Goal: Task Accomplishment & Management: Complete application form

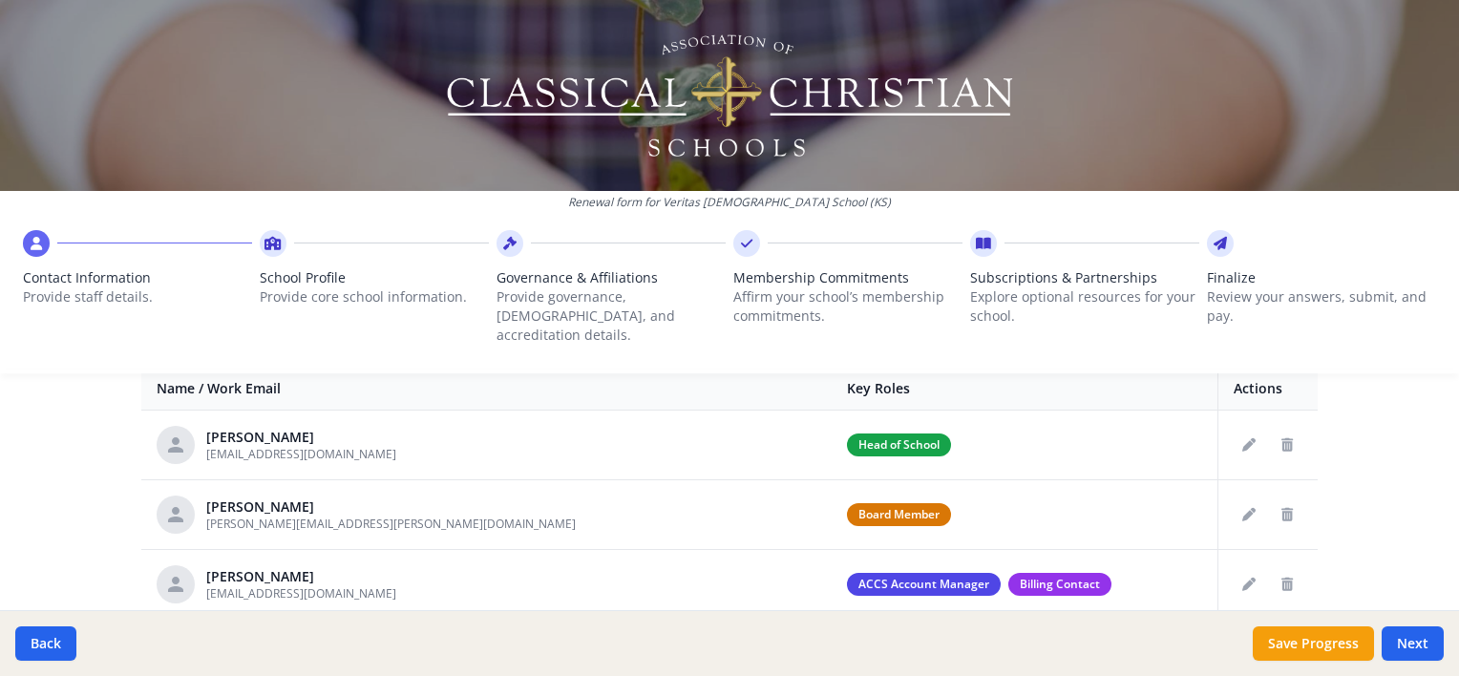
scroll to position [764, 0]
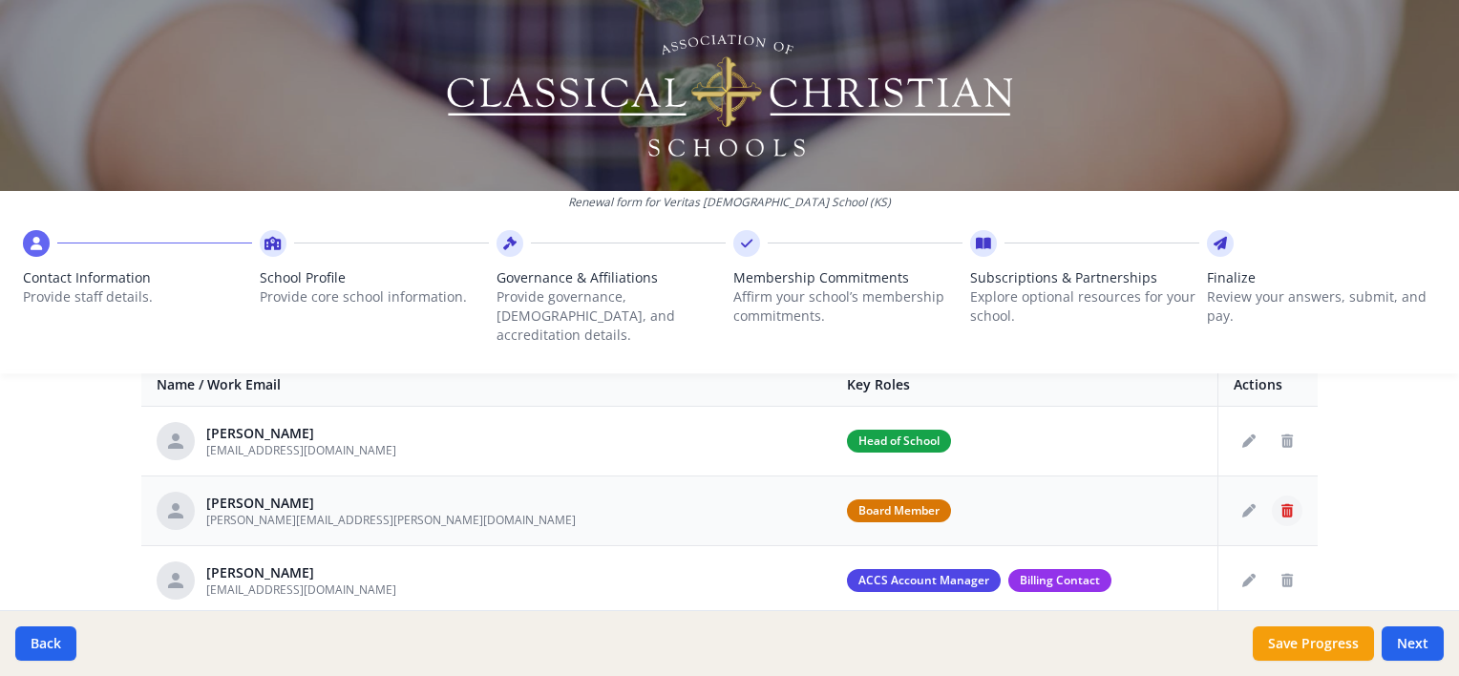
click at [1281, 504] on icon "Delete staff" at bounding box center [1286, 510] width 11 height 13
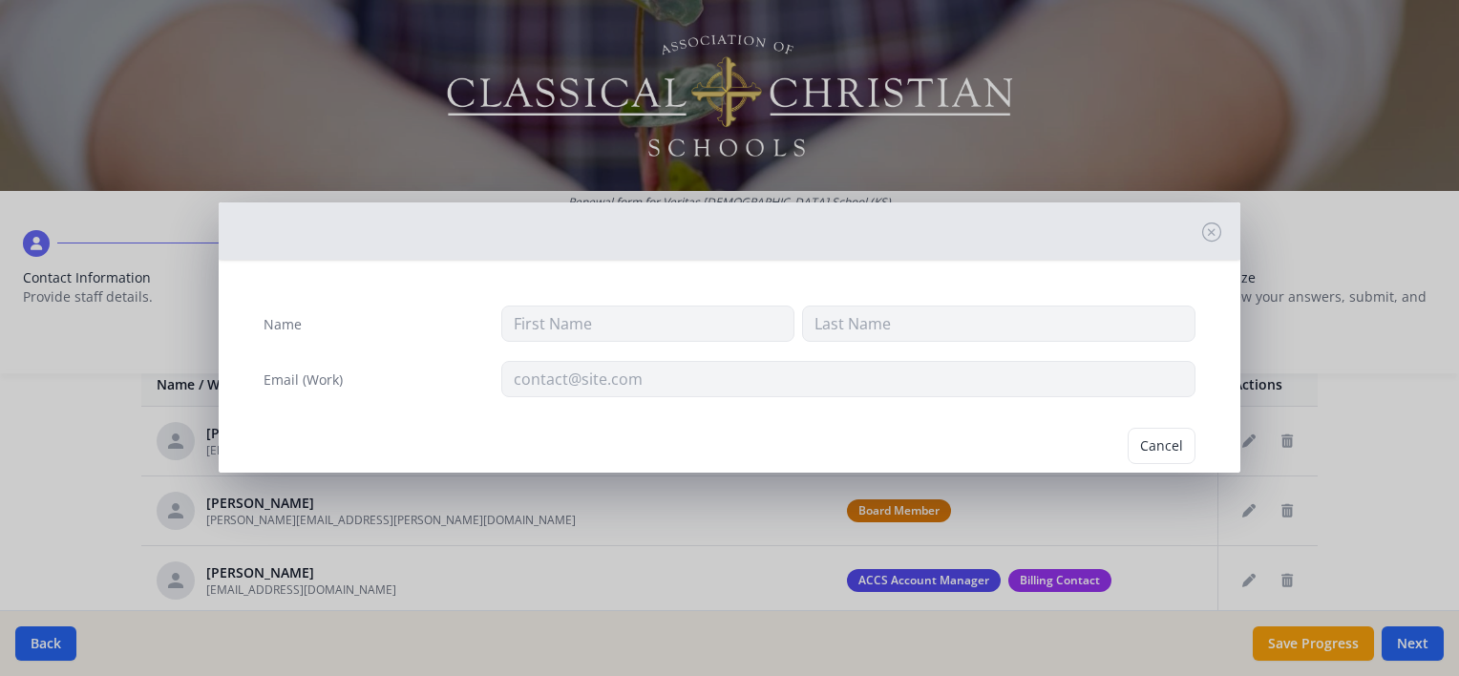
type input "[PERSON_NAME]"
type input "Burmingham"
type input "[PERSON_NAME][EMAIL_ADDRESS][PERSON_NAME][DOMAIN_NAME]"
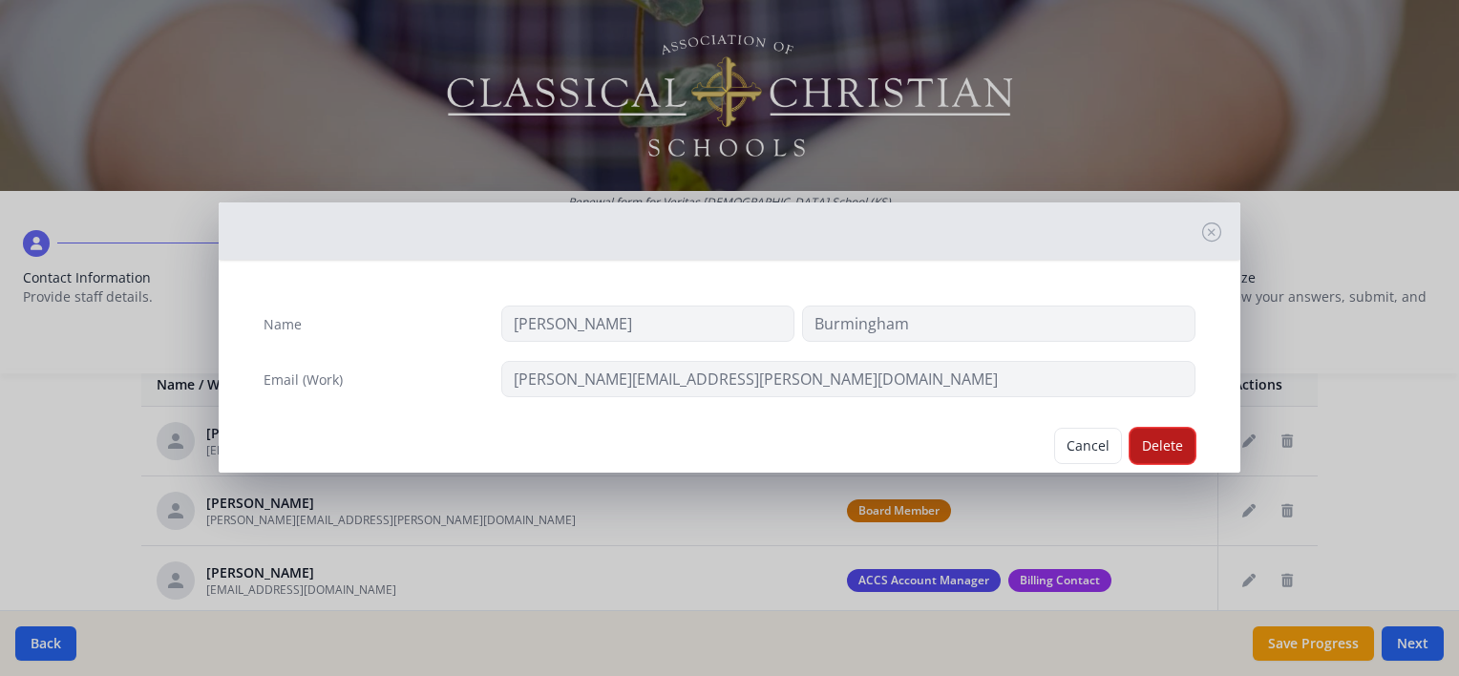
click at [1169, 449] on button "Delete" at bounding box center [1162, 446] width 66 height 36
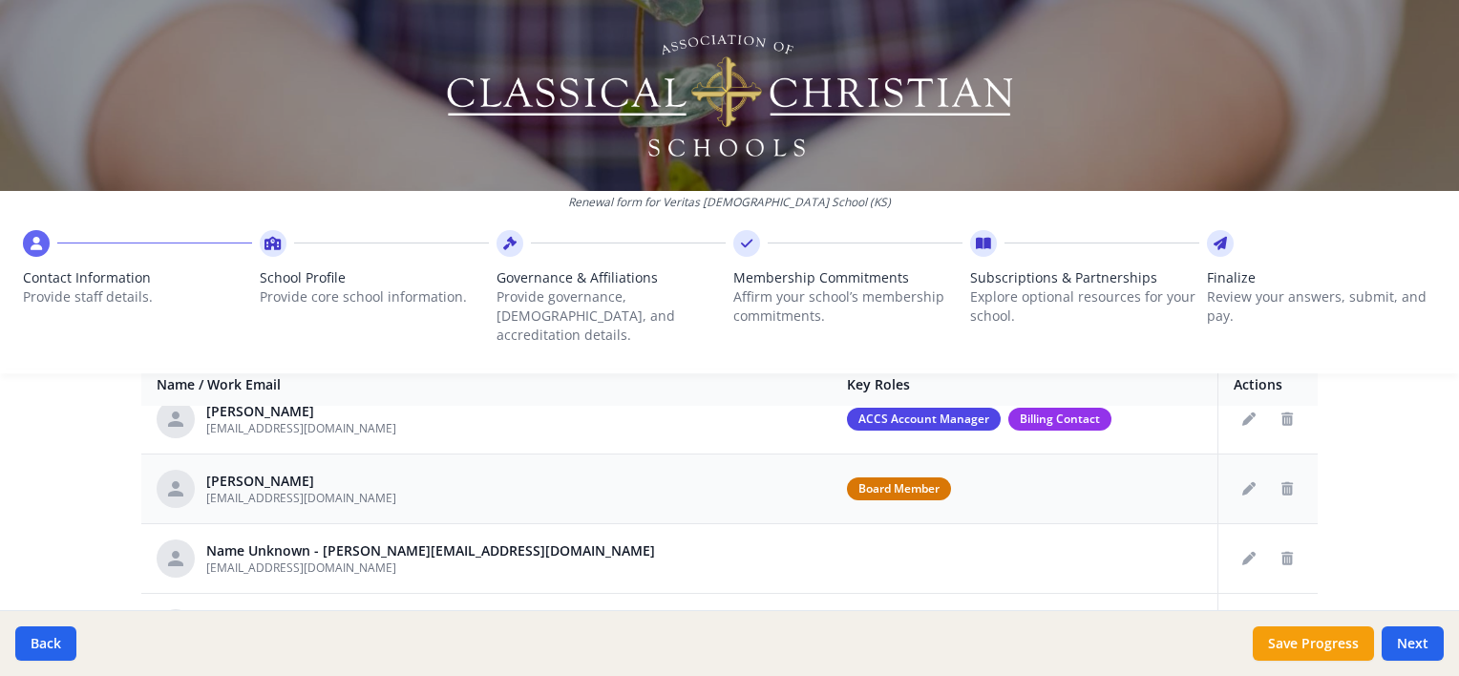
scroll to position [95, 0]
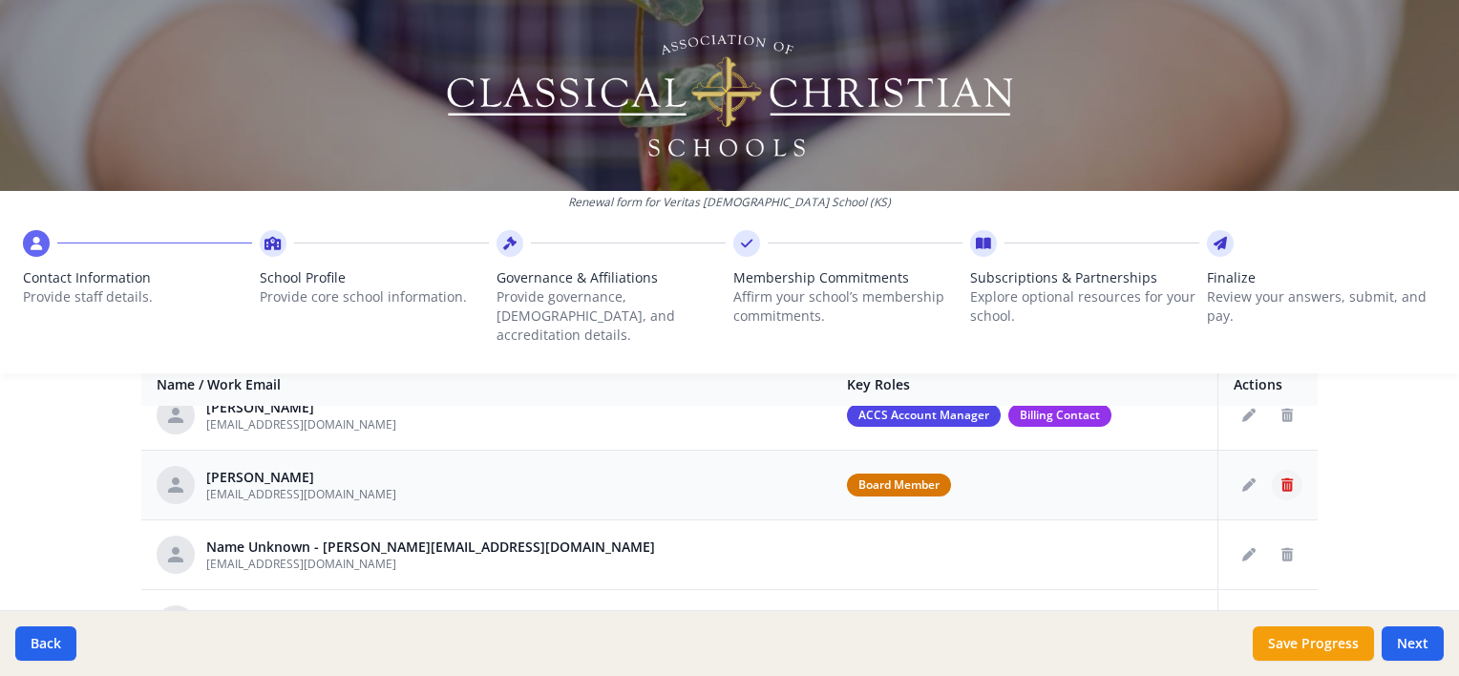
click at [1272, 476] on button "Delete staff" at bounding box center [1287, 485] width 31 height 31
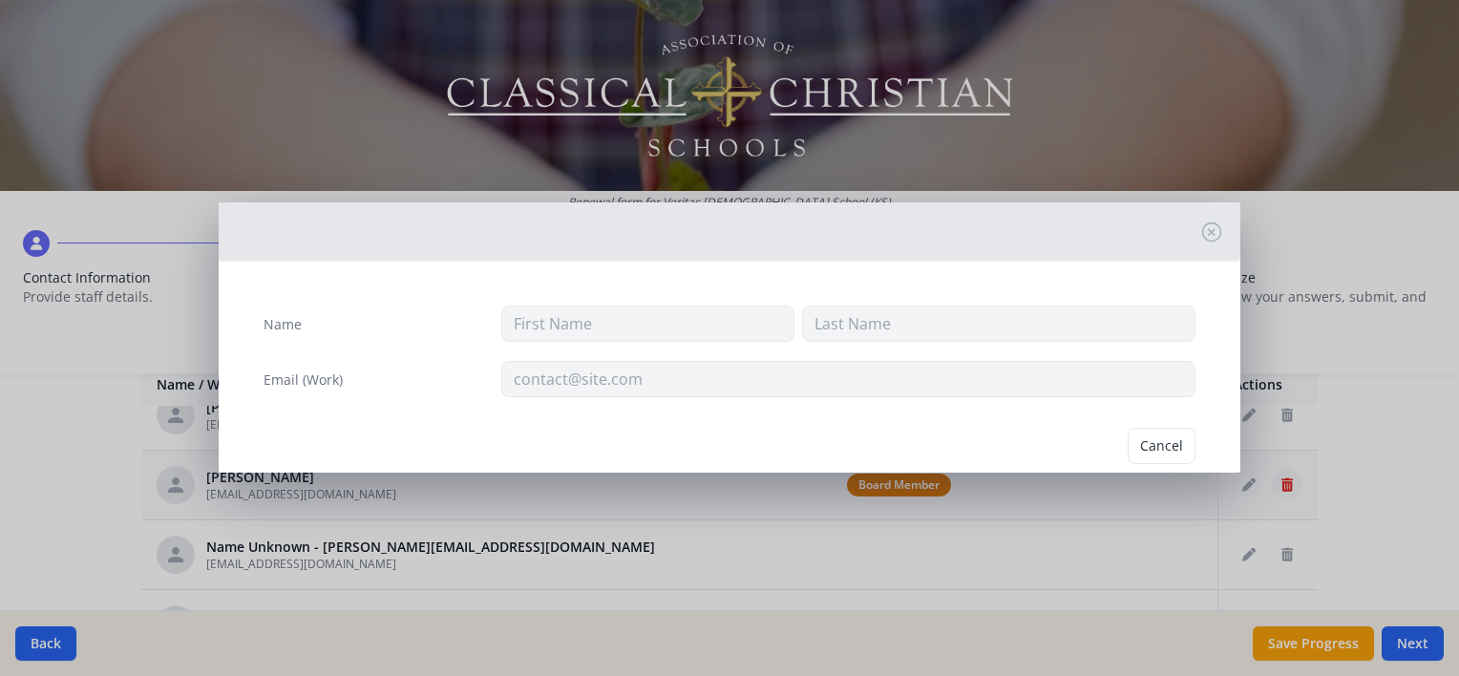
type input "[PERSON_NAME]"
type input "[EMAIL_ADDRESS][DOMAIN_NAME]"
click at [1172, 447] on button "Delete" at bounding box center [1162, 446] width 66 height 36
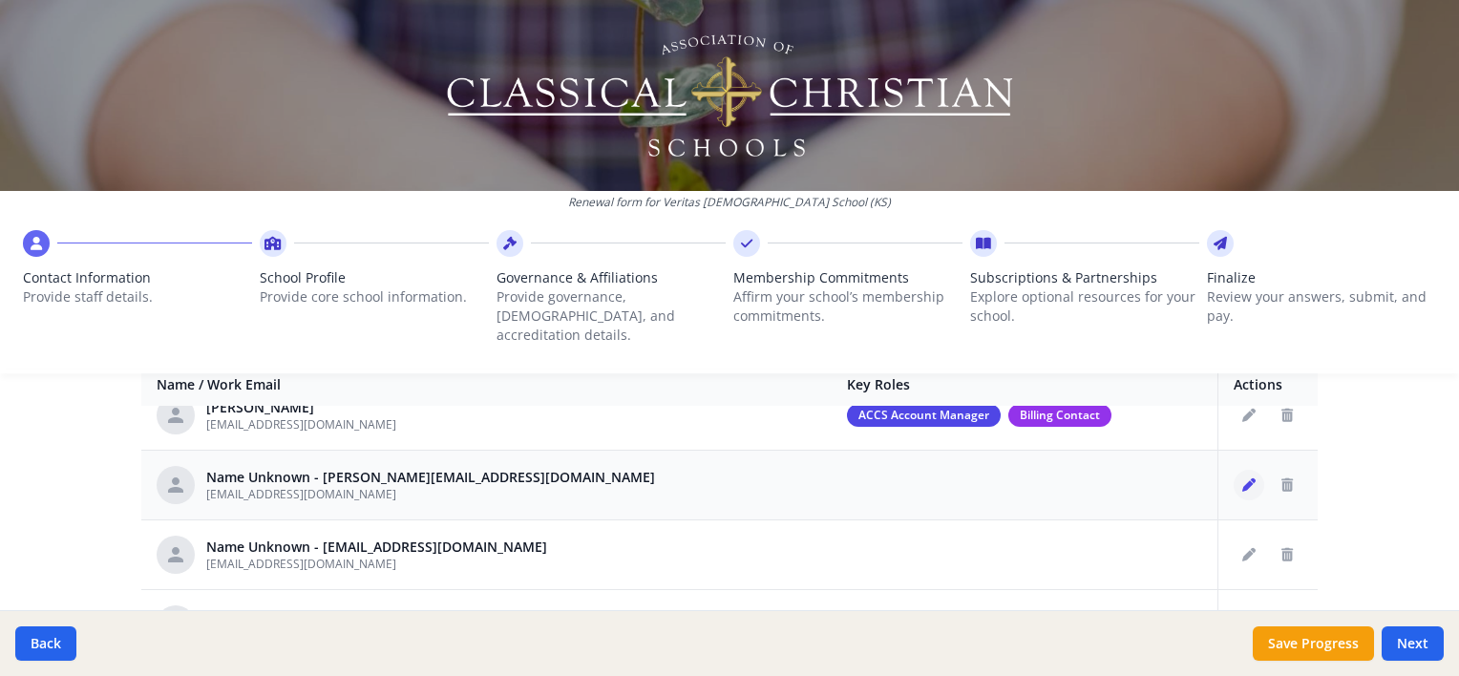
click at [1233, 470] on button "Edit staff" at bounding box center [1248, 485] width 31 height 31
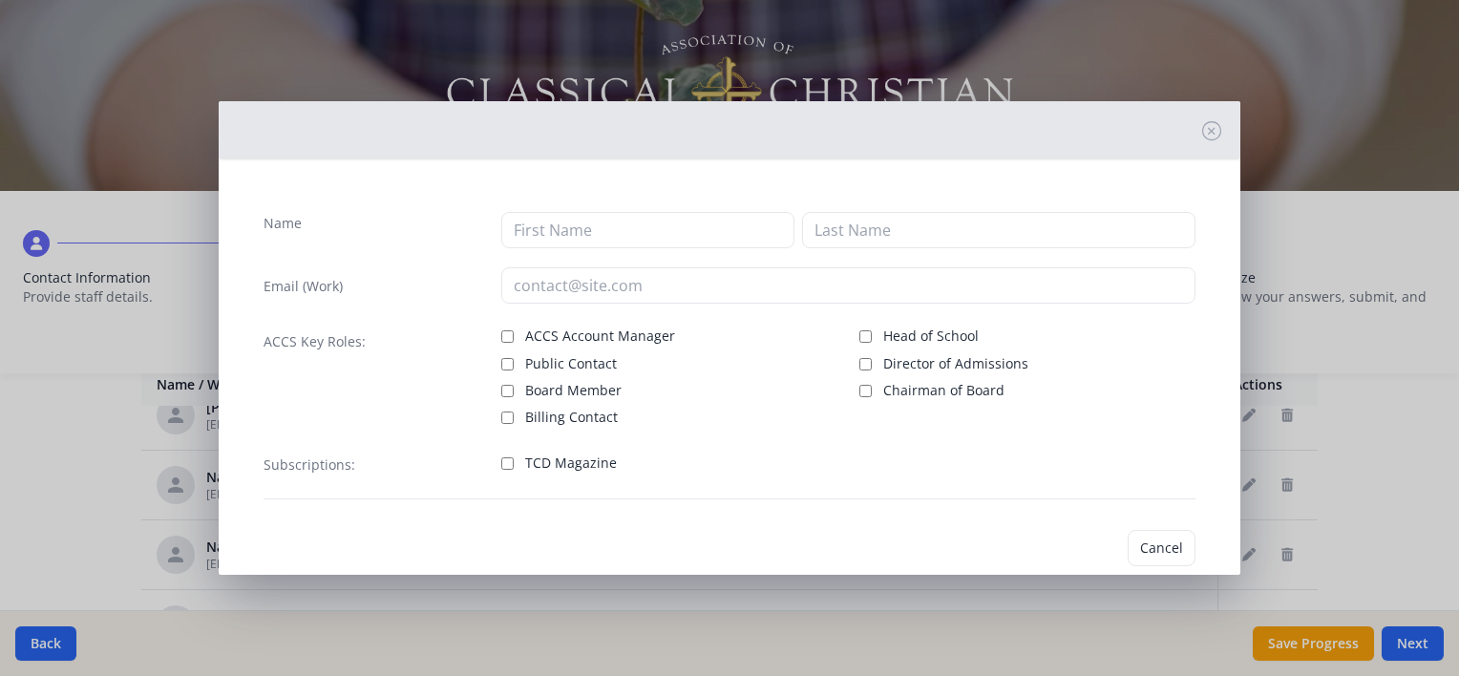
type input "[EMAIL_ADDRESS][DOMAIN_NAME]"
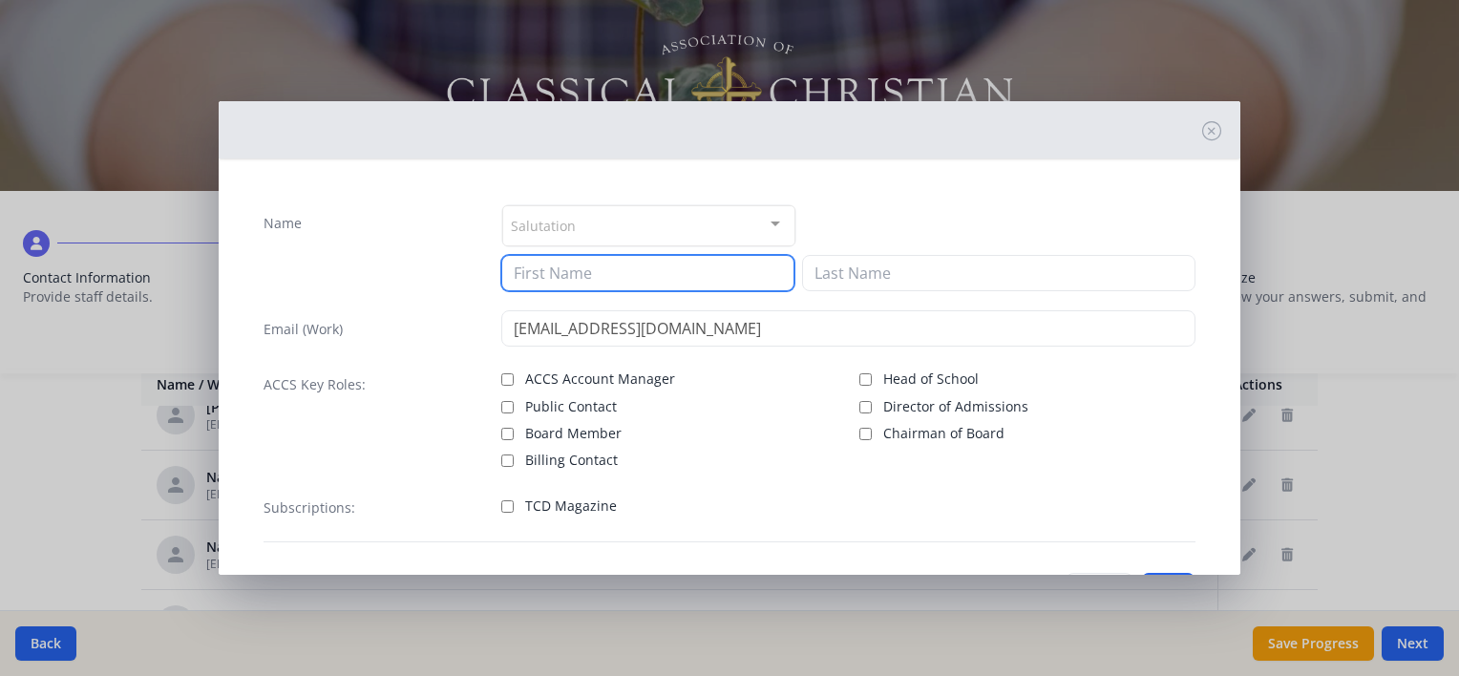
click at [553, 267] on input at bounding box center [647, 273] width 293 height 36
type input "[PERSON_NAME]"
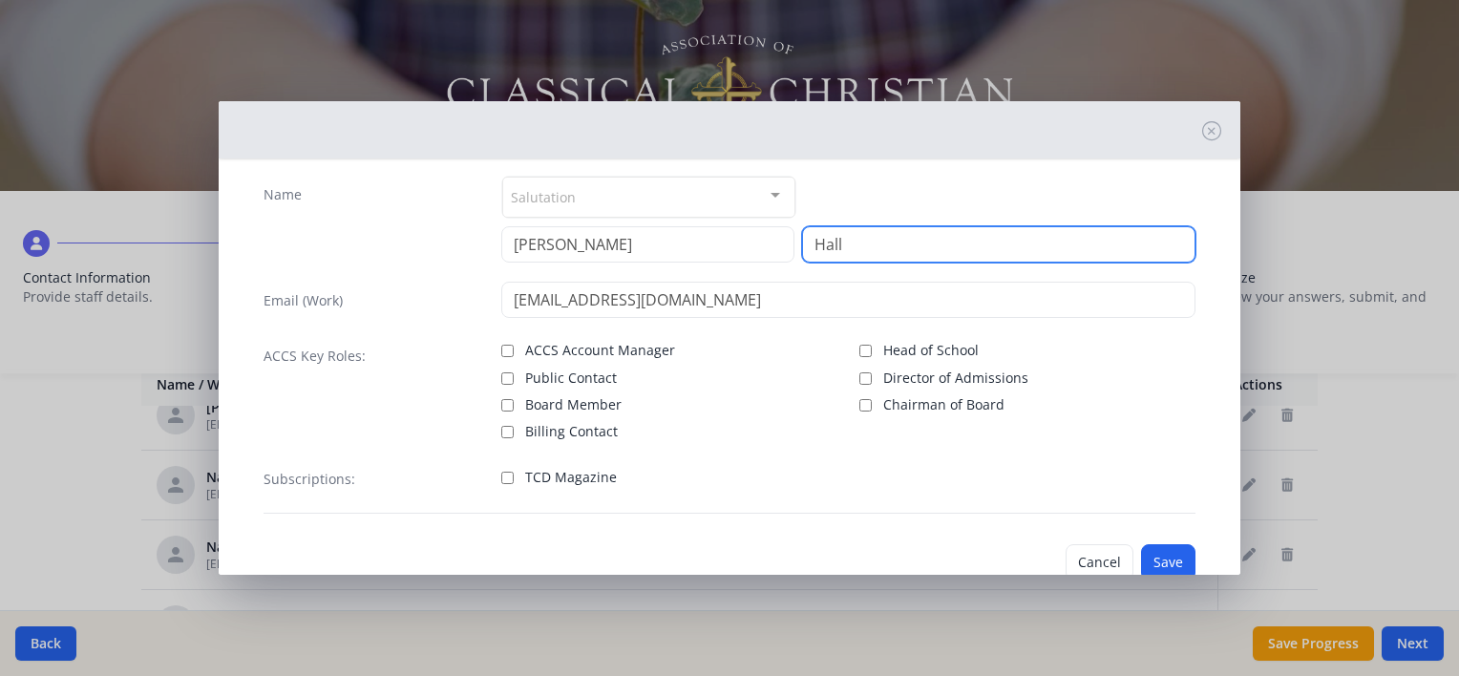
scroll to position [77, 0]
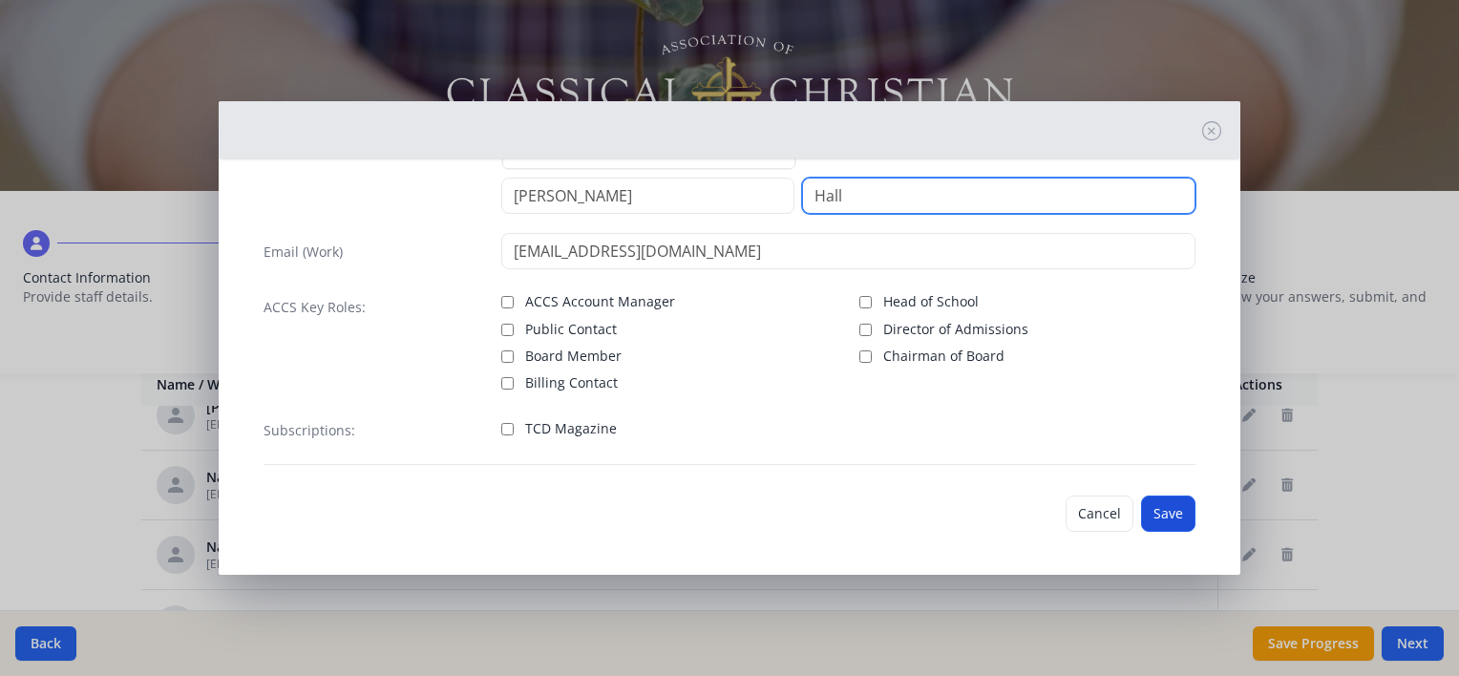
type input "Hall"
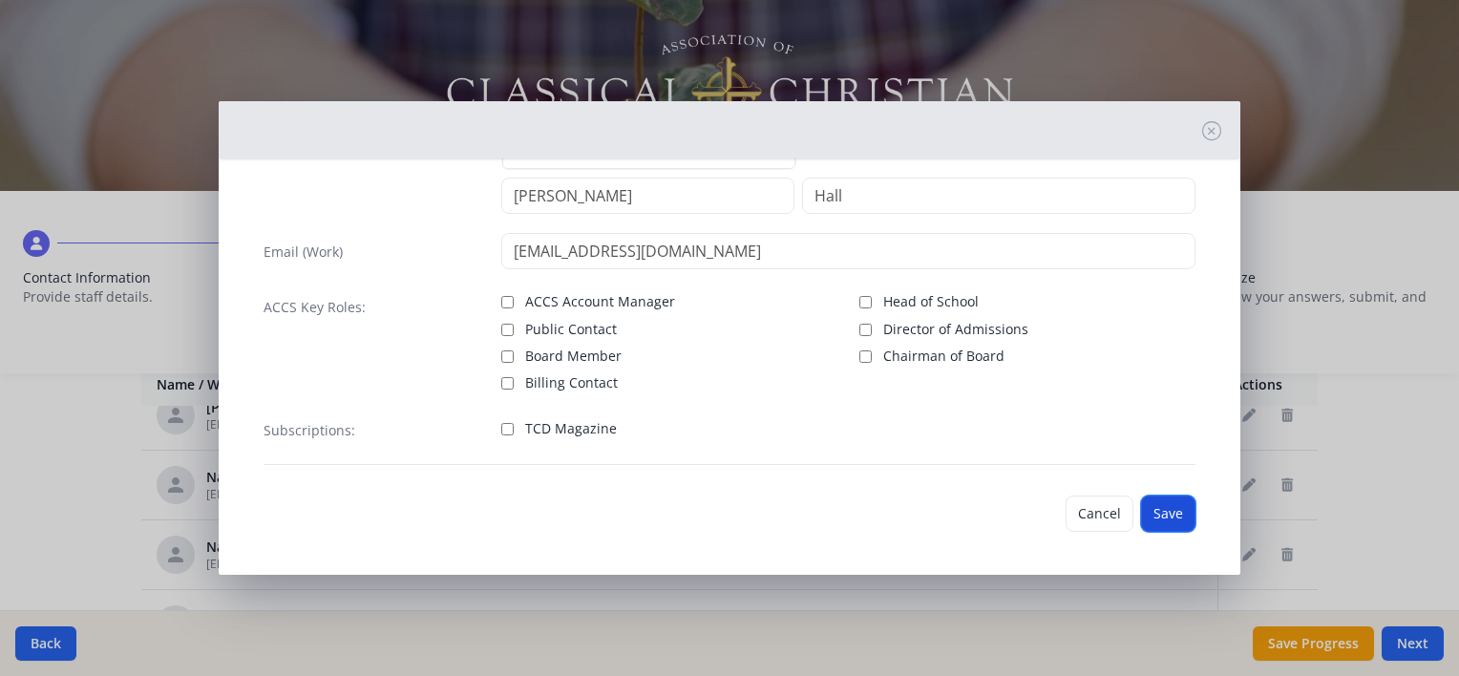
click at [1165, 511] on button "Save" at bounding box center [1168, 513] width 54 height 36
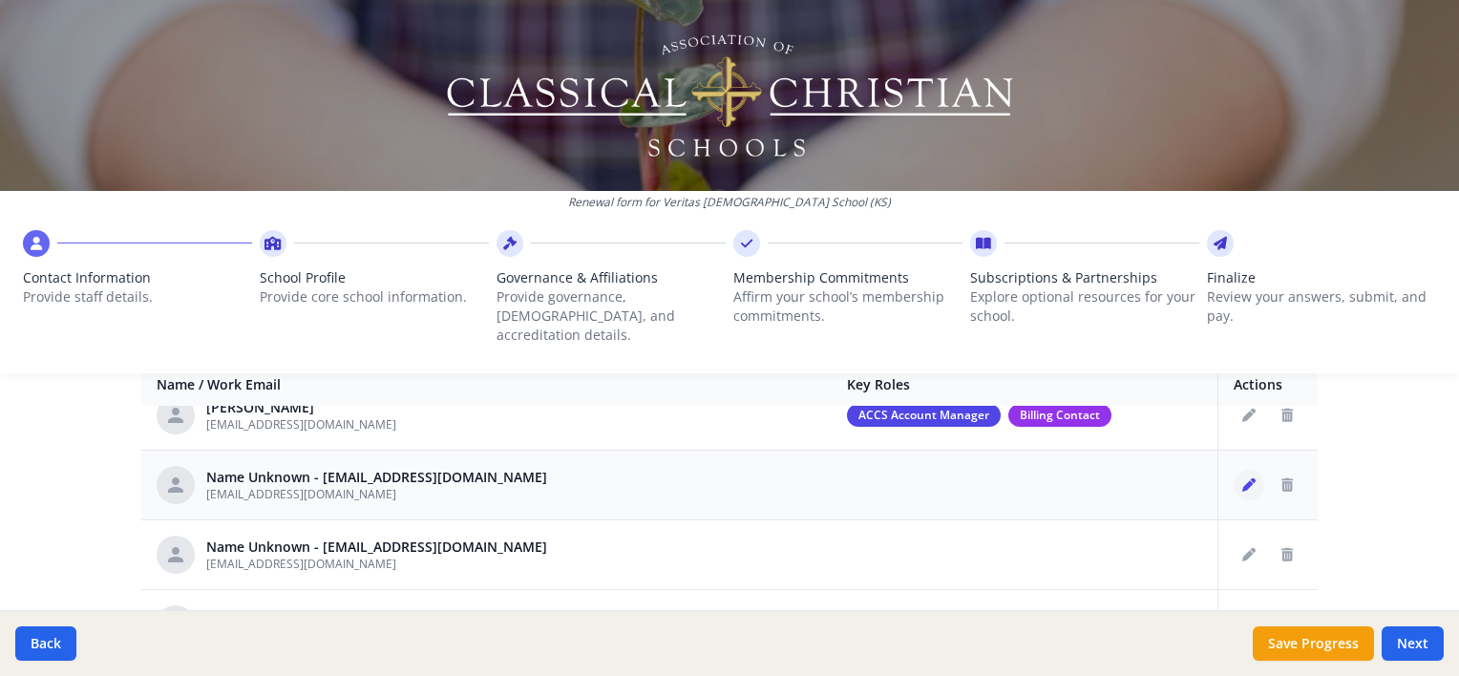
click at [1242, 478] on icon "Edit staff" at bounding box center [1248, 484] width 13 height 13
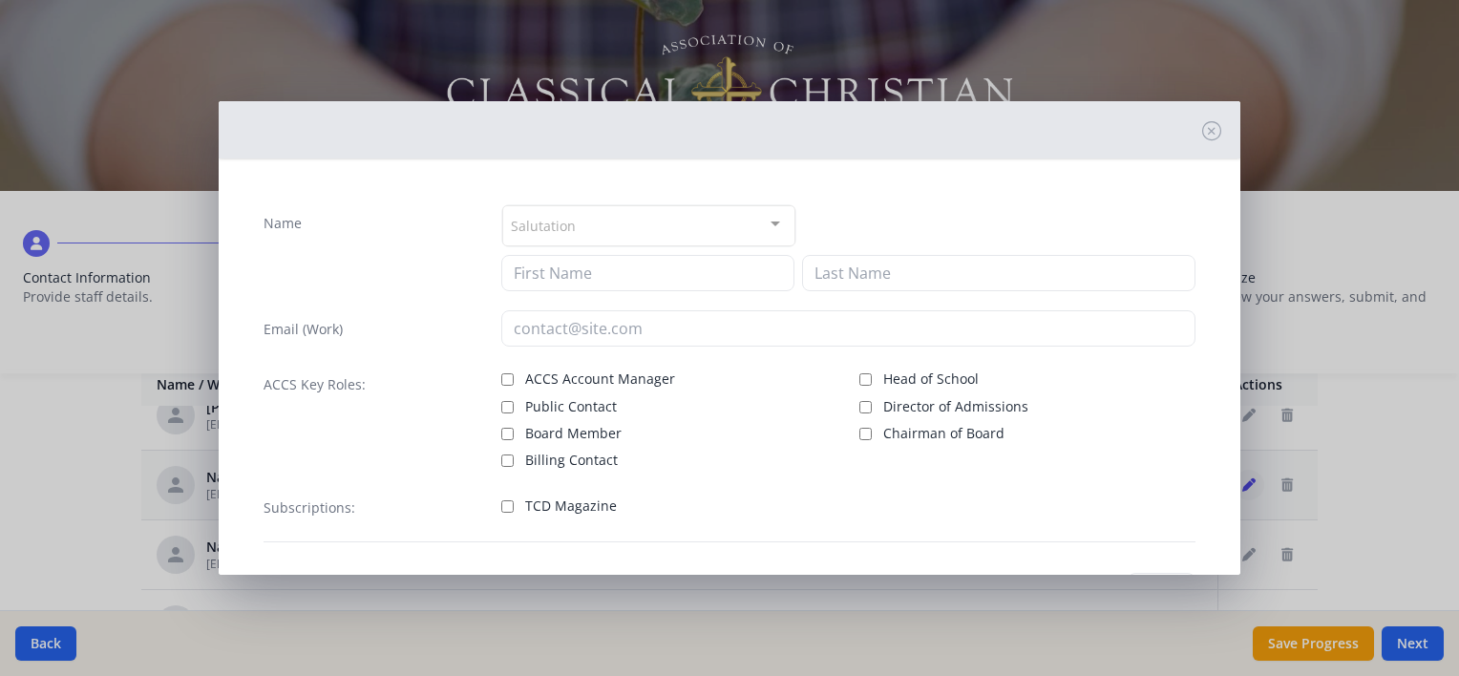
type input "[EMAIL_ADDRESS][DOMAIN_NAME]"
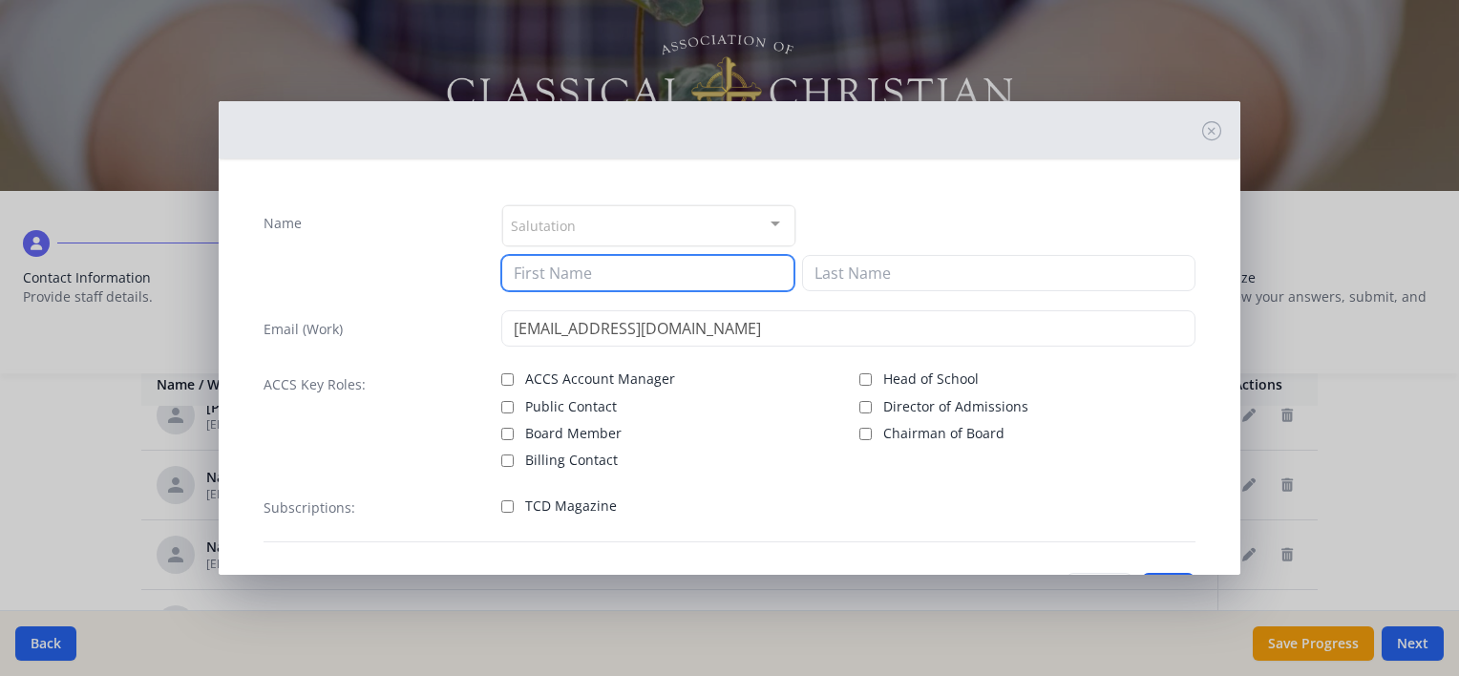
click at [647, 286] on input at bounding box center [647, 273] width 293 height 36
type input "[PERSON_NAME]"
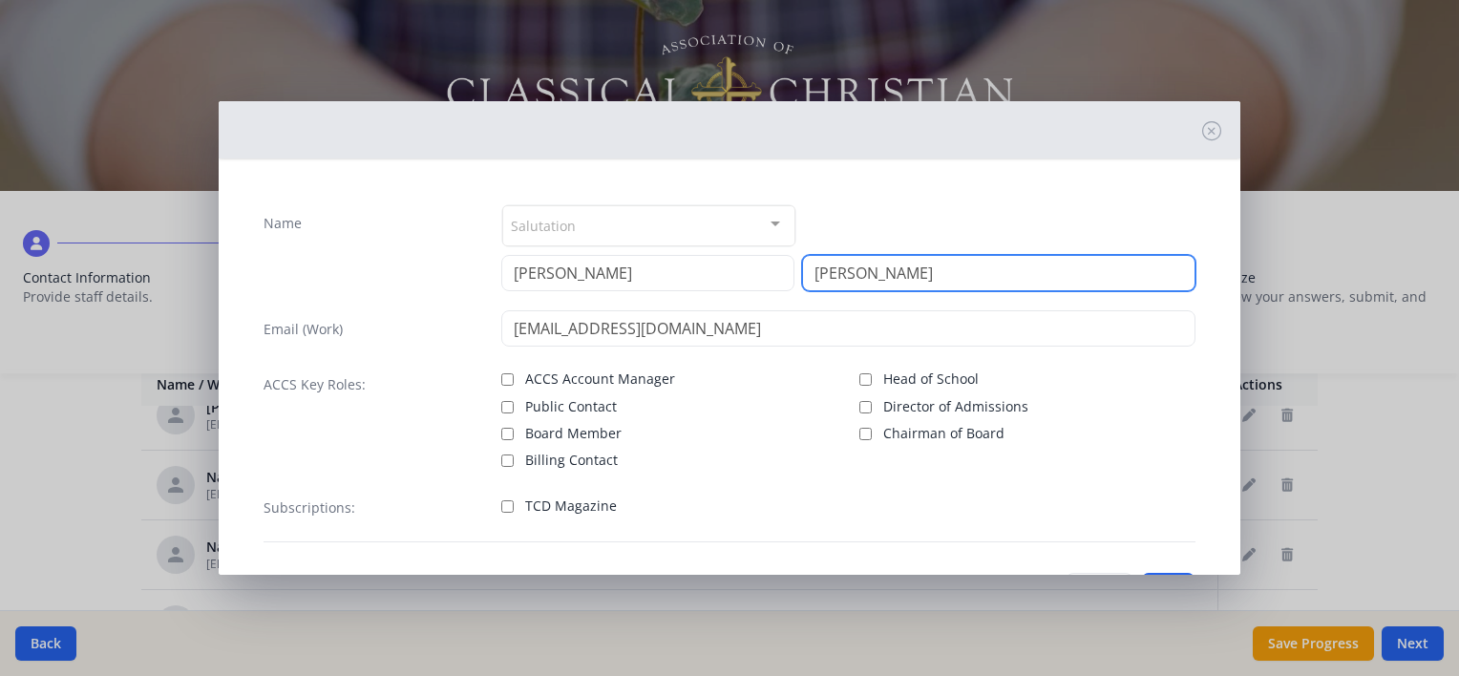
type input "[PERSON_NAME]"
click at [1052, 205] on div "Salutation Mr. Mrs. Ms. Dr. Rev. Fr. Esq. No elements found. Consider changing …" at bounding box center [848, 225] width 694 height 43
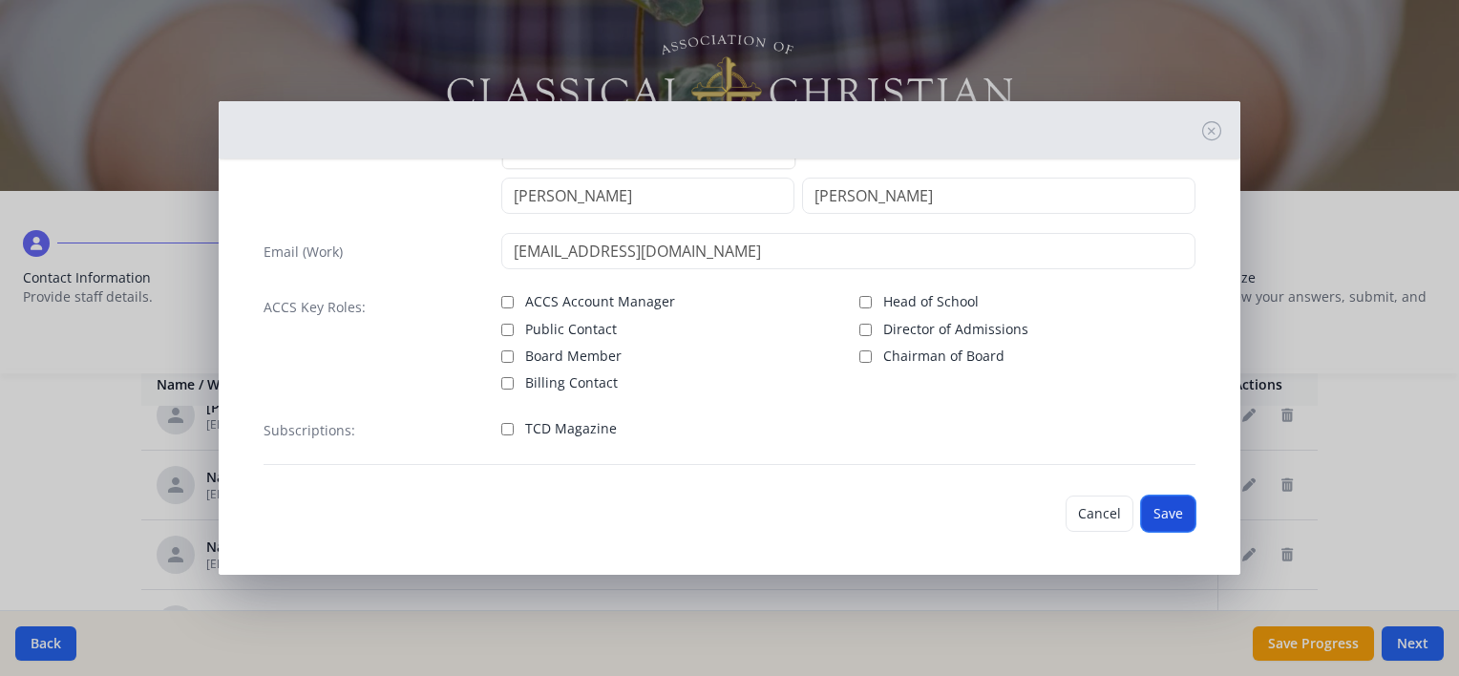
click at [1150, 502] on button "Save" at bounding box center [1168, 513] width 54 height 36
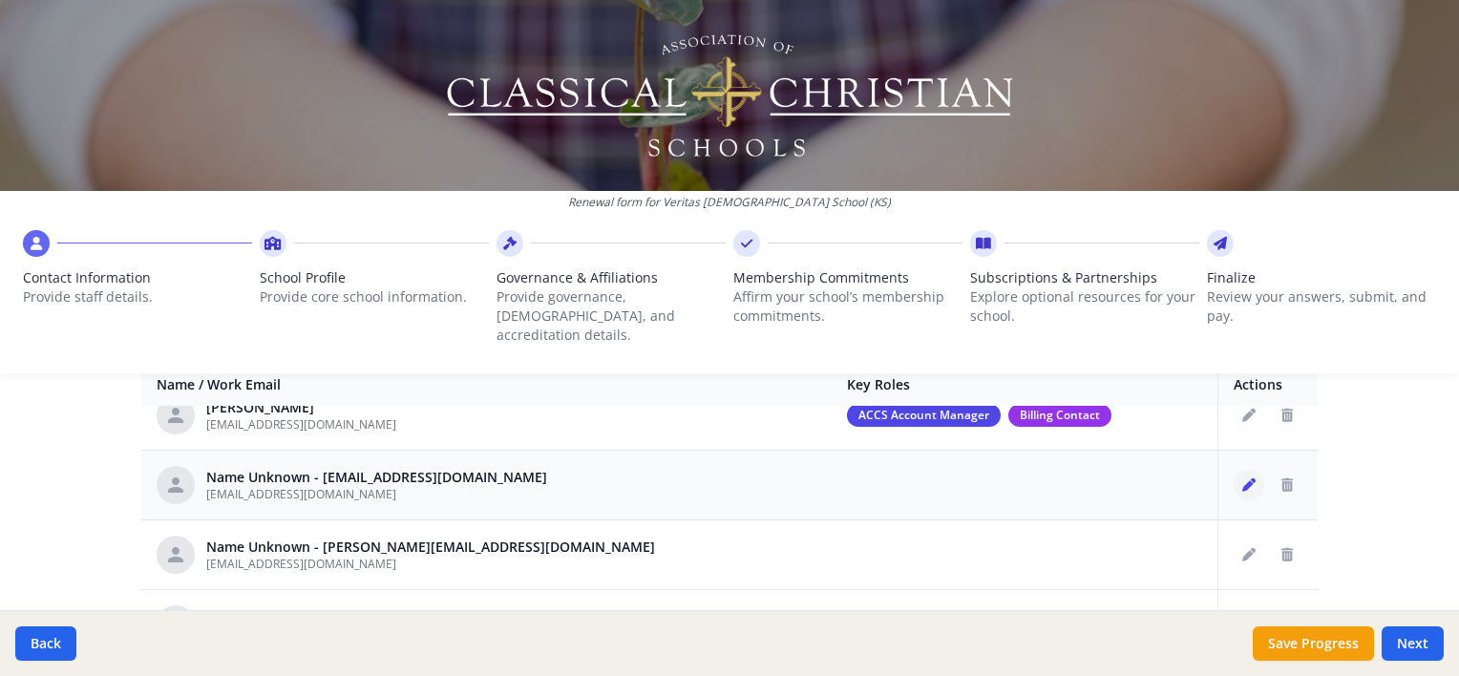
click at [1242, 478] on icon "Edit staff" at bounding box center [1248, 484] width 13 height 13
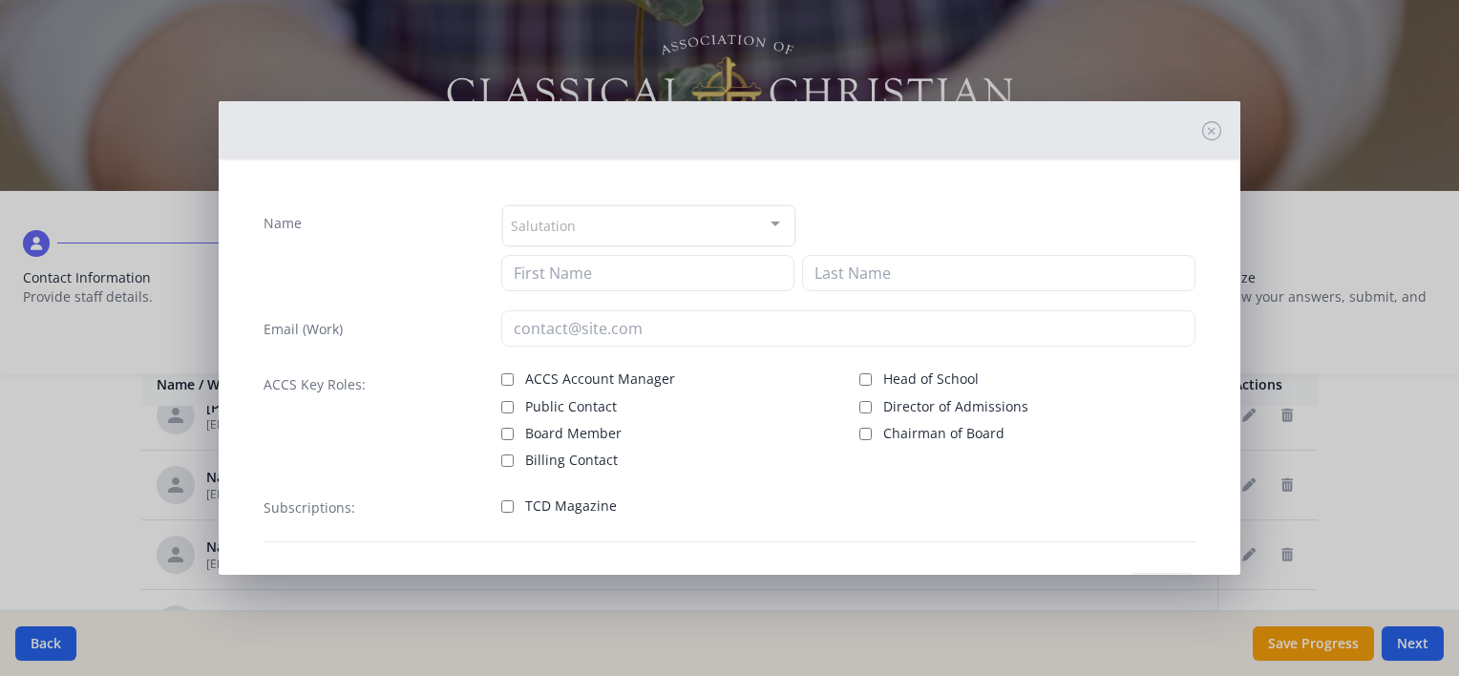
type input "[EMAIL_ADDRESS][DOMAIN_NAME]"
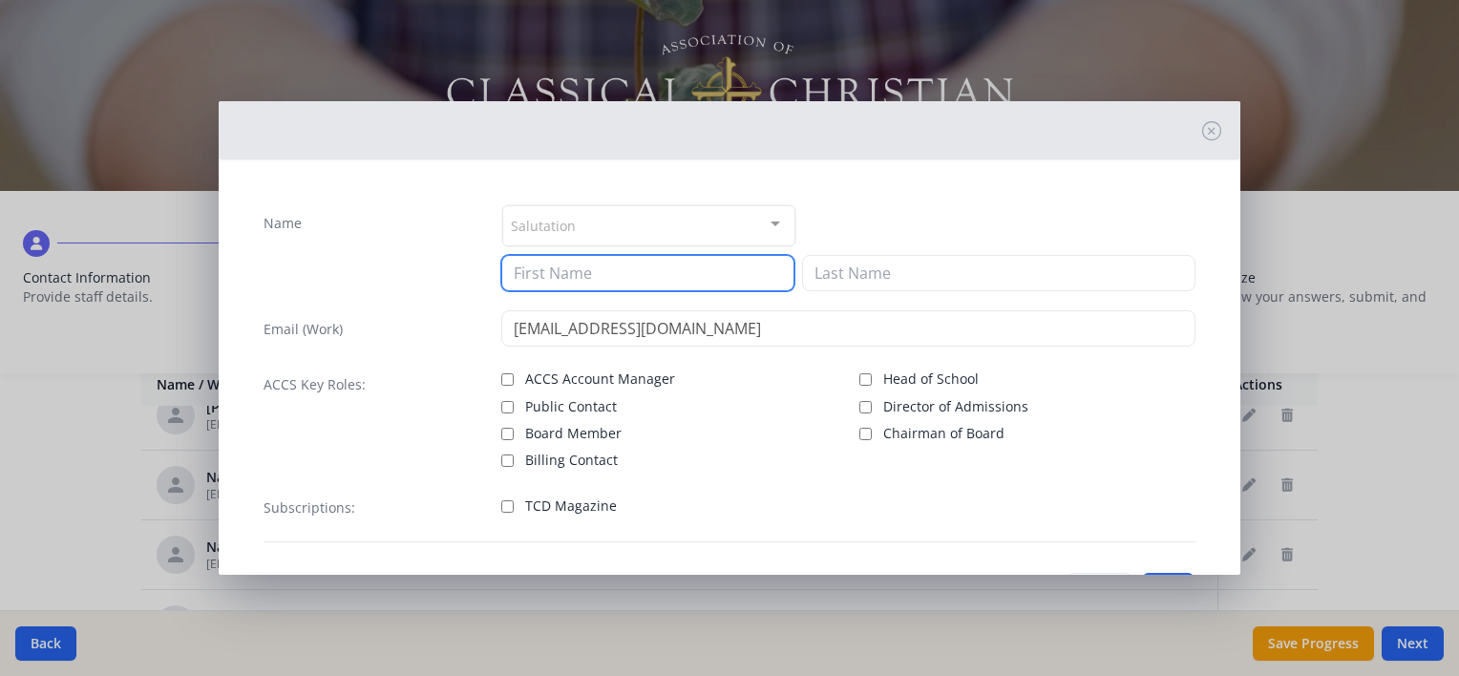
click at [624, 256] on input at bounding box center [647, 273] width 293 height 36
type input "[PERSON_NAME]"
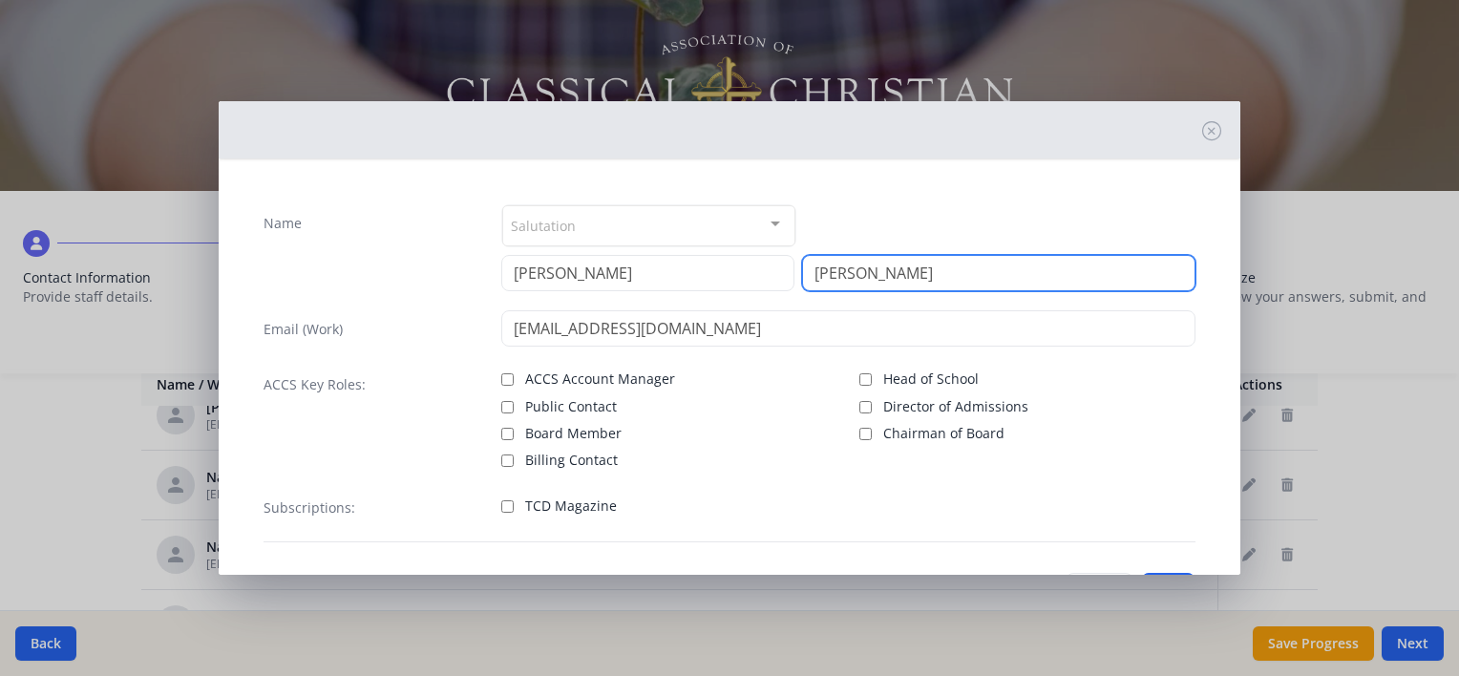
type input "[PERSON_NAME]"
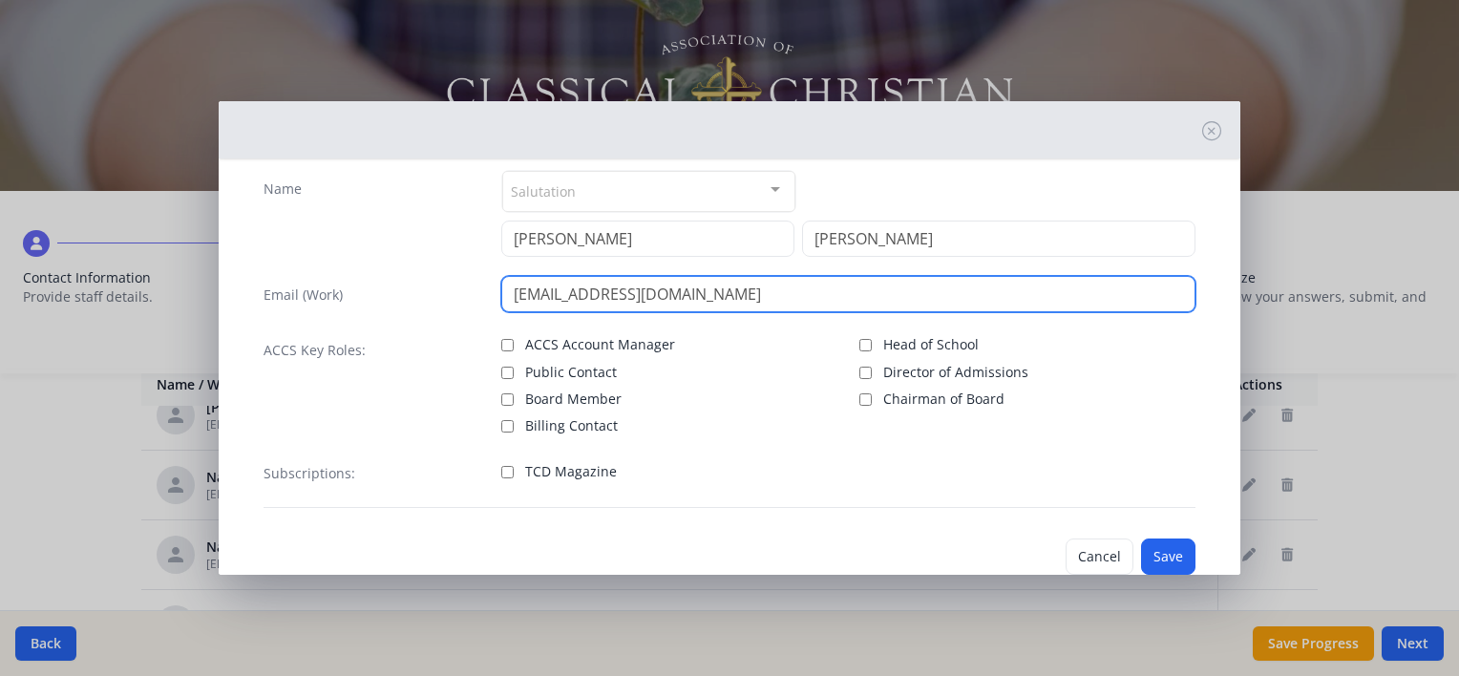
scroll to position [77, 0]
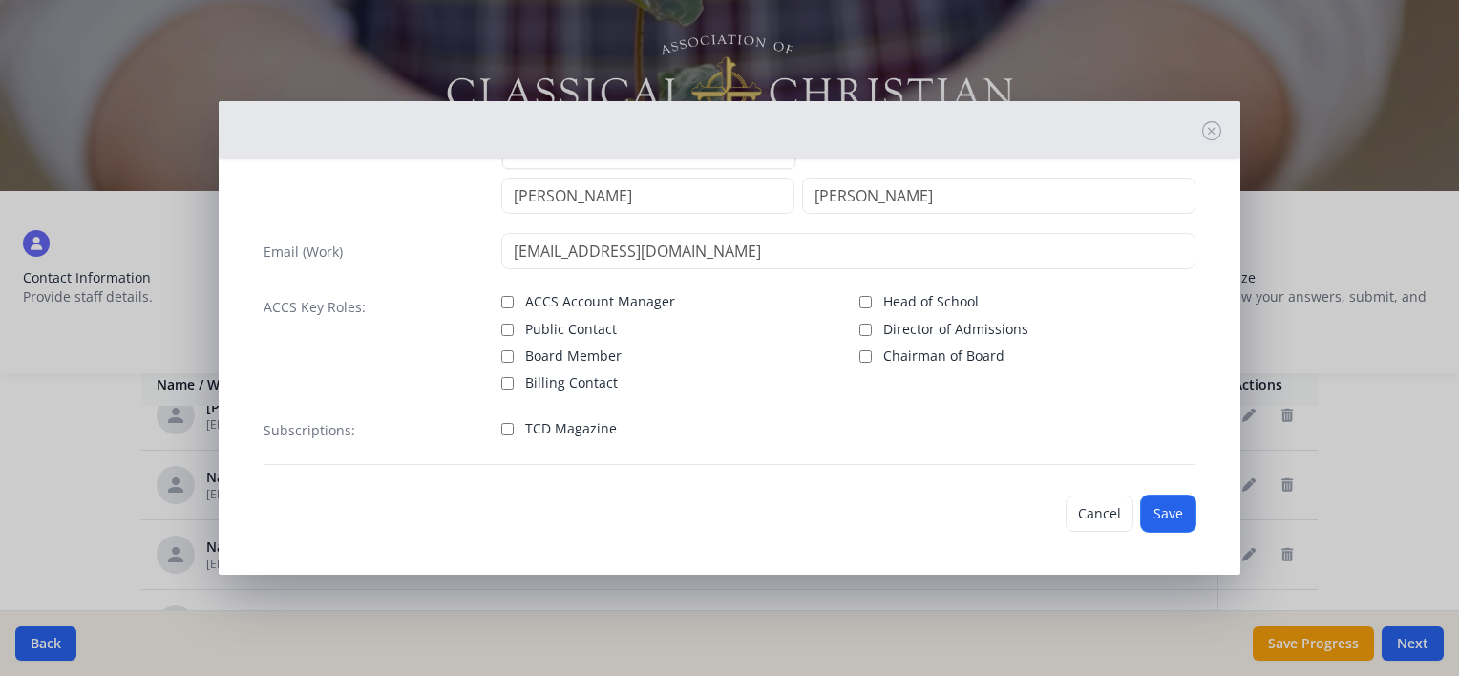
click at [1162, 507] on button "Save" at bounding box center [1168, 513] width 54 height 36
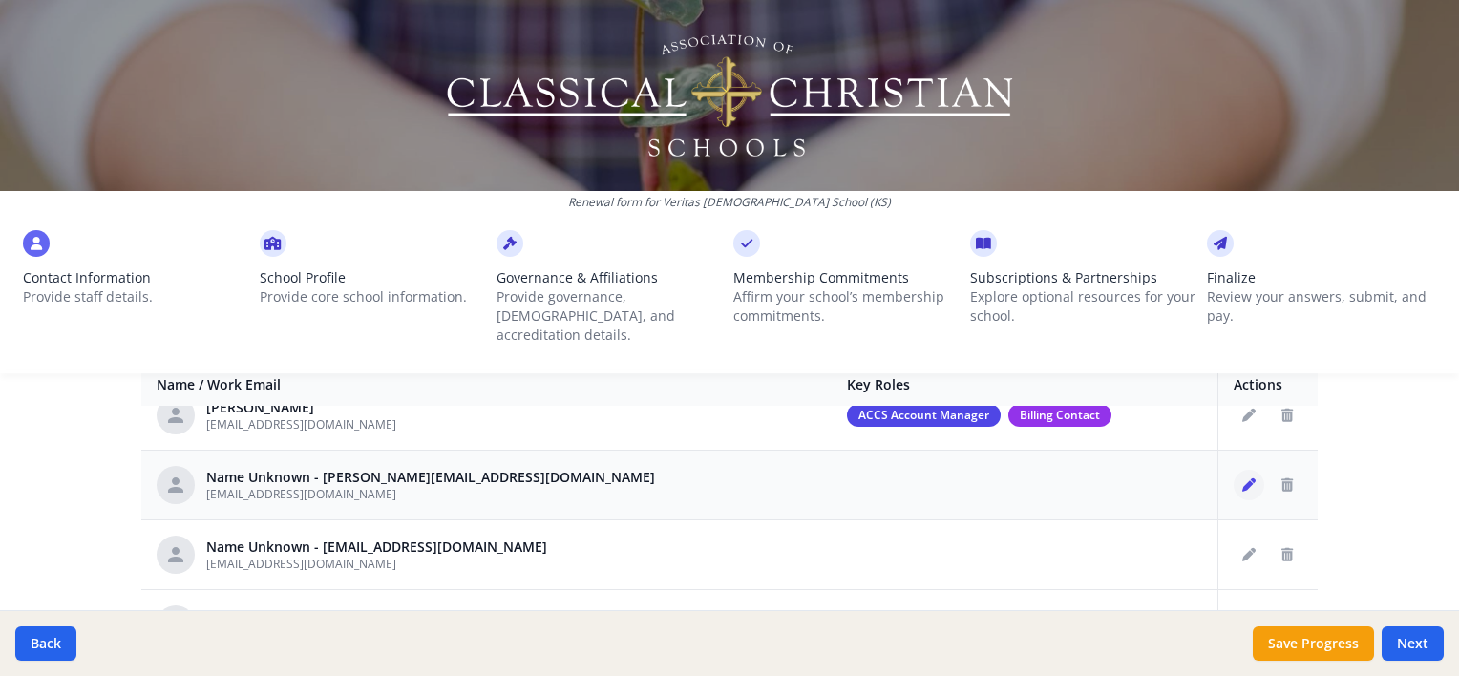
click at [1242, 478] on icon "Edit staff" at bounding box center [1248, 484] width 13 height 13
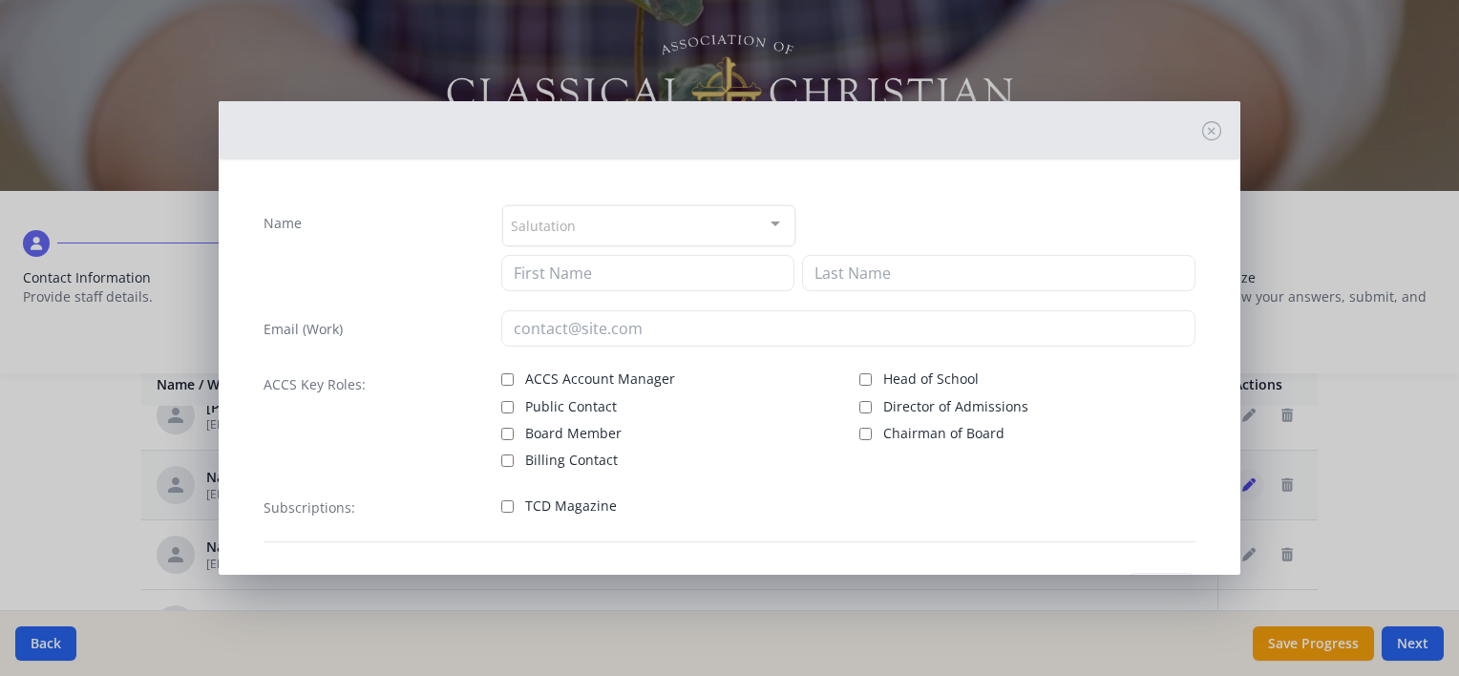
type input "[EMAIL_ADDRESS][DOMAIN_NAME]"
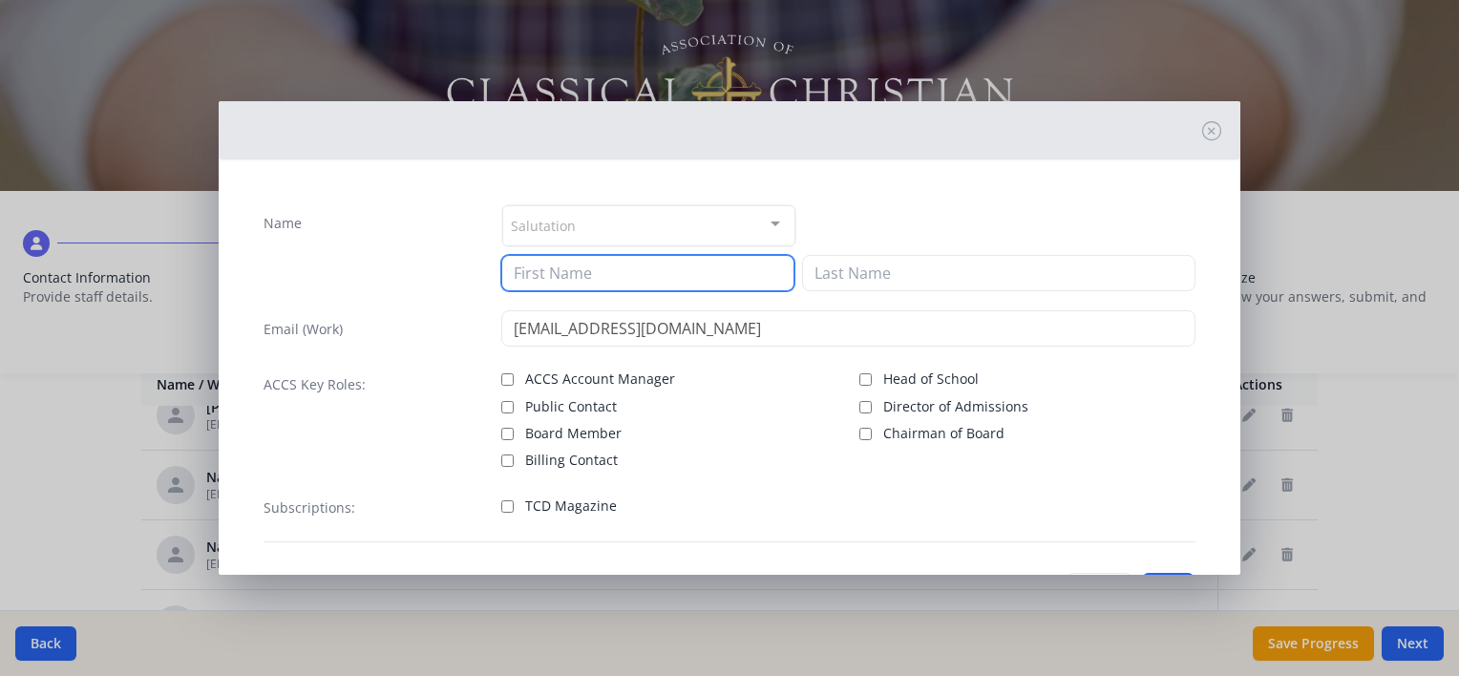
click at [631, 266] on input at bounding box center [647, 273] width 293 height 36
type input "[PERSON_NAME]"
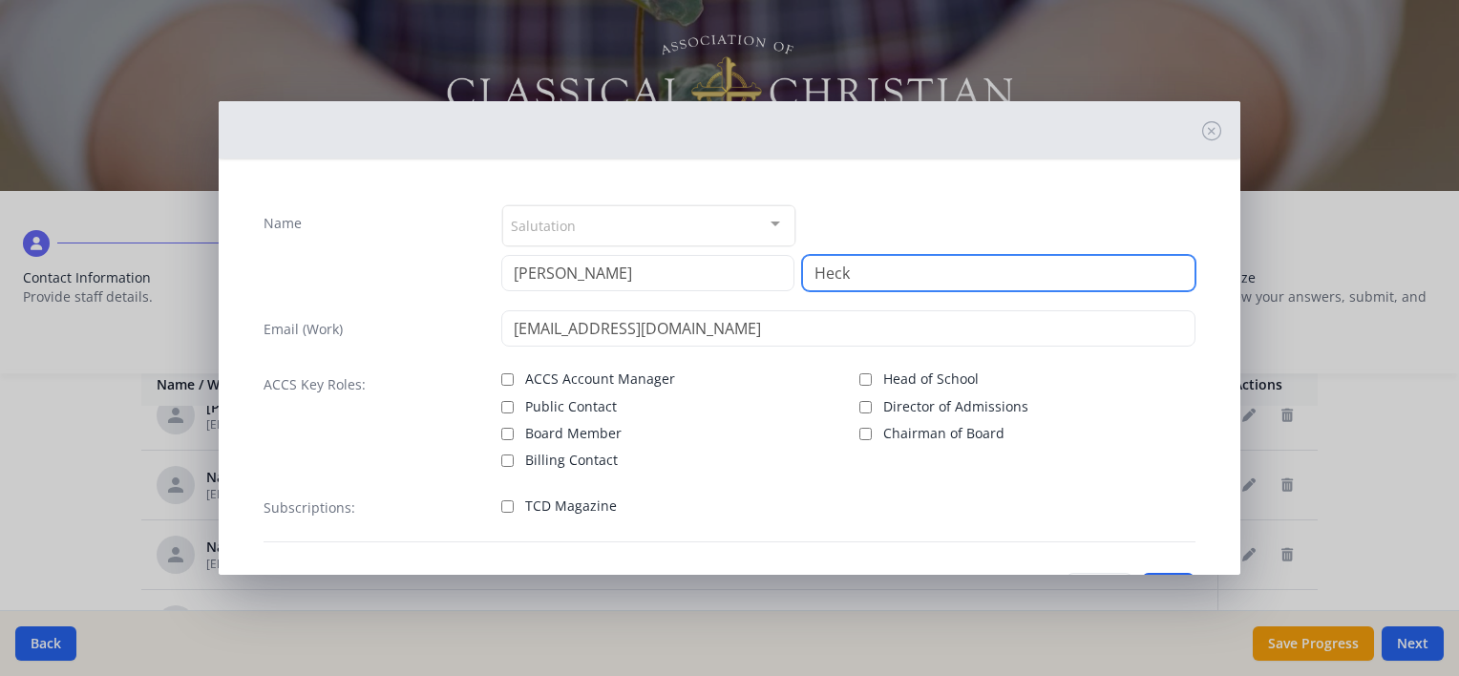
type input "Heck"
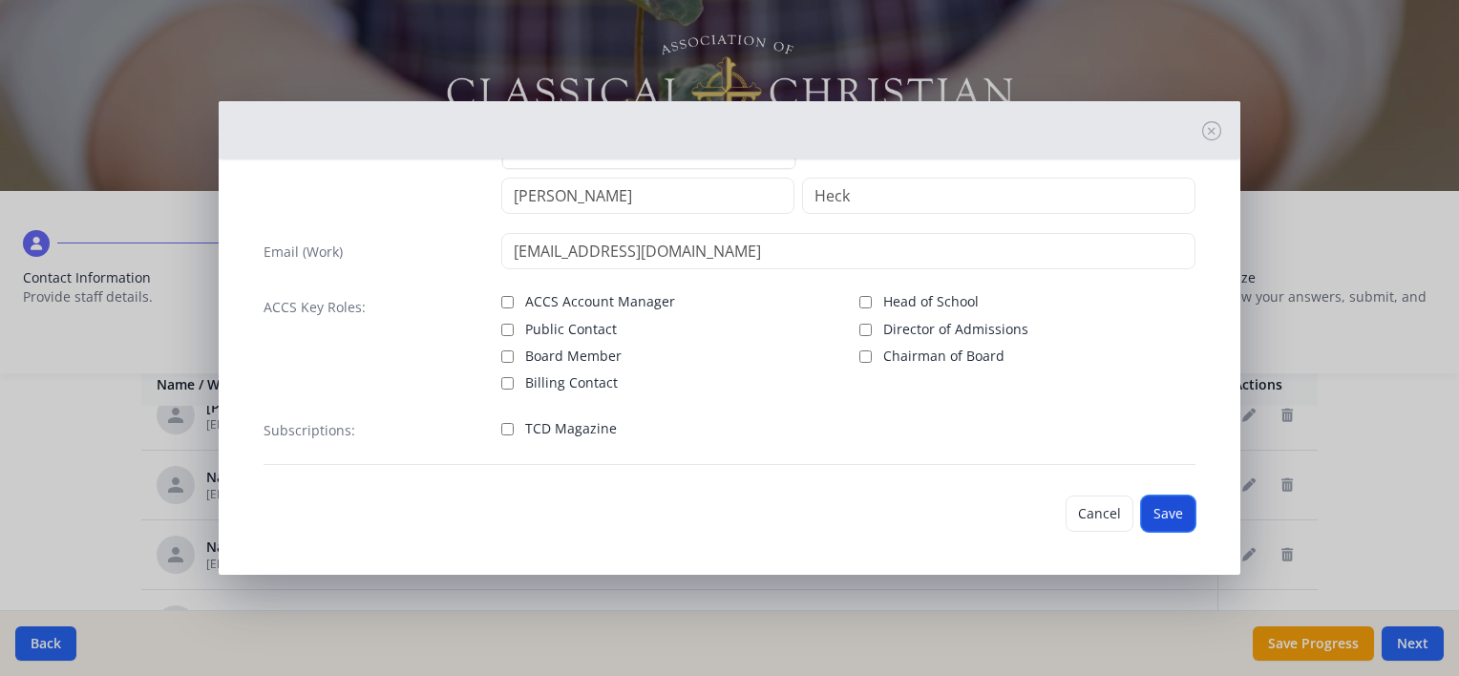
click at [1141, 504] on button "Save" at bounding box center [1168, 513] width 54 height 36
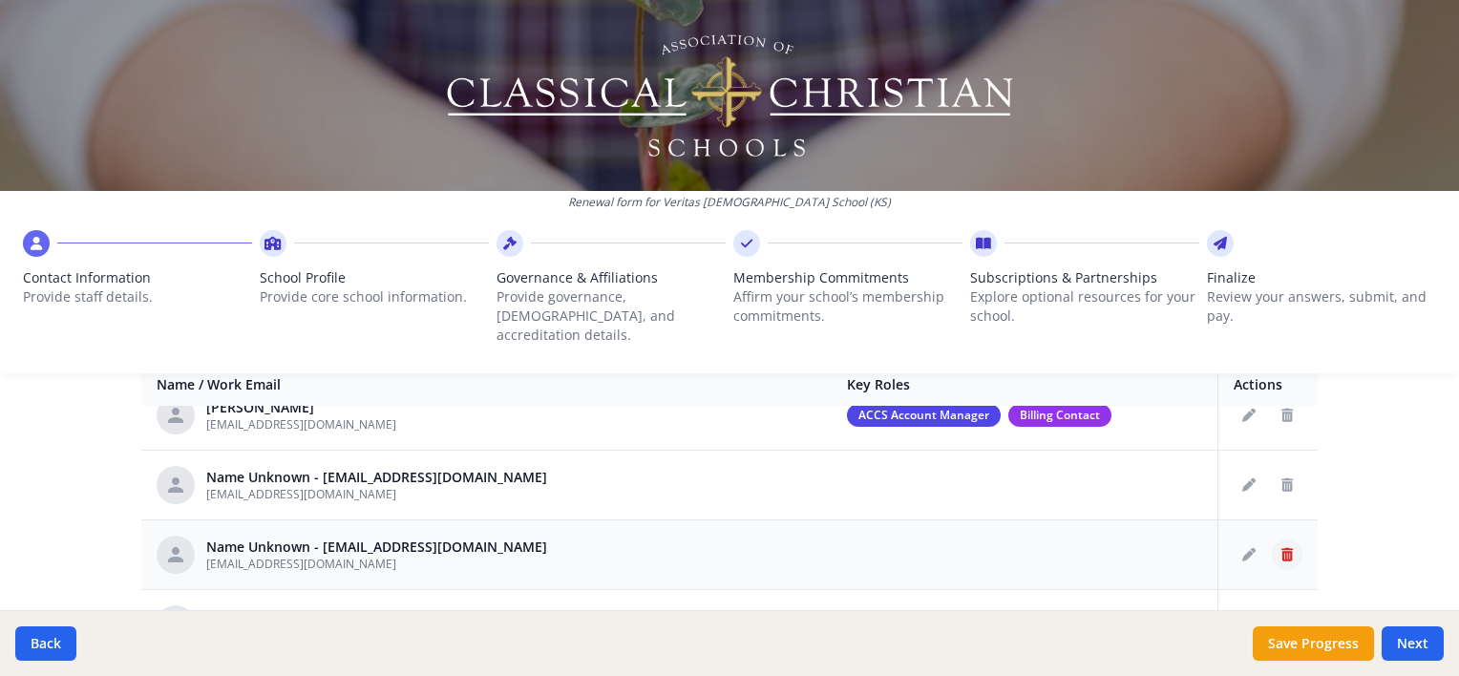
click at [1281, 548] on icon "Delete staff" at bounding box center [1286, 554] width 11 height 13
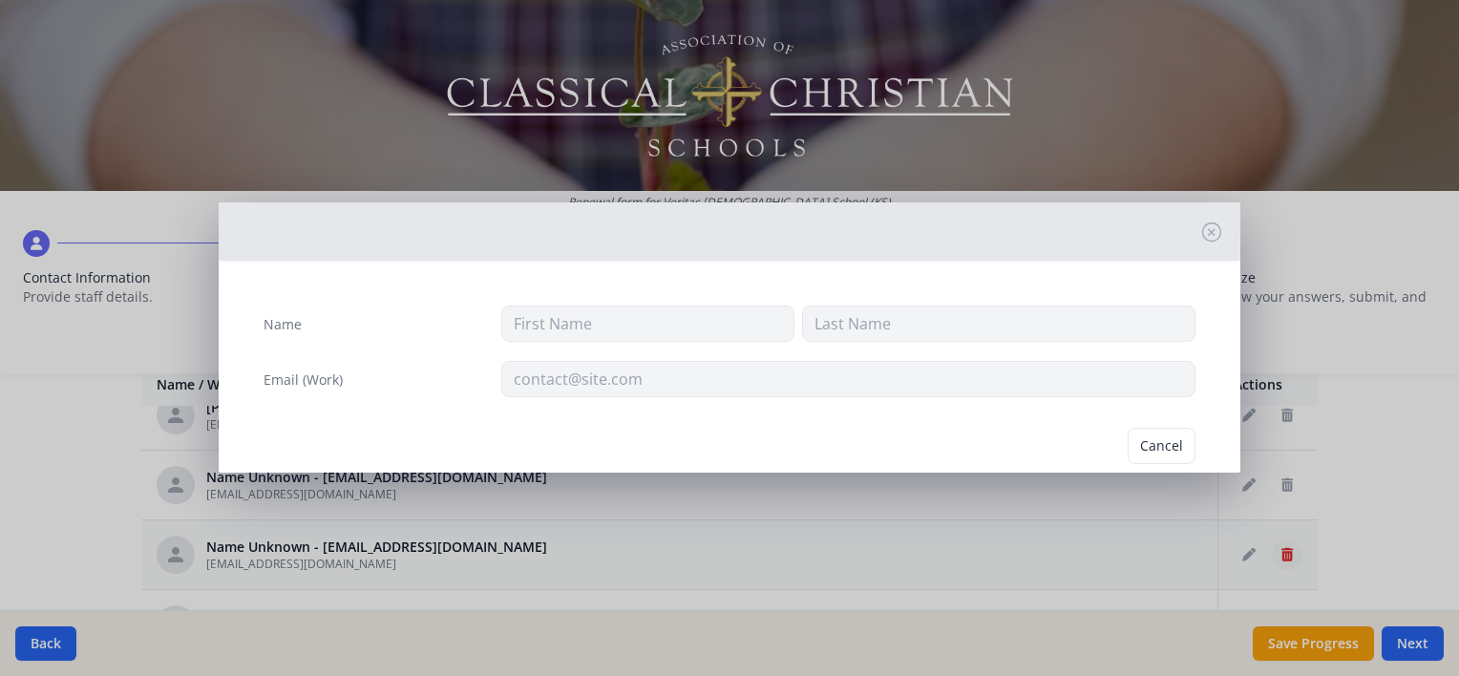
type input "[EMAIL_ADDRESS][DOMAIN_NAME]"
click at [1165, 452] on button "Delete" at bounding box center [1162, 446] width 66 height 36
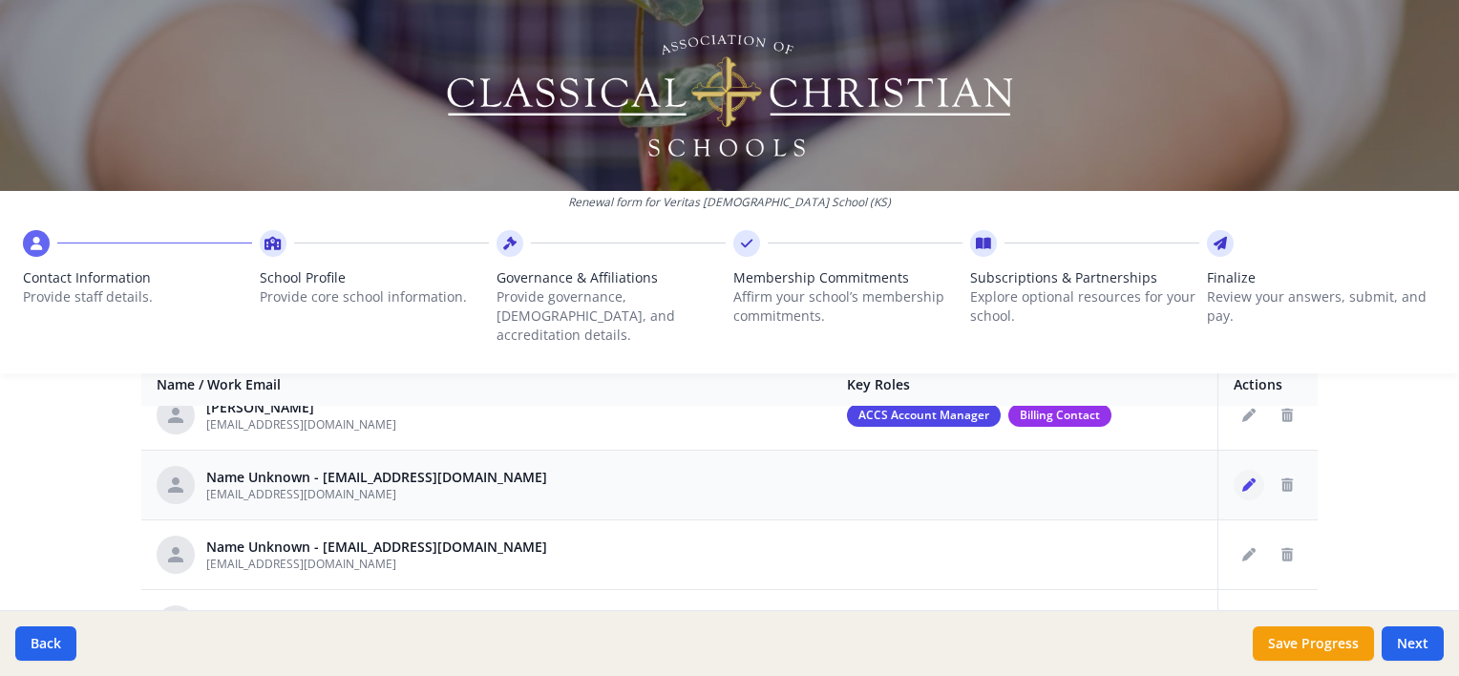
click at [1242, 478] on icon "Edit staff" at bounding box center [1248, 484] width 13 height 13
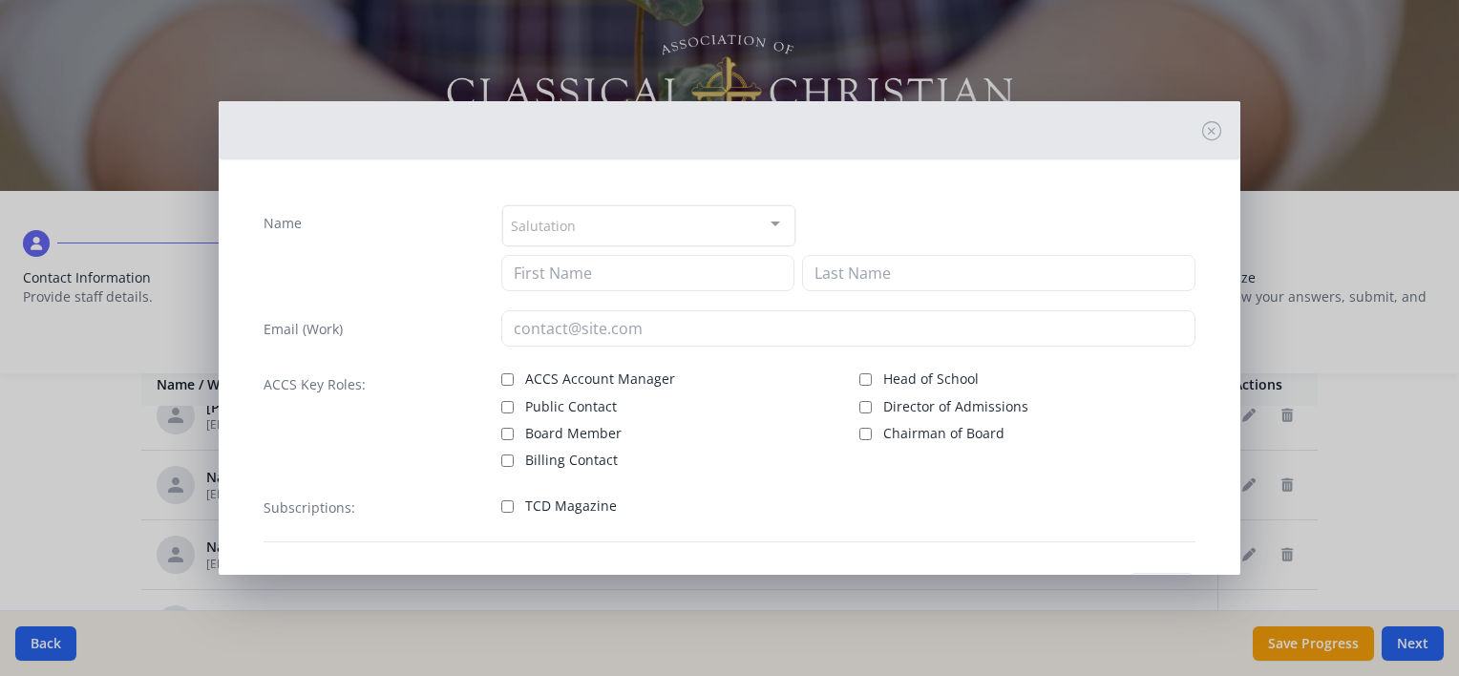
type input "[EMAIL_ADDRESS][DOMAIN_NAME]"
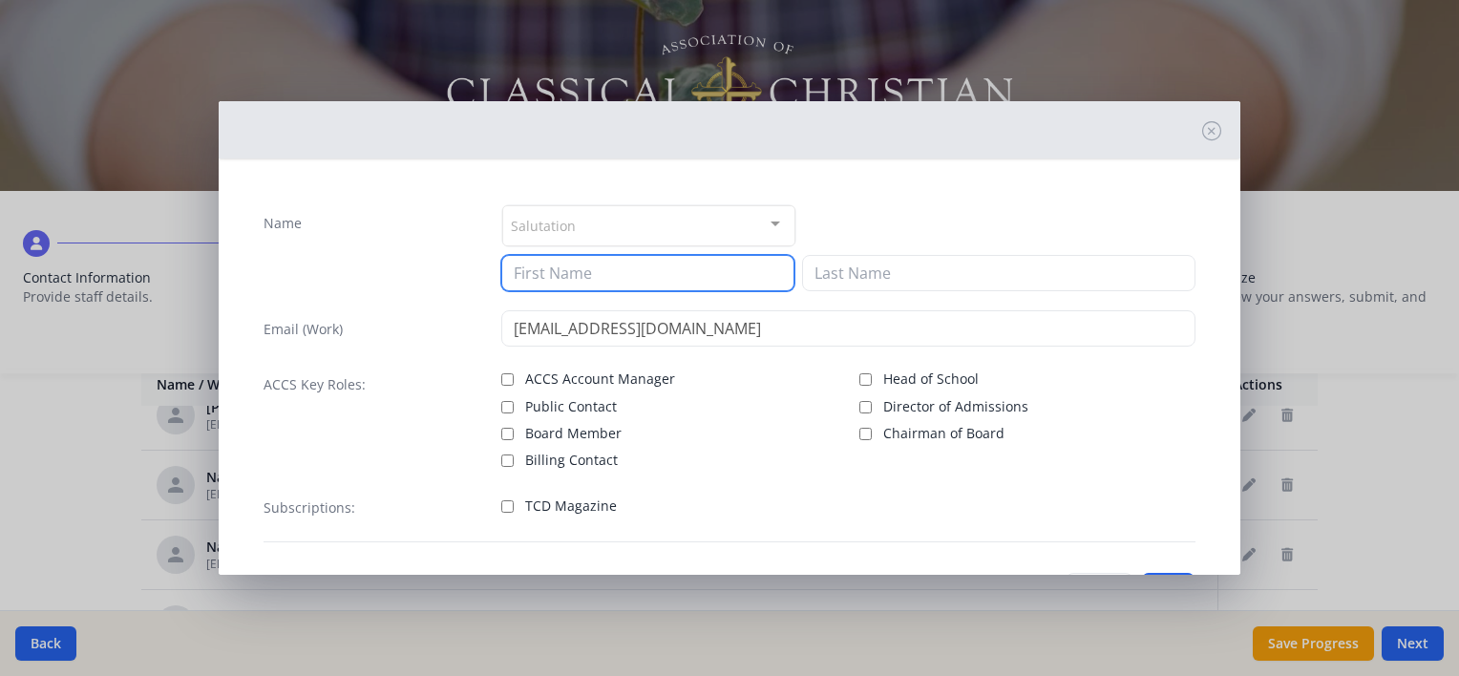
click at [545, 270] on input at bounding box center [647, 273] width 293 height 36
type input "[PERSON_NAME]"
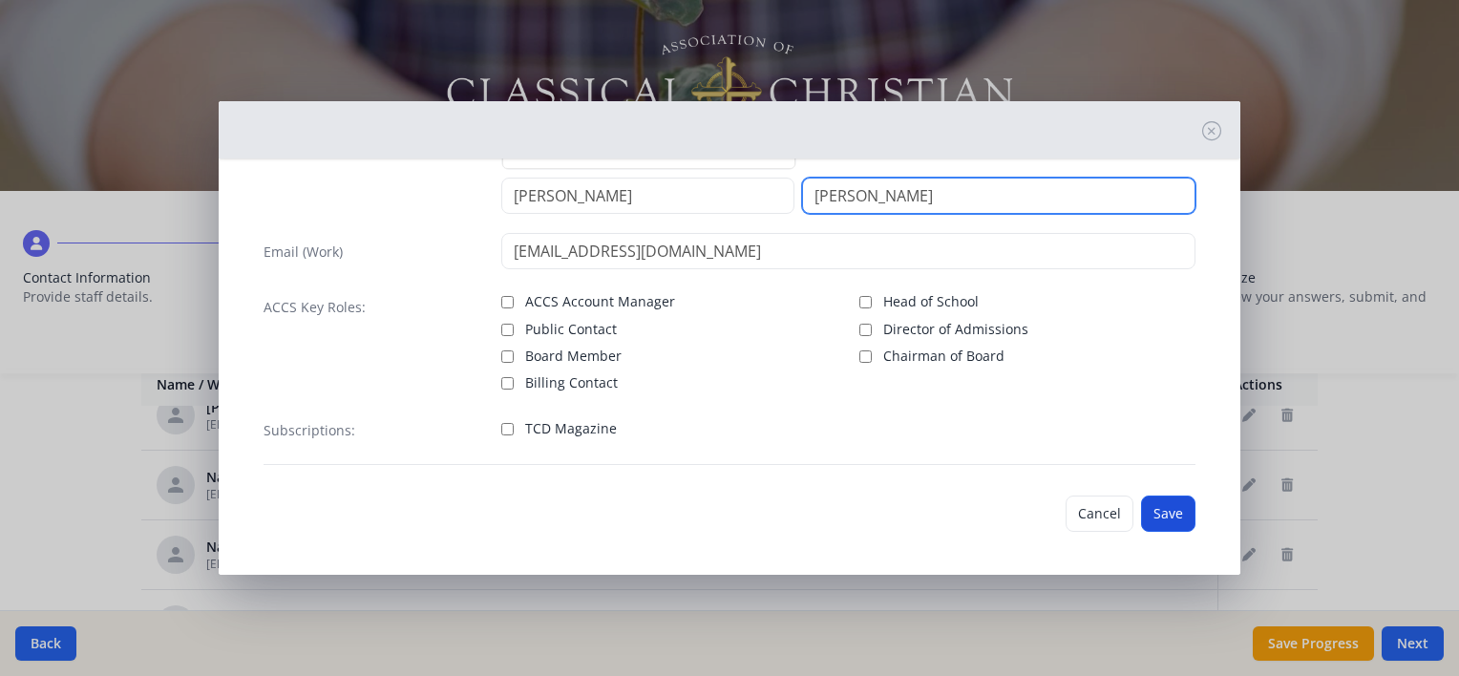
type input "[PERSON_NAME]"
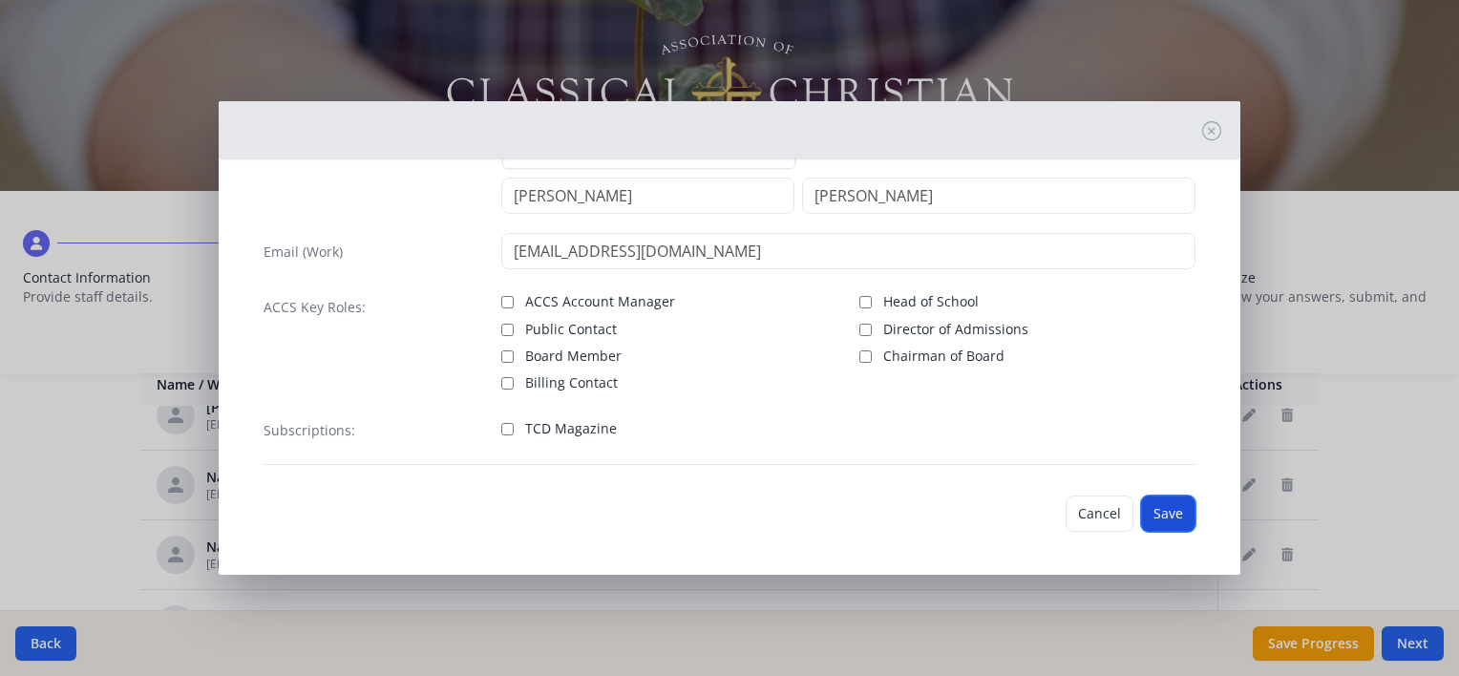
click at [1154, 517] on button "Save" at bounding box center [1168, 513] width 54 height 36
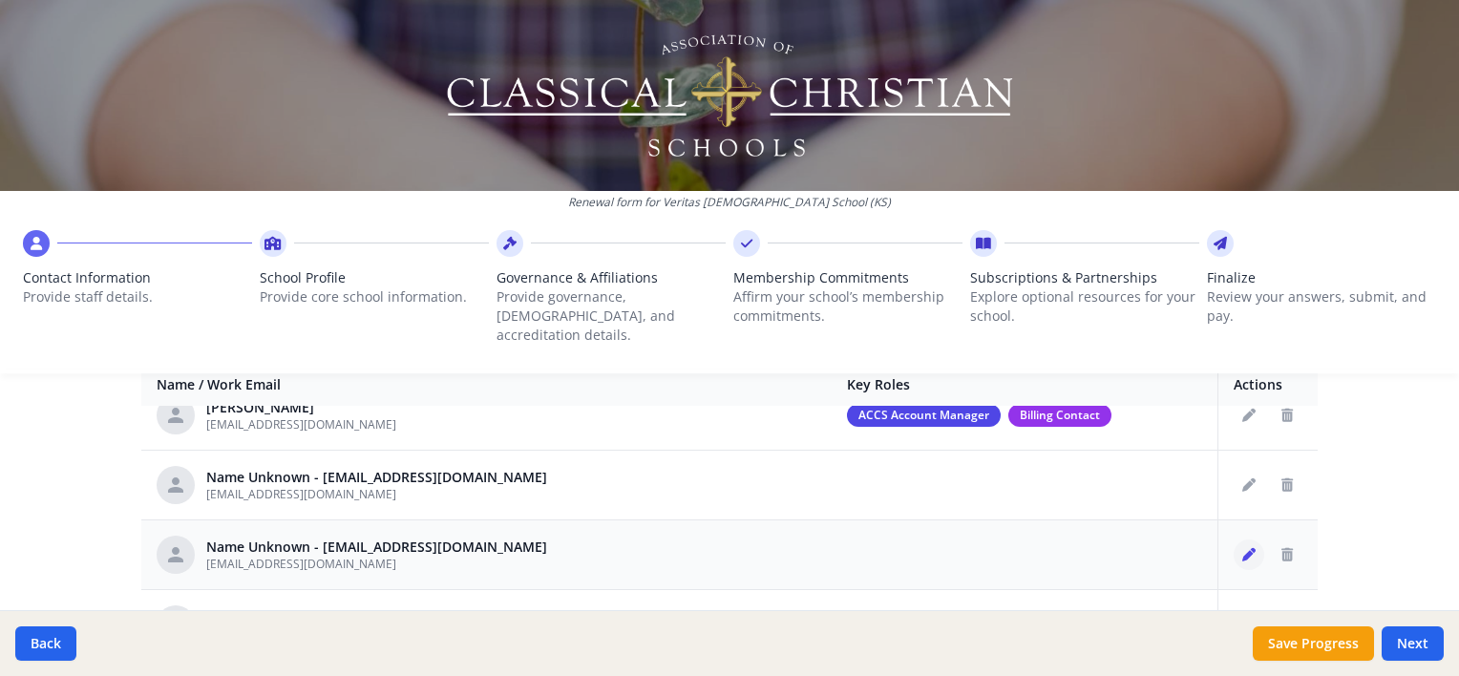
click at [1242, 548] on icon "Edit staff" at bounding box center [1248, 554] width 13 height 13
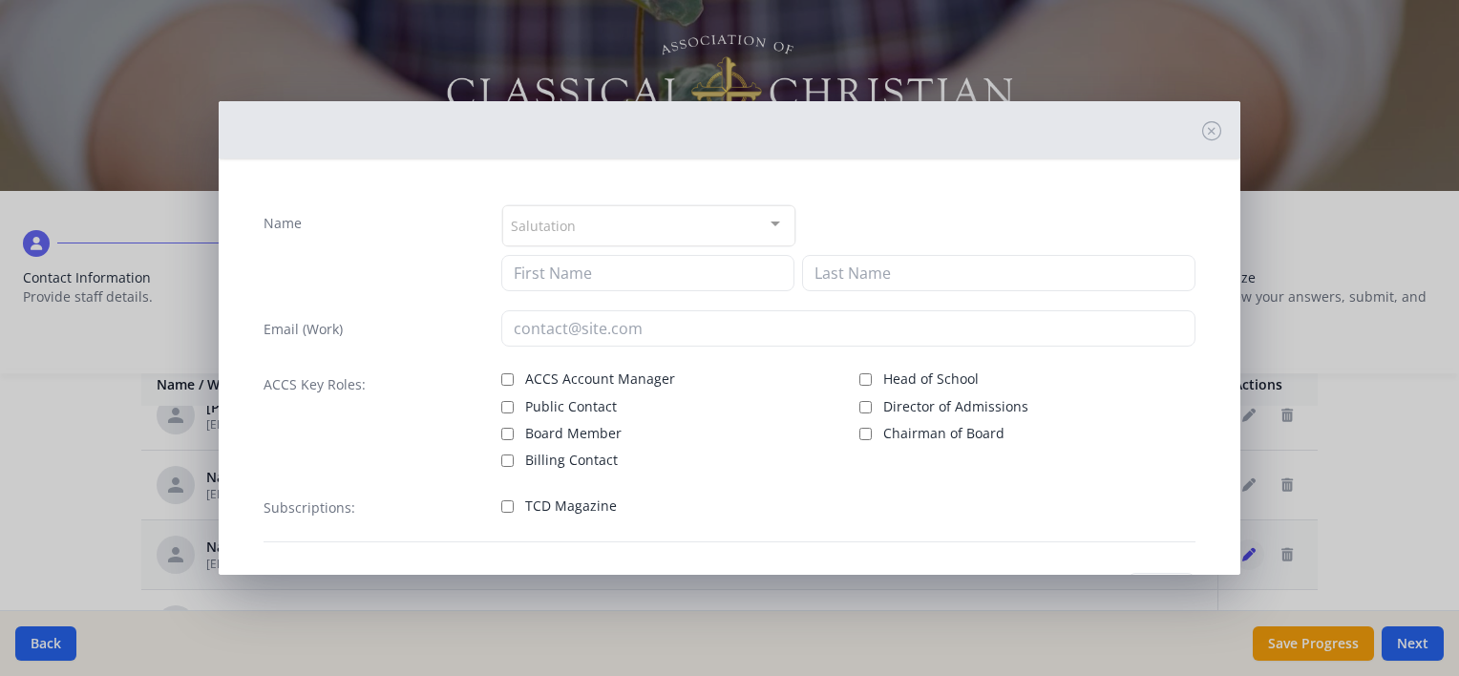
type input "[EMAIL_ADDRESS][DOMAIN_NAME]"
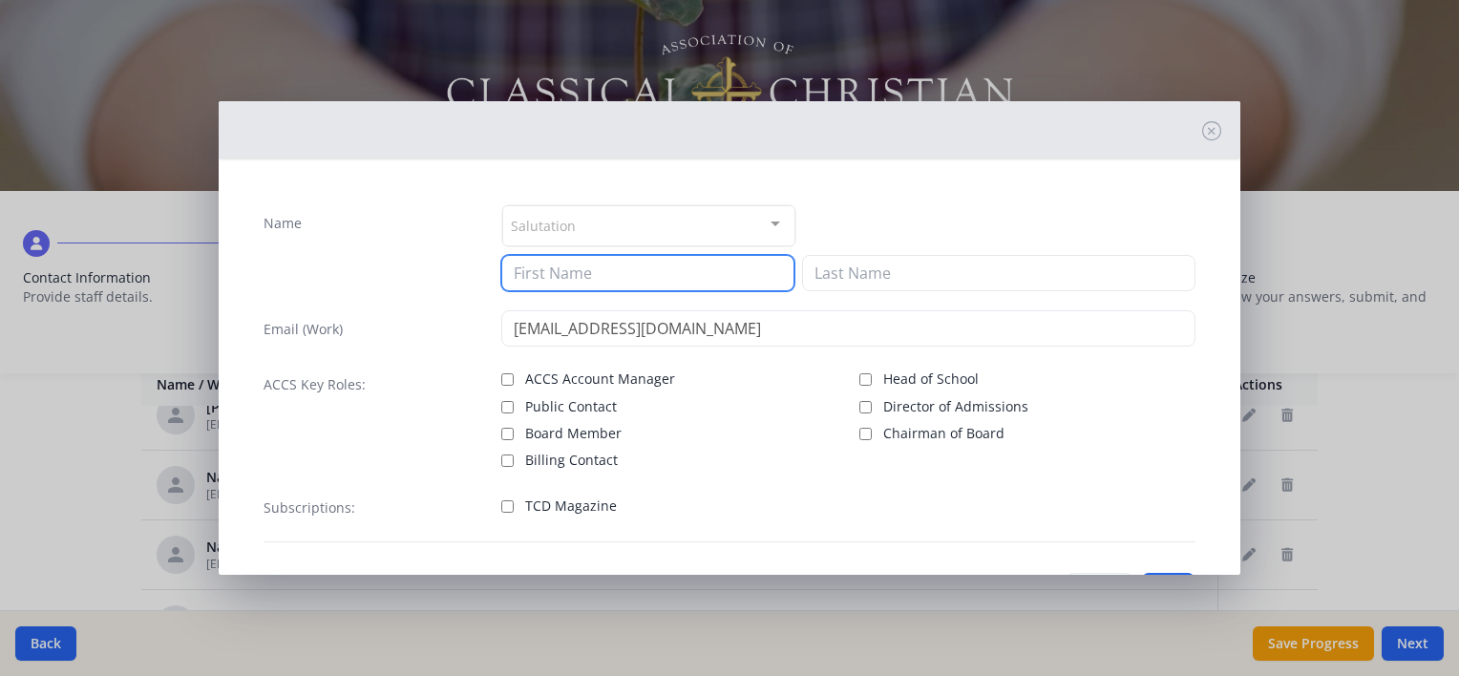
click at [615, 283] on input at bounding box center [647, 273] width 293 height 36
type input "[PERSON_NAME]"
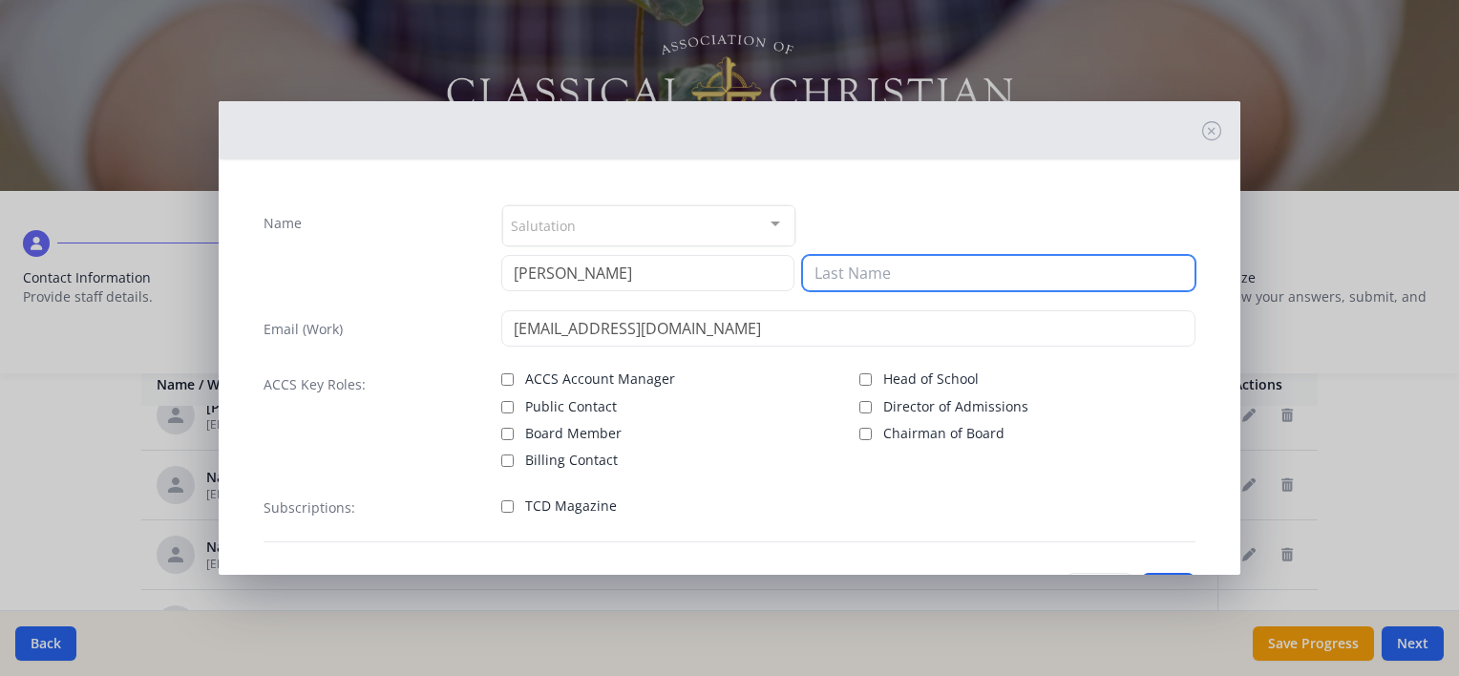
click at [827, 275] on input at bounding box center [998, 273] width 393 height 36
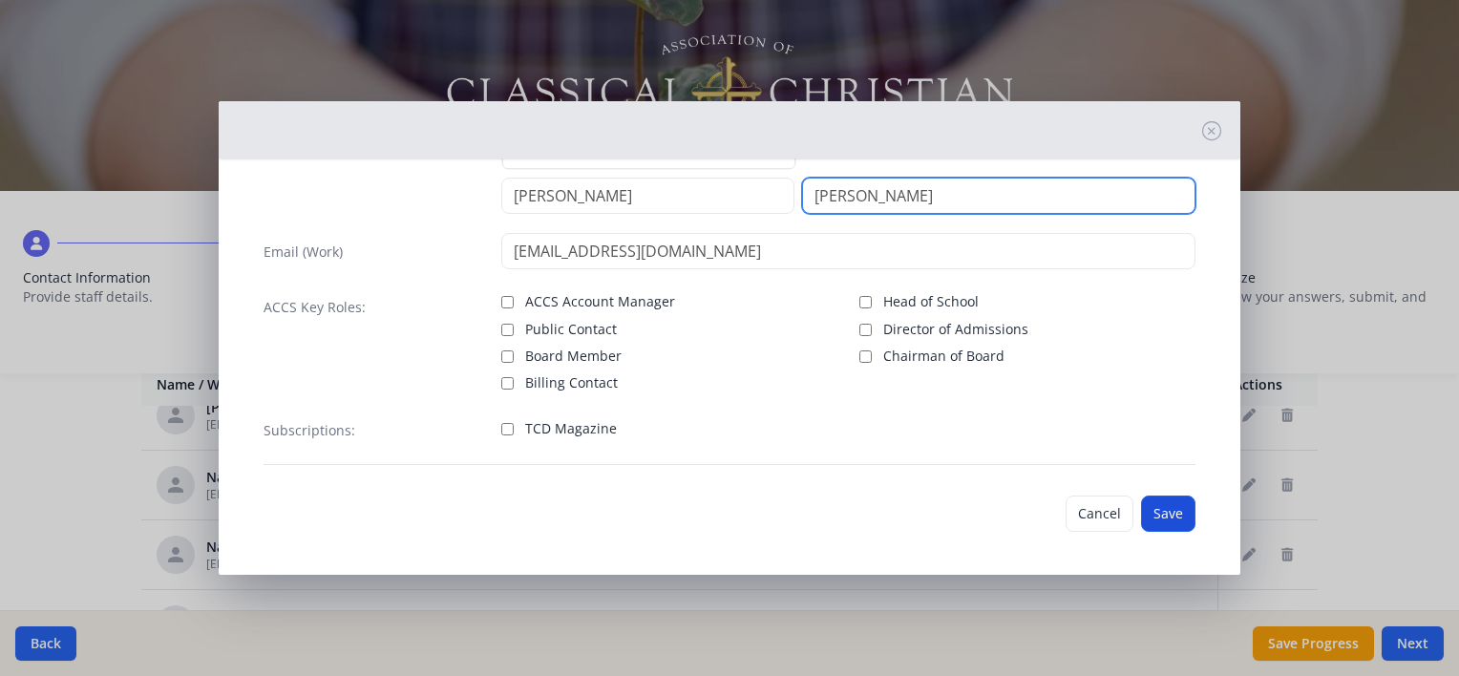
type input "[PERSON_NAME]"
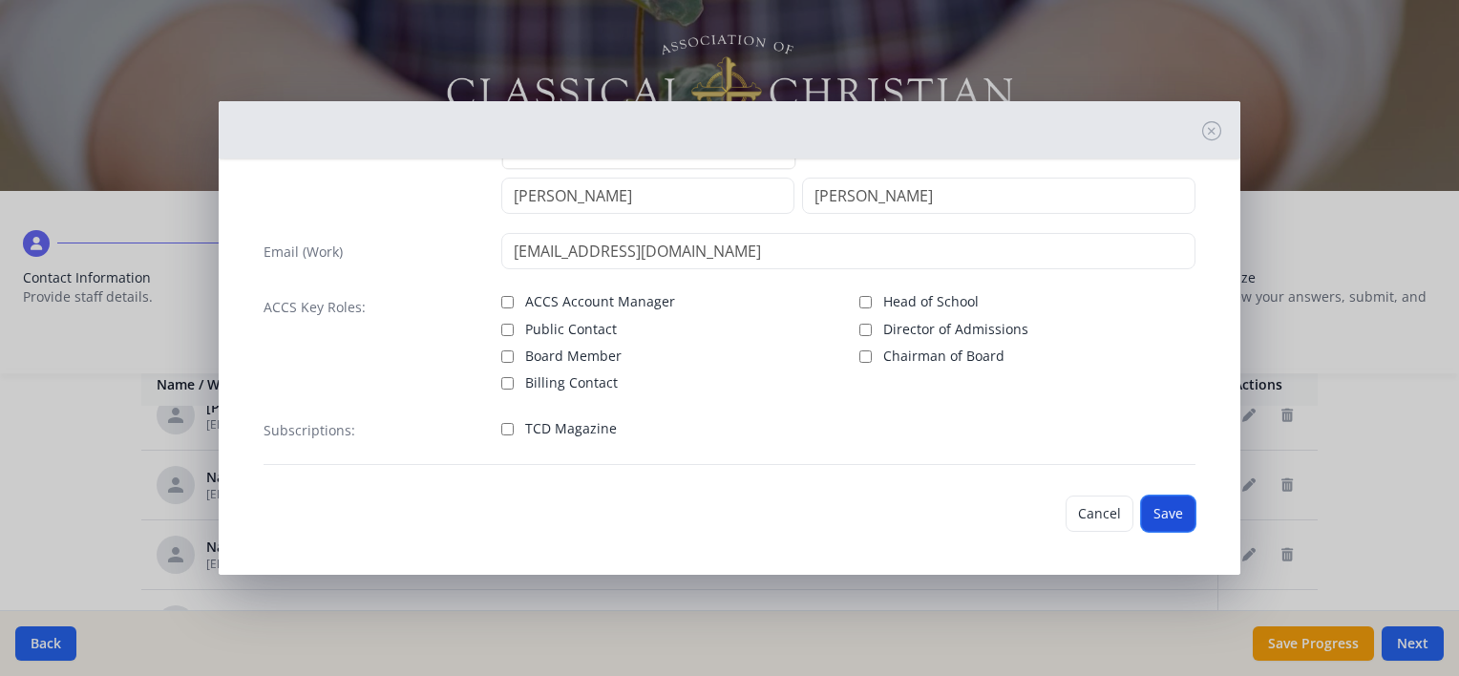
click at [1141, 516] on button "Save" at bounding box center [1168, 513] width 54 height 36
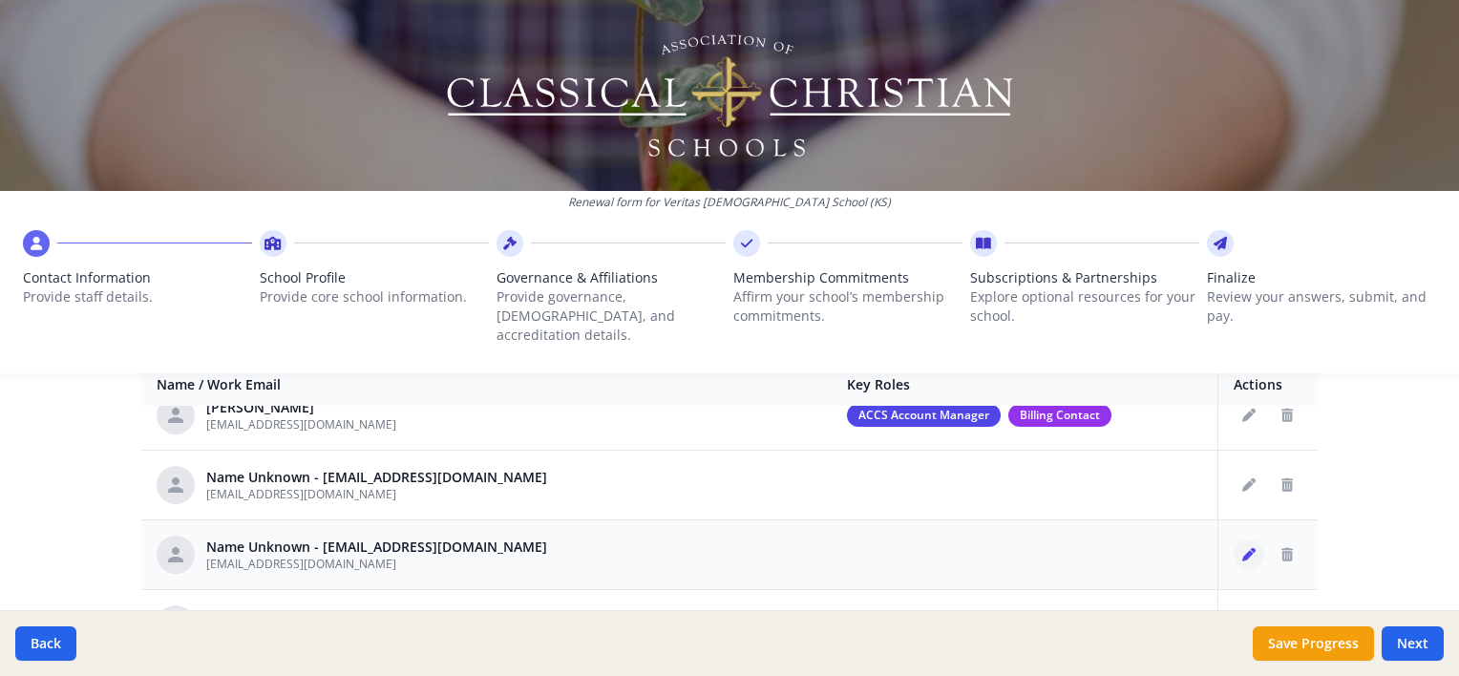
click at [1242, 548] on icon "Edit staff" at bounding box center [1248, 554] width 13 height 13
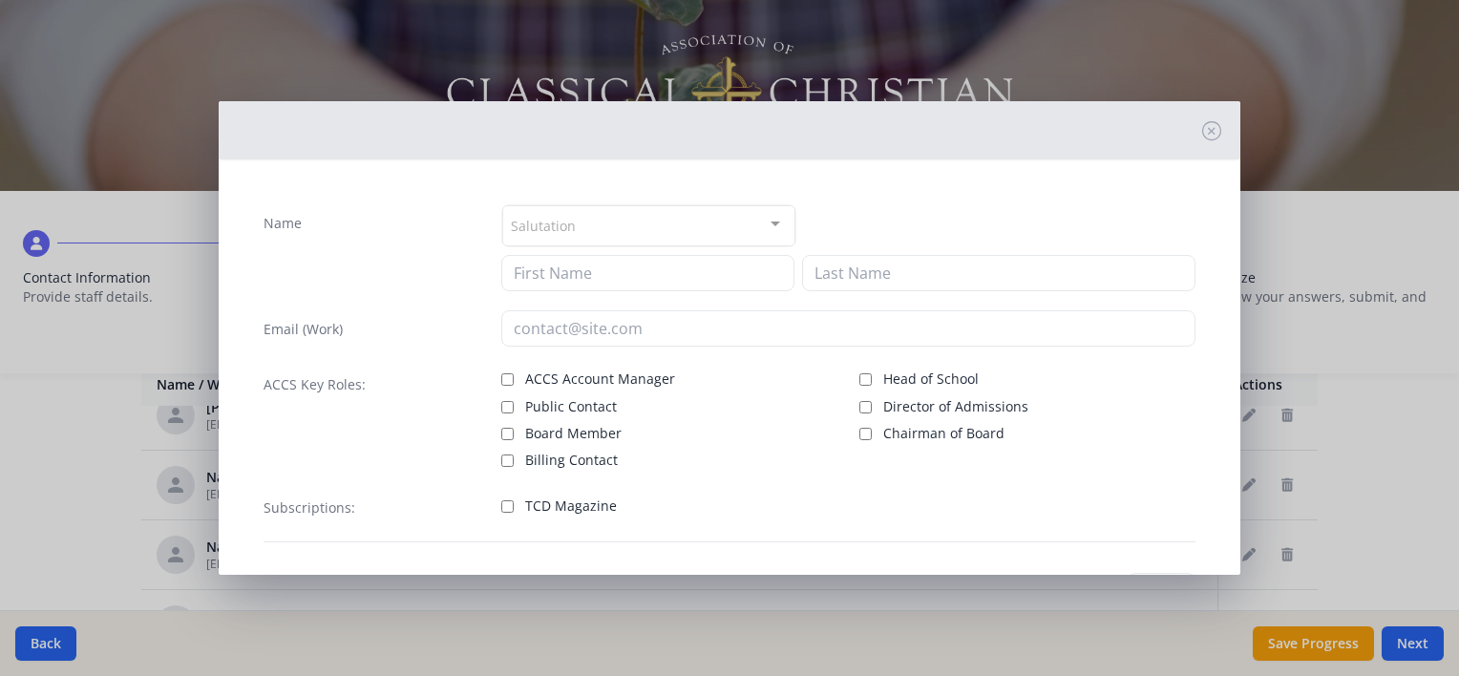
type input "[EMAIL_ADDRESS][DOMAIN_NAME]"
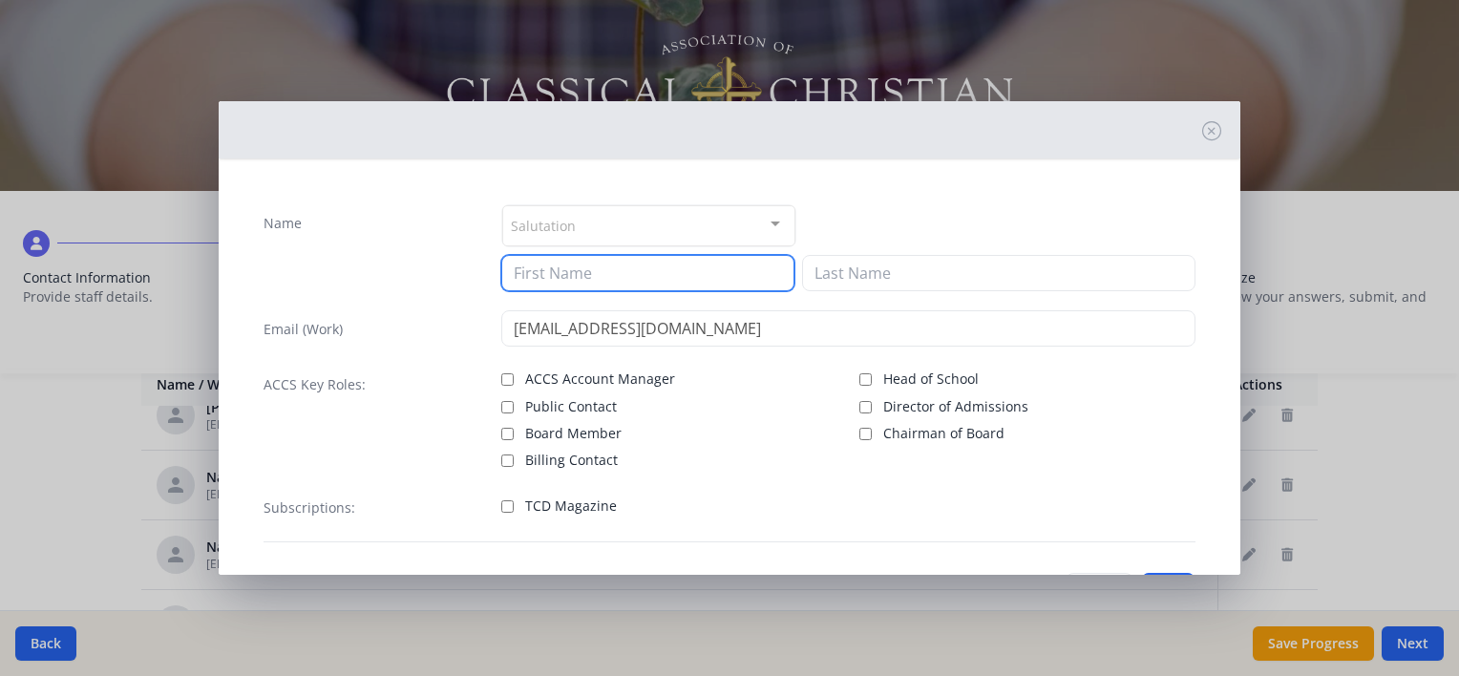
click at [600, 278] on input at bounding box center [647, 273] width 293 height 36
type input "[PERSON_NAME]"
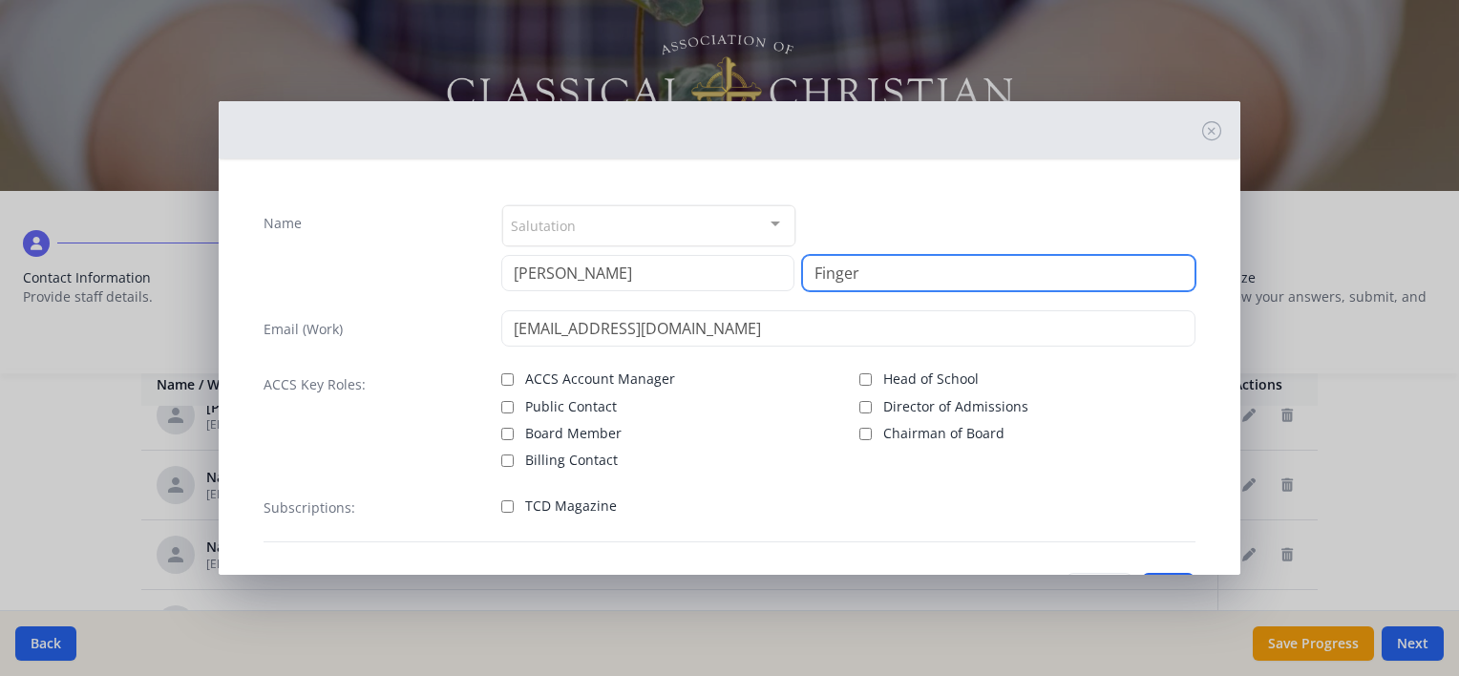
type input "Finger"
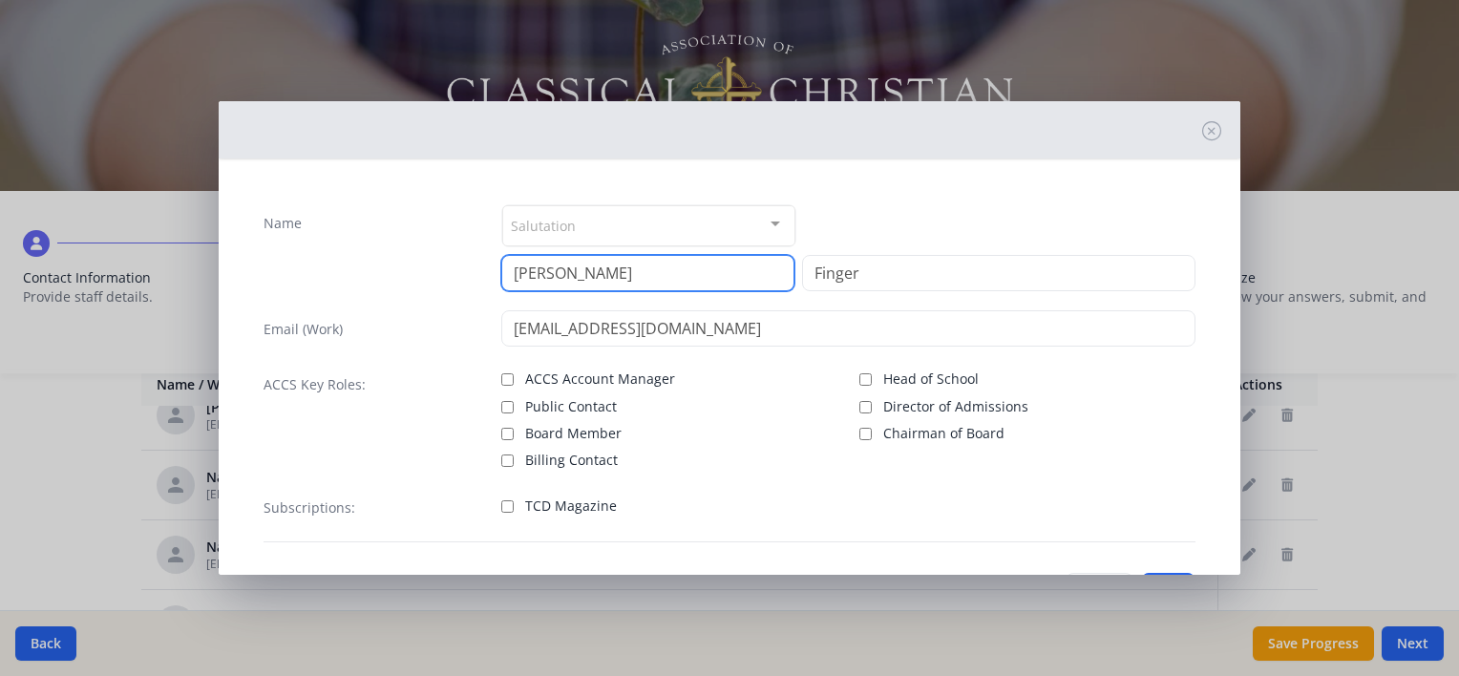
drag, startPoint x: 600, startPoint y: 278, endPoint x: 410, endPoint y: 254, distance: 191.5
click at [410, 254] on div "Name Salutation Mr. Mrs. Ms. Dr. Rev. Fr. Esq. No elements found. Consider chan…" at bounding box center [729, 247] width 932 height 87
type input "[PERSON_NAME]"
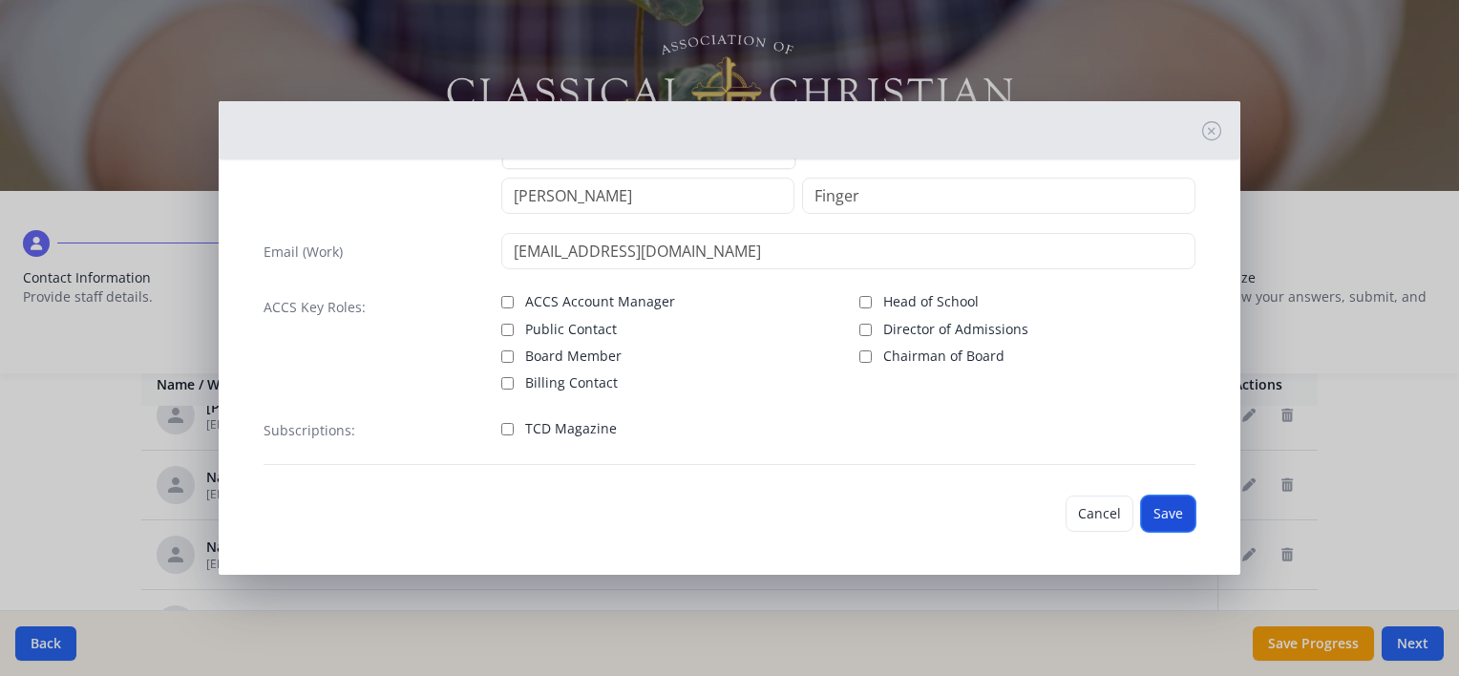
click at [1153, 514] on button "Save" at bounding box center [1168, 513] width 54 height 36
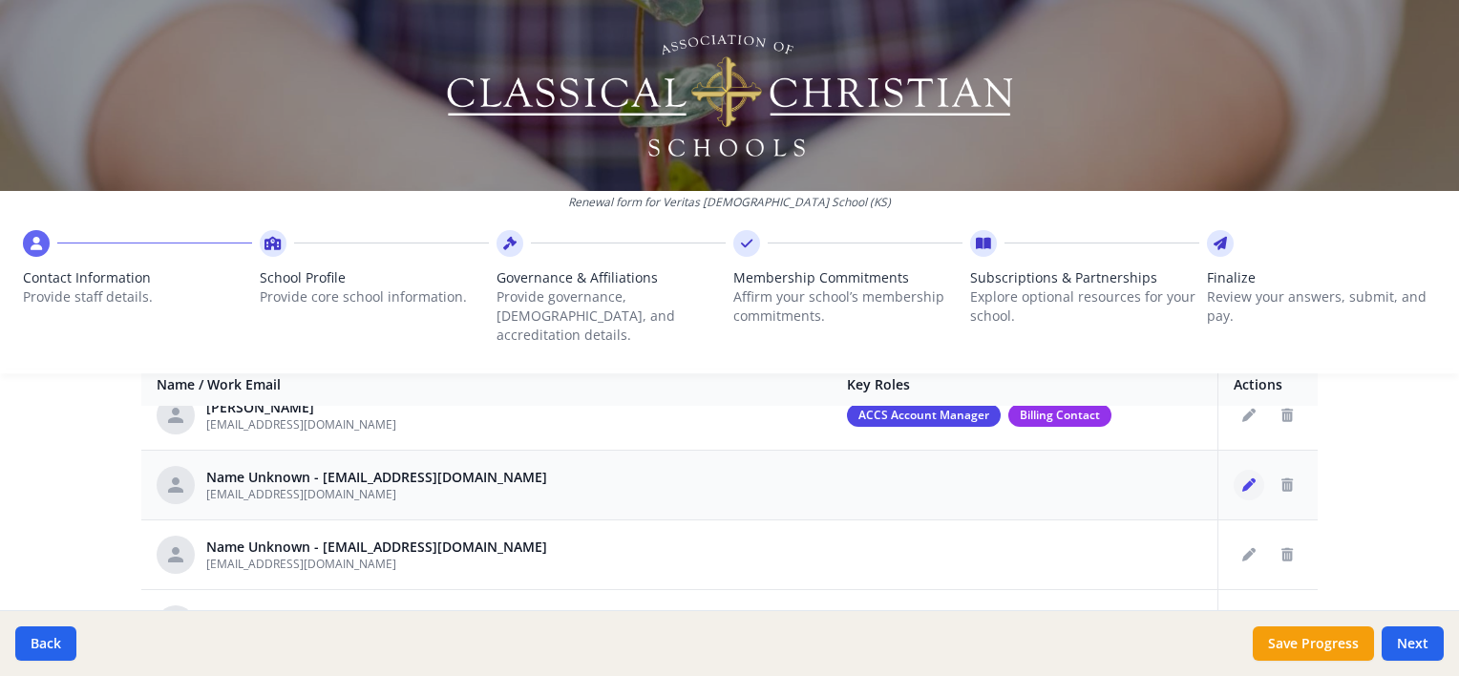
click at [1233, 470] on button "Edit staff" at bounding box center [1248, 485] width 31 height 31
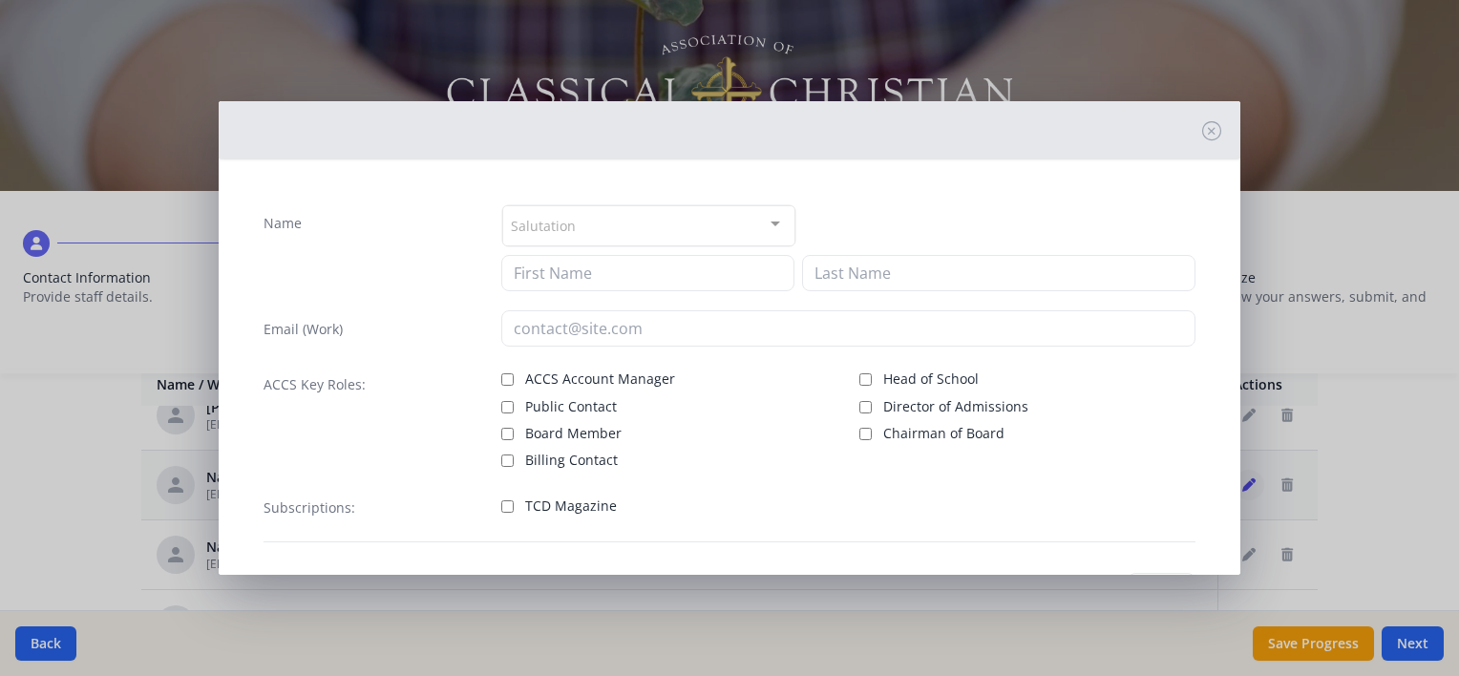
type input "[EMAIL_ADDRESS][DOMAIN_NAME]"
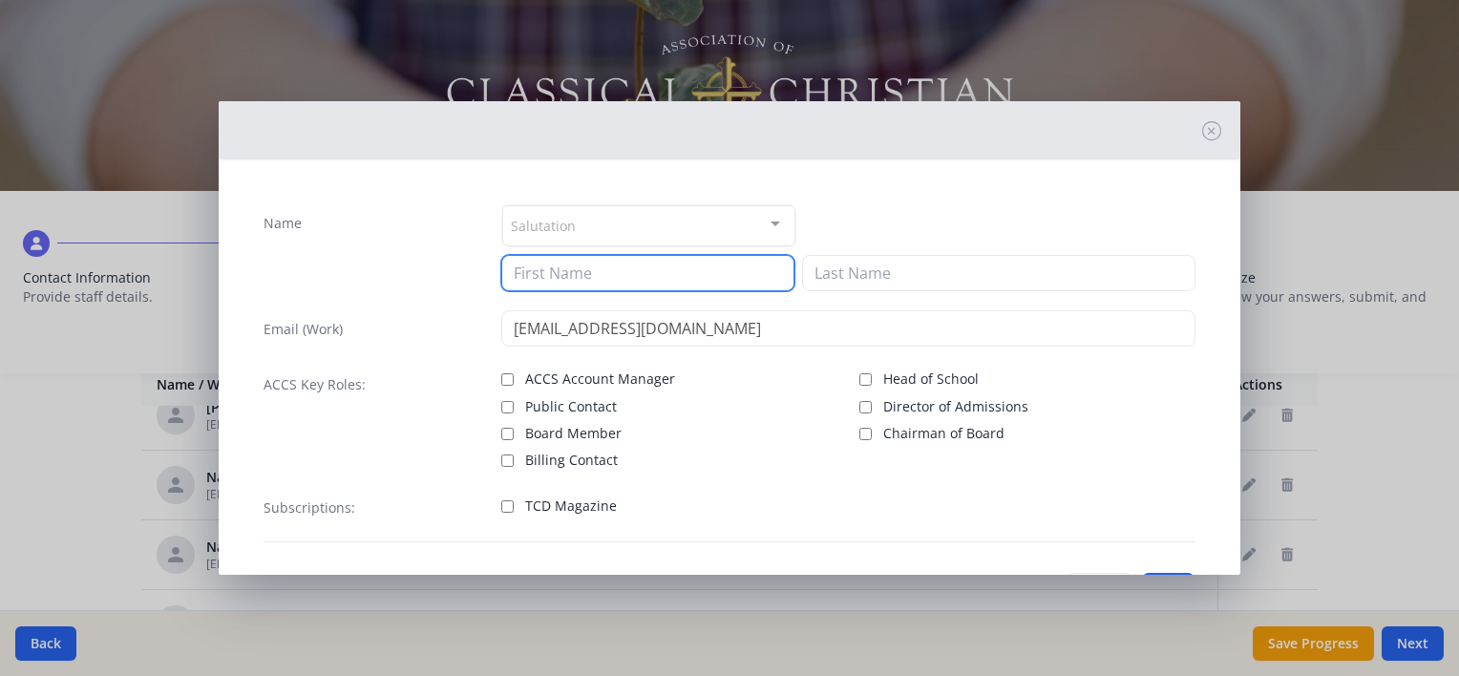
click at [687, 275] on input at bounding box center [647, 273] width 293 height 36
type input "[PERSON_NAME]"
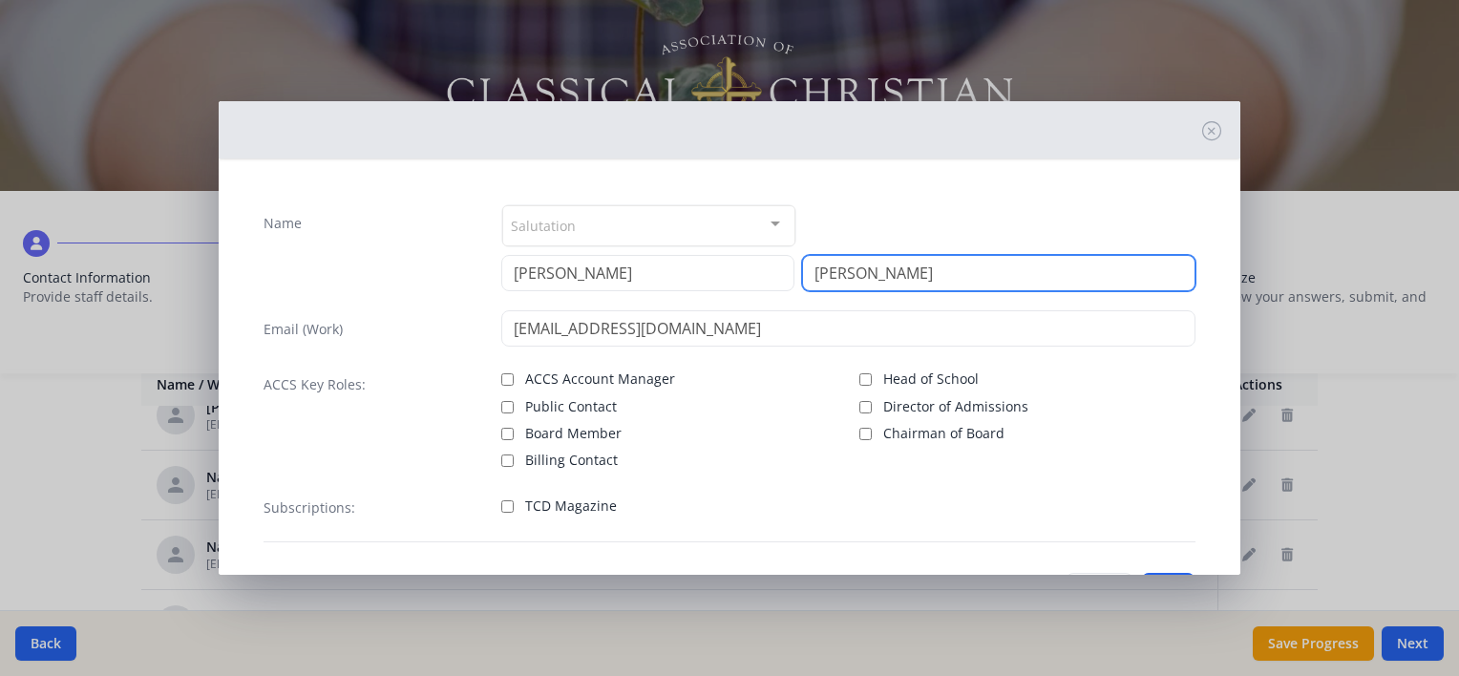
type input "[PERSON_NAME]"
click at [1134, 472] on div "Name Salutation Mr. Mrs. Ms. Dr. Rev. Fr. Esq. No elements found. Consider chan…" at bounding box center [729, 373] width 962 height 369
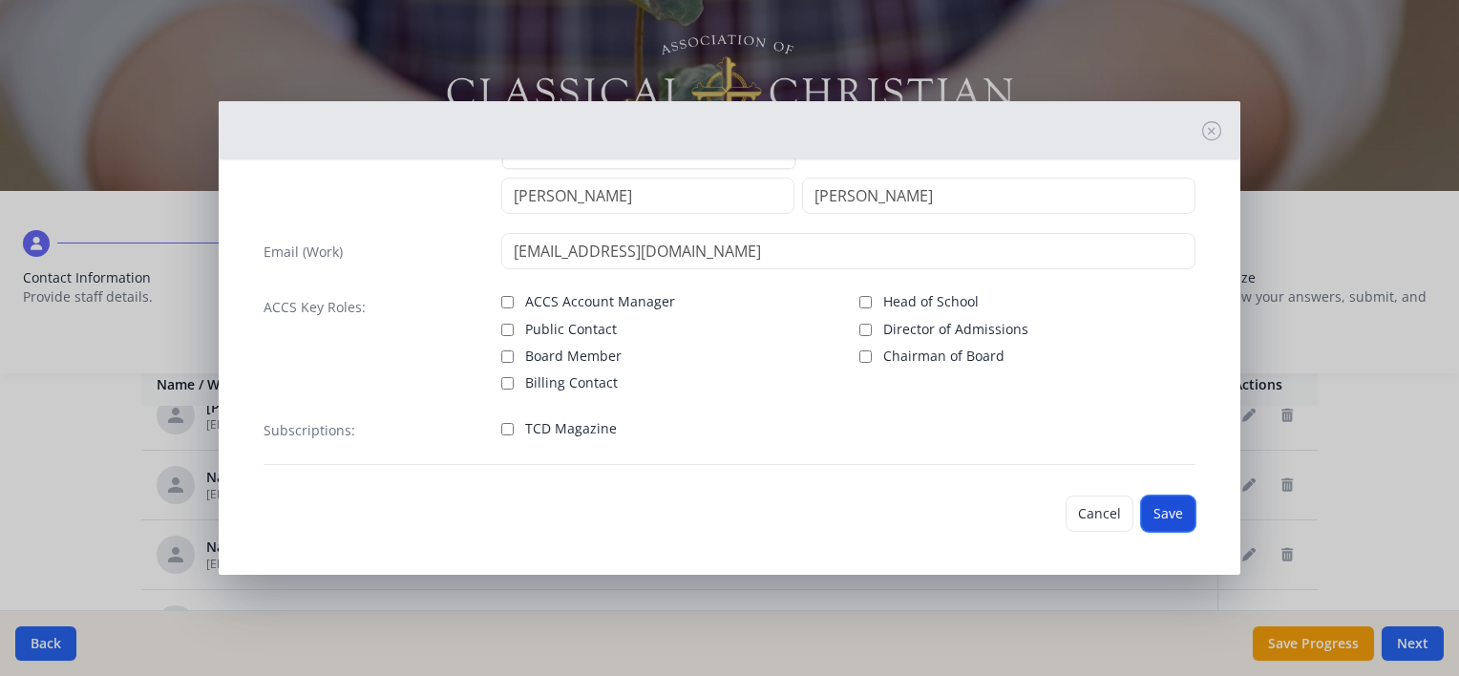
click at [1153, 508] on button "Save" at bounding box center [1168, 513] width 54 height 36
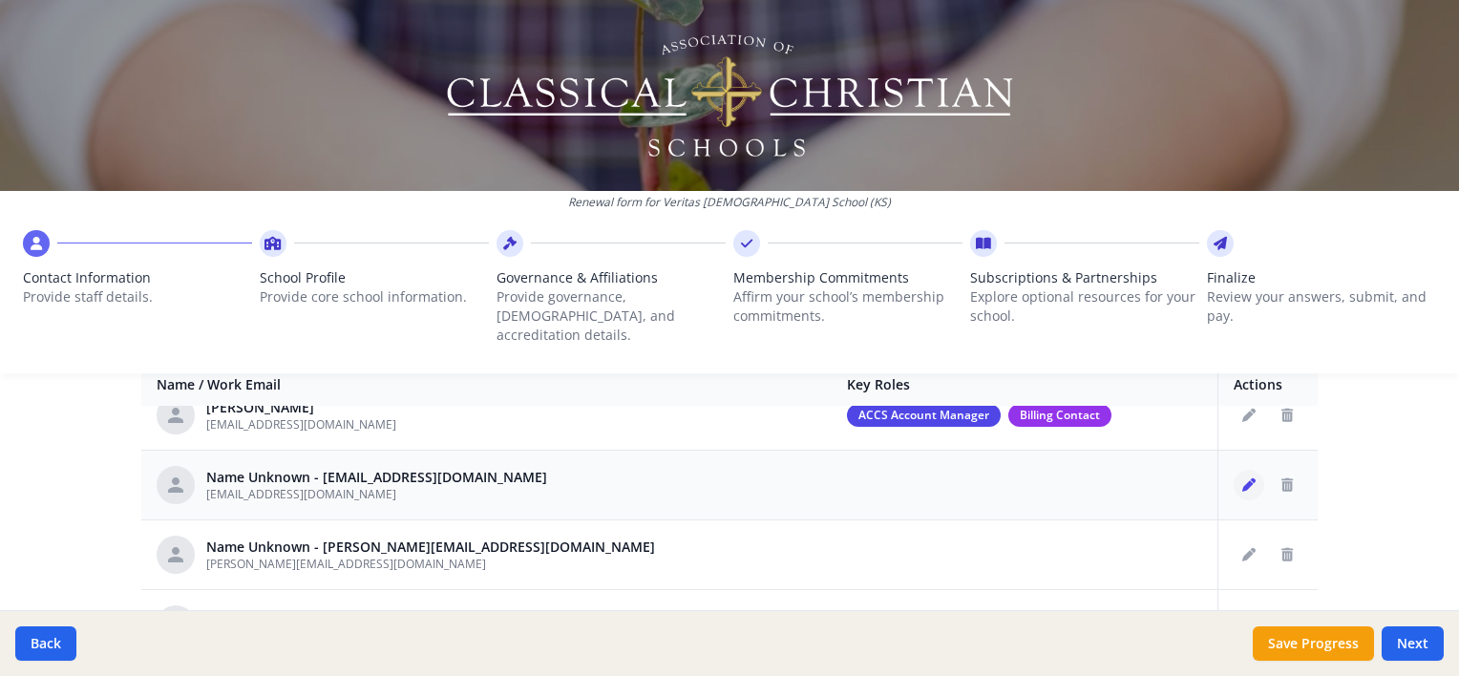
click at [1233, 470] on button "Edit staff" at bounding box center [1248, 485] width 31 height 31
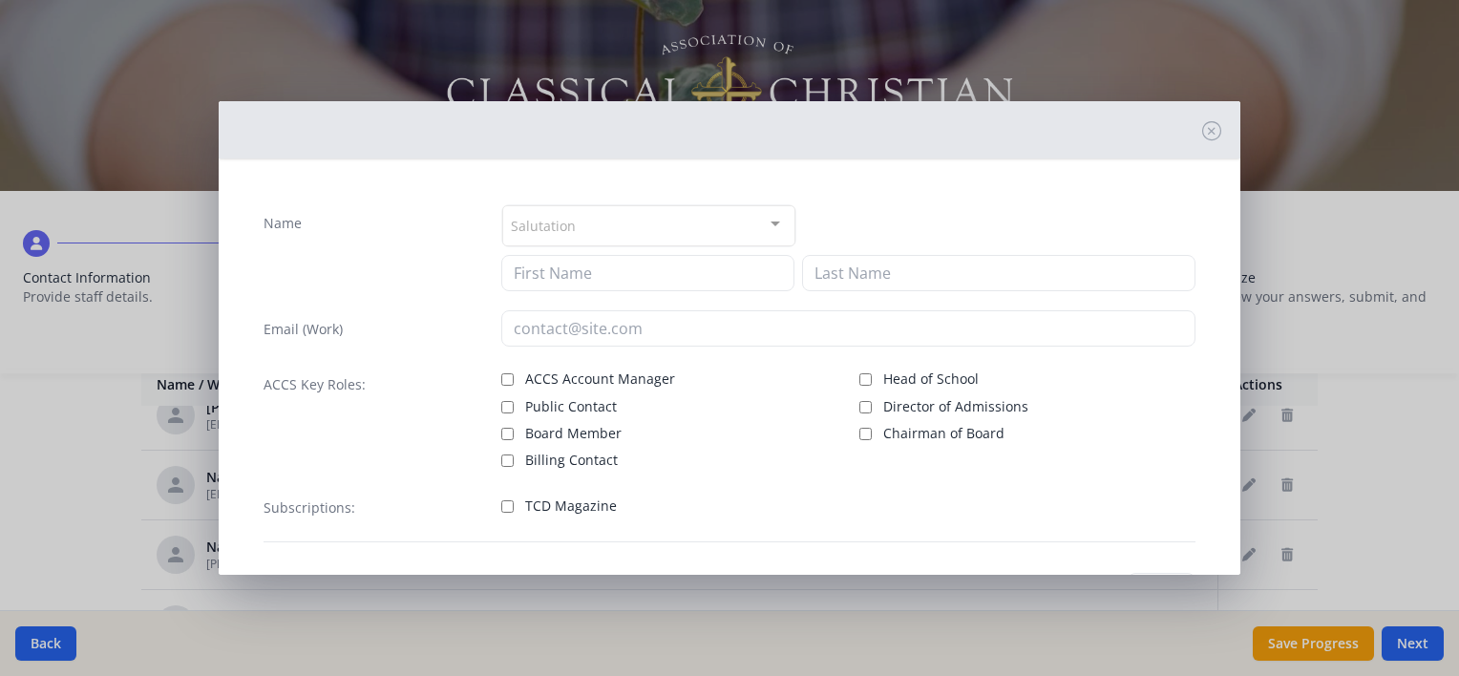
type input "[EMAIL_ADDRESS][DOMAIN_NAME]"
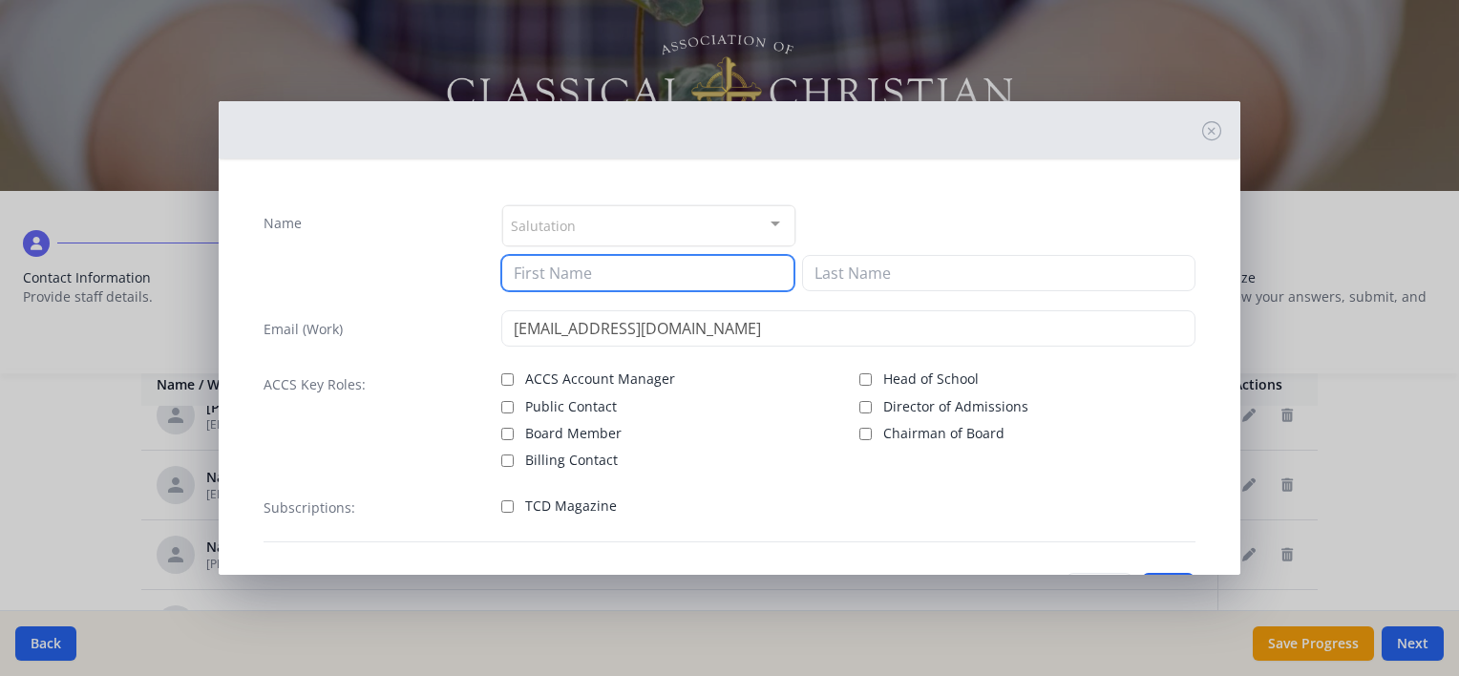
click at [616, 271] on input at bounding box center [647, 273] width 293 height 36
type input "[PERSON_NAME]"
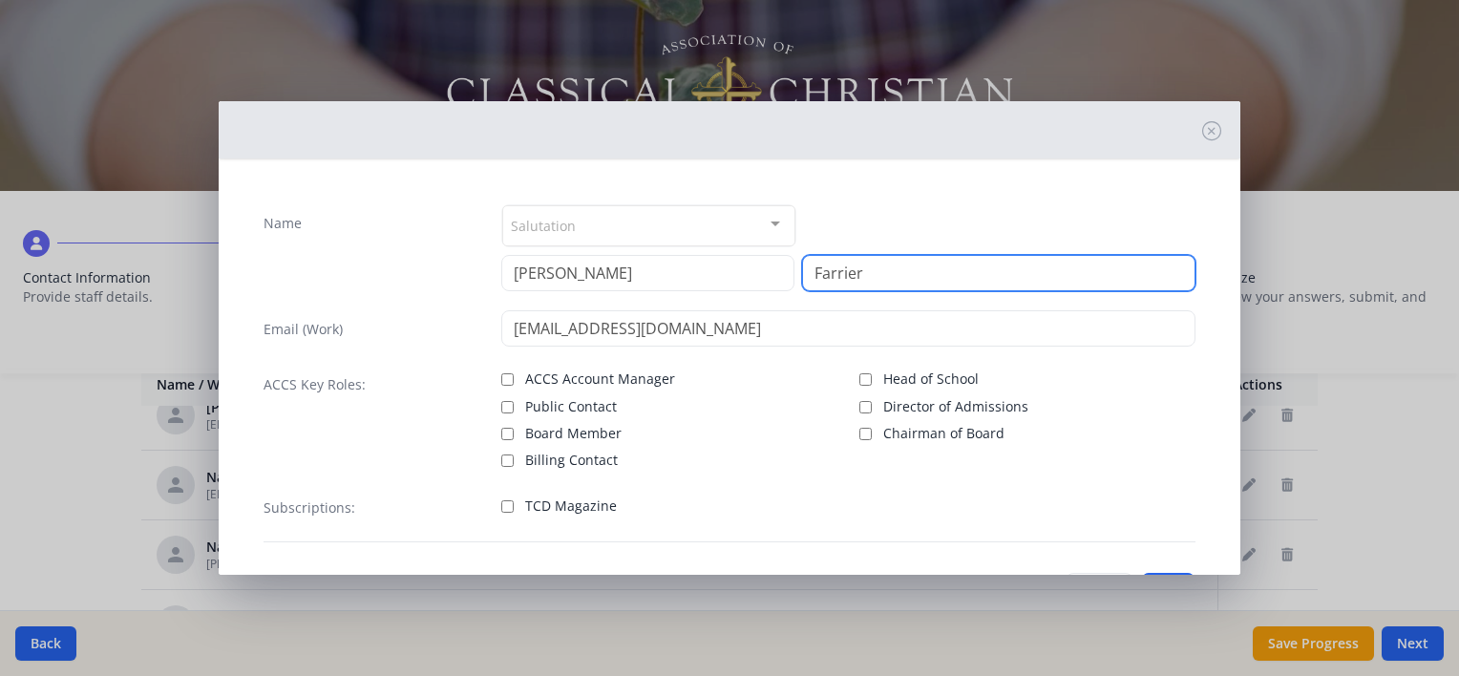
type input "Farrier"
click at [1180, 216] on div "Name Salutation Mr. Mrs. Ms. Dr. Rev. Fr. Esq. No elements found. Consider chan…" at bounding box center [729, 373] width 962 height 369
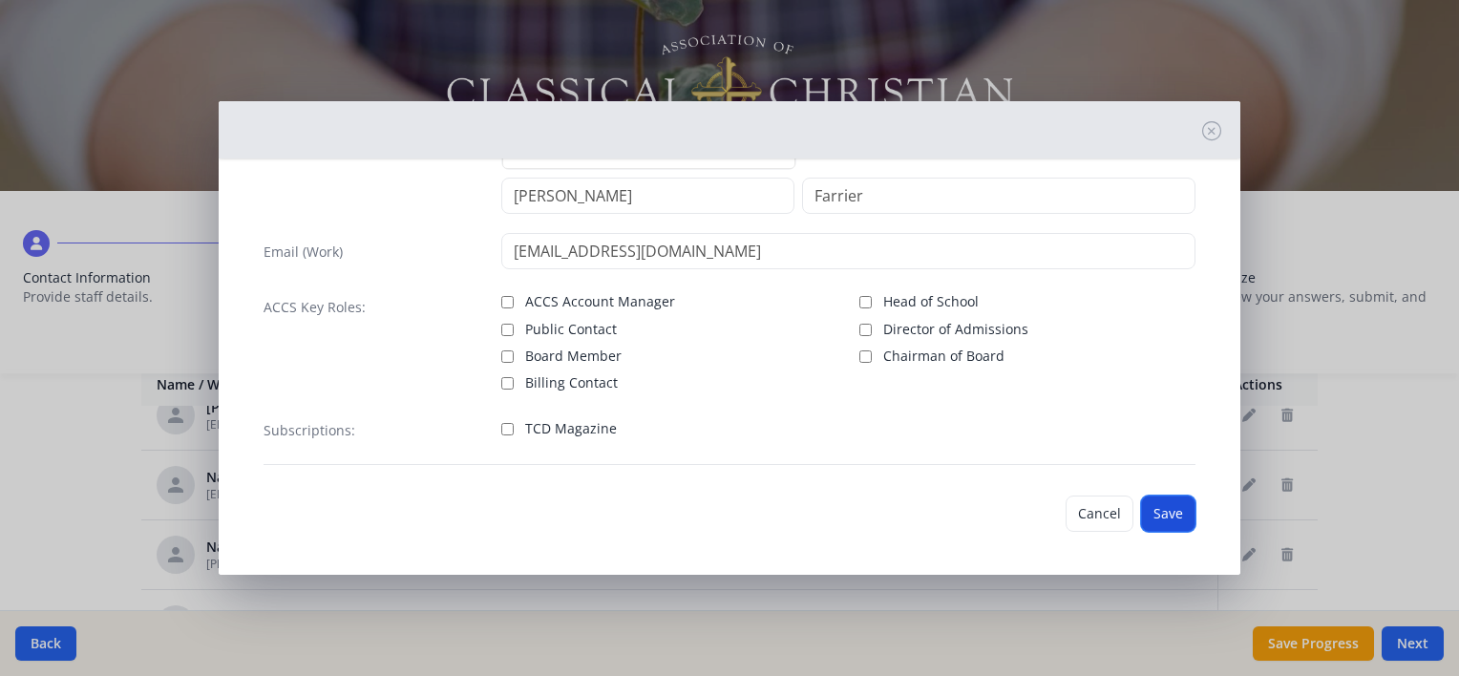
click at [1152, 525] on button "Save" at bounding box center [1168, 513] width 54 height 36
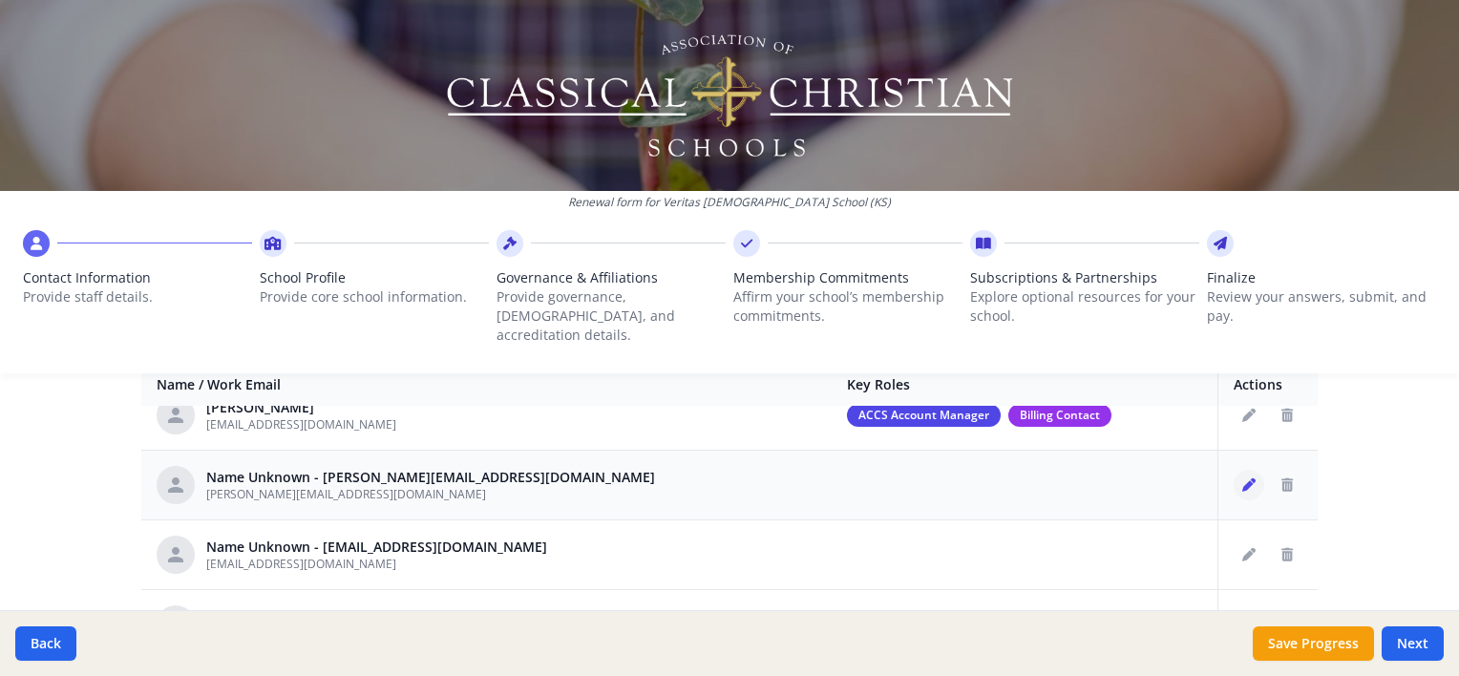
click at [1242, 478] on icon "Edit staff" at bounding box center [1248, 484] width 13 height 13
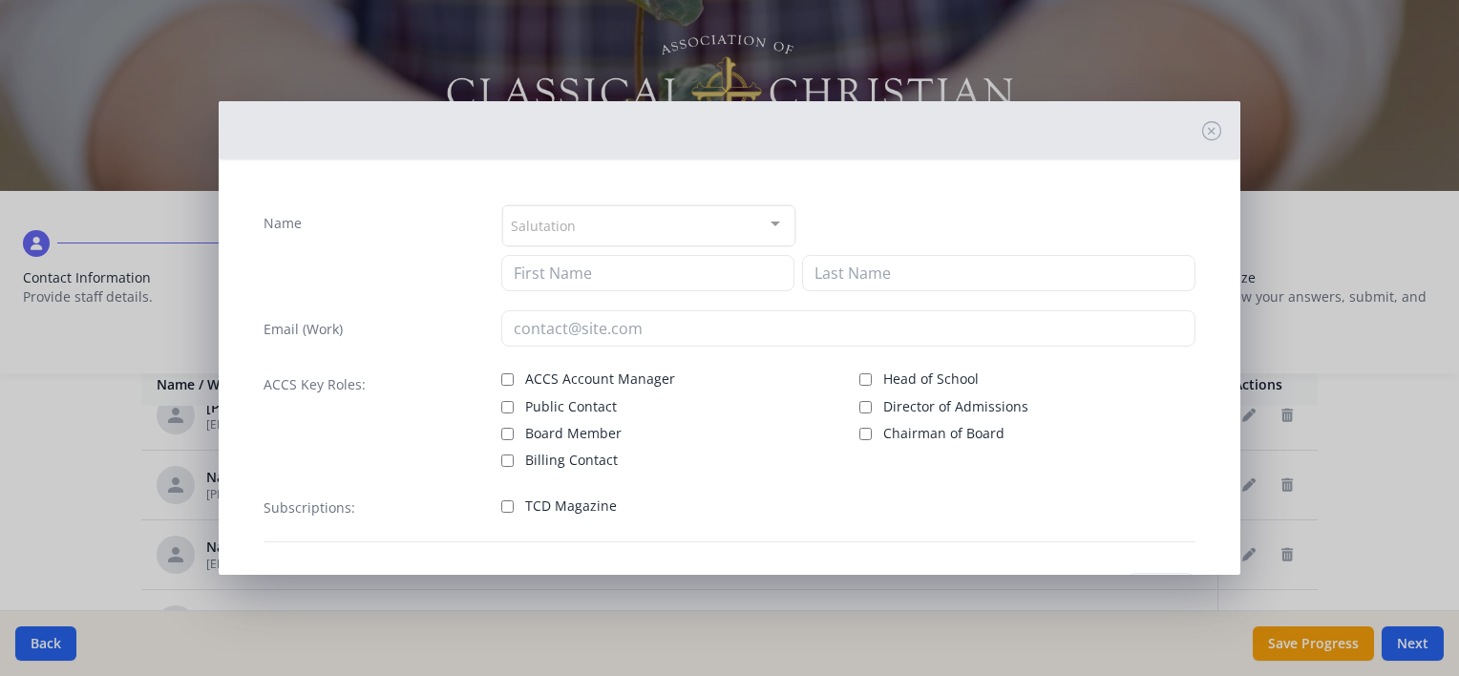
type input "[PERSON_NAME][EMAIL_ADDRESS][DOMAIN_NAME]"
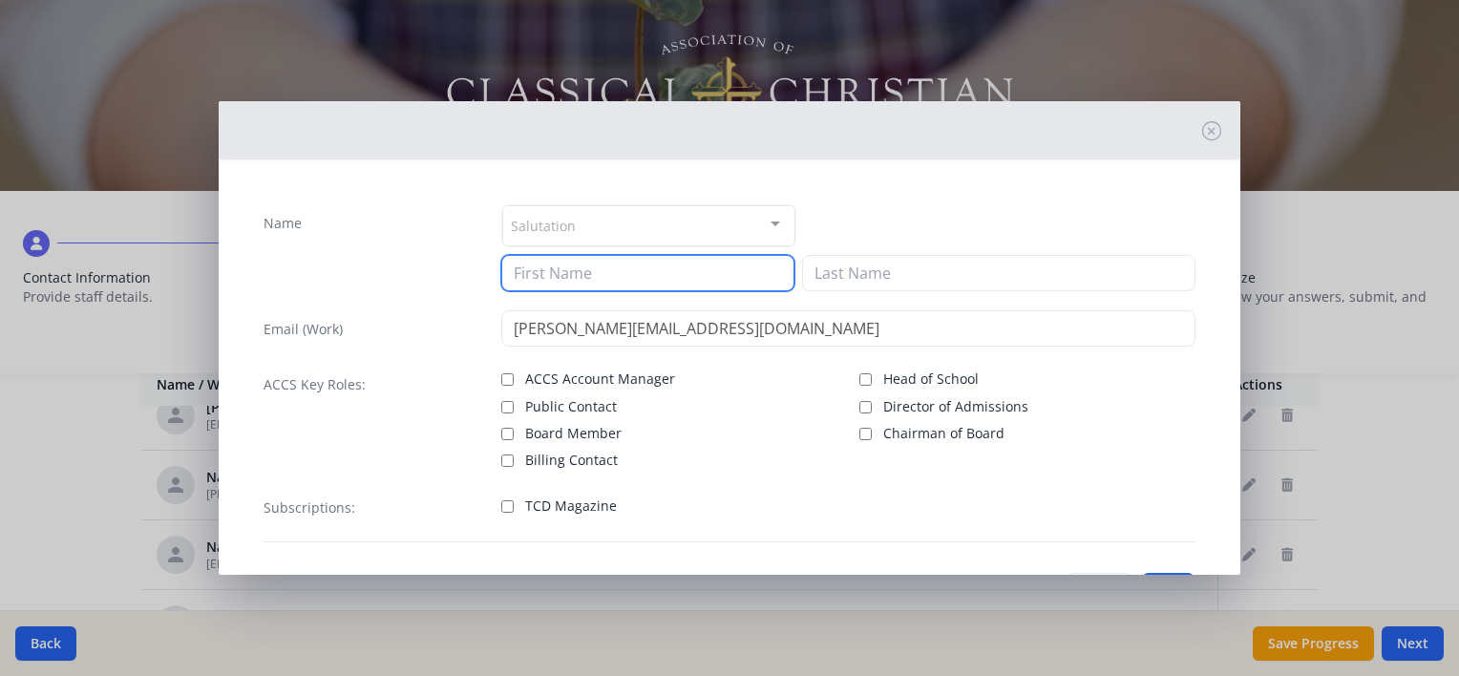
click at [692, 284] on input at bounding box center [647, 273] width 293 height 36
type input "[PERSON_NAME]"
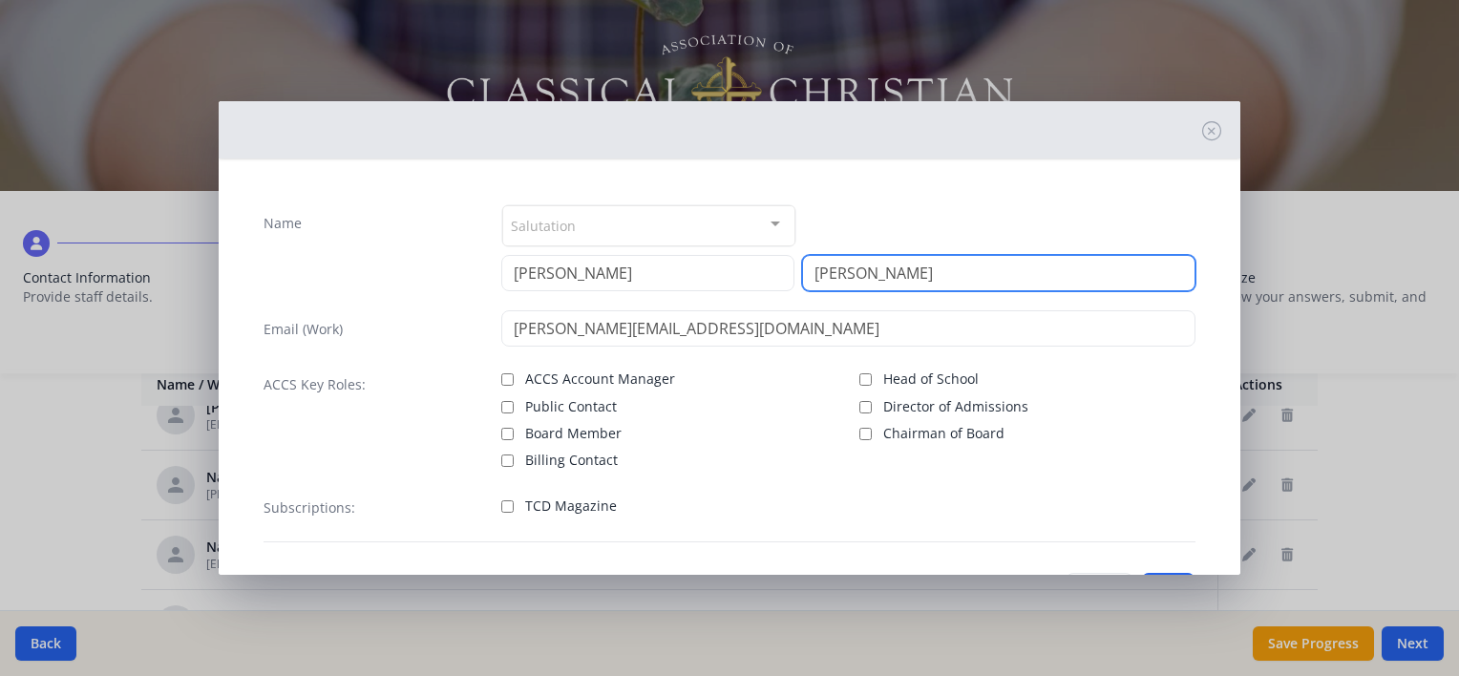
type input "[PERSON_NAME]"
click at [1119, 432] on label "Chairman of Board" at bounding box center [1026, 431] width 335 height 23
click at [872, 432] on input "Chairman of Board" at bounding box center [865, 434] width 12 height 12
checkbox input "true"
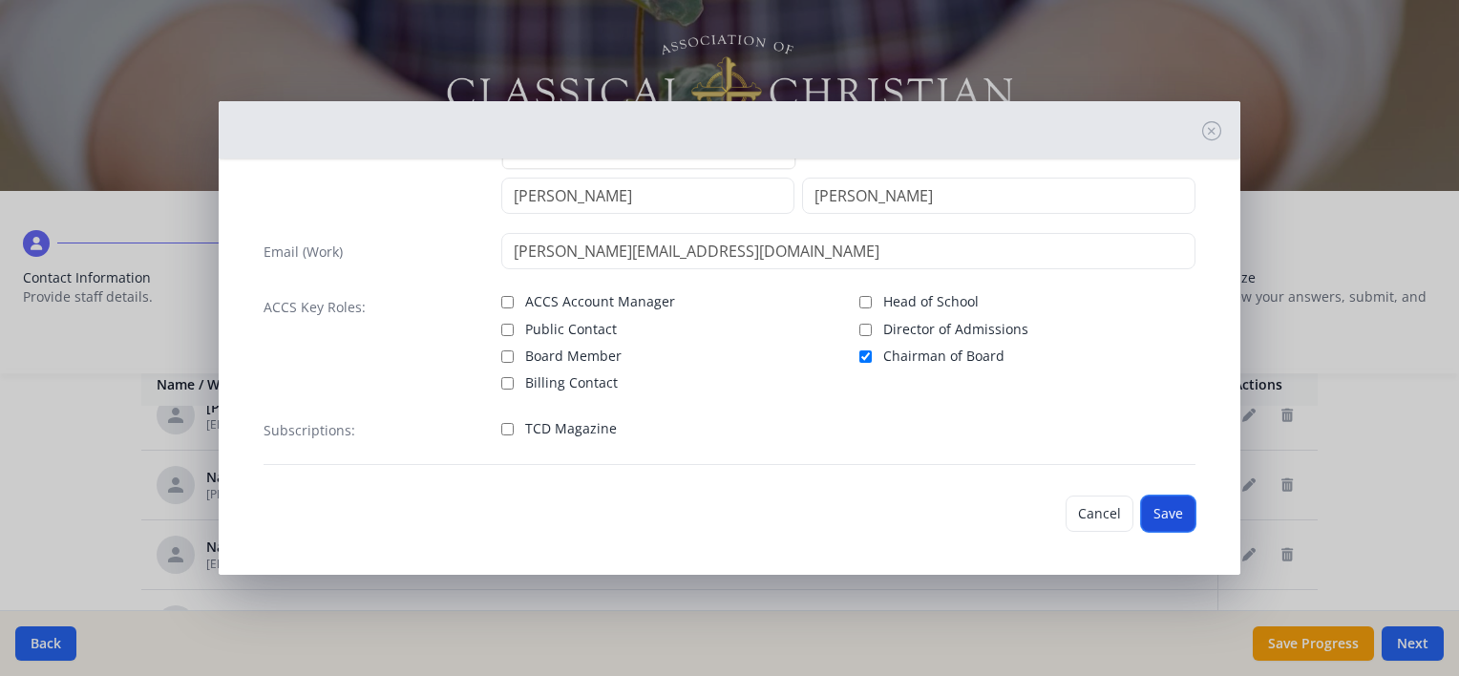
click at [1156, 515] on button "Save" at bounding box center [1168, 513] width 54 height 36
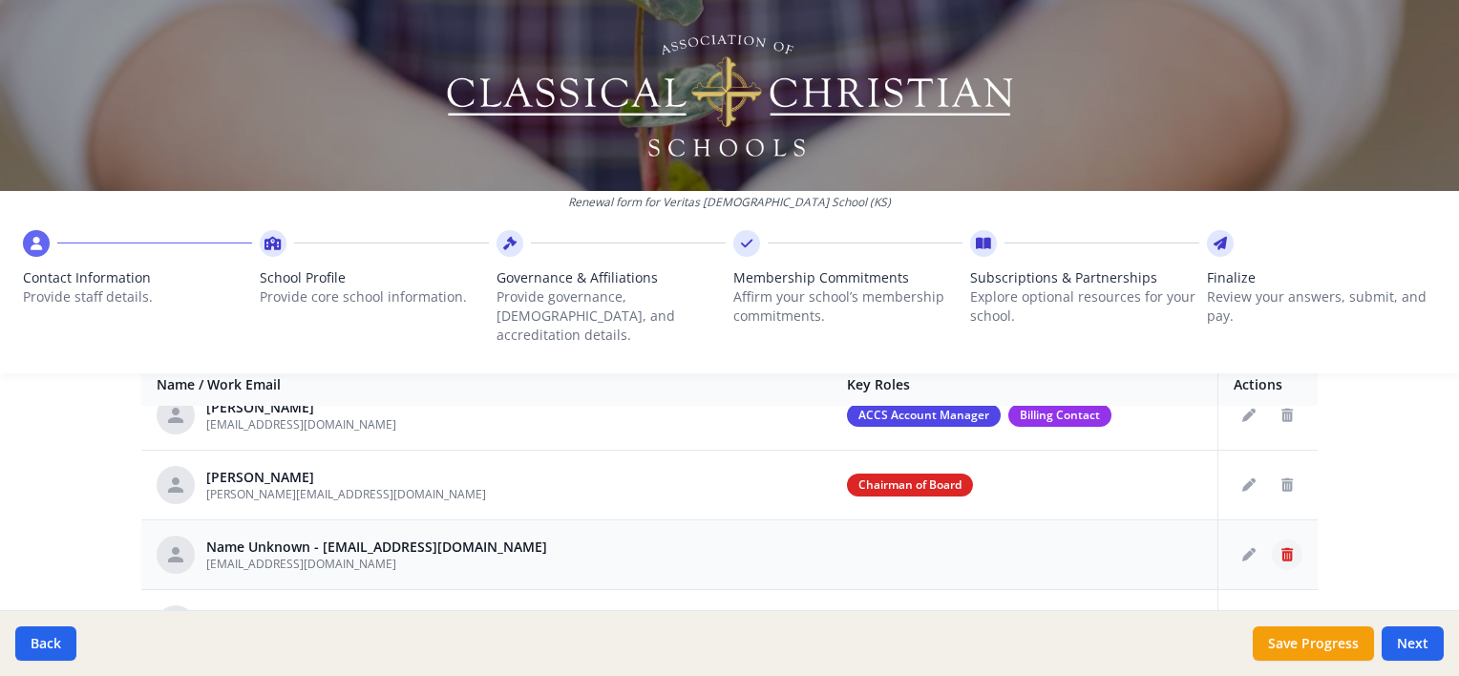
click at [1281, 548] on icon "Delete staff" at bounding box center [1286, 554] width 11 height 13
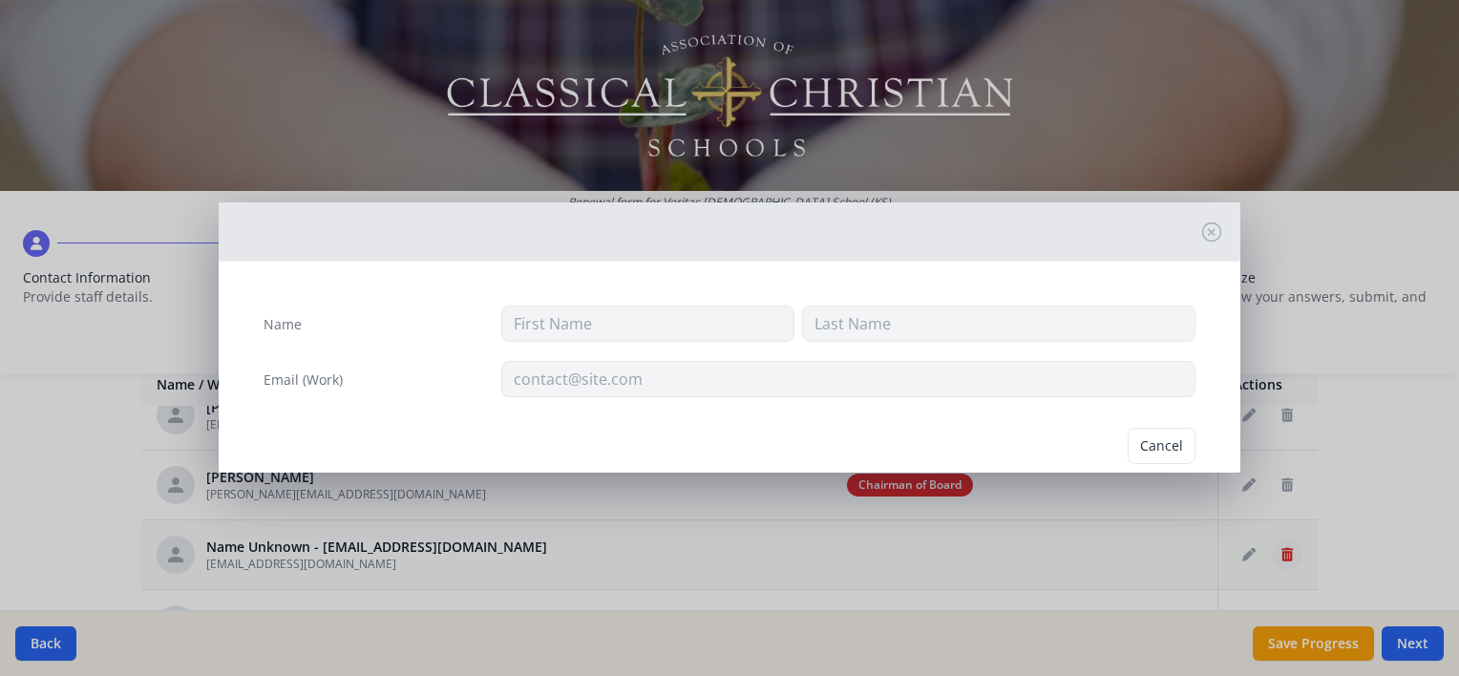
type input "[EMAIL_ADDRESS][DOMAIN_NAME]"
click at [1146, 438] on button "Delete" at bounding box center [1162, 446] width 66 height 36
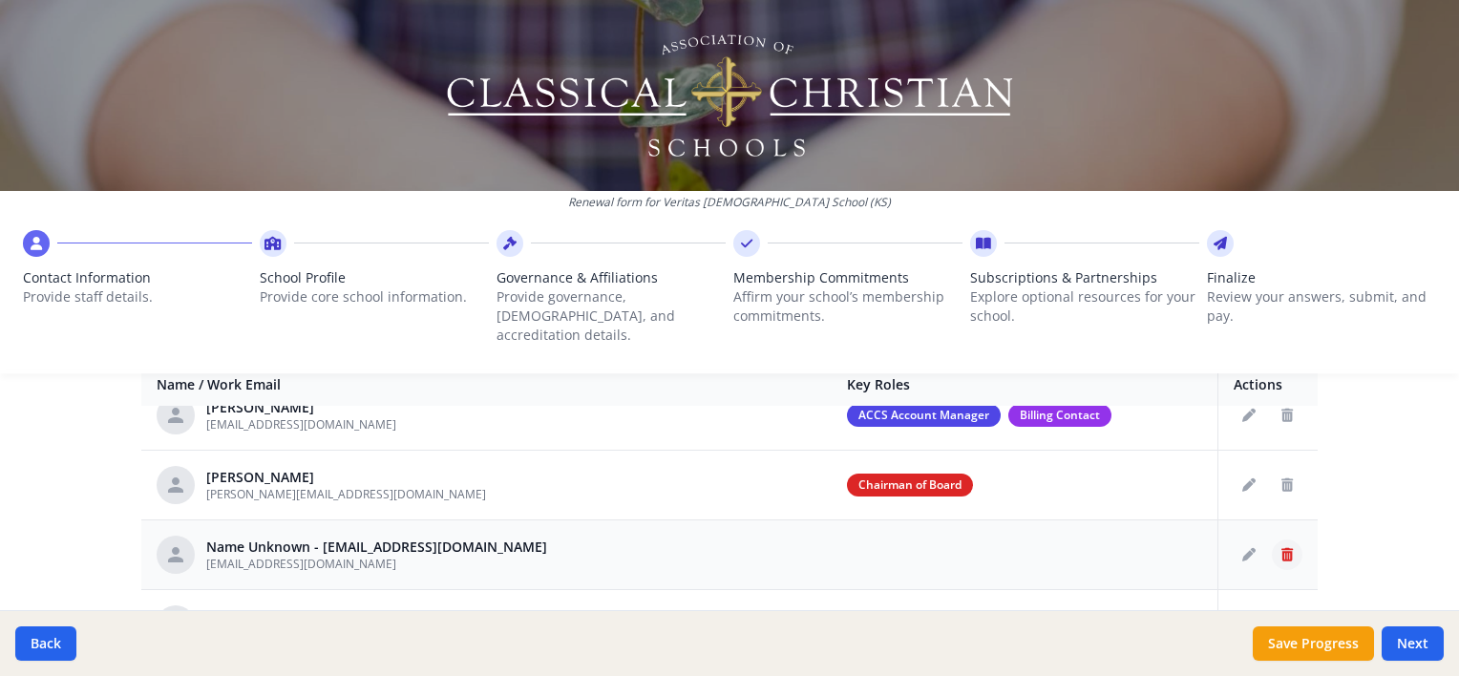
click at [1272, 539] on button "Delete staff" at bounding box center [1287, 554] width 31 height 31
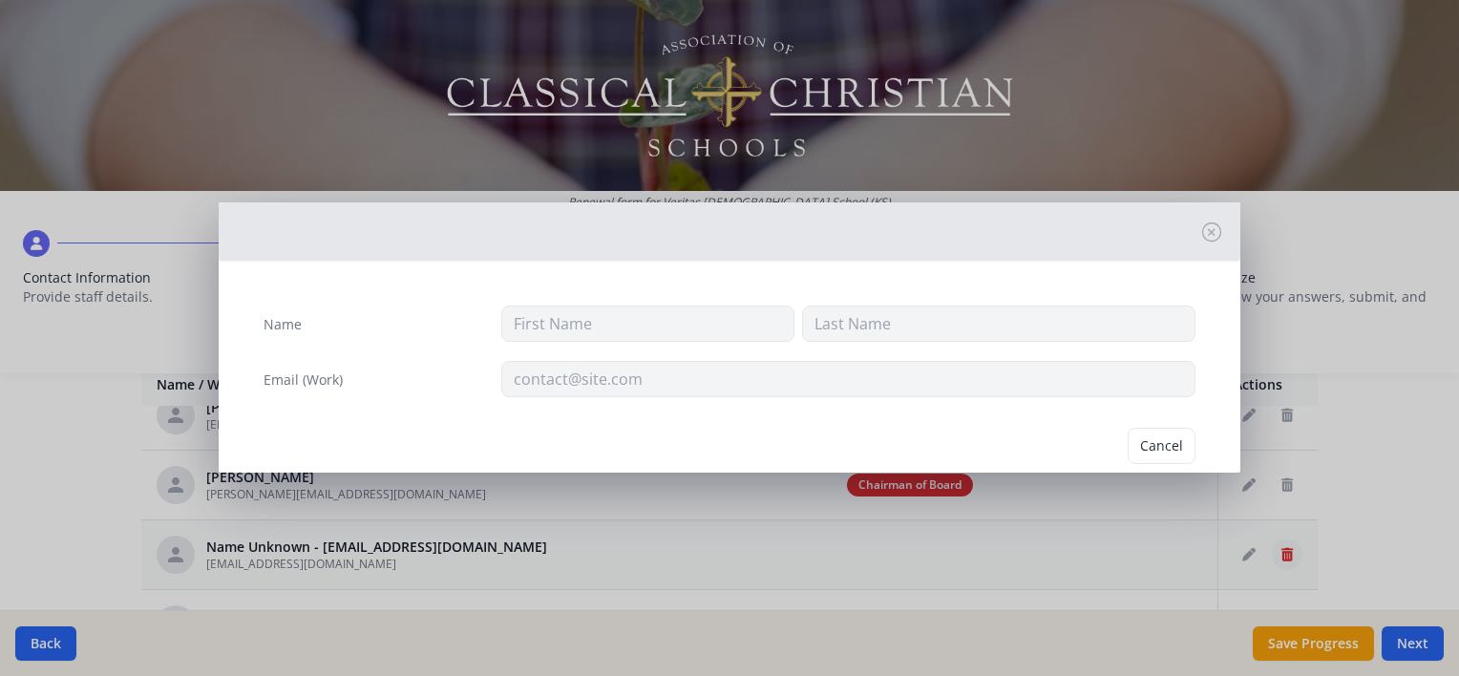
type input "[EMAIL_ADDRESS][DOMAIN_NAME]"
click at [1169, 435] on button "Delete" at bounding box center [1162, 446] width 66 height 36
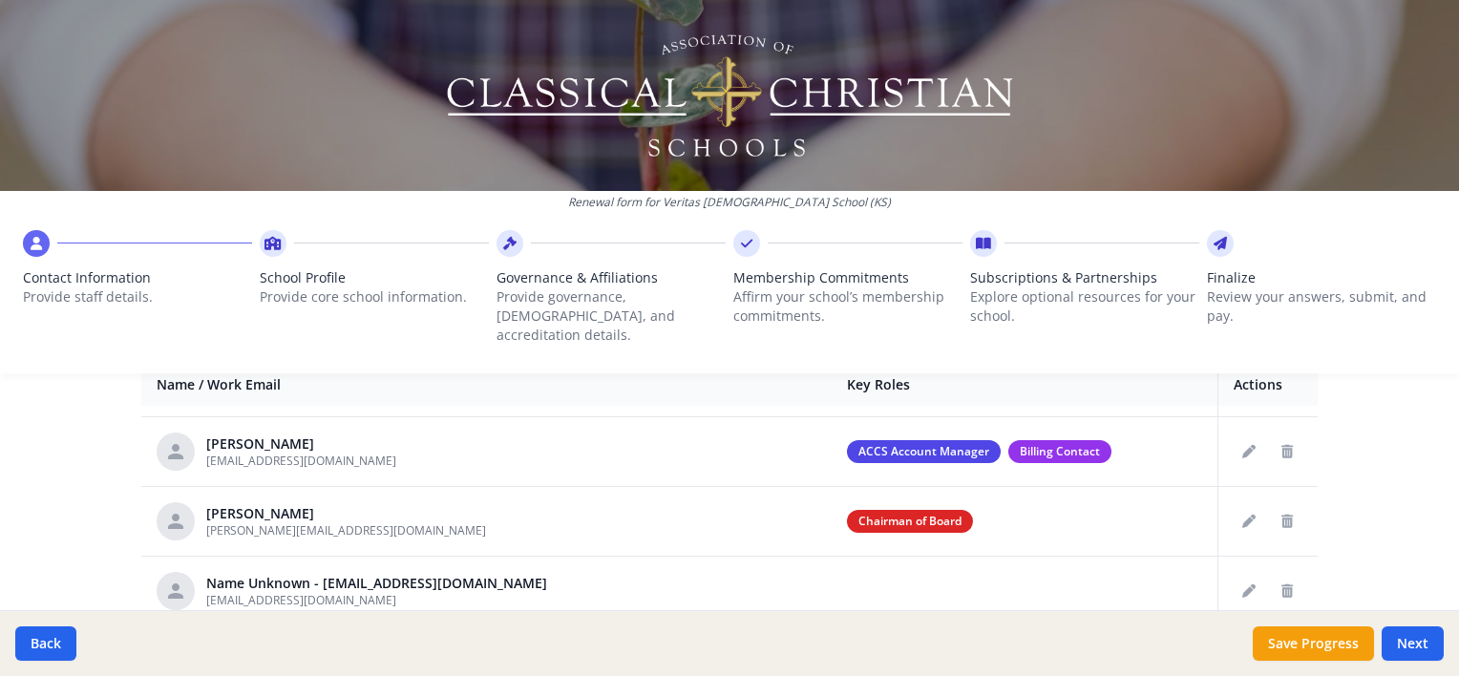
scroll to position [0, 0]
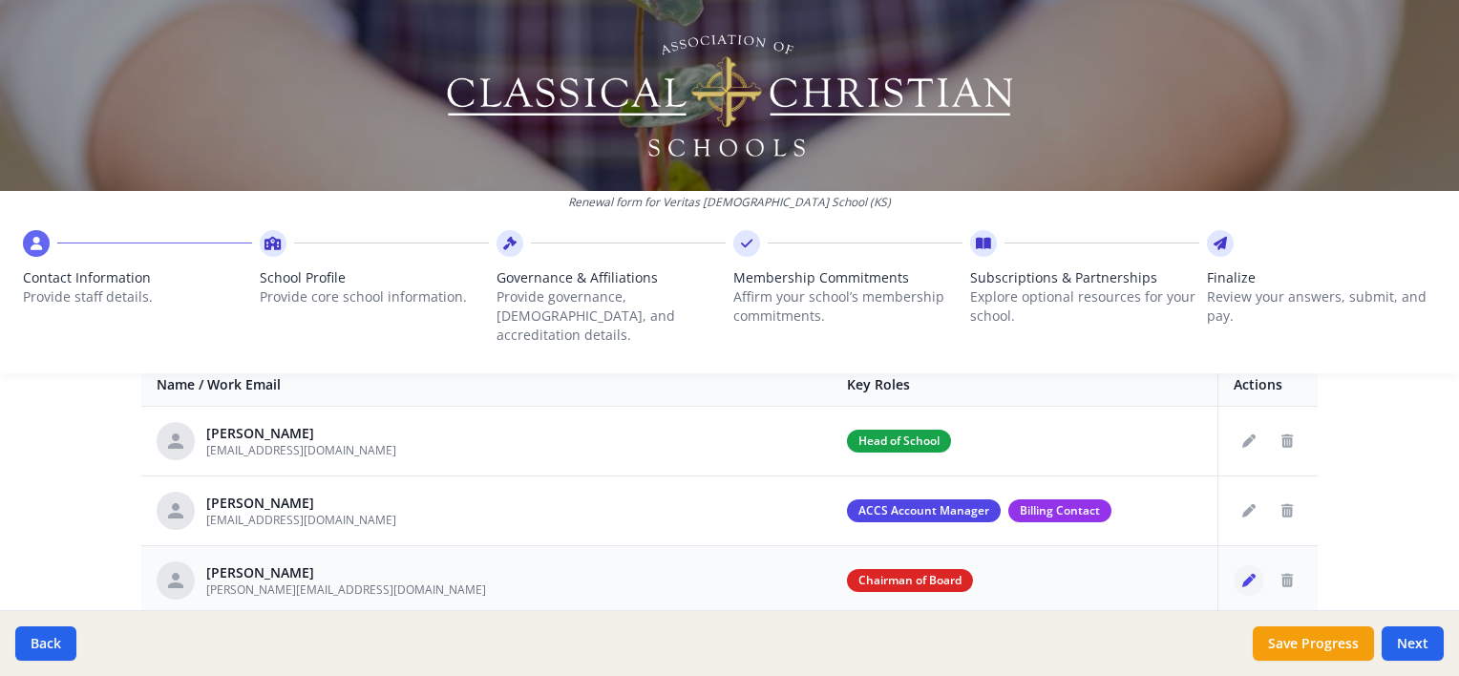
click at [1242, 574] on icon "Edit staff" at bounding box center [1248, 580] width 13 height 13
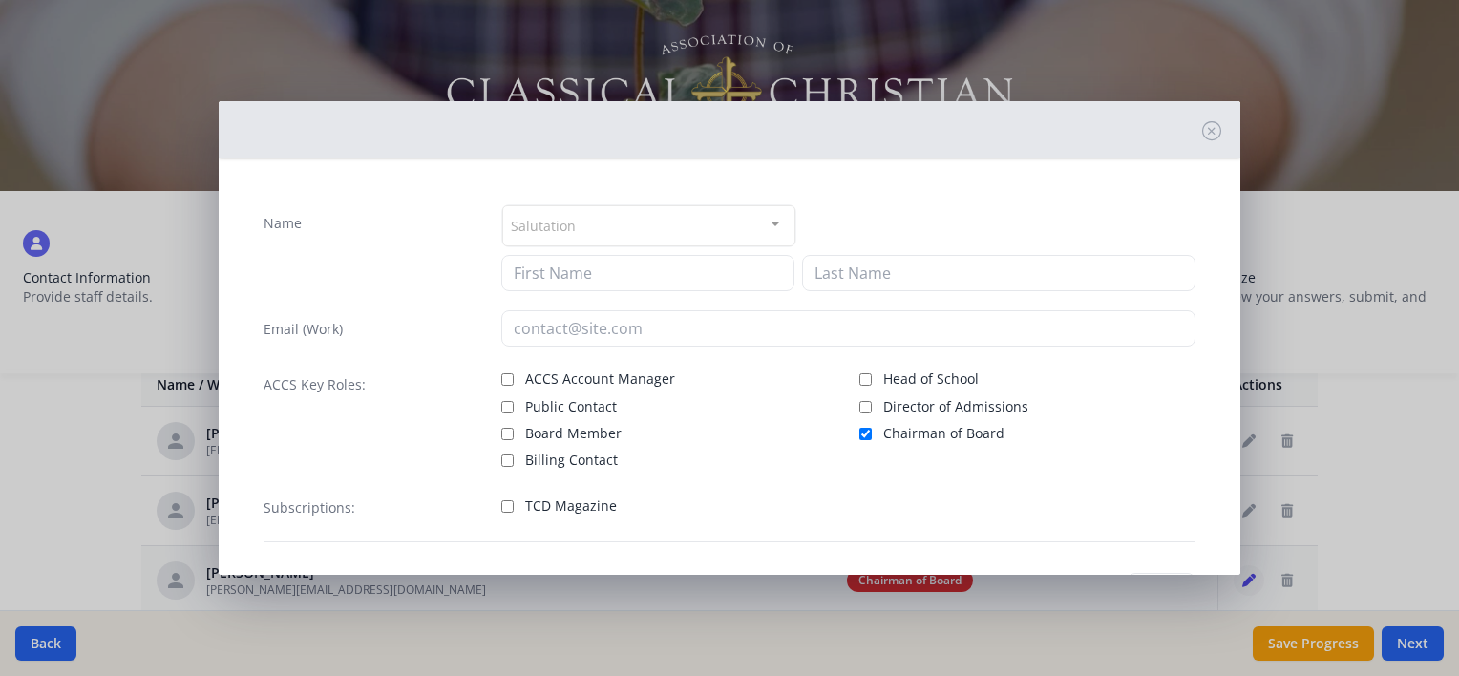
type input "[PERSON_NAME]"
type input "[PERSON_NAME][EMAIL_ADDRESS][DOMAIN_NAME]"
click at [859, 428] on input "Chairman of Board" at bounding box center [865, 434] width 12 height 12
checkbox input "false"
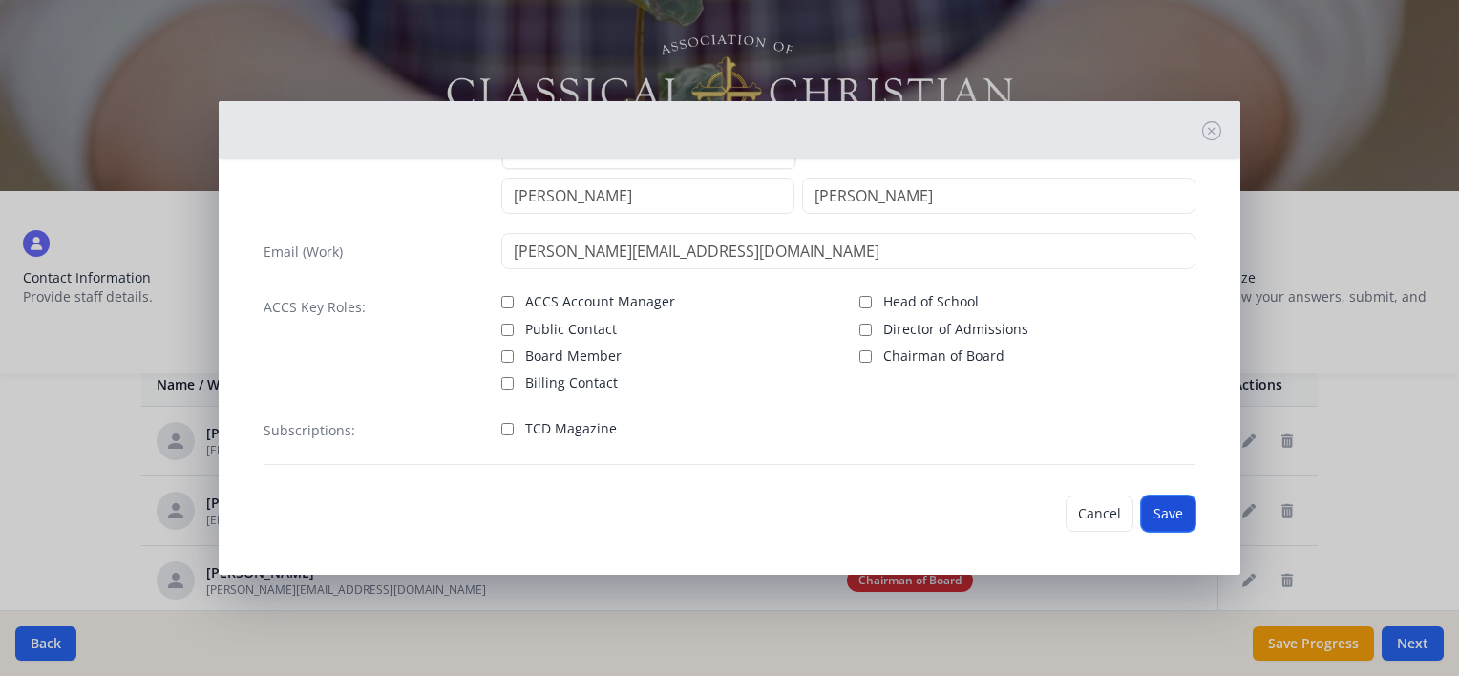
click at [1150, 509] on button "Save" at bounding box center [1168, 513] width 54 height 36
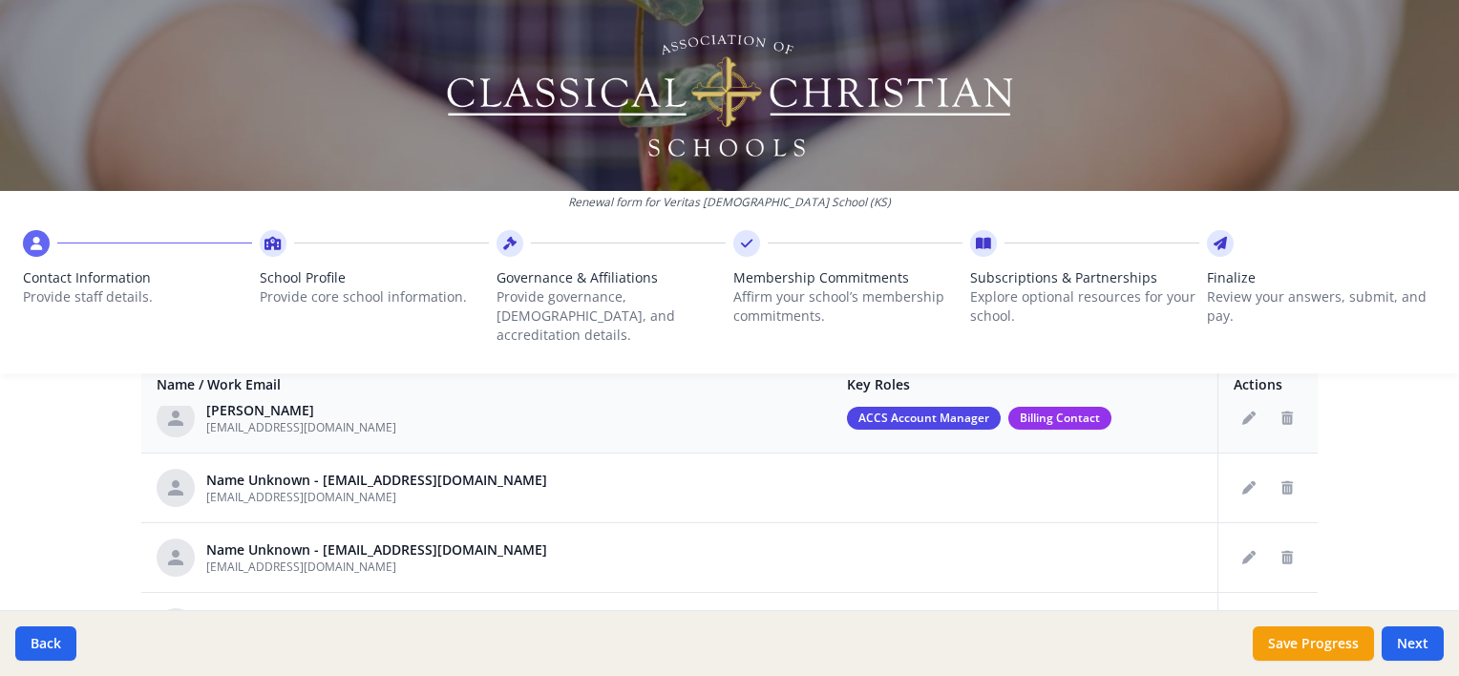
scroll to position [95, 0]
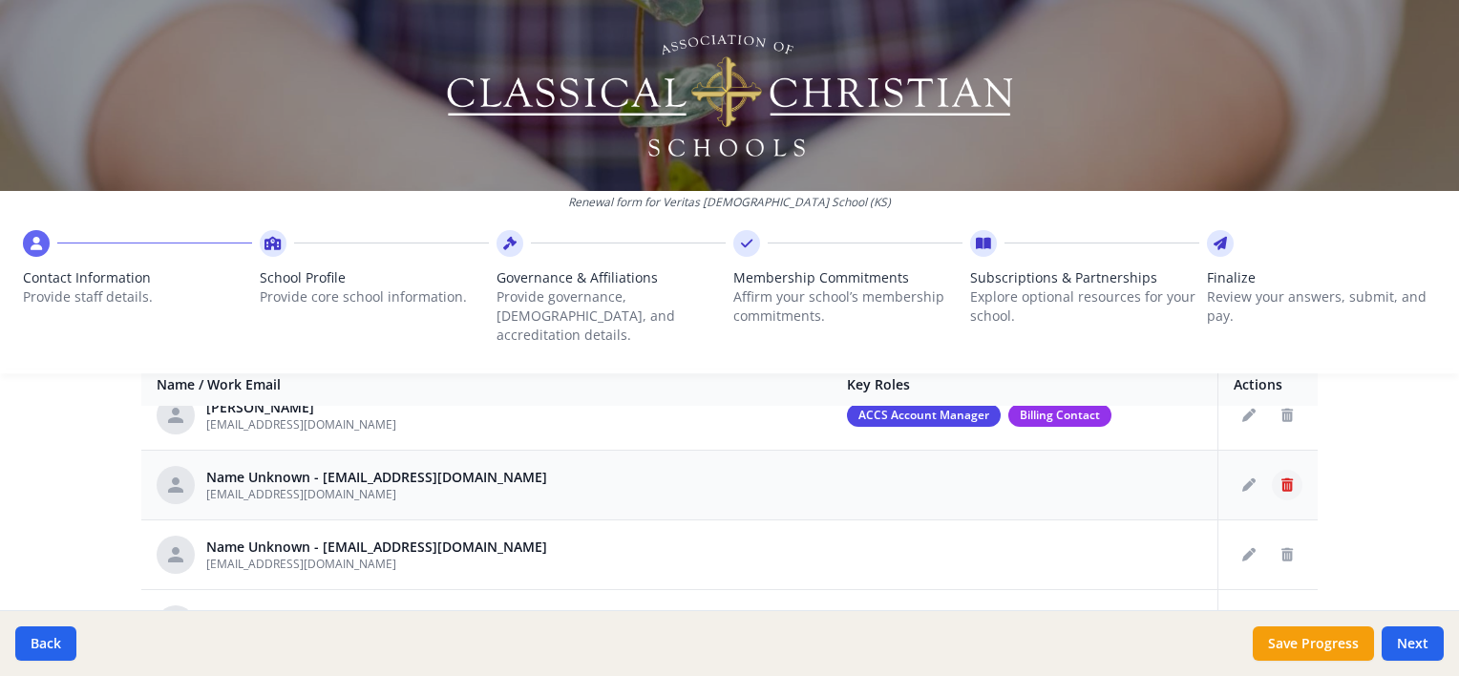
click at [1281, 478] on icon "Delete staff" at bounding box center [1286, 484] width 11 height 13
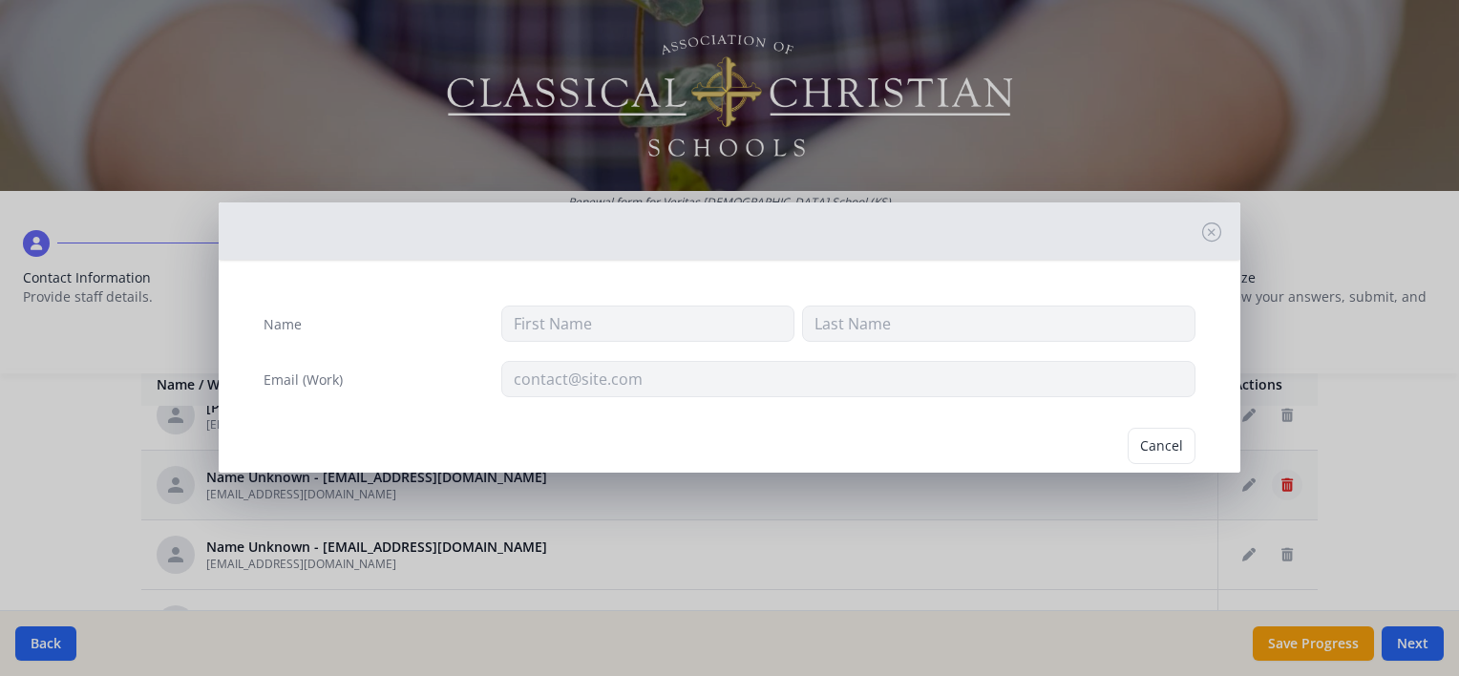
type input "[EMAIL_ADDRESS][DOMAIN_NAME]"
click at [1159, 444] on button "Delete" at bounding box center [1162, 446] width 66 height 36
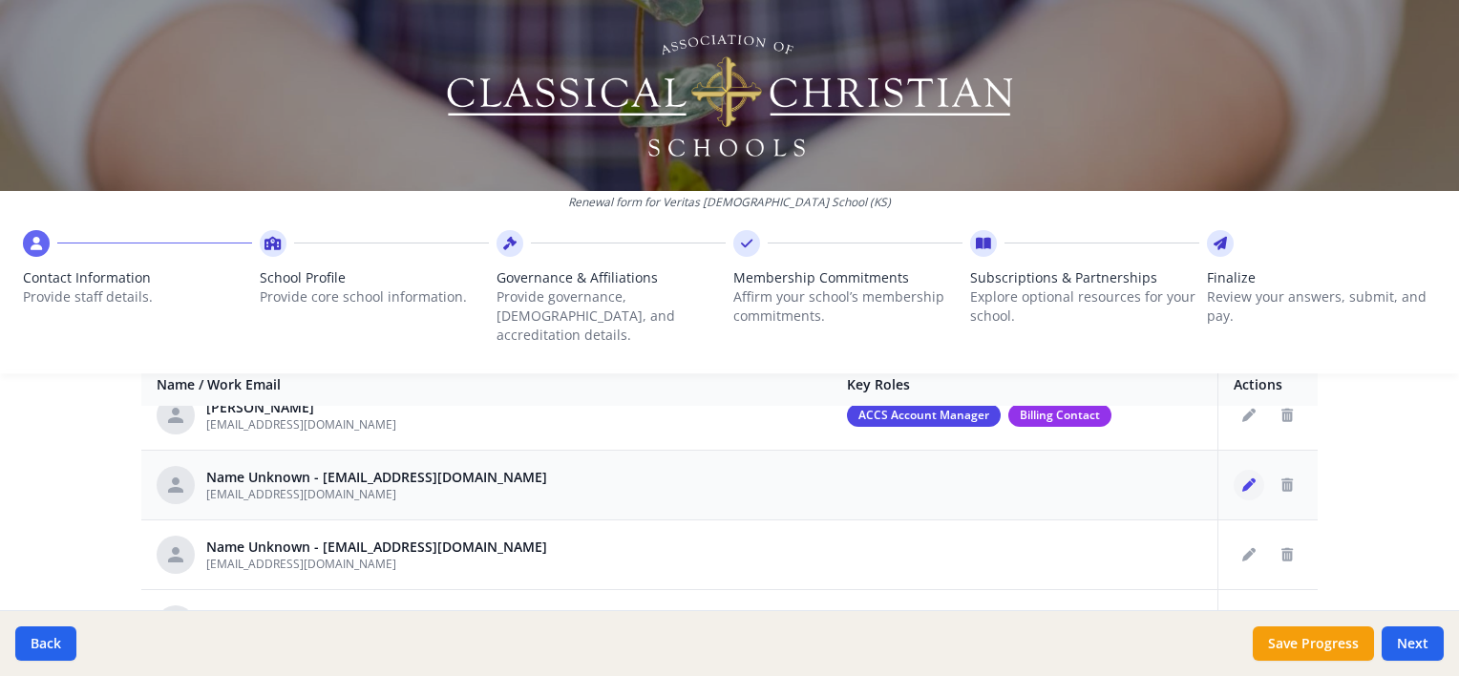
click at [1242, 478] on icon "Edit staff" at bounding box center [1248, 484] width 13 height 13
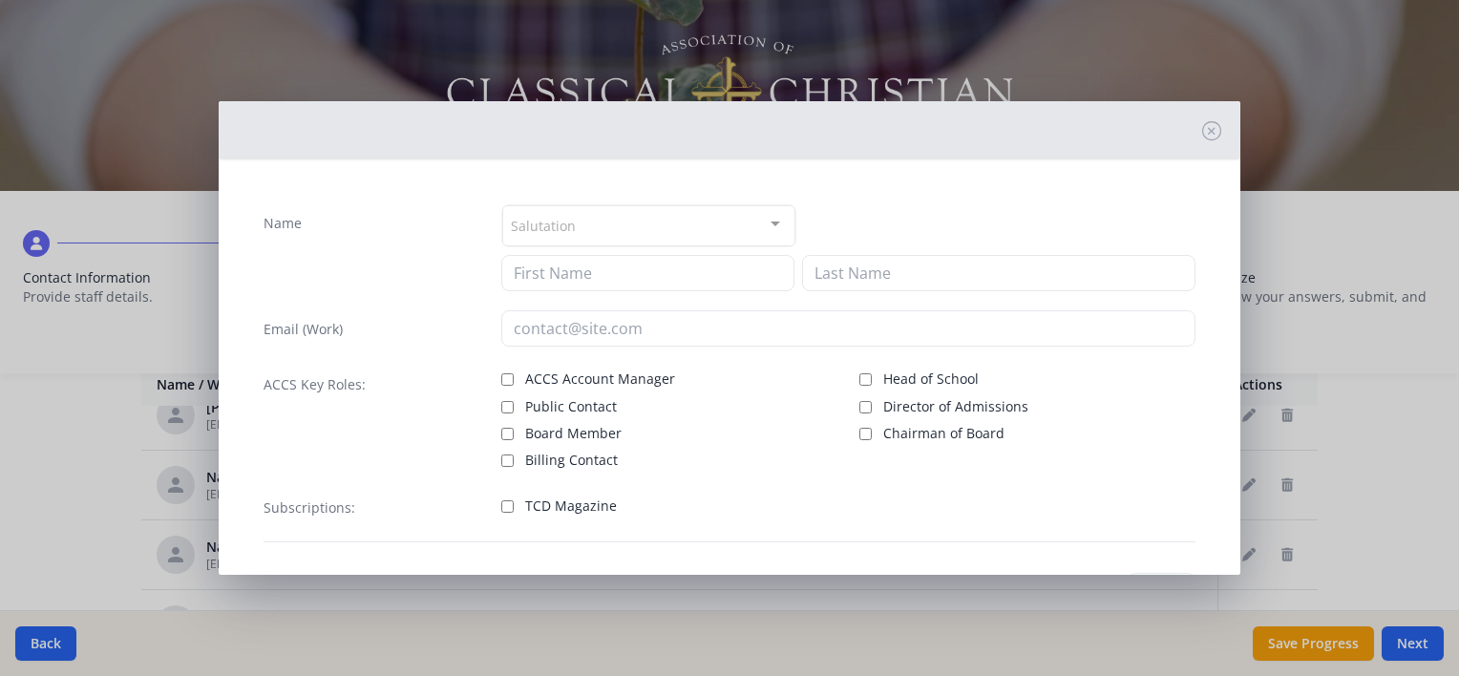
type input "[EMAIL_ADDRESS][DOMAIN_NAME]"
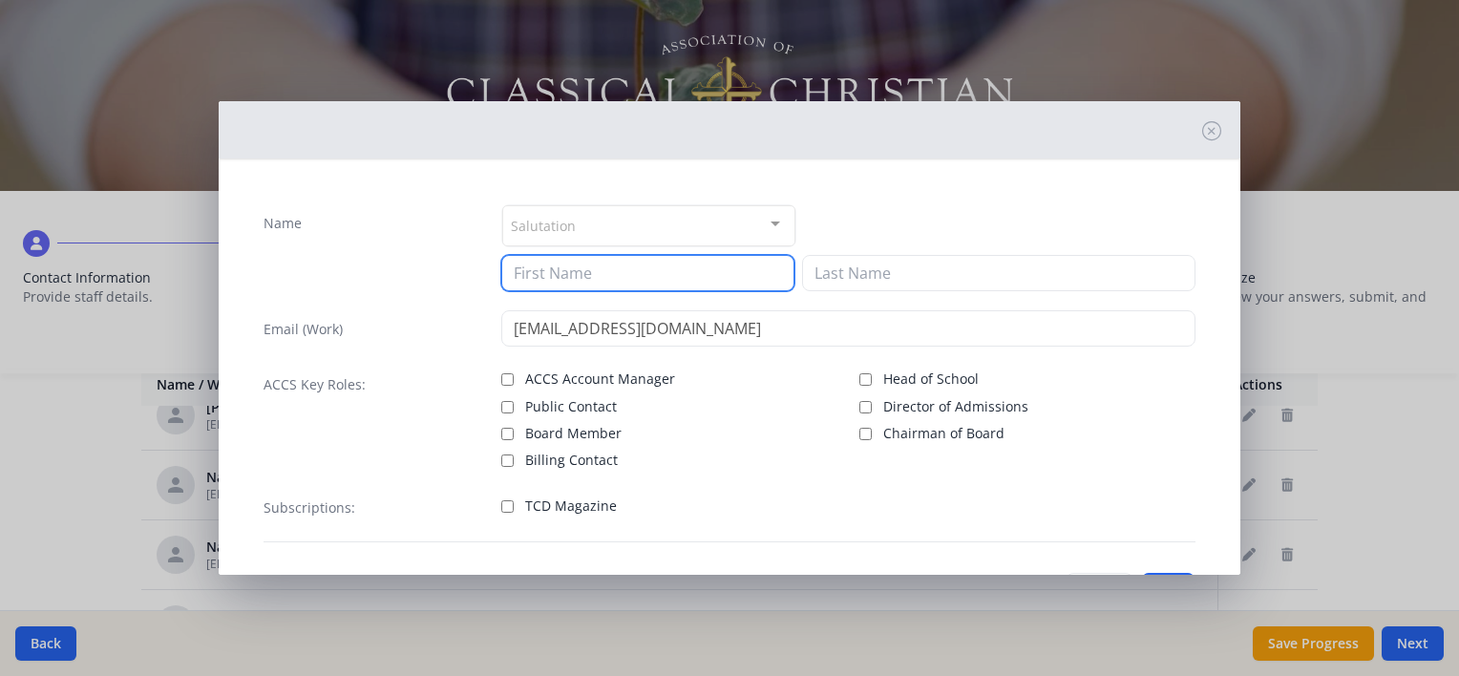
click at [560, 268] on input at bounding box center [647, 273] width 293 height 36
type input "[PERSON_NAME]"
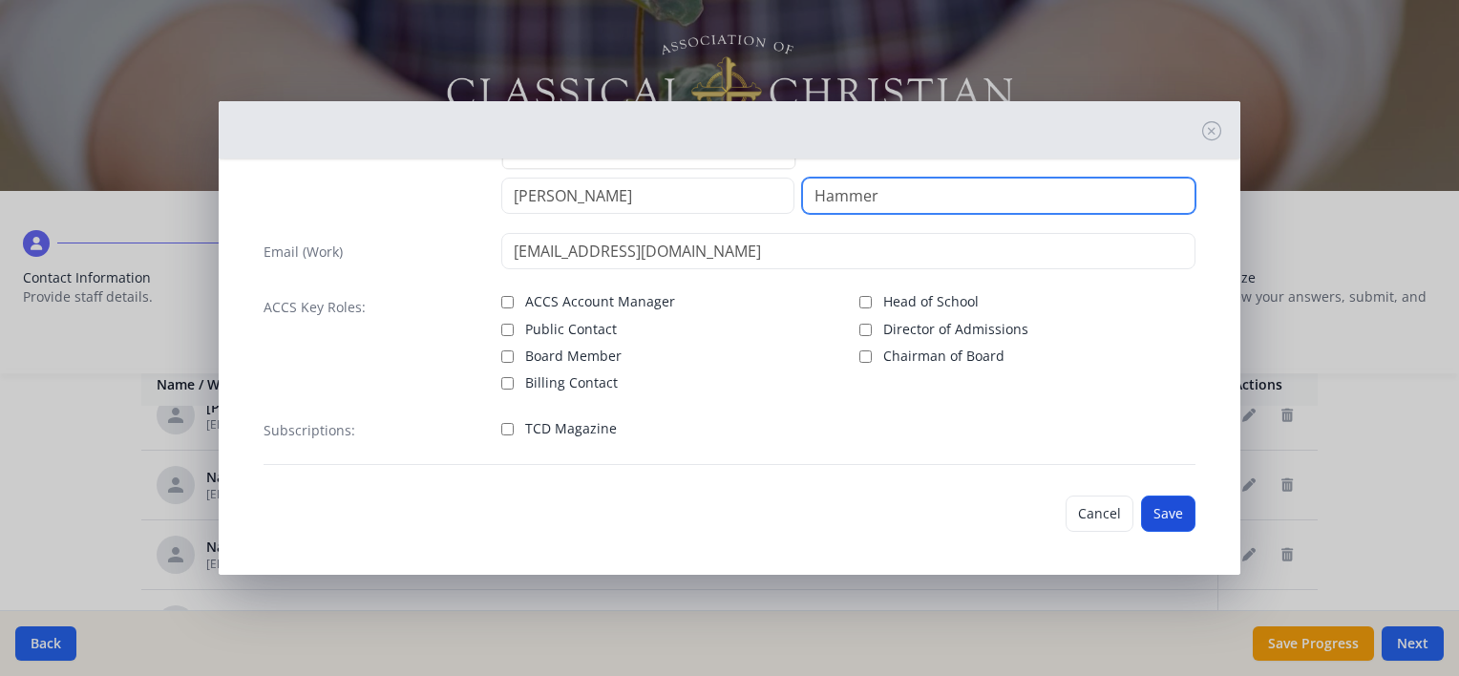
type input "Hammer"
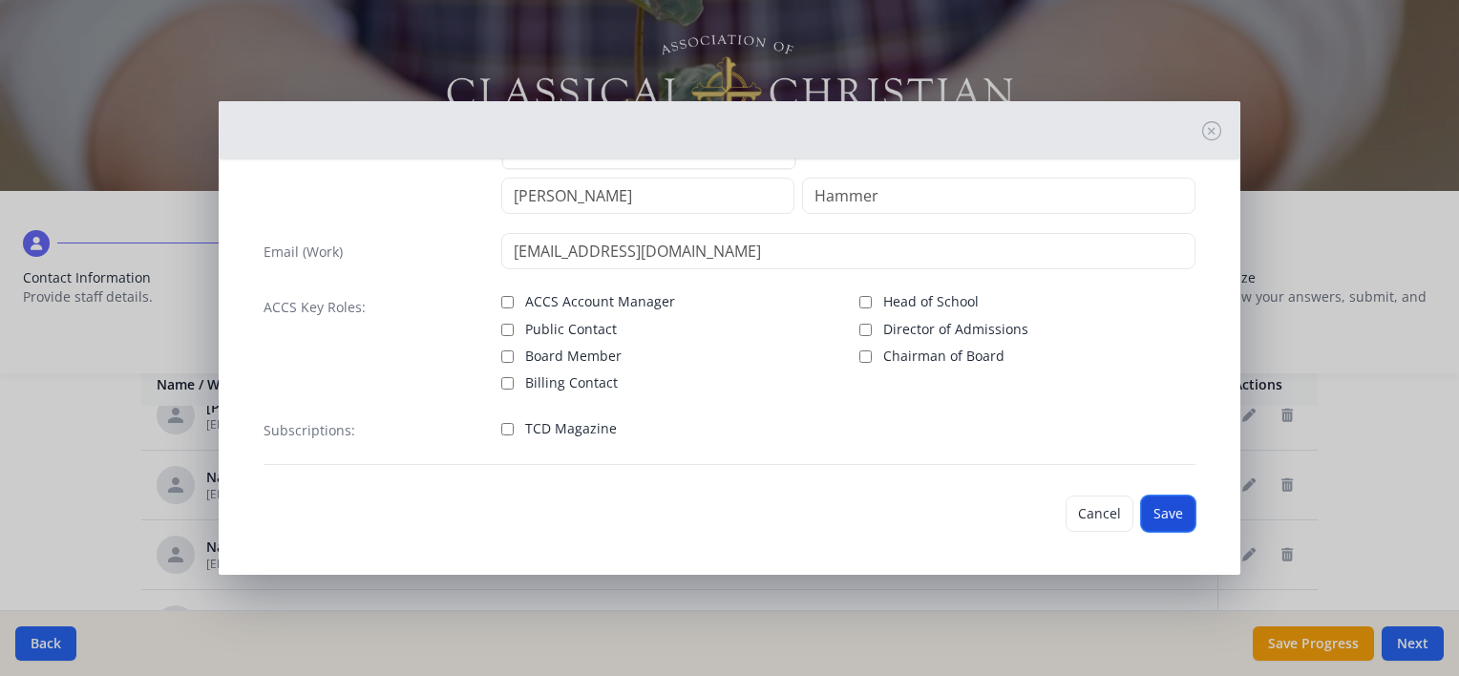
click at [1160, 518] on button "Save" at bounding box center [1168, 513] width 54 height 36
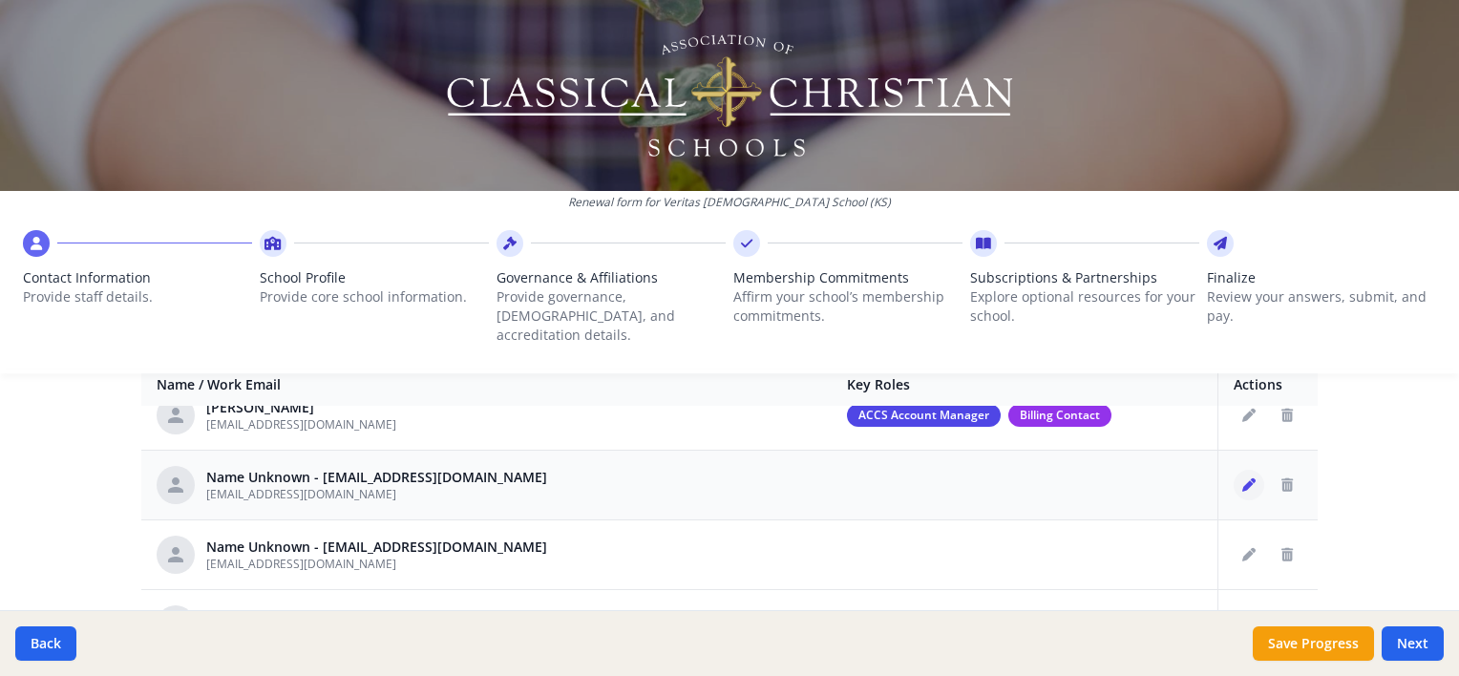
click at [1242, 478] on icon "Edit staff" at bounding box center [1248, 484] width 13 height 13
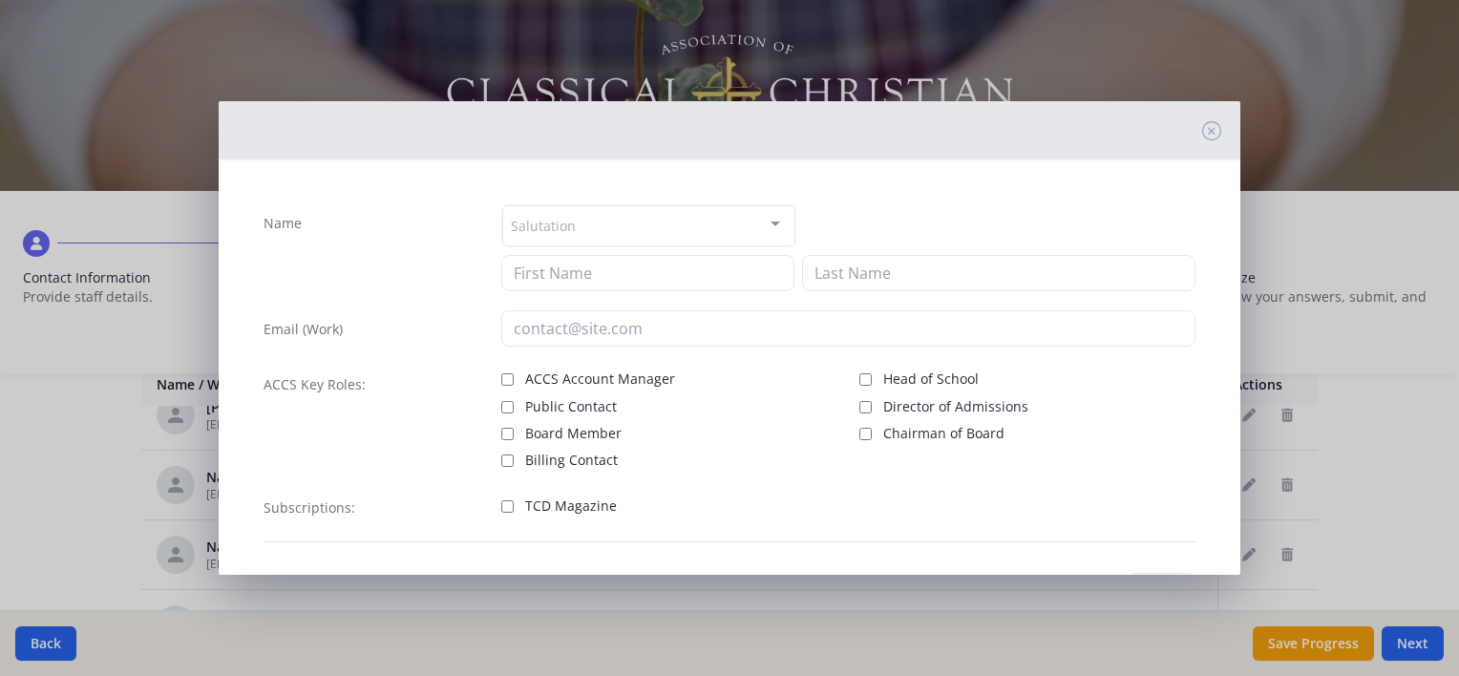
type input "[EMAIL_ADDRESS][DOMAIN_NAME]"
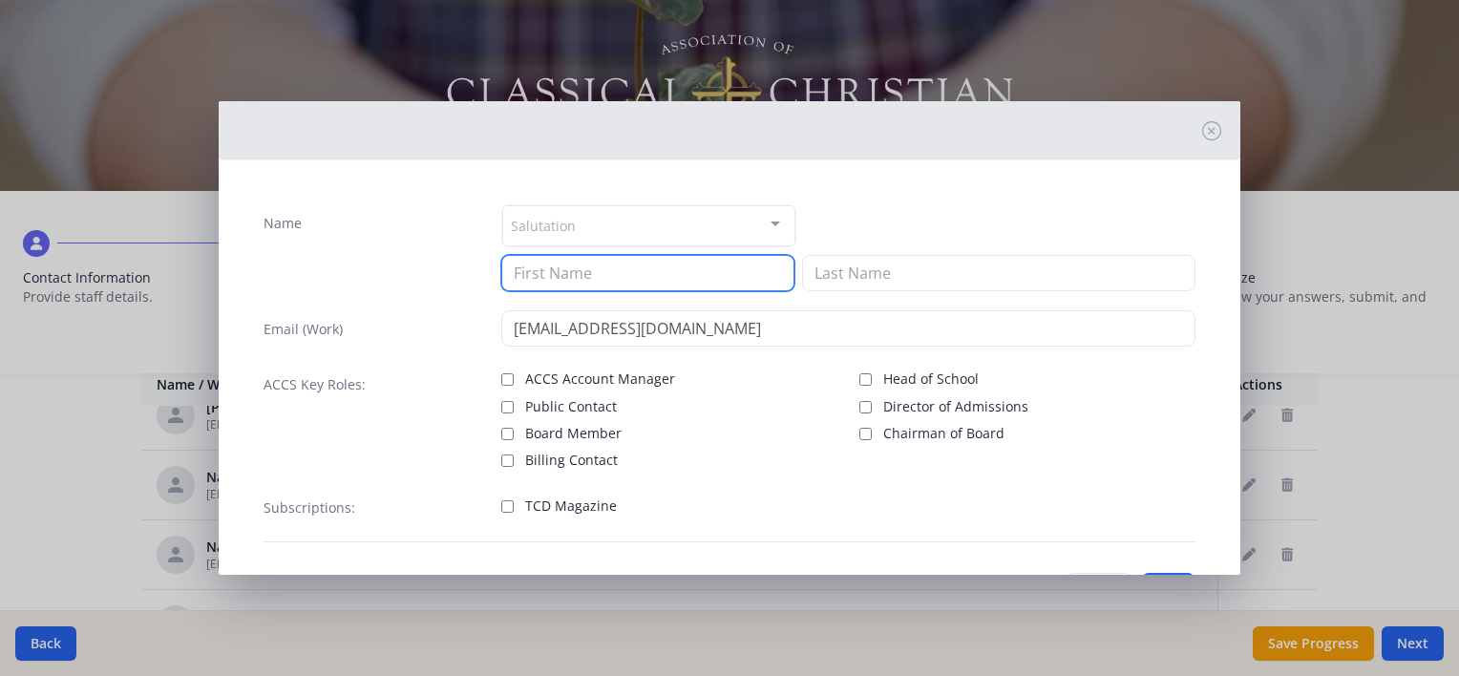
click at [658, 278] on input at bounding box center [647, 273] width 293 height 36
type input "[PERSON_NAME]"
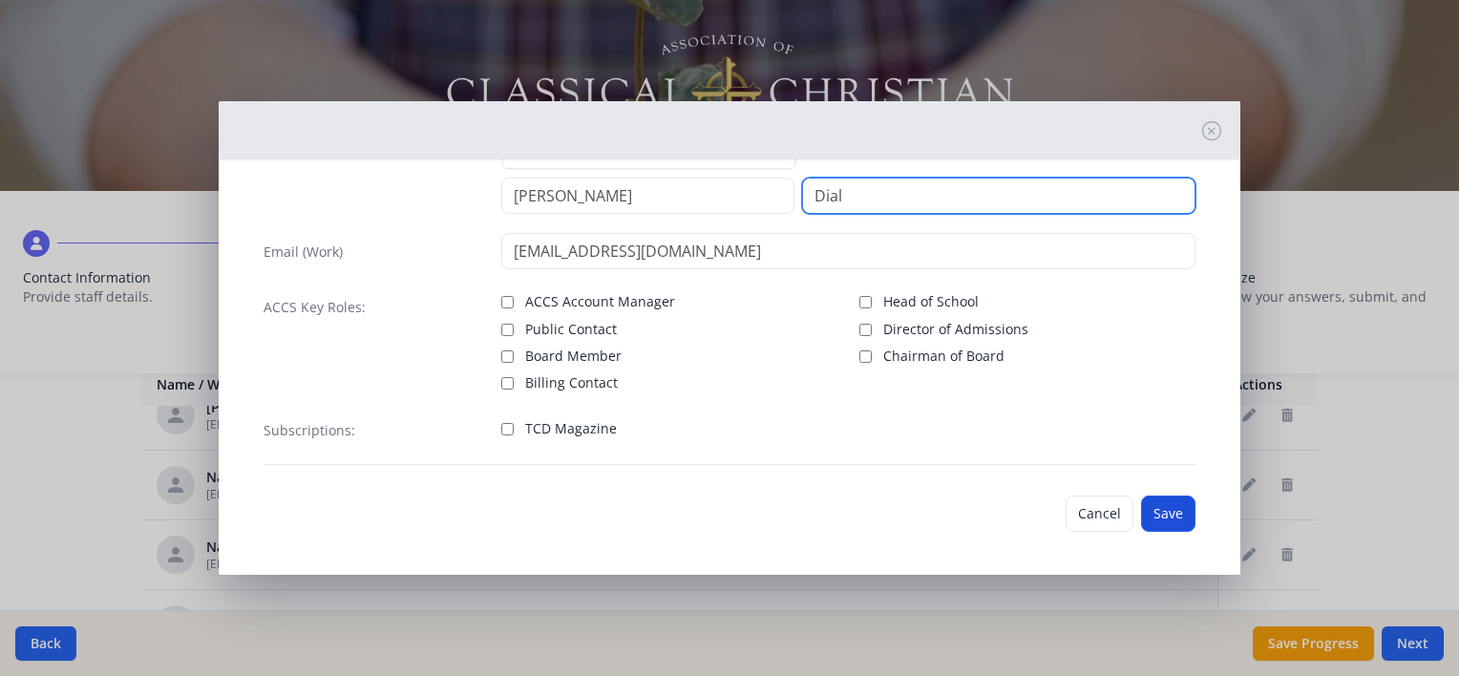
type input "Dial"
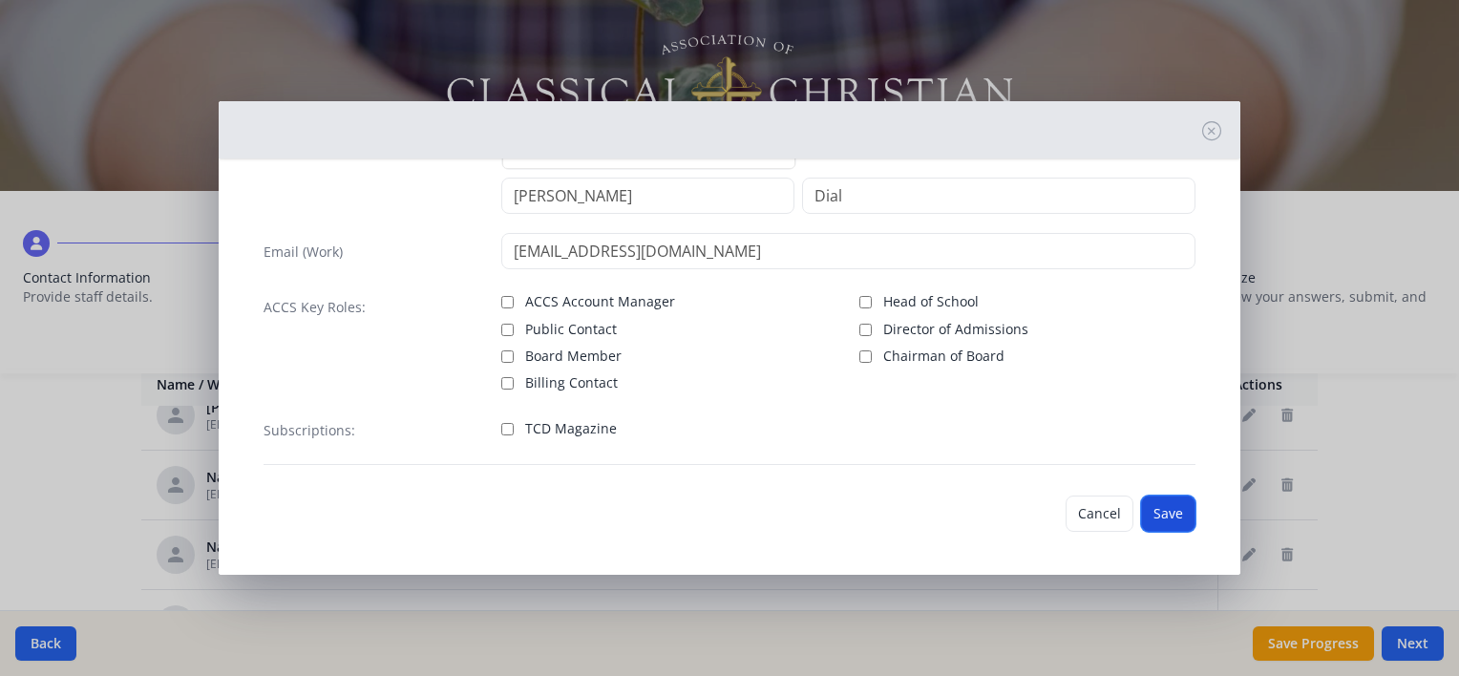
click at [1151, 514] on button "Save" at bounding box center [1168, 513] width 54 height 36
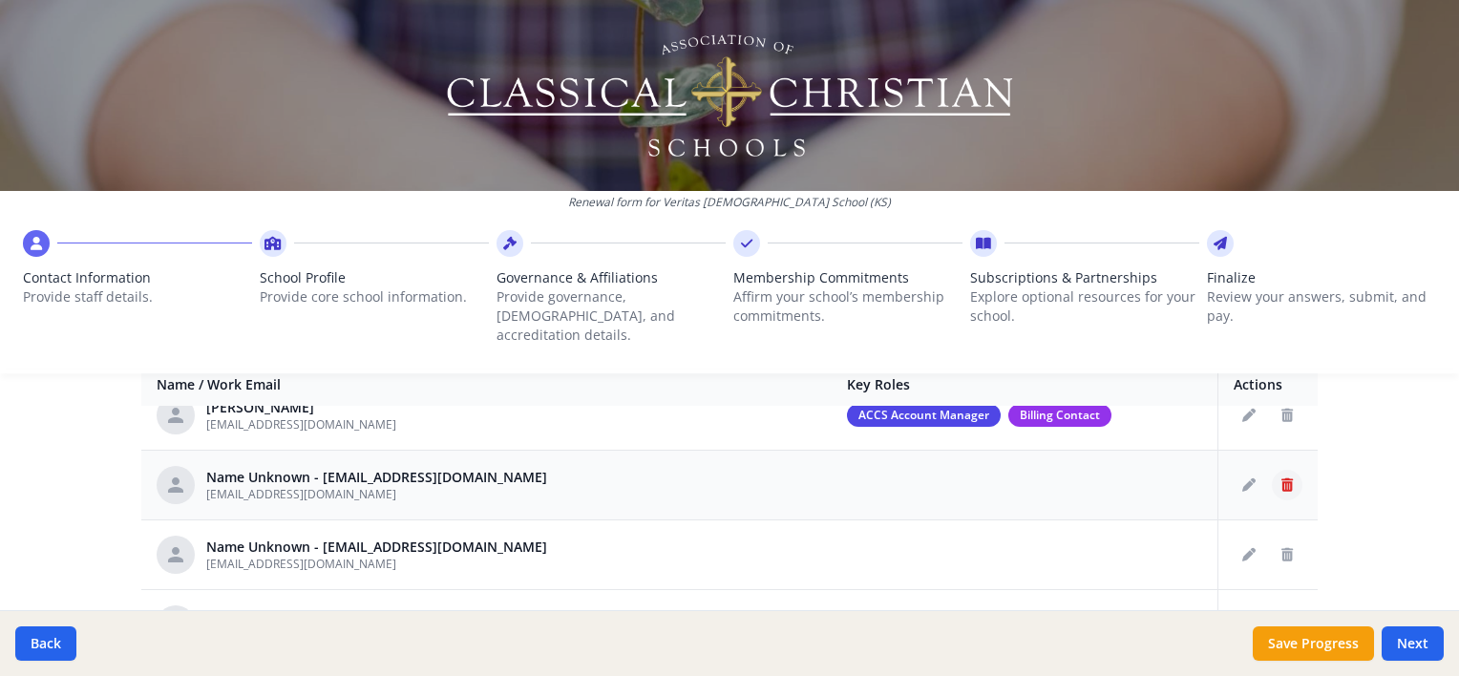
click at [1276, 470] on button "Delete staff" at bounding box center [1287, 485] width 31 height 31
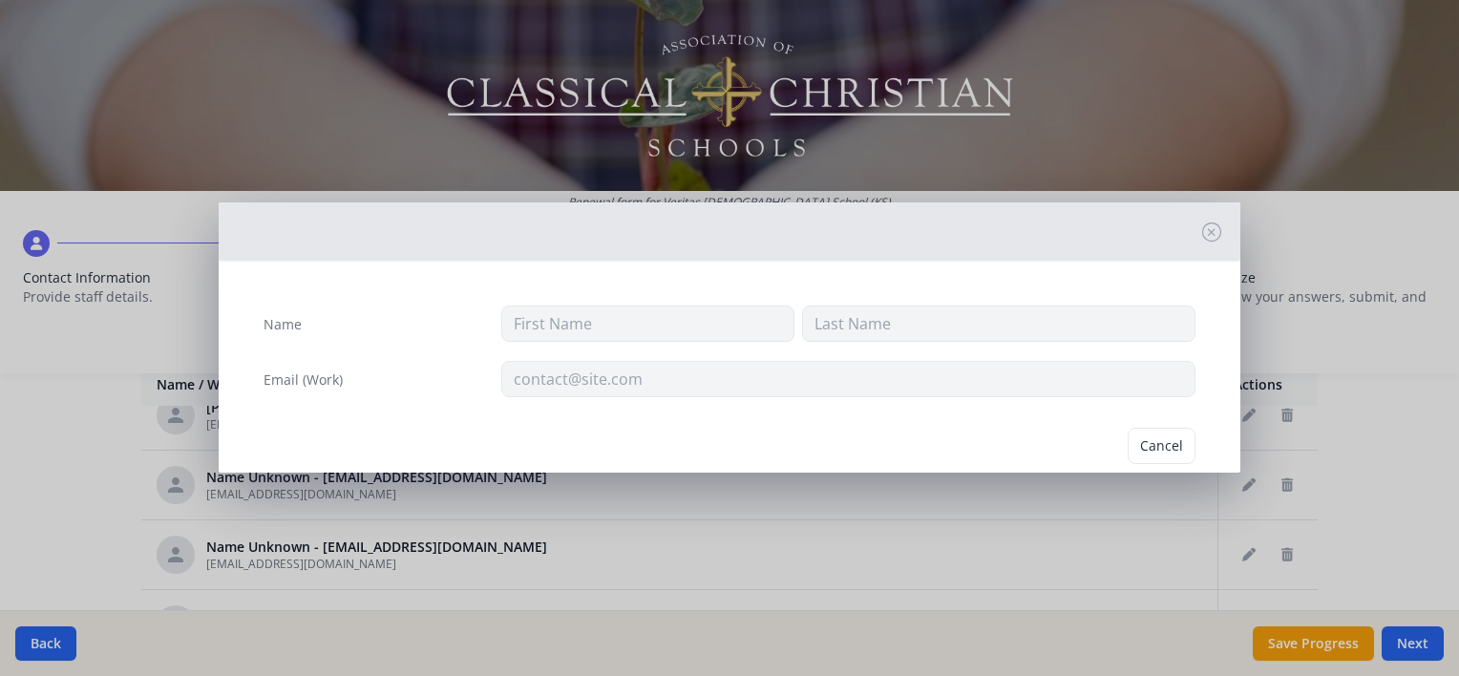
type input "[EMAIL_ADDRESS][DOMAIN_NAME]"
click at [1159, 448] on button "Delete" at bounding box center [1162, 446] width 66 height 36
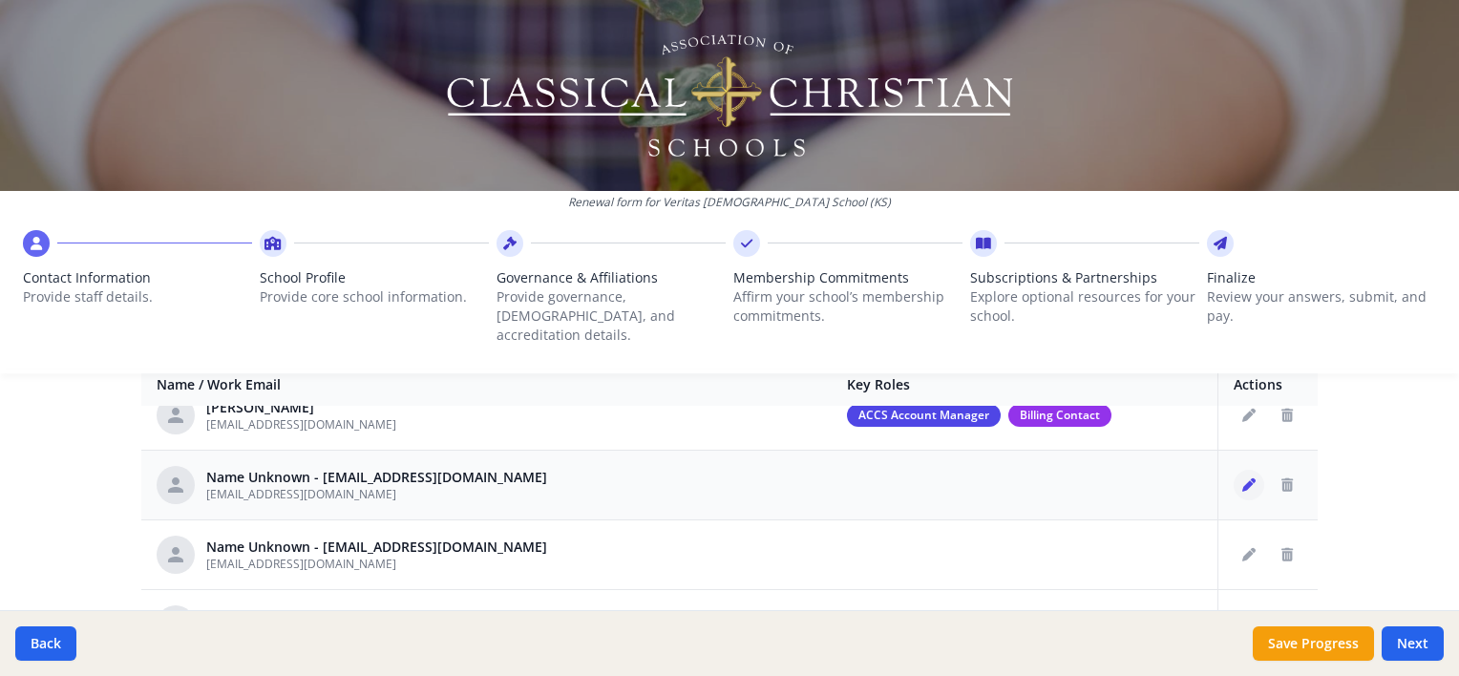
click at [1242, 478] on icon "Edit staff" at bounding box center [1248, 484] width 13 height 13
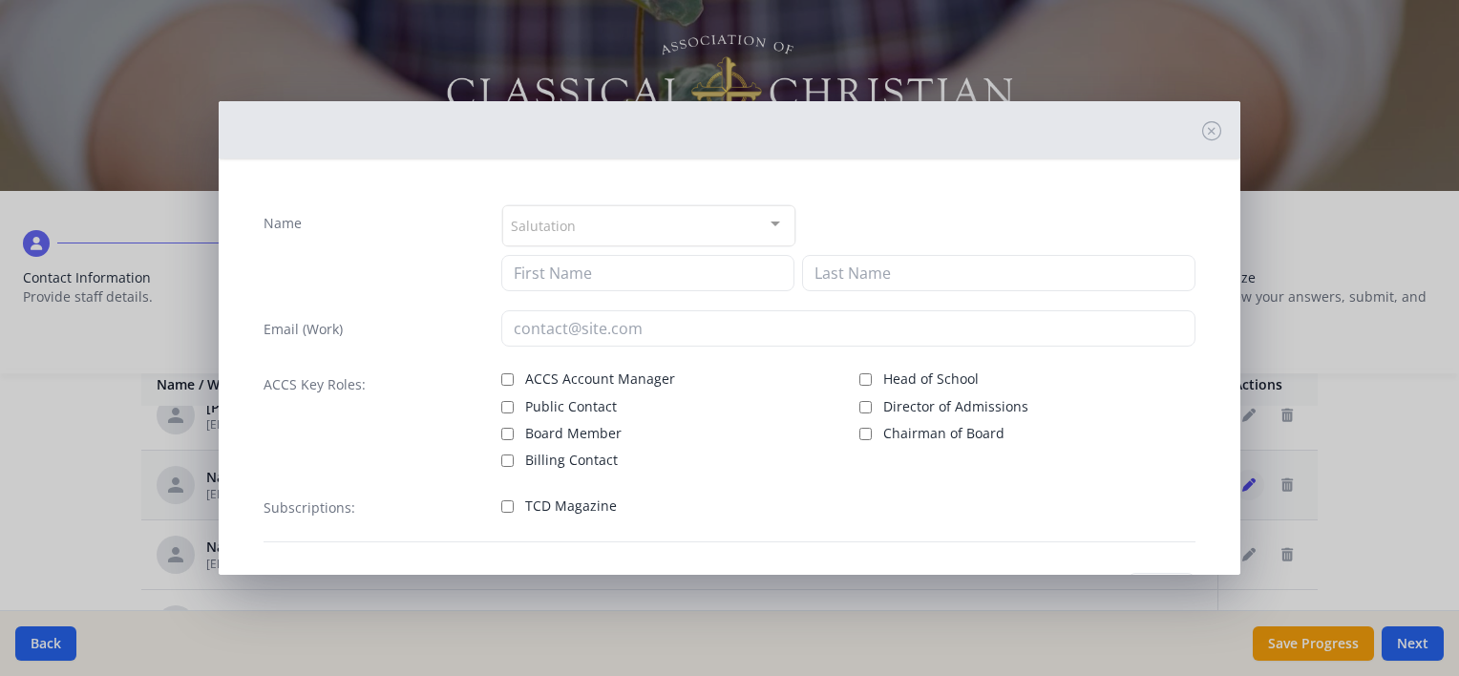
type input "[EMAIL_ADDRESS][DOMAIN_NAME]"
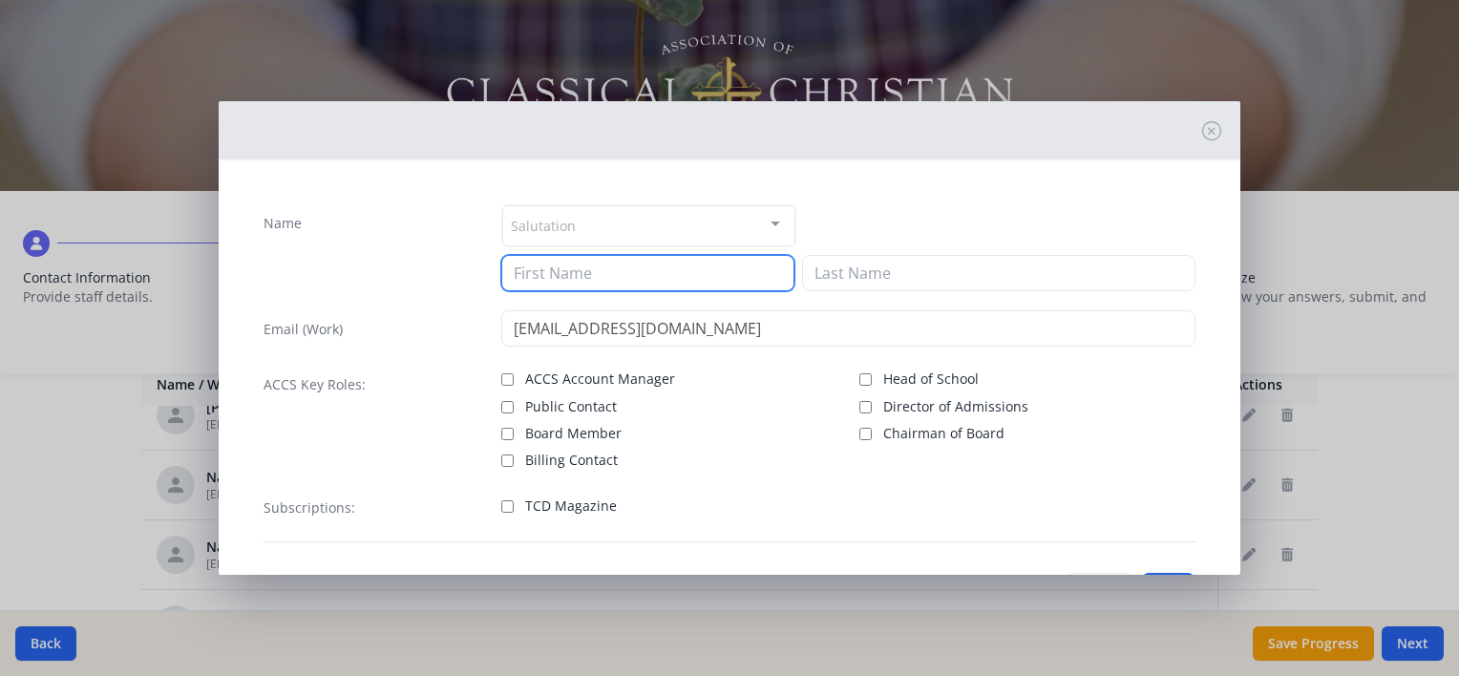
click at [632, 271] on input at bounding box center [647, 273] width 293 height 36
type input "[PERSON_NAME]"
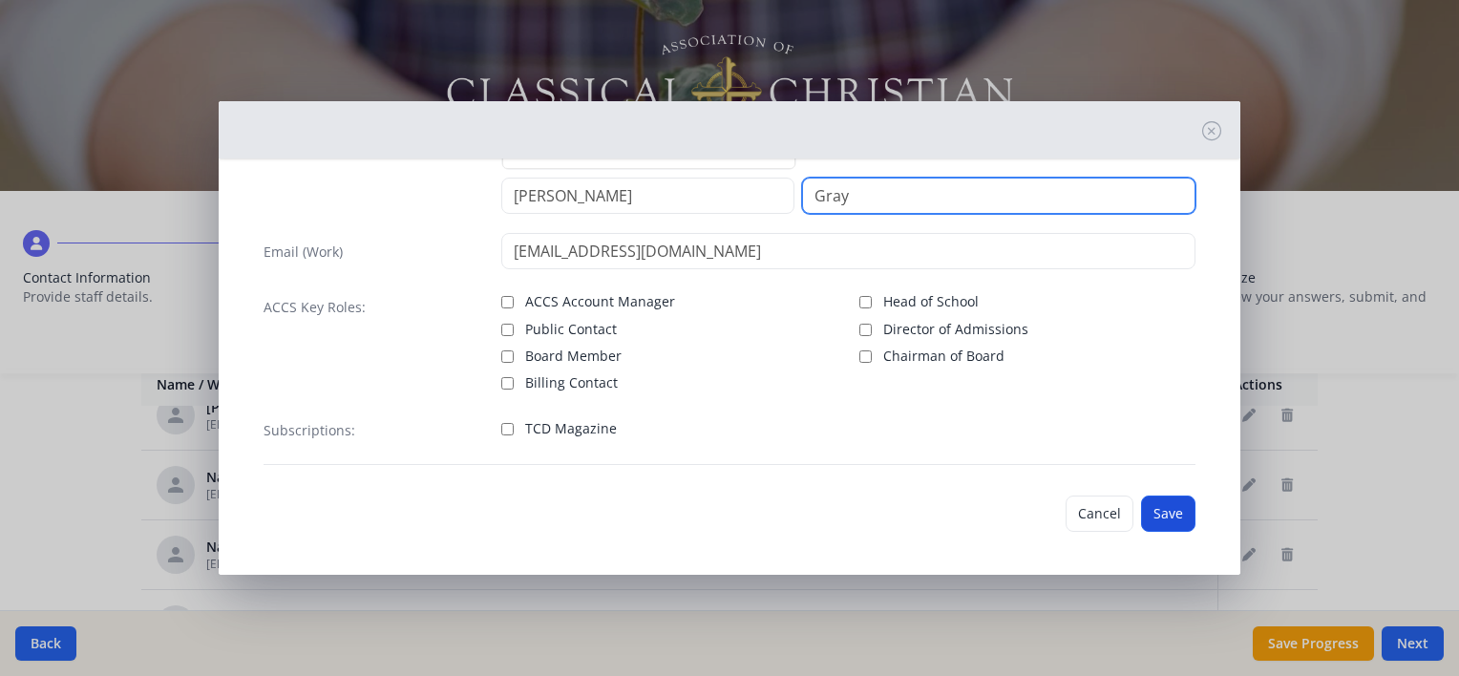
type input "Gray"
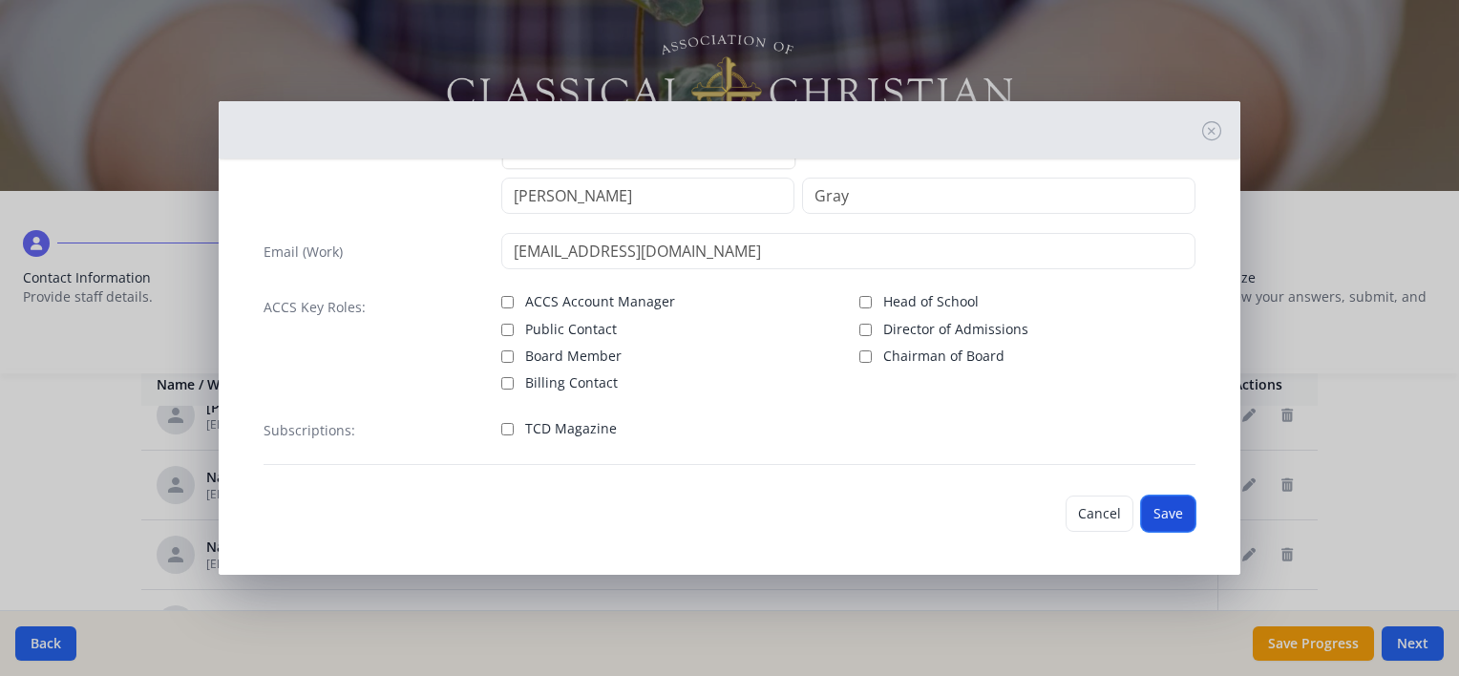
click at [1149, 515] on button "Save" at bounding box center [1168, 513] width 54 height 36
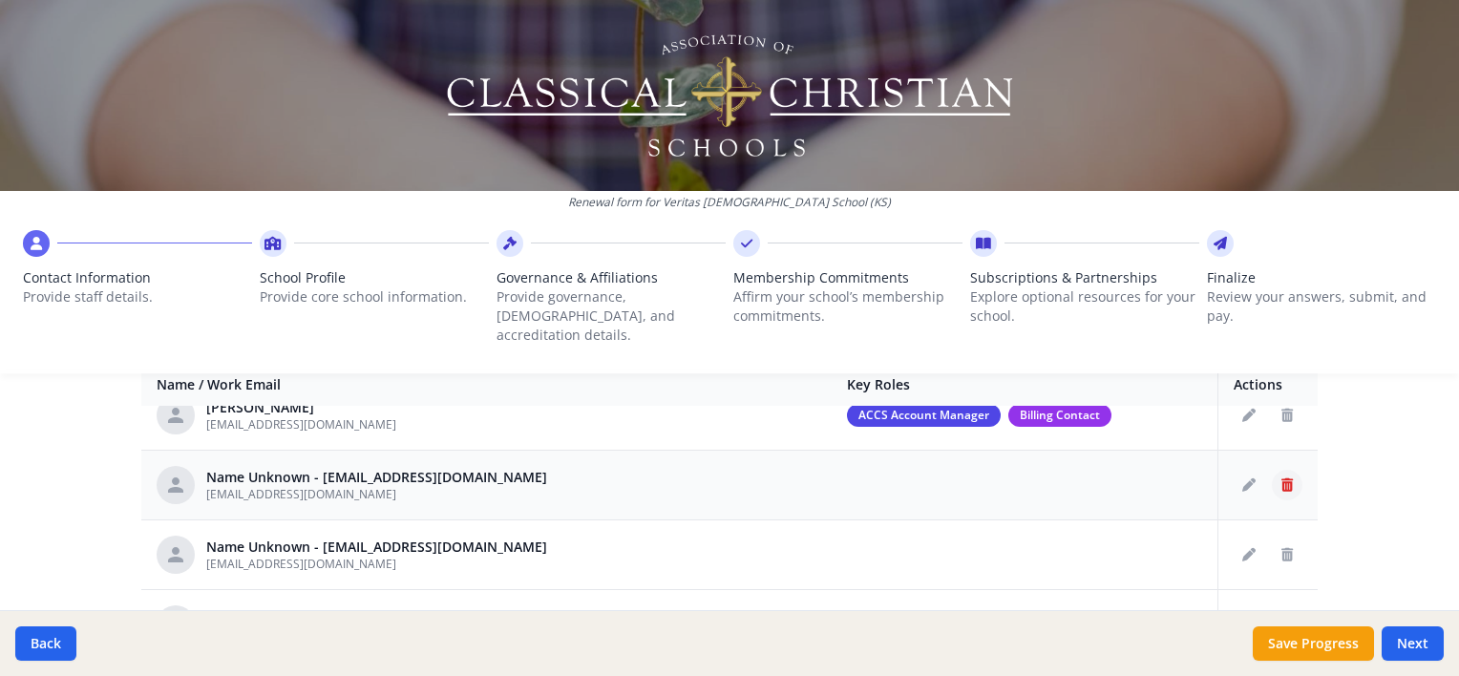
click at [1281, 478] on icon "Delete staff" at bounding box center [1286, 484] width 11 height 13
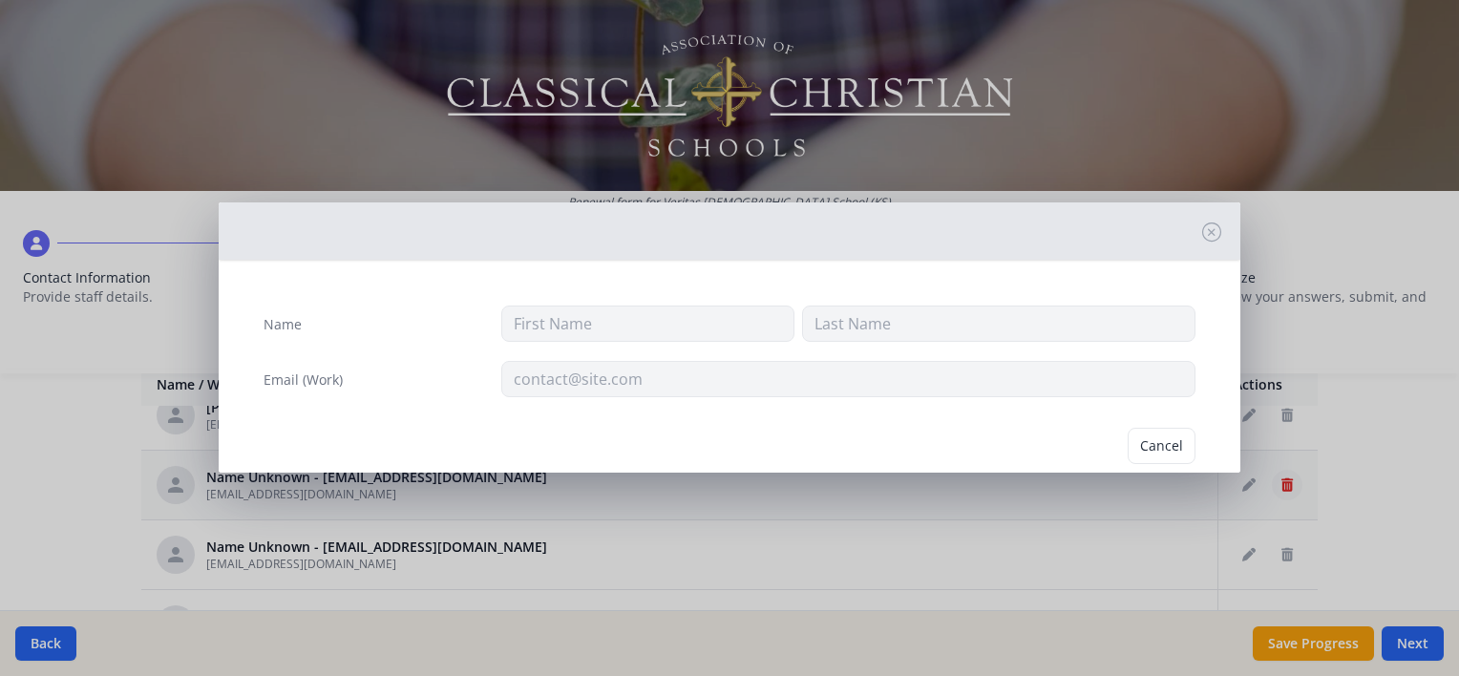
type input "[EMAIL_ADDRESS][DOMAIN_NAME]"
click at [1162, 456] on button "Delete" at bounding box center [1162, 446] width 66 height 36
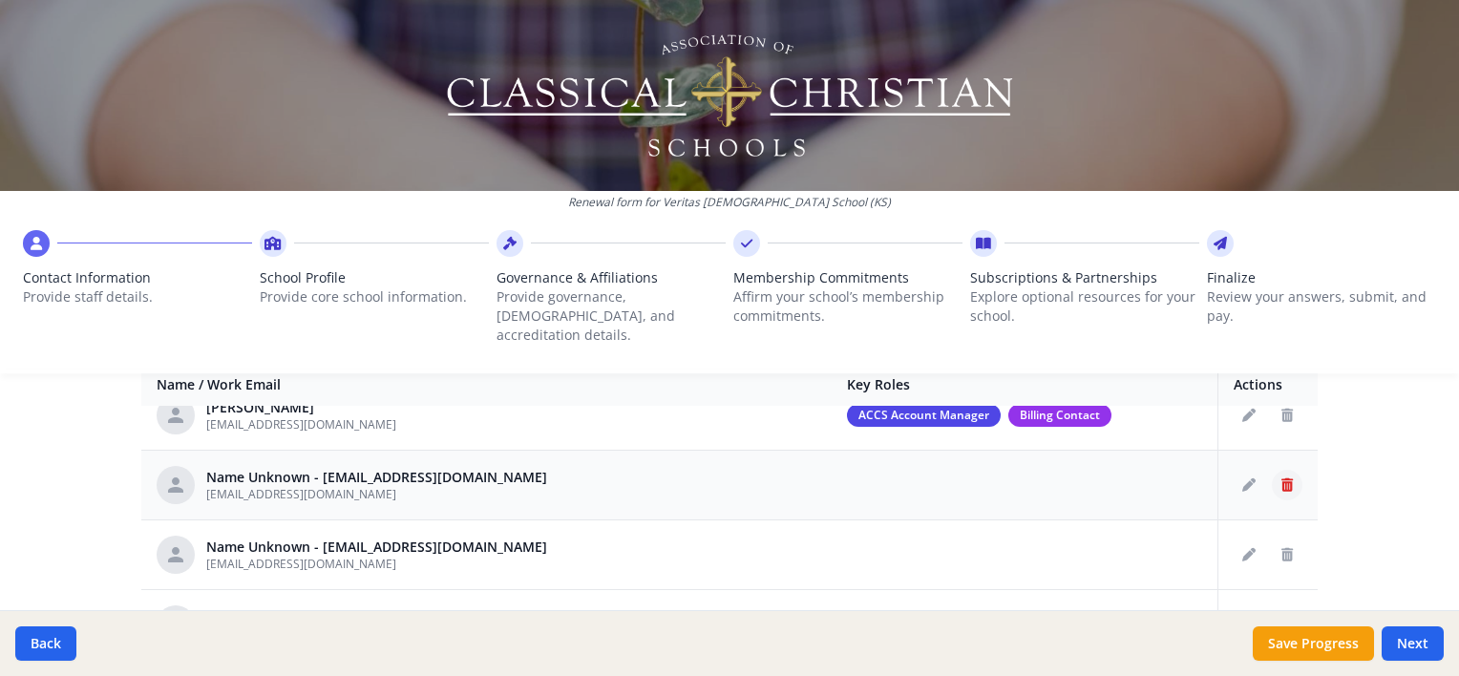
click at [1281, 478] on icon "Delete staff" at bounding box center [1286, 484] width 11 height 13
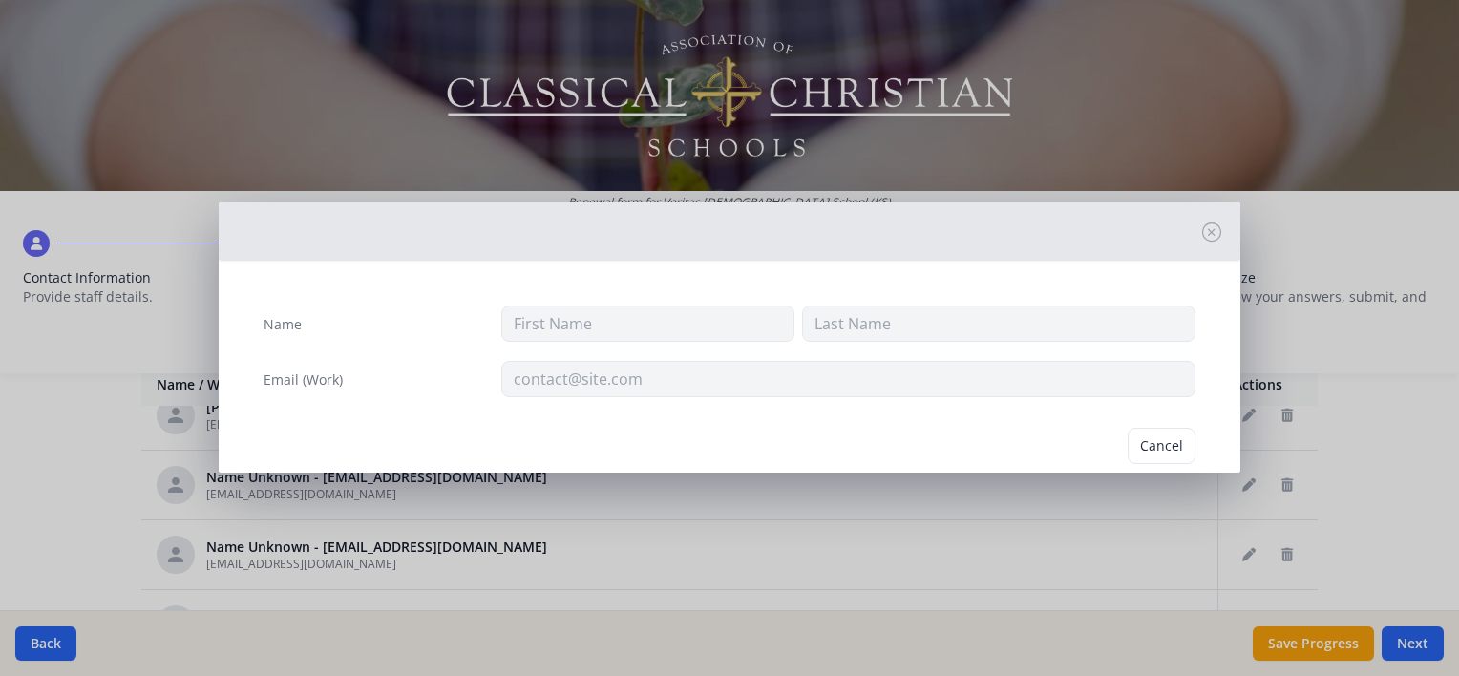
type input "[EMAIL_ADDRESS][DOMAIN_NAME]"
click at [1146, 454] on button "Delete" at bounding box center [1162, 446] width 66 height 36
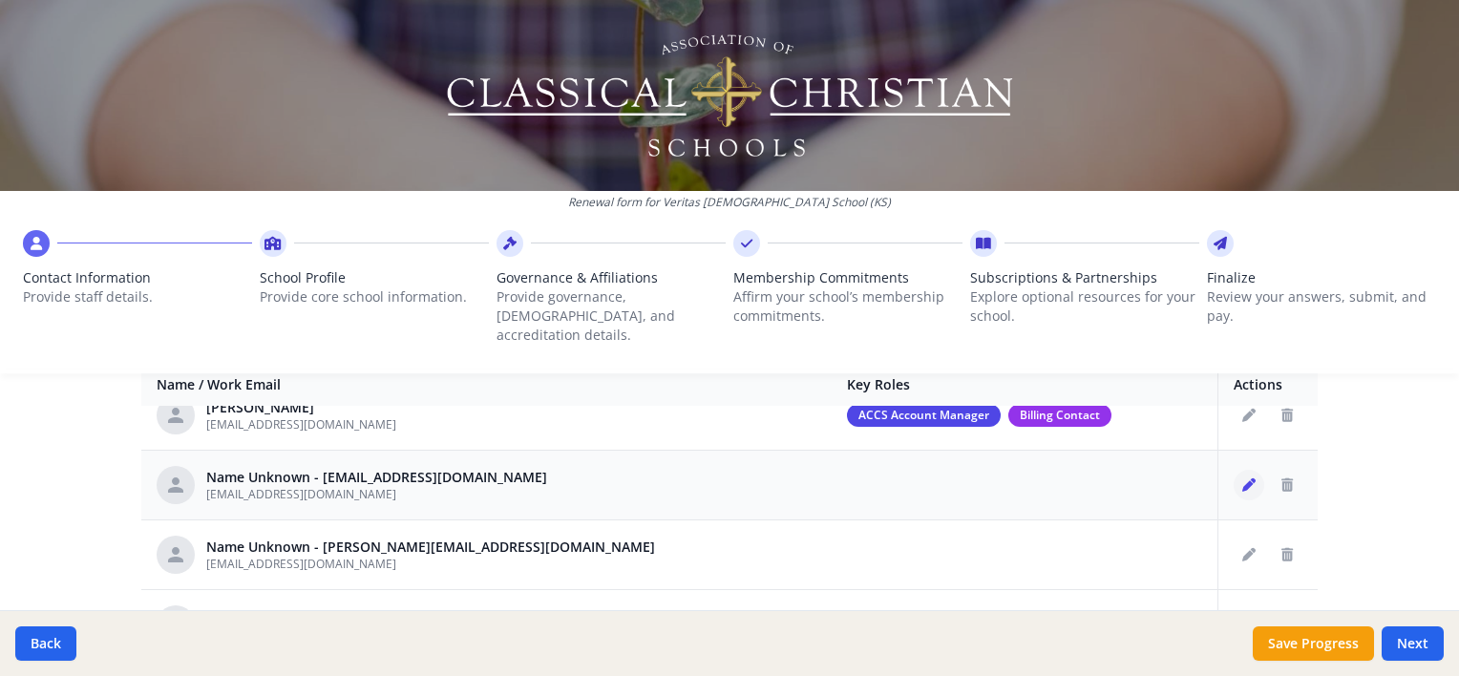
click at [1233, 470] on button "Edit staff" at bounding box center [1248, 485] width 31 height 31
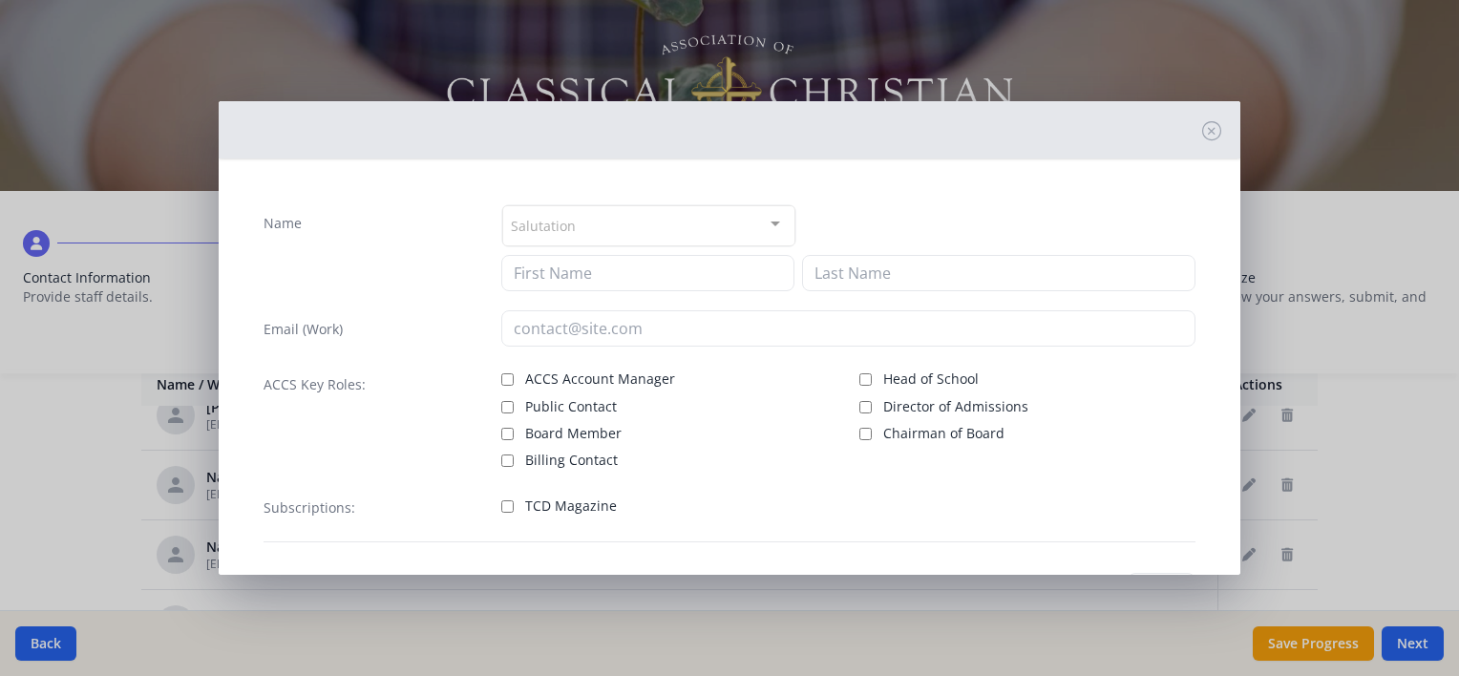
type input "[EMAIL_ADDRESS][DOMAIN_NAME]"
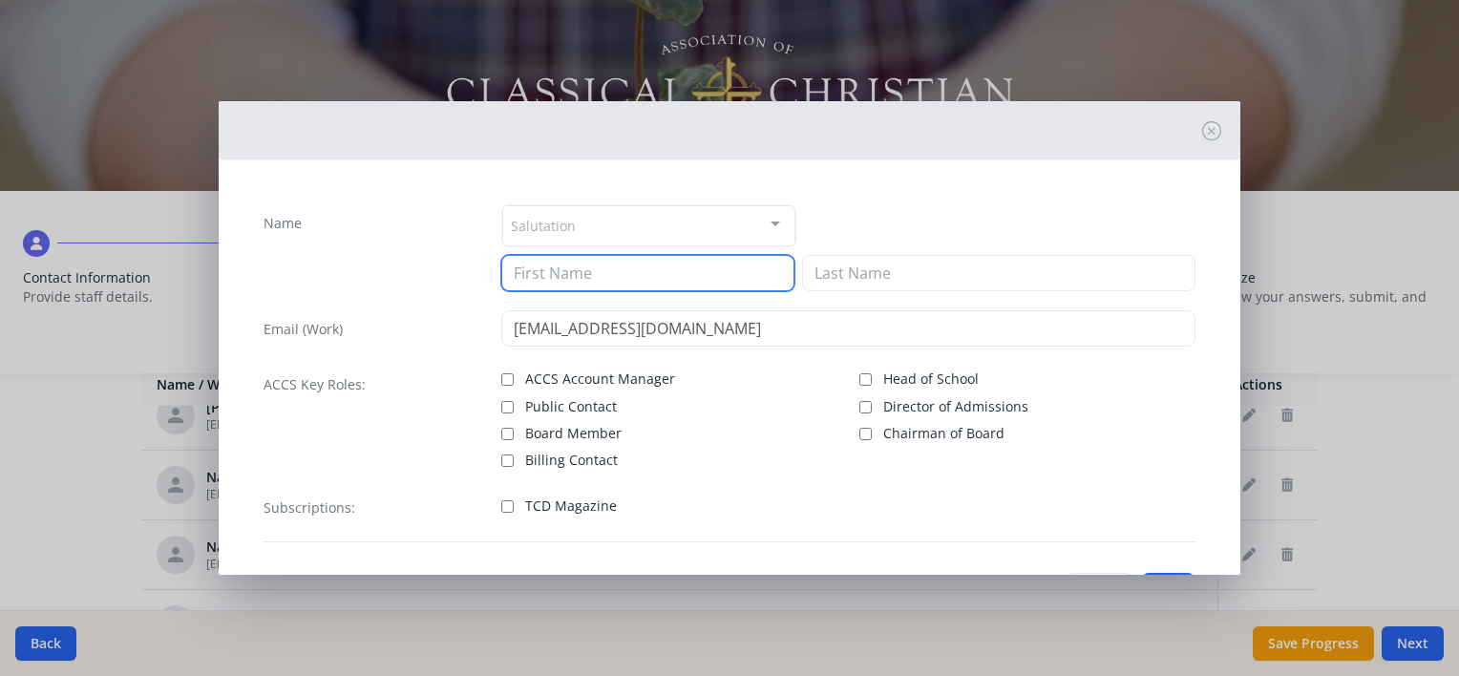
click at [591, 279] on input at bounding box center [647, 273] width 293 height 36
type input "[PERSON_NAME]"
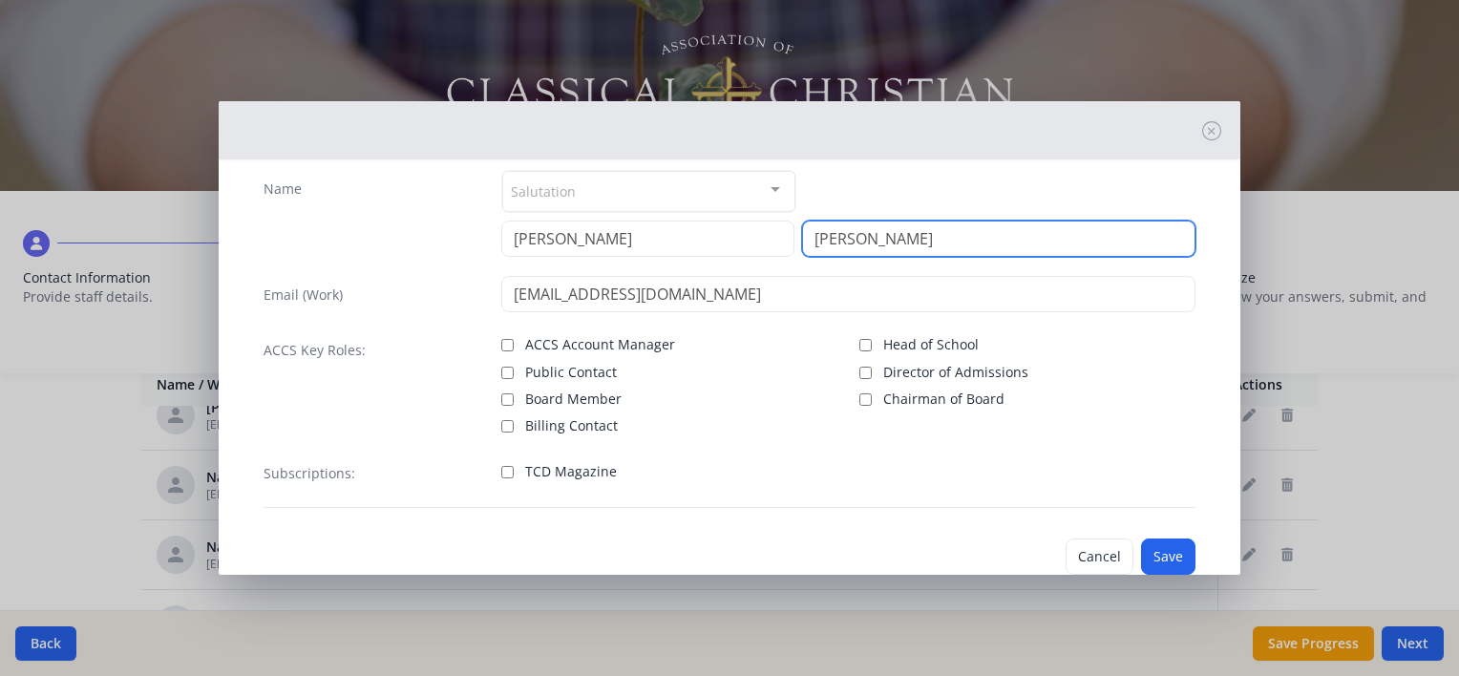
scroll to position [77, 0]
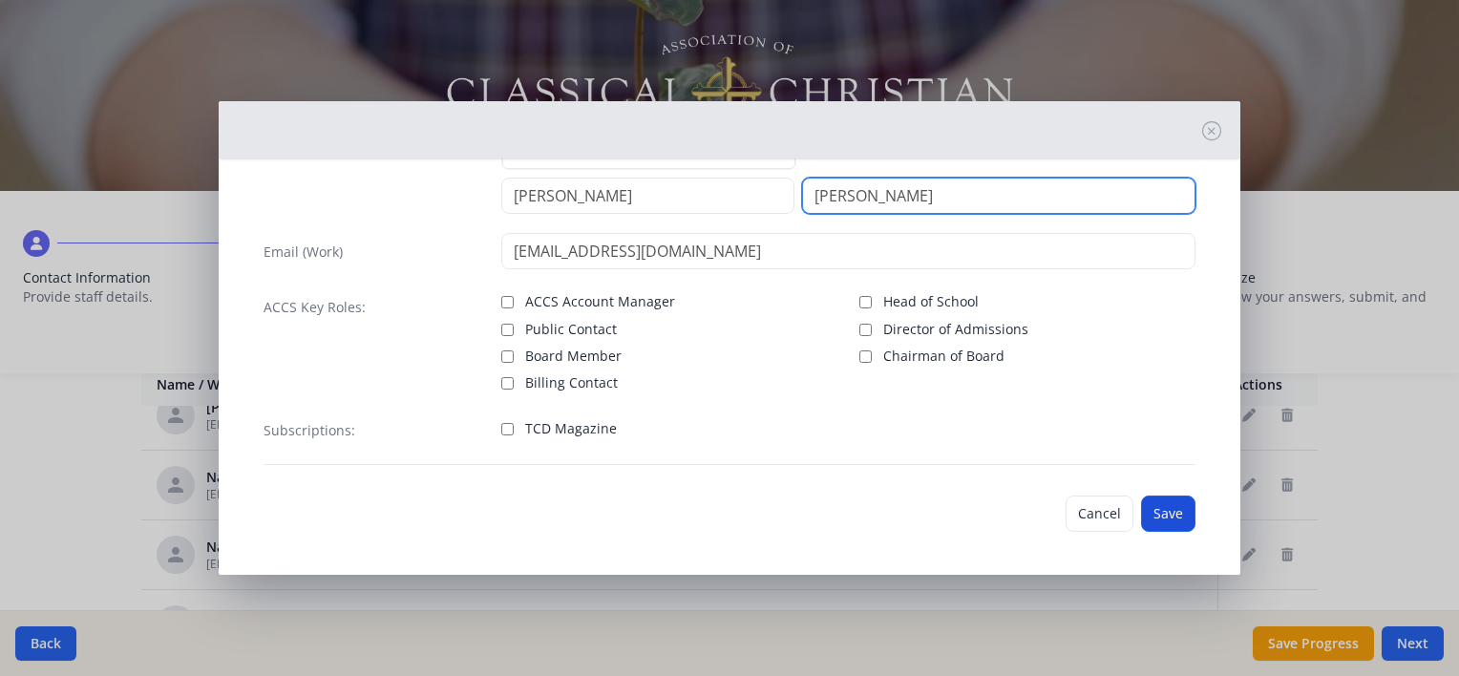
type input "[PERSON_NAME]"
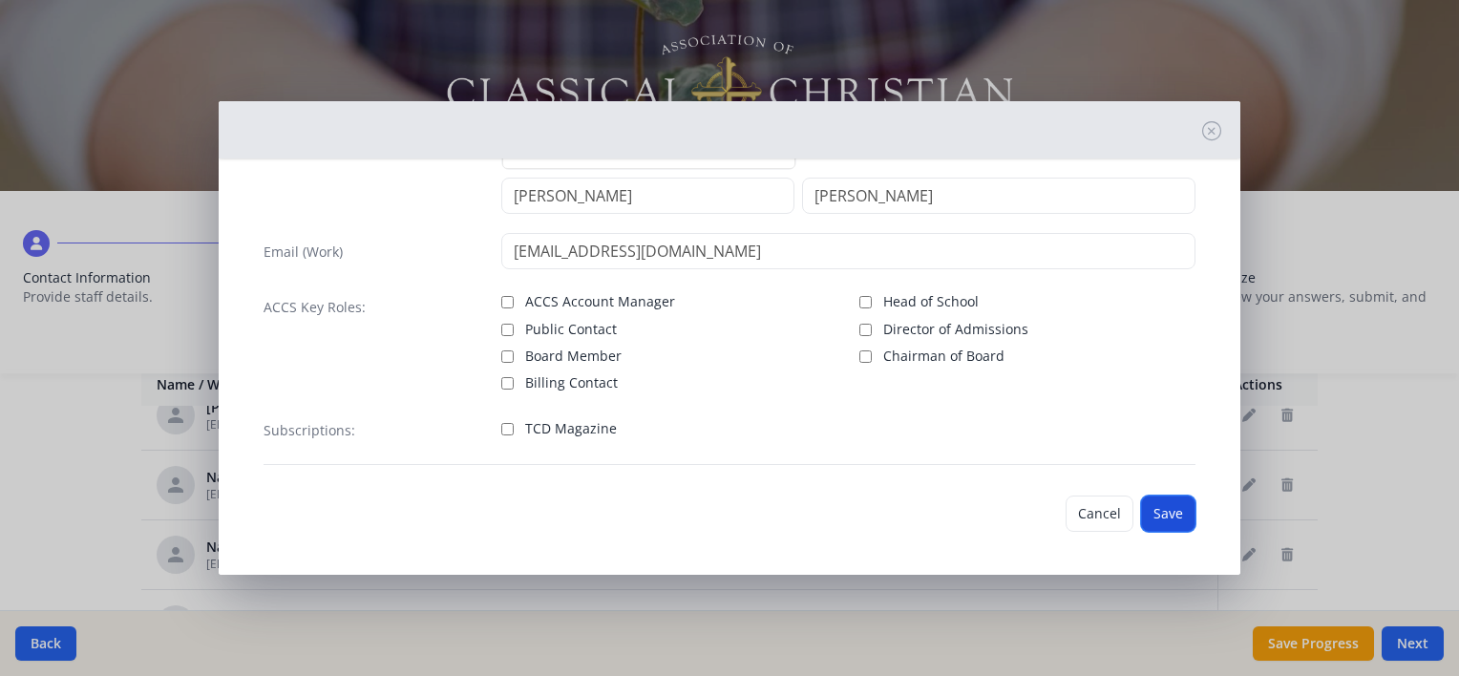
click at [1143, 510] on button "Save" at bounding box center [1168, 513] width 54 height 36
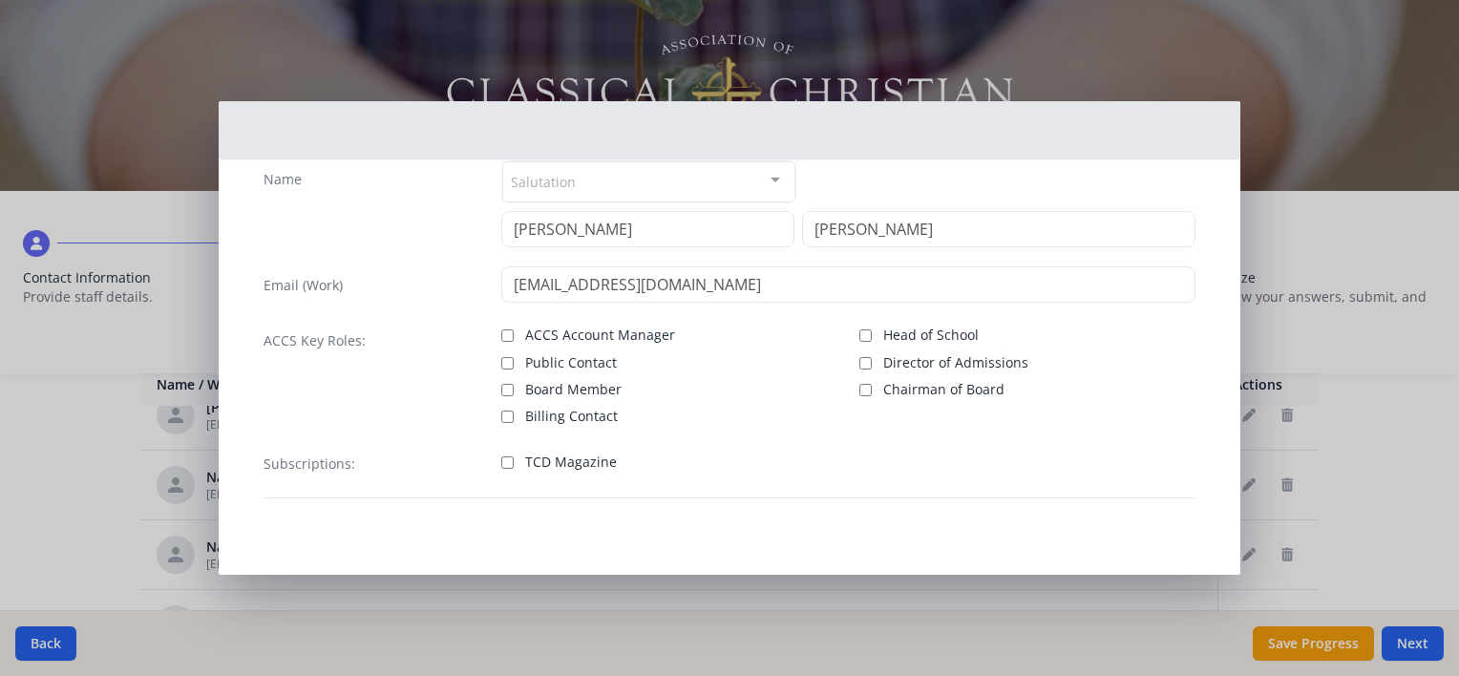
scroll to position [42, 0]
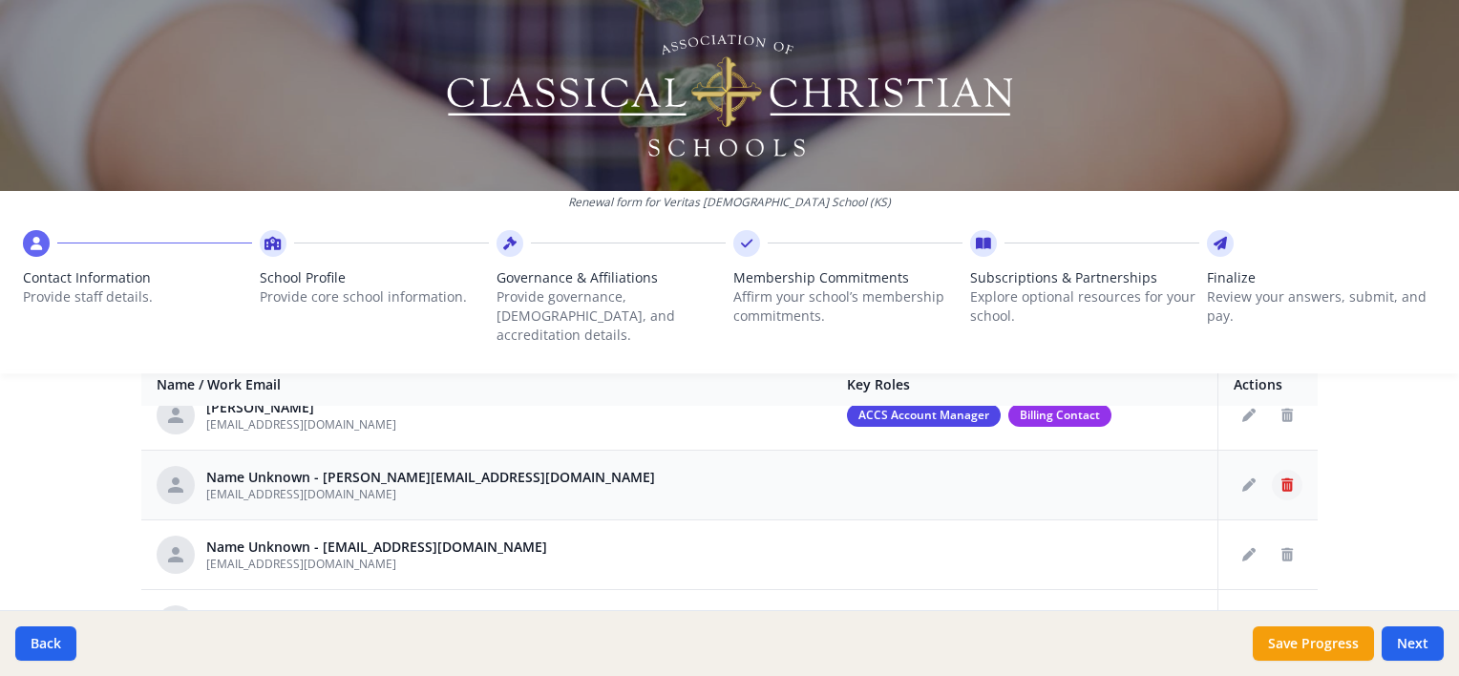
click at [1281, 478] on icon "Delete staff" at bounding box center [1286, 484] width 11 height 13
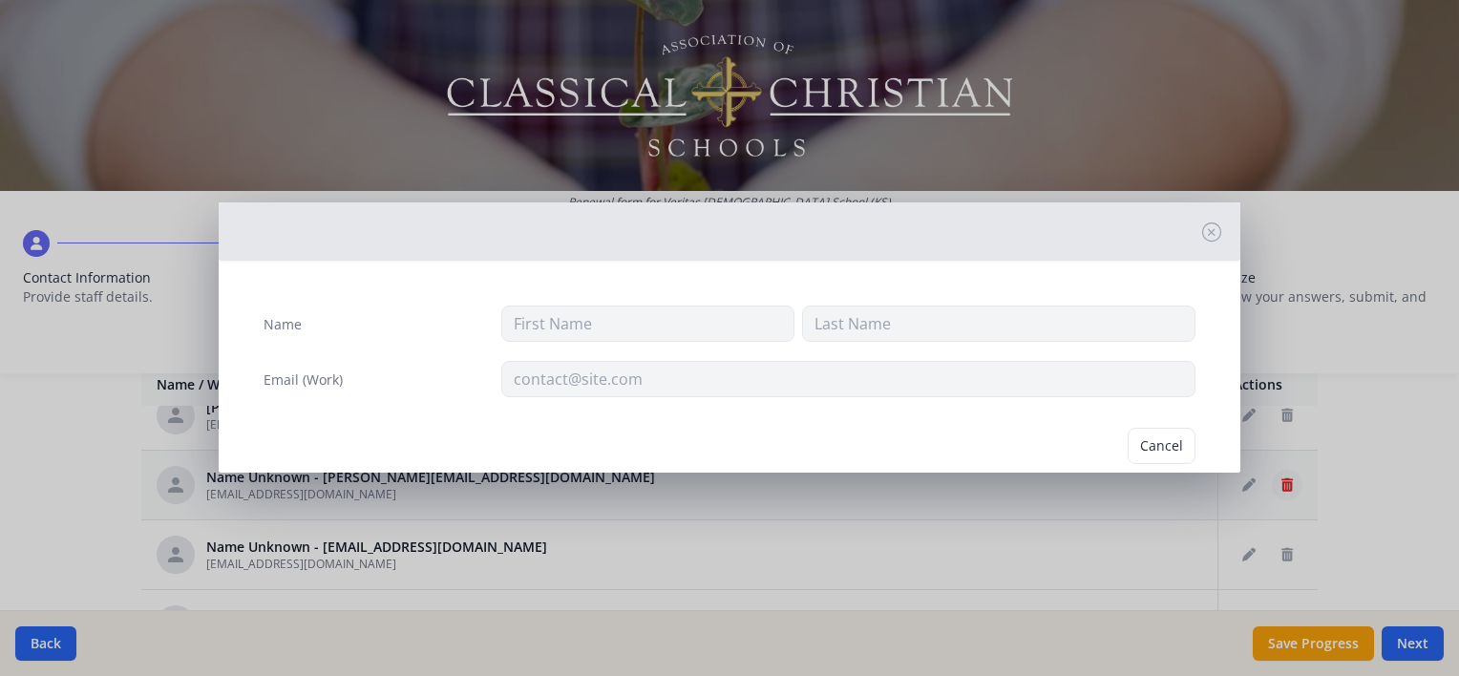
type input "[EMAIL_ADDRESS][DOMAIN_NAME]"
click at [1155, 446] on button "Delete" at bounding box center [1162, 446] width 66 height 36
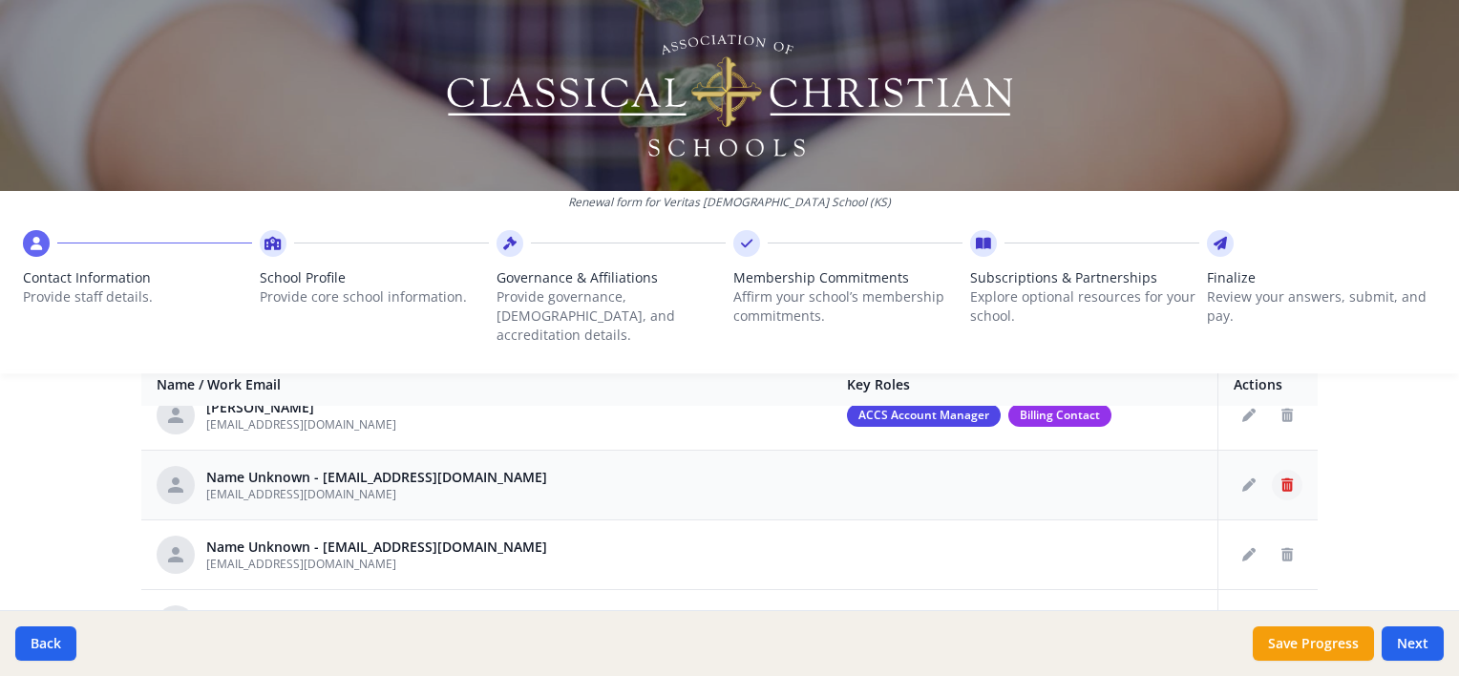
click at [1281, 478] on icon "Delete staff" at bounding box center [1286, 484] width 11 height 13
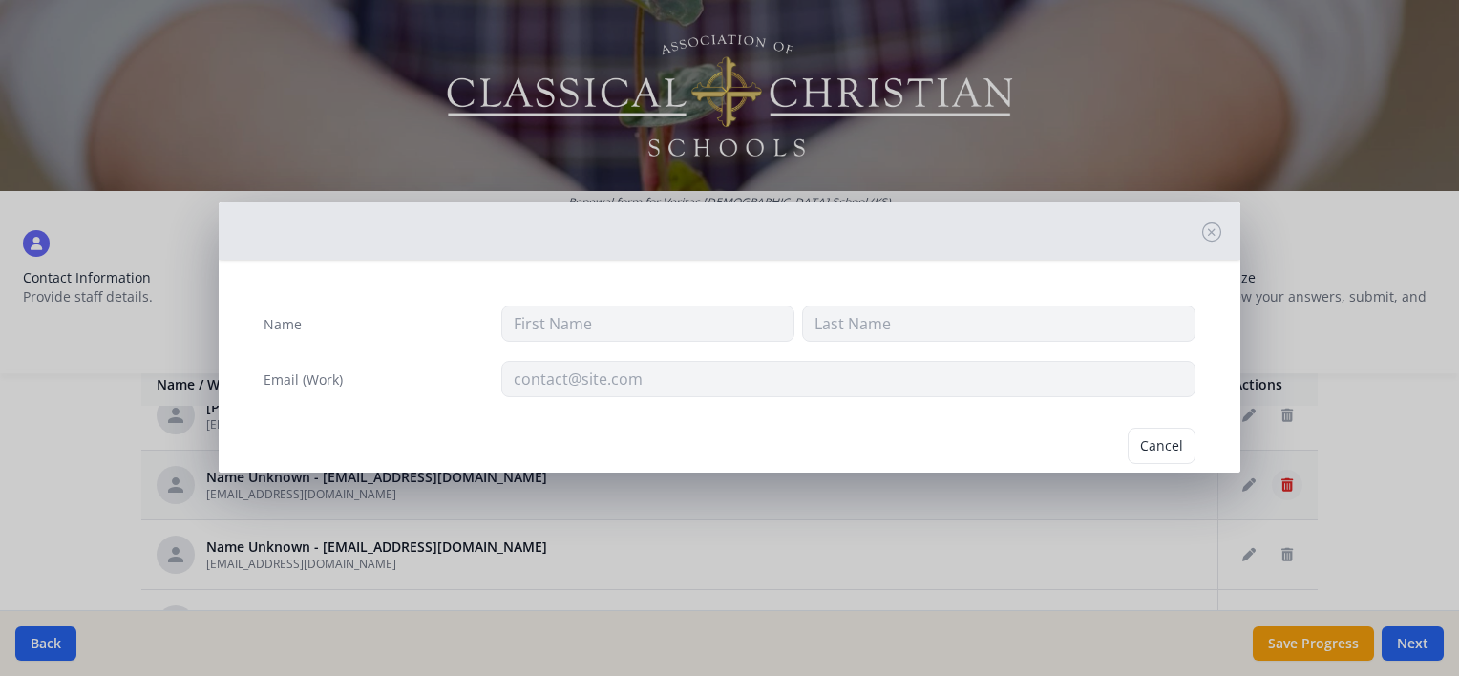
type input "[EMAIL_ADDRESS][DOMAIN_NAME]"
click at [1171, 447] on button "Delete" at bounding box center [1162, 446] width 66 height 36
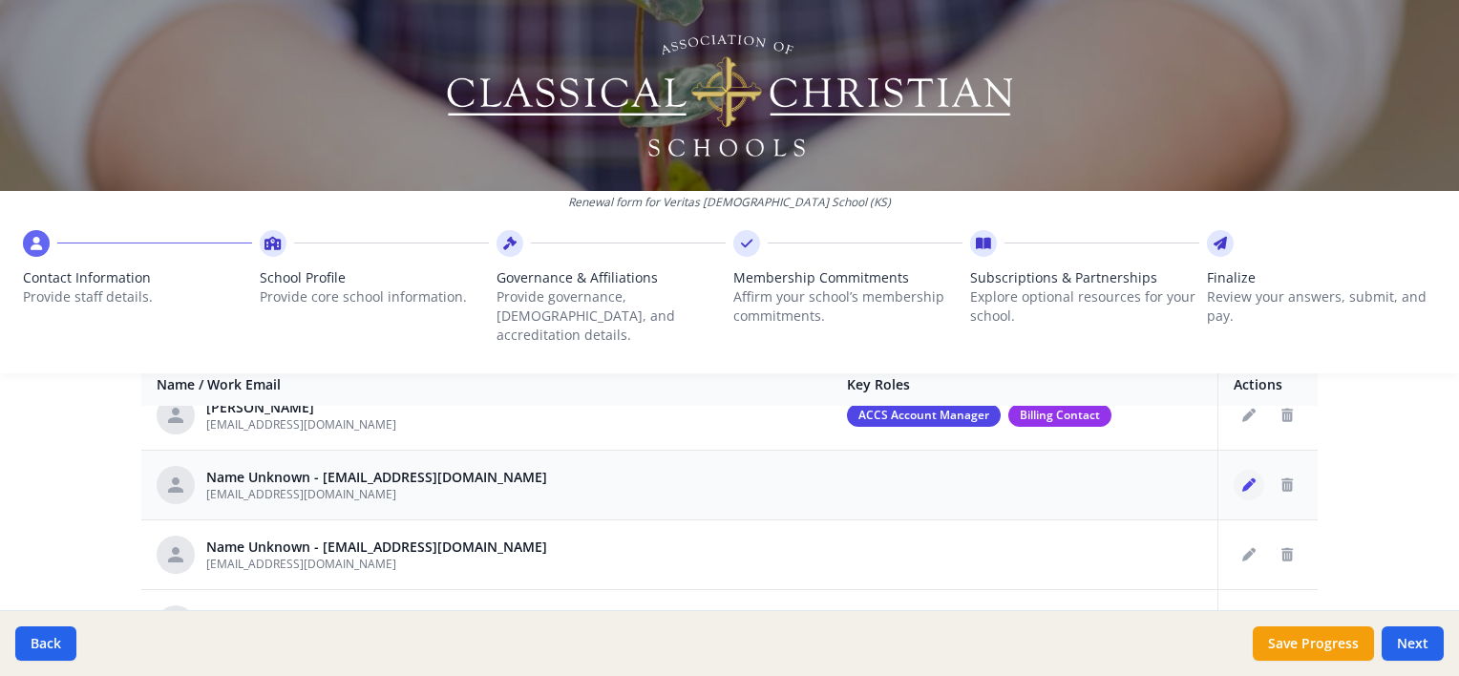
click at [1242, 478] on icon "Edit staff" at bounding box center [1248, 484] width 13 height 13
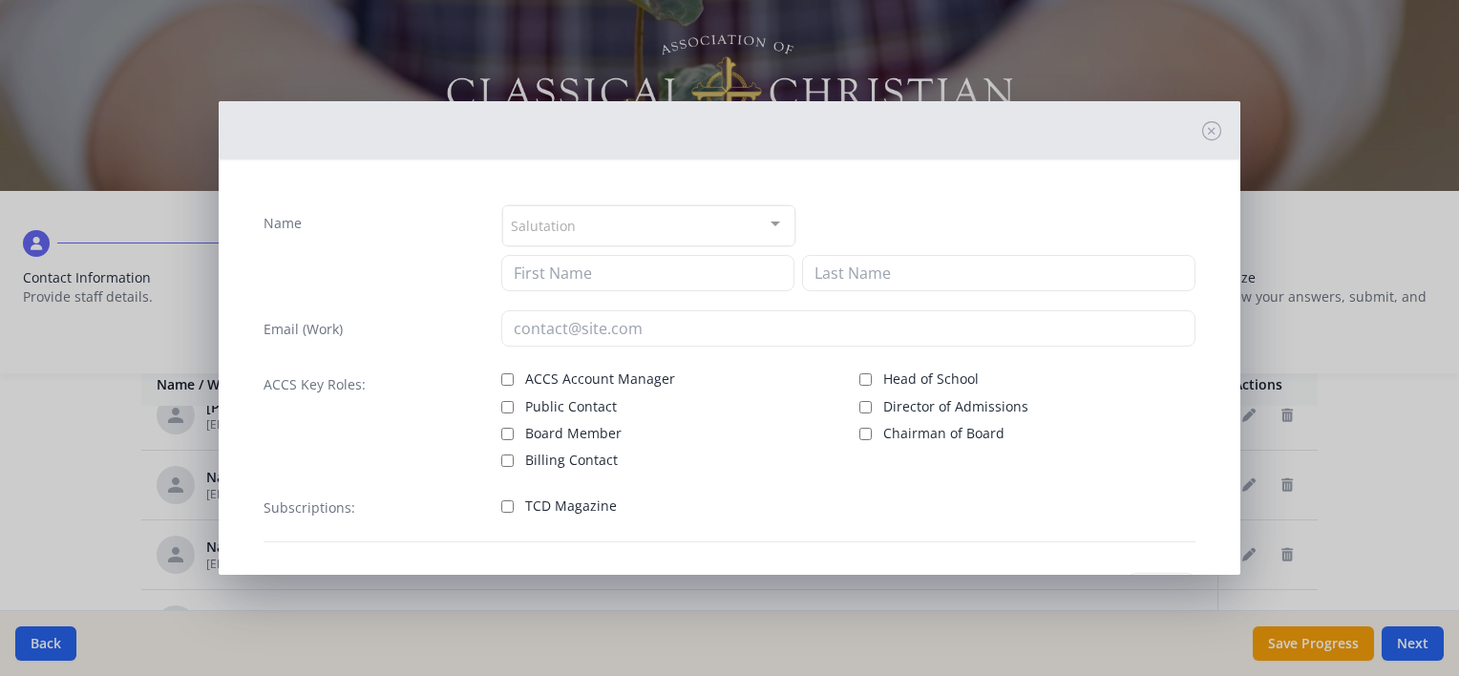
type input "[EMAIL_ADDRESS][DOMAIN_NAME]"
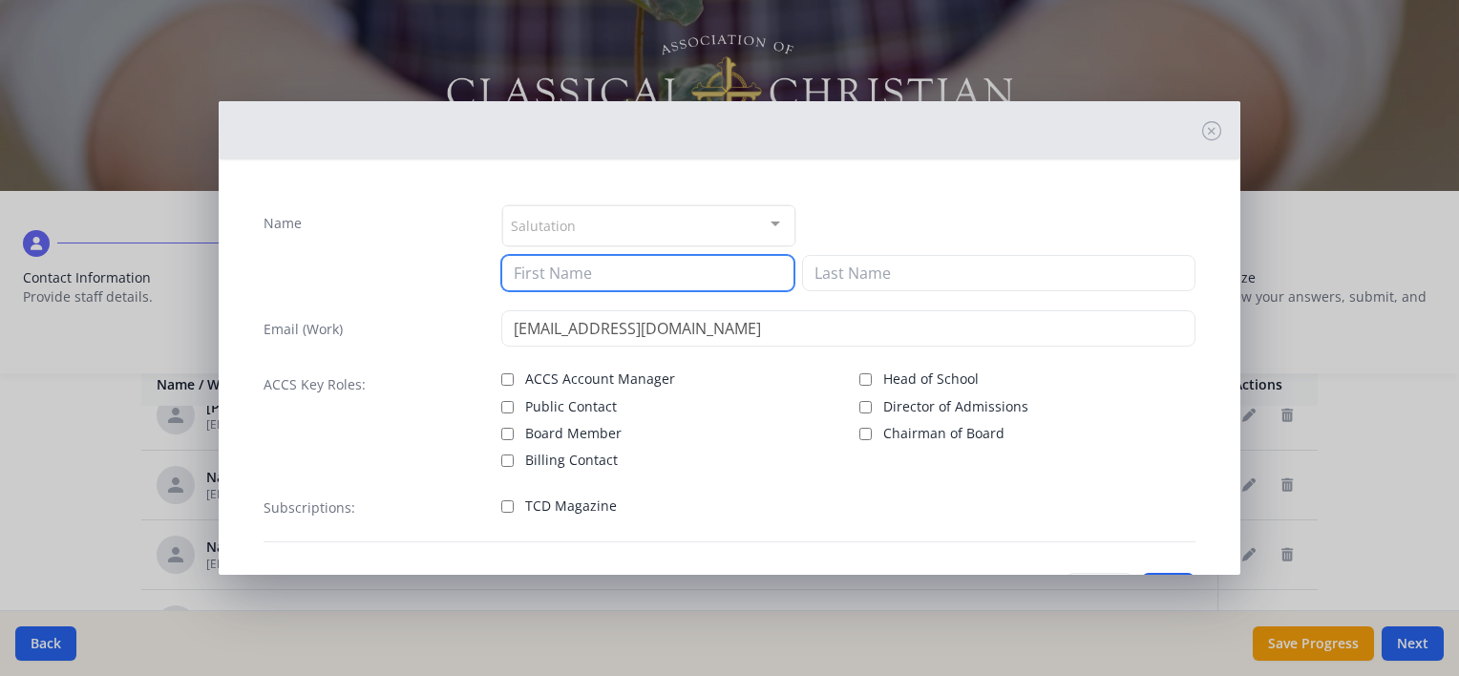
click at [587, 268] on input at bounding box center [647, 273] width 293 height 36
type input "[PERSON_NAME]"
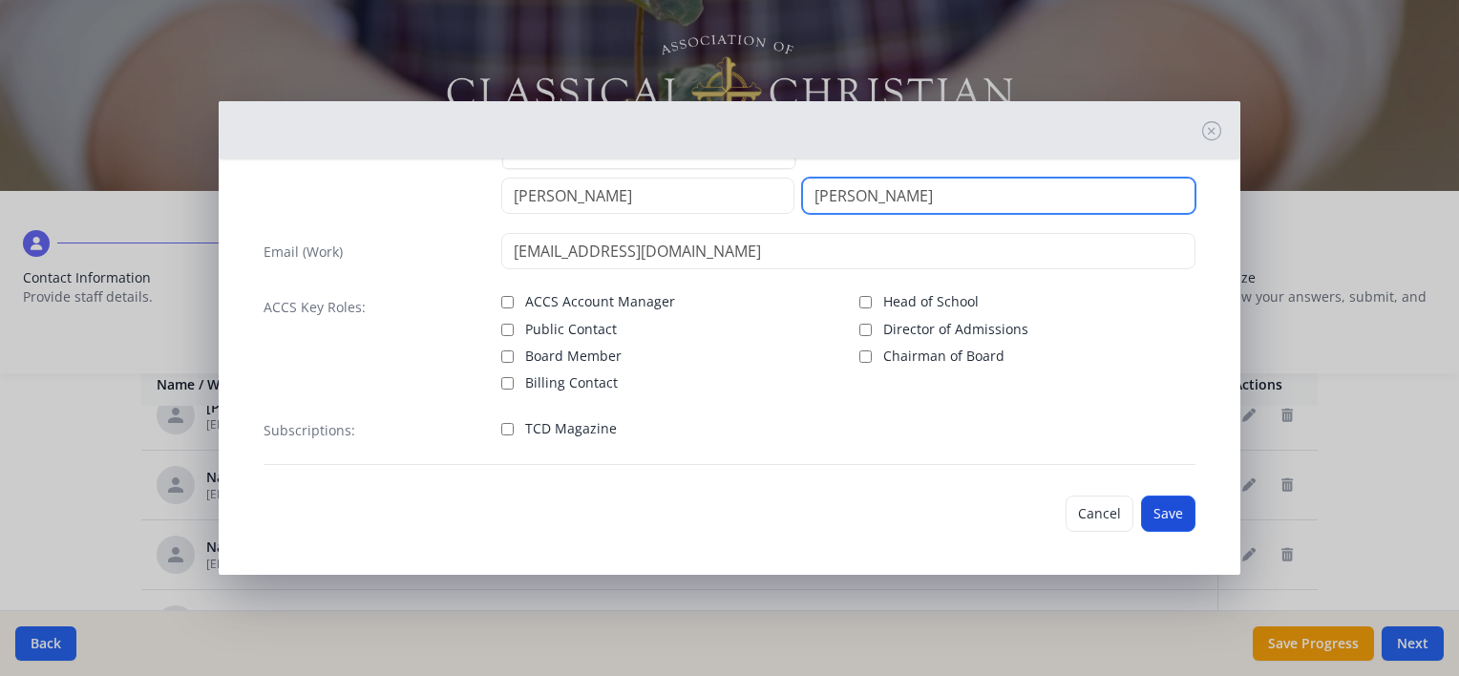
type input "[PERSON_NAME]"
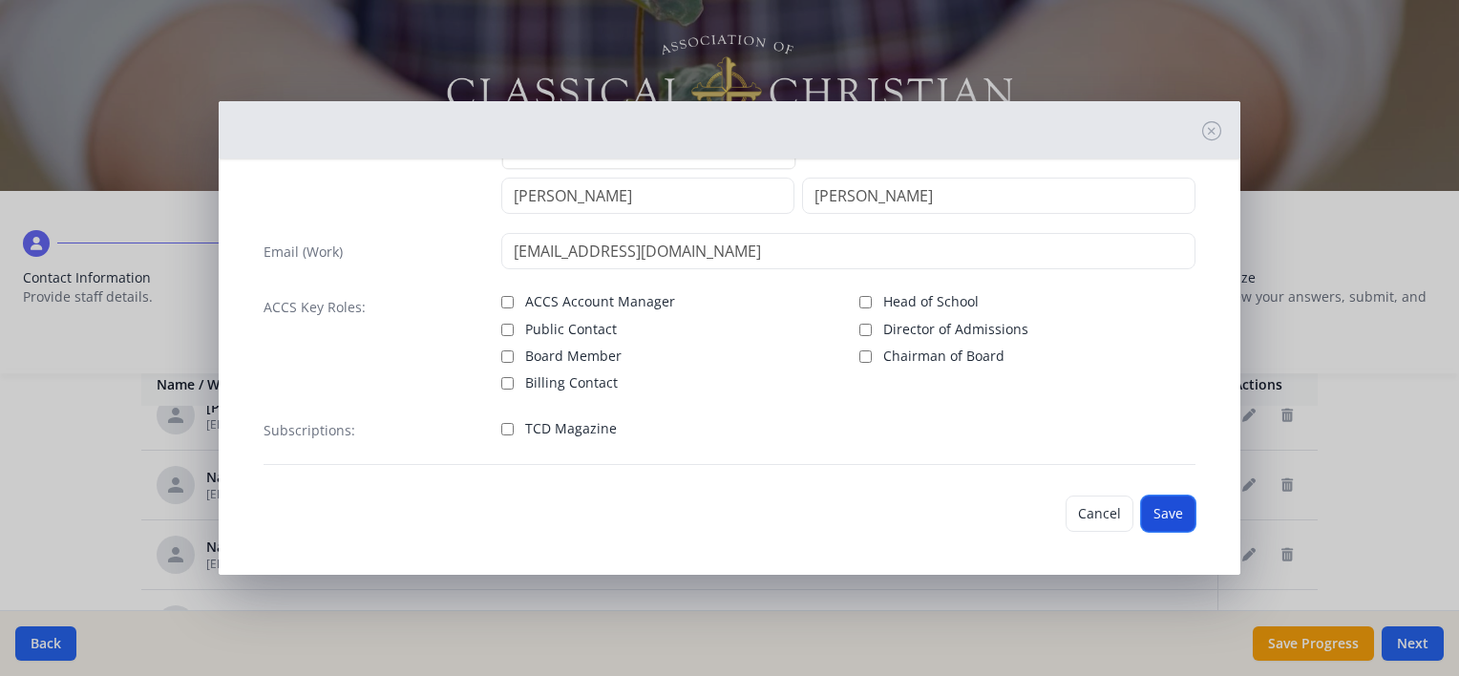
click at [1141, 522] on button "Save" at bounding box center [1168, 513] width 54 height 36
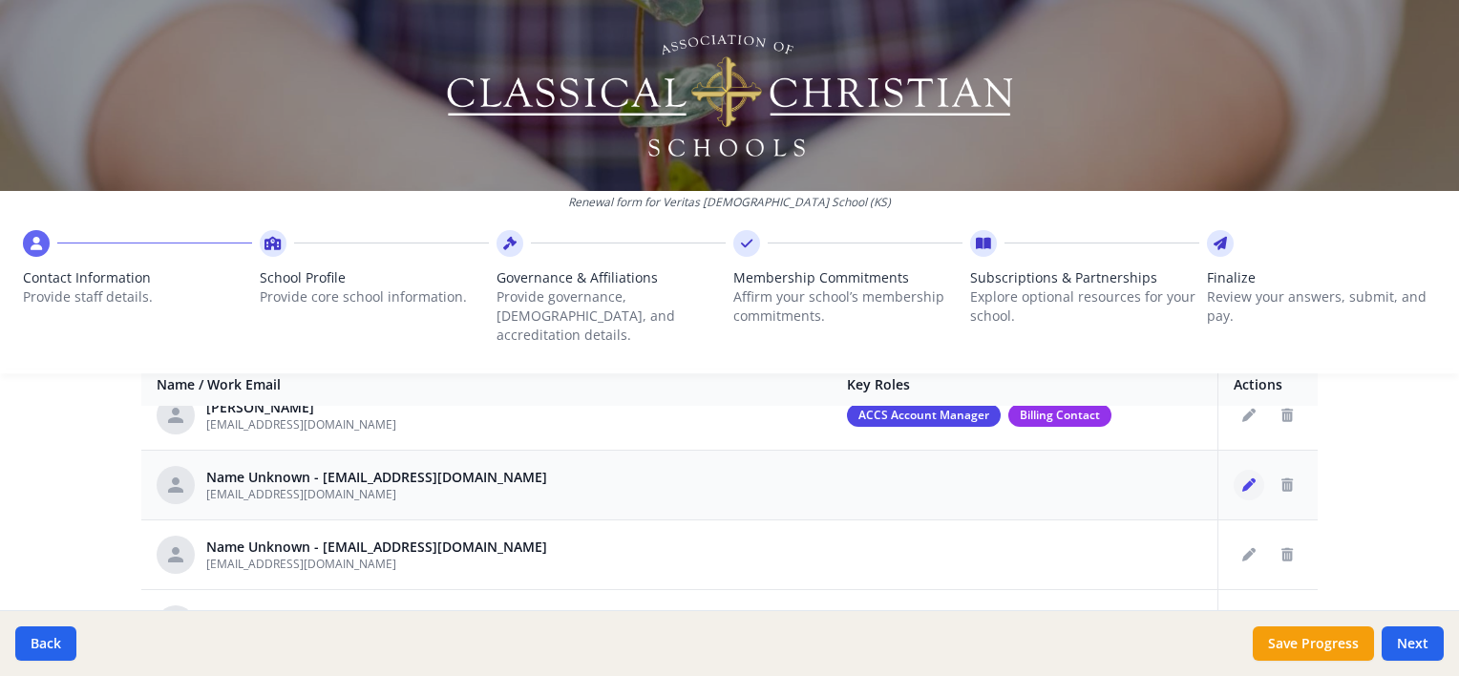
click at [1242, 478] on icon "Edit staff" at bounding box center [1248, 484] width 13 height 13
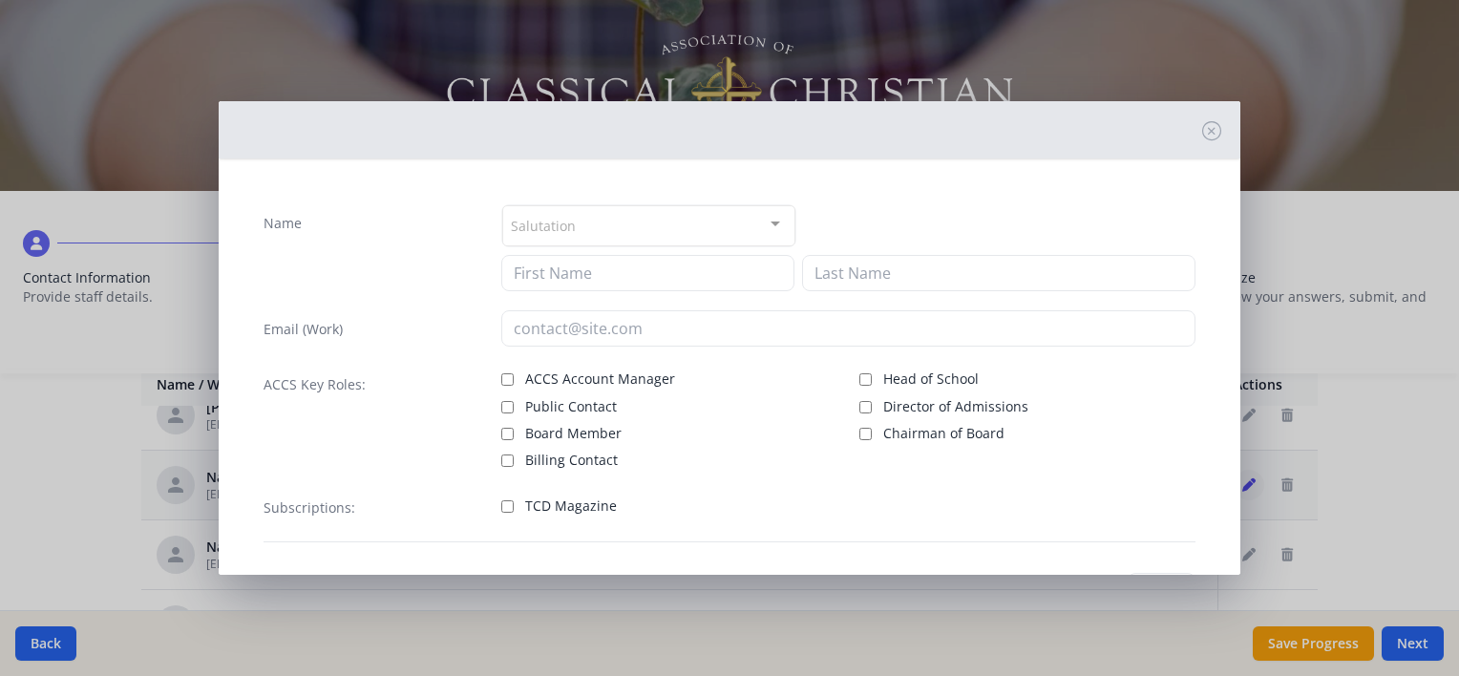
type input "[EMAIL_ADDRESS][DOMAIN_NAME]"
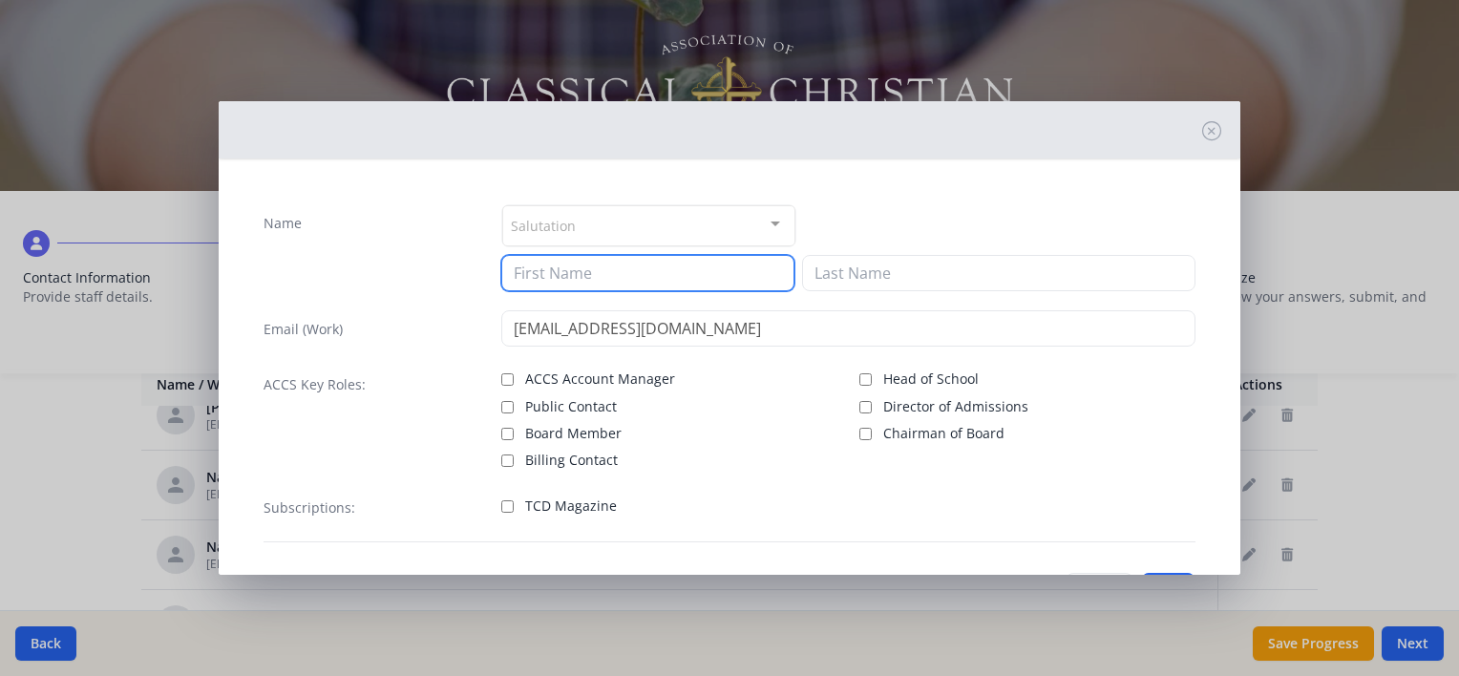
click at [692, 283] on input at bounding box center [647, 273] width 293 height 36
type input "[PERSON_NAME]"
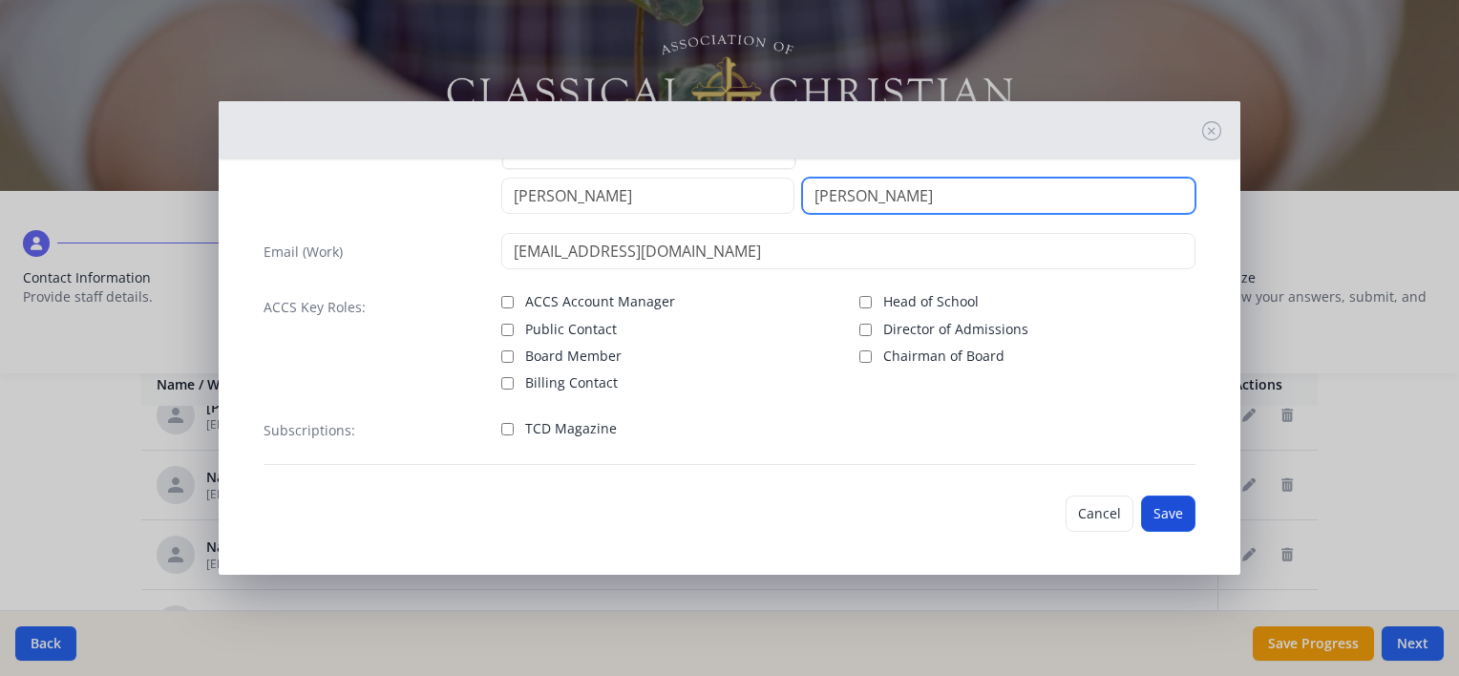
type input "[PERSON_NAME]"
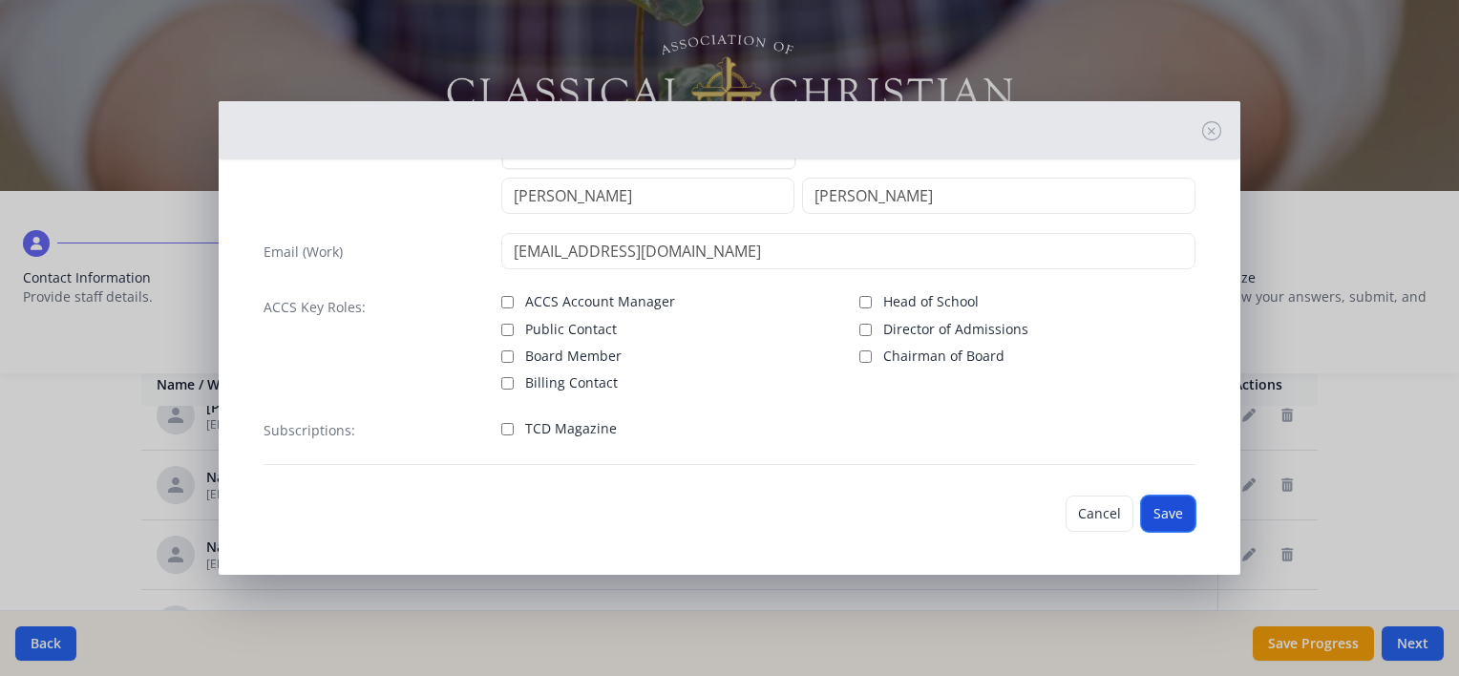
click at [1162, 523] on button "Save" at bounding box center [1168, 513] width 54 height 36
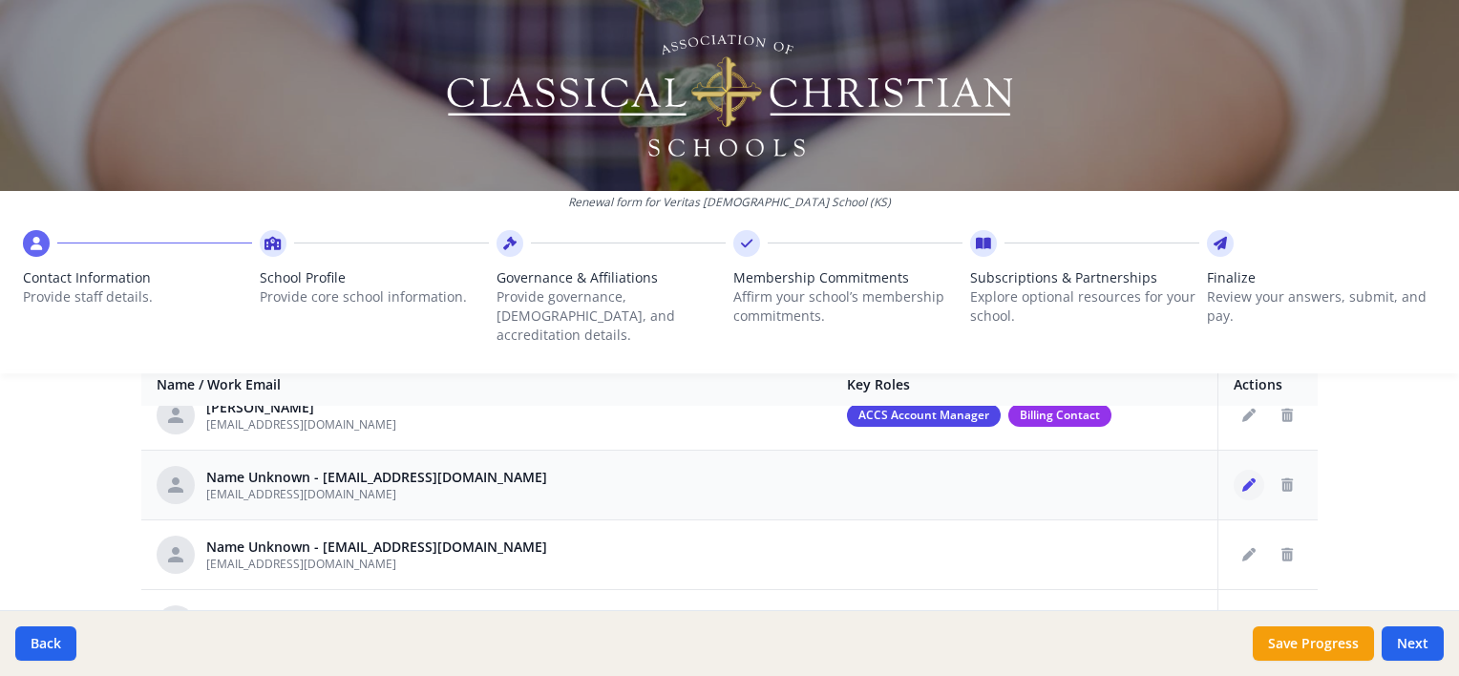
click at [1233, 472] on button "Edit staff" at bounding box center [1248, 485] width 31 height 31
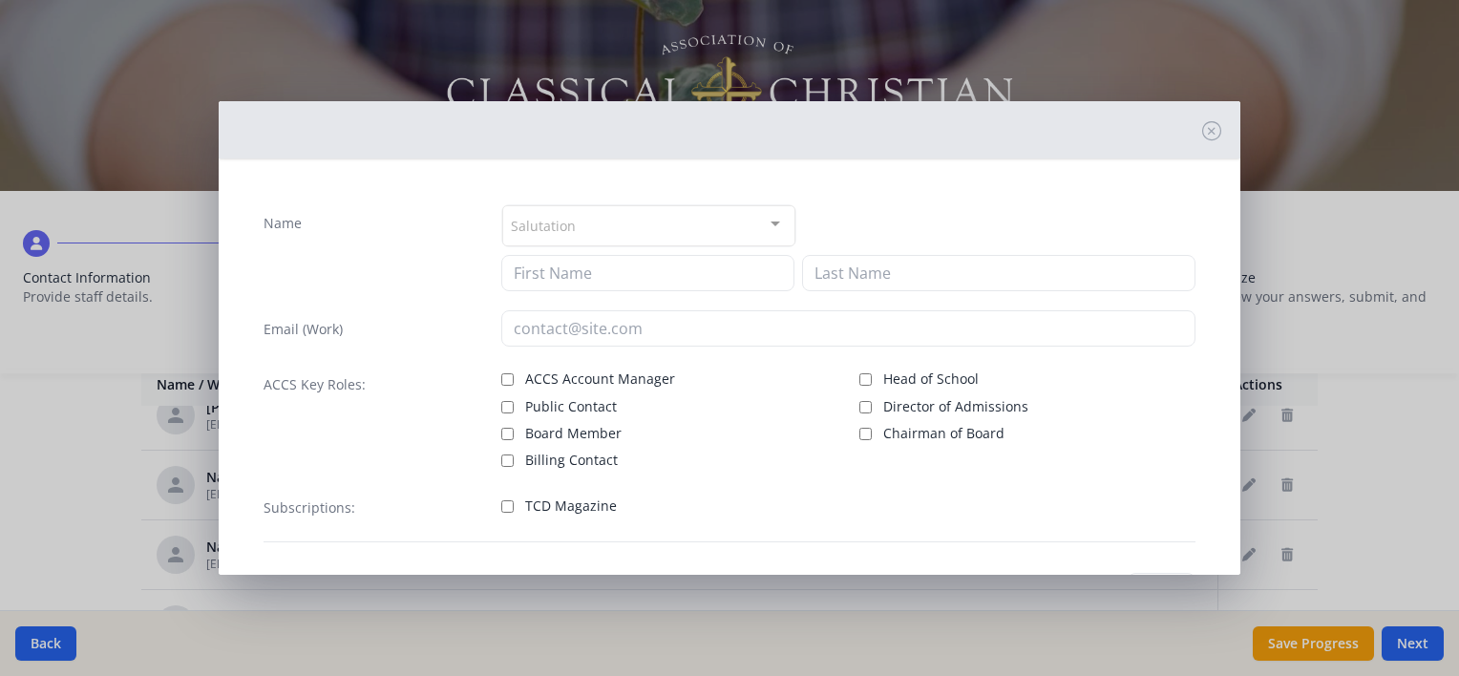
type input "[EMAIL_ADDRESS][DOMAIN_NAME]"
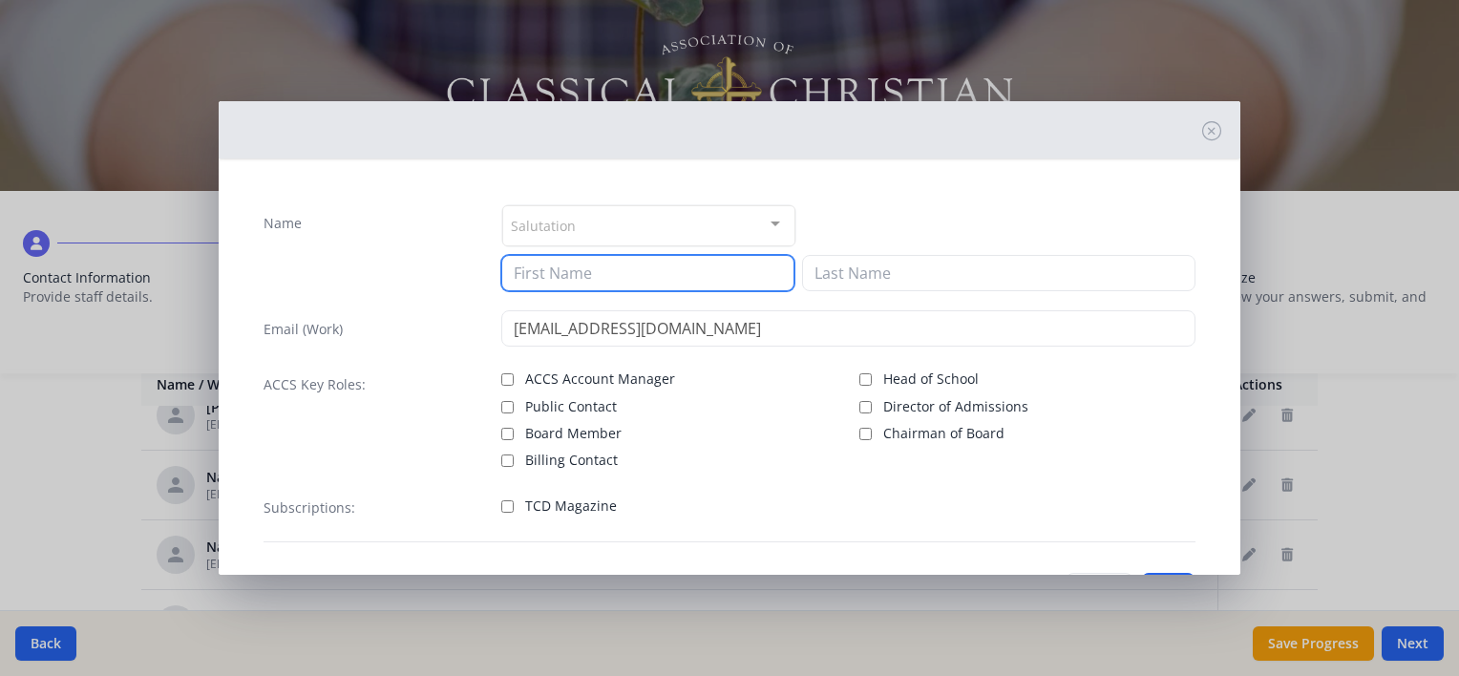
click at [613, 273] on input at bounding box center [647, 273] width 293 height 36
type input "[PERSON_NAME]"
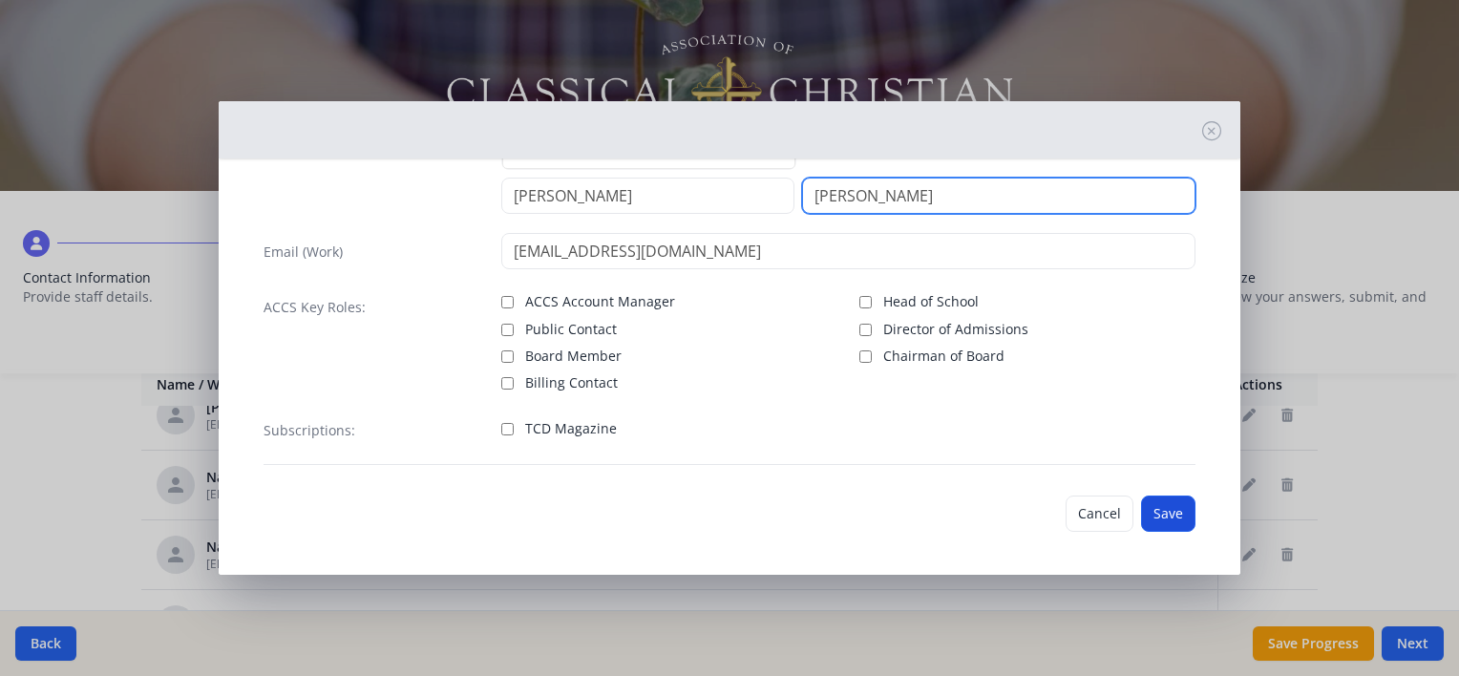
type input "[PERSON_NAME]"
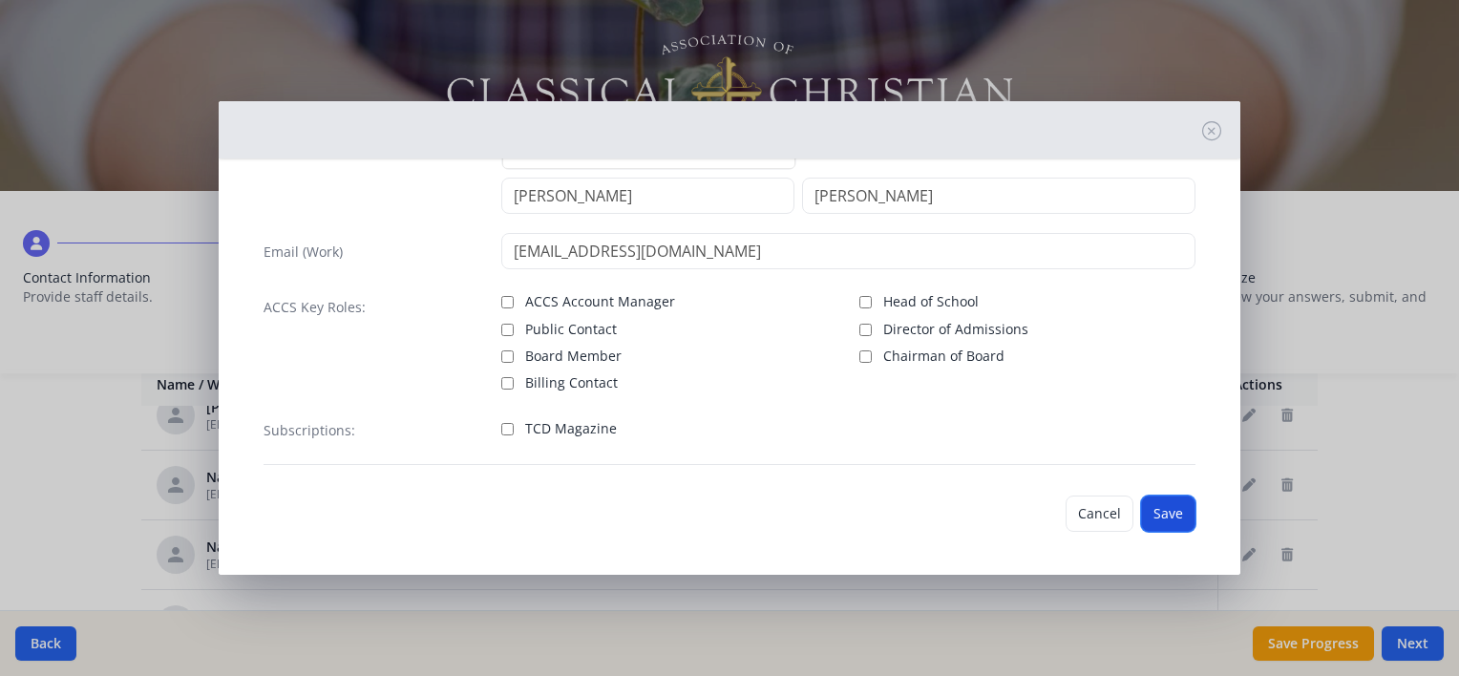
click at [1147, 509] on button "Save" at bounding box center [1168, 513] width 54 height 36
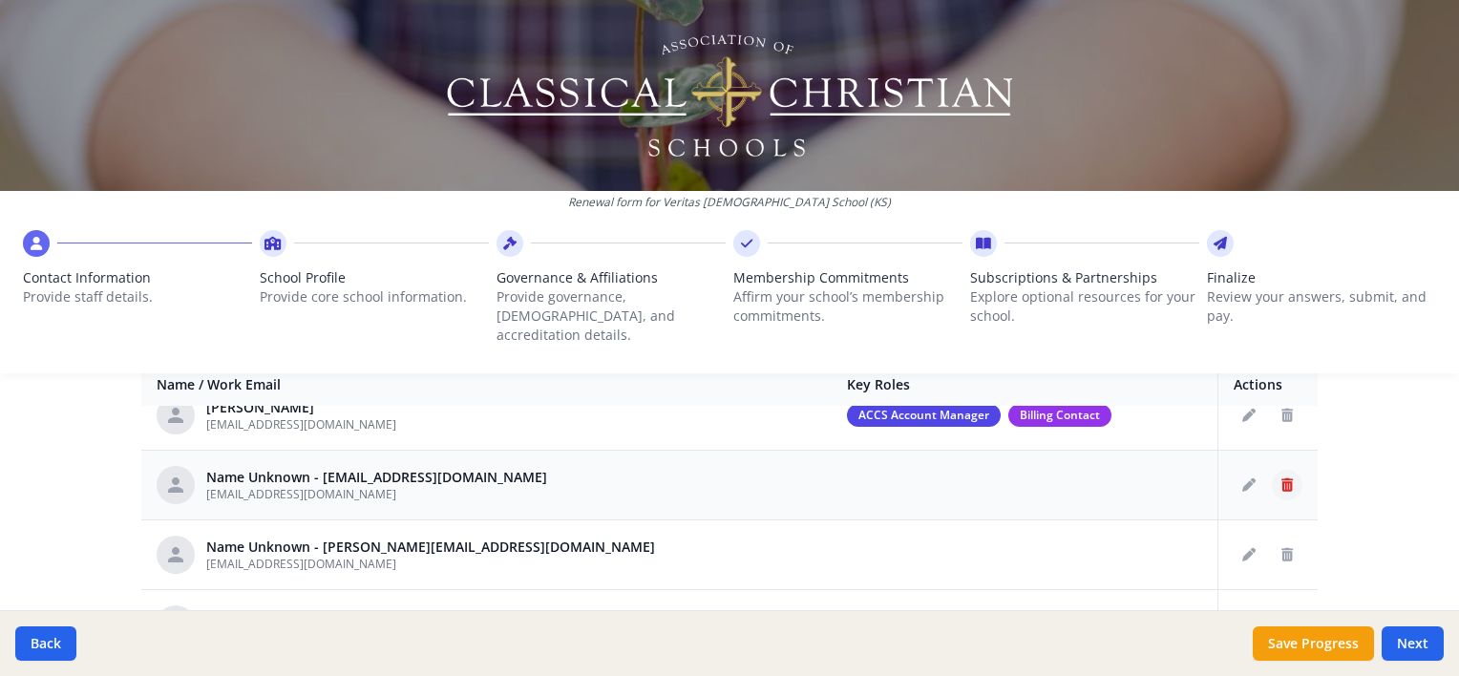
click at [1272, 470] on button "Delete staff" at bounding box center [1287, 485] width 31 height 31
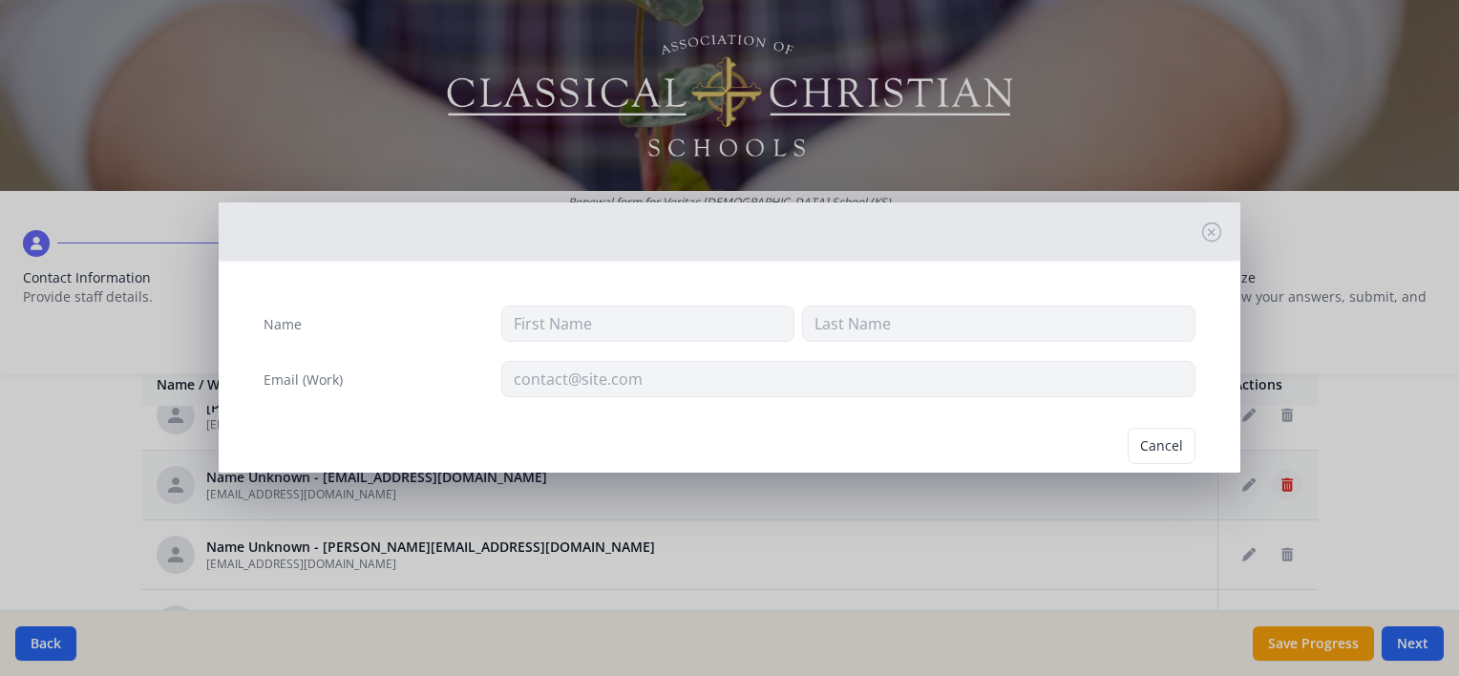
type input "[EMAIL_ADDRESS][DOMAIN_NAME]"
click at [1152, 444] on button "Delete" at bounding box center [1162, 446] width 66 height 36
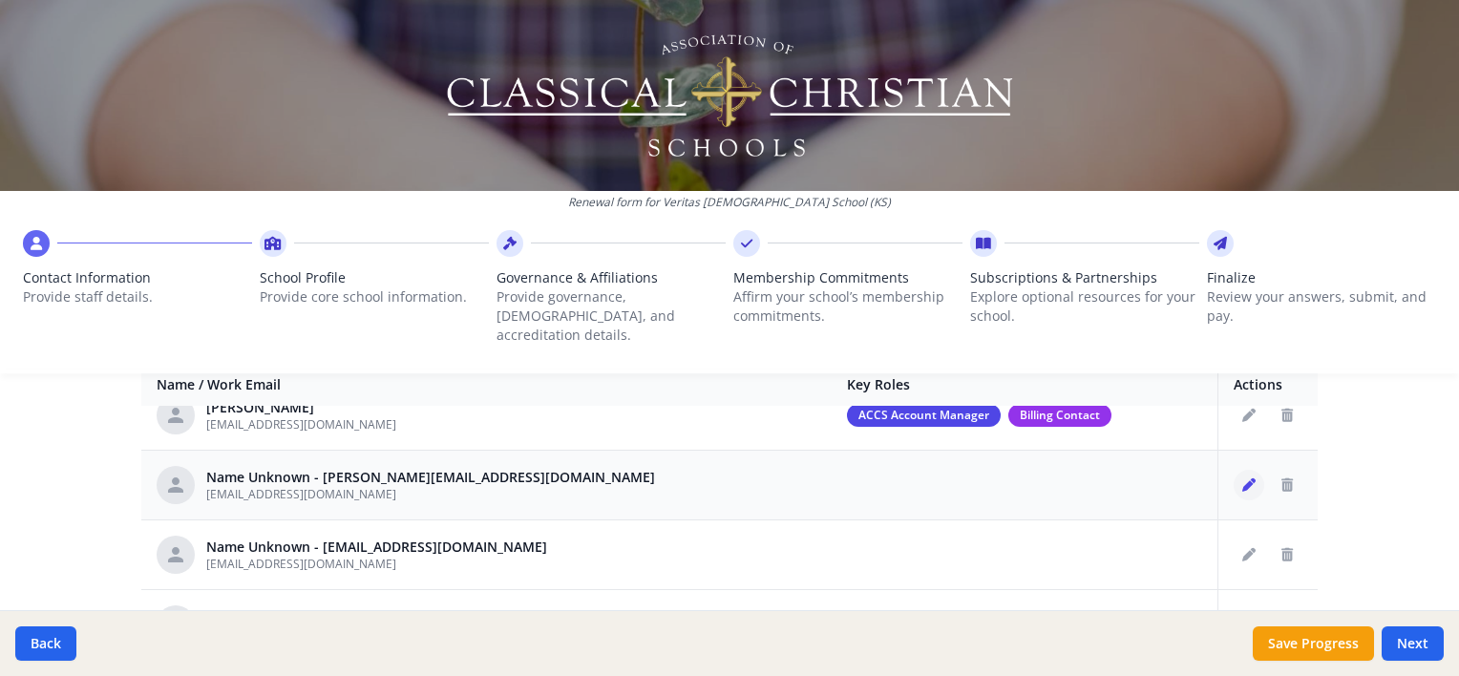
click at [1242, 478] on icon "Edit staff" at bounding box center [1248, 484] width 13 height 13
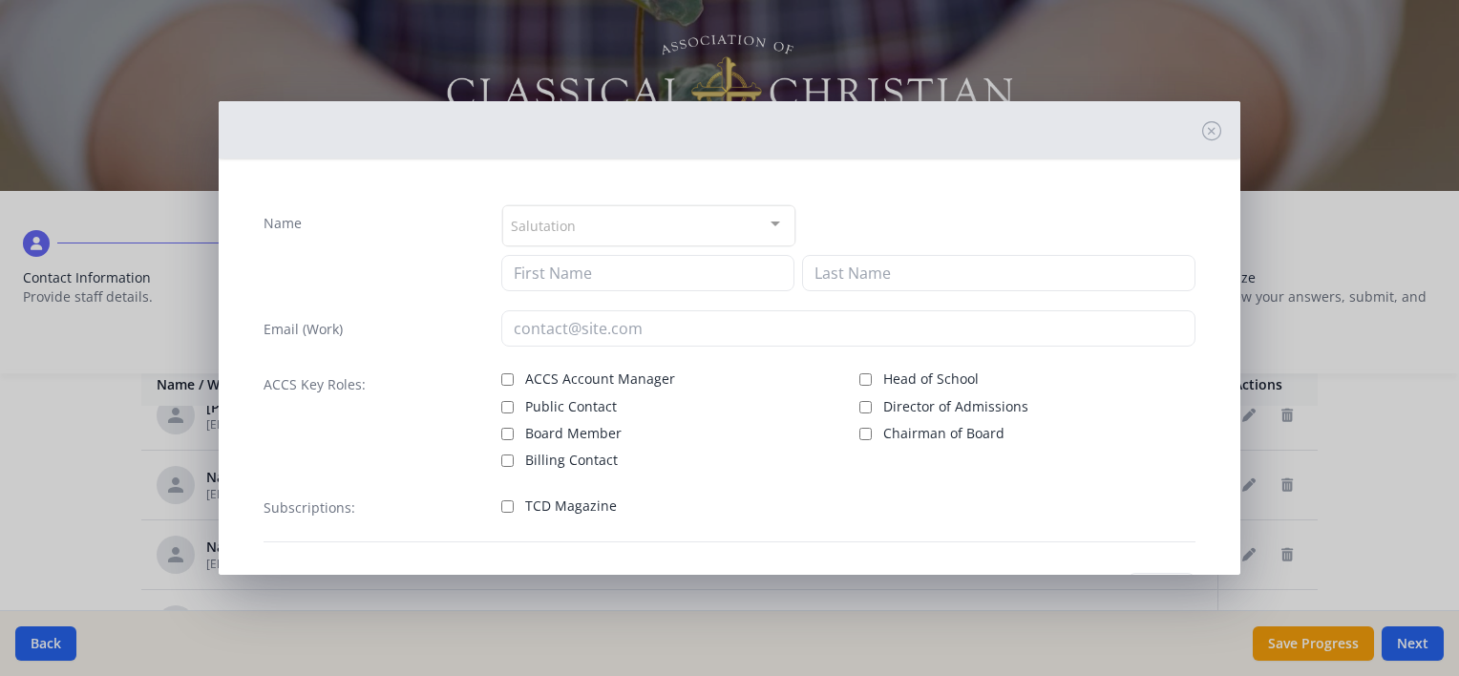
type input "[EMAIL_ADDRESS][DOMAIN_NAME]"
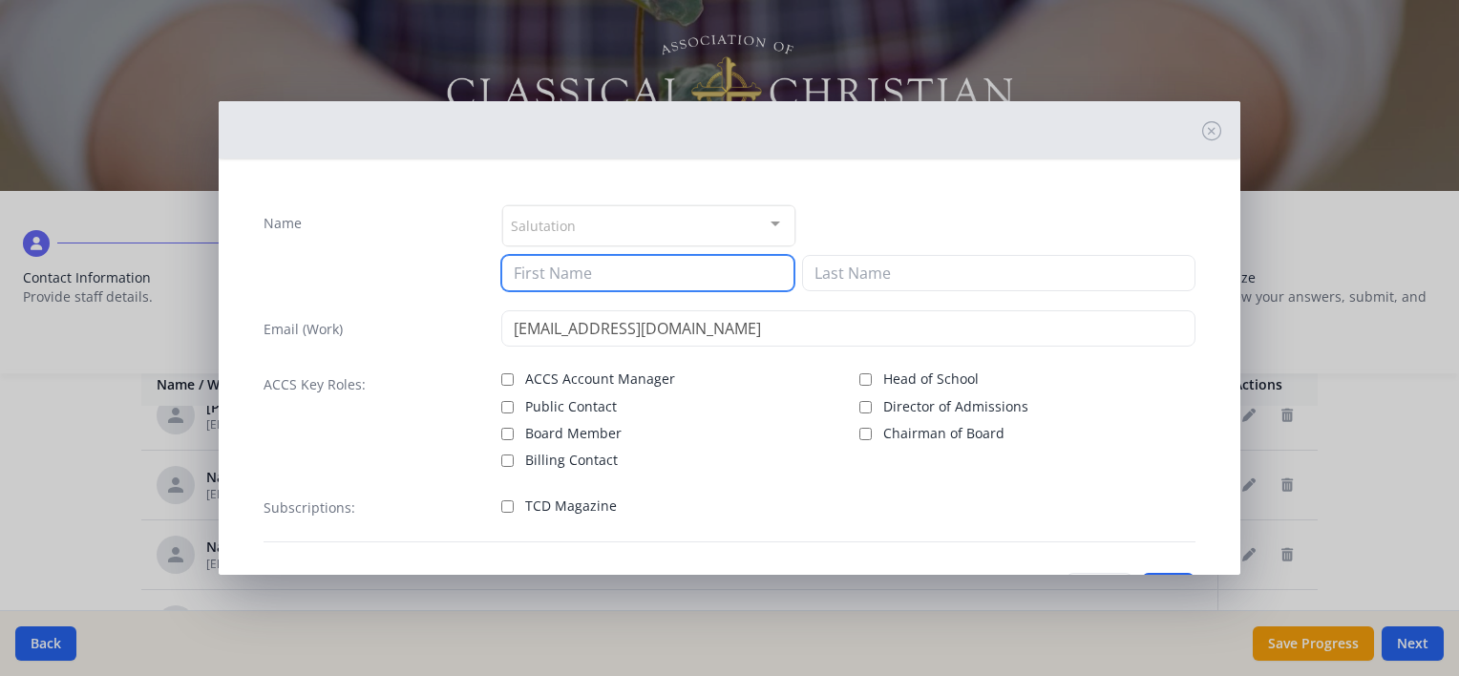
click at [601, 268] on input at bounding box center [647, 273] width 293 height 36
type input "H"
type input "[PERSON_NAME]"
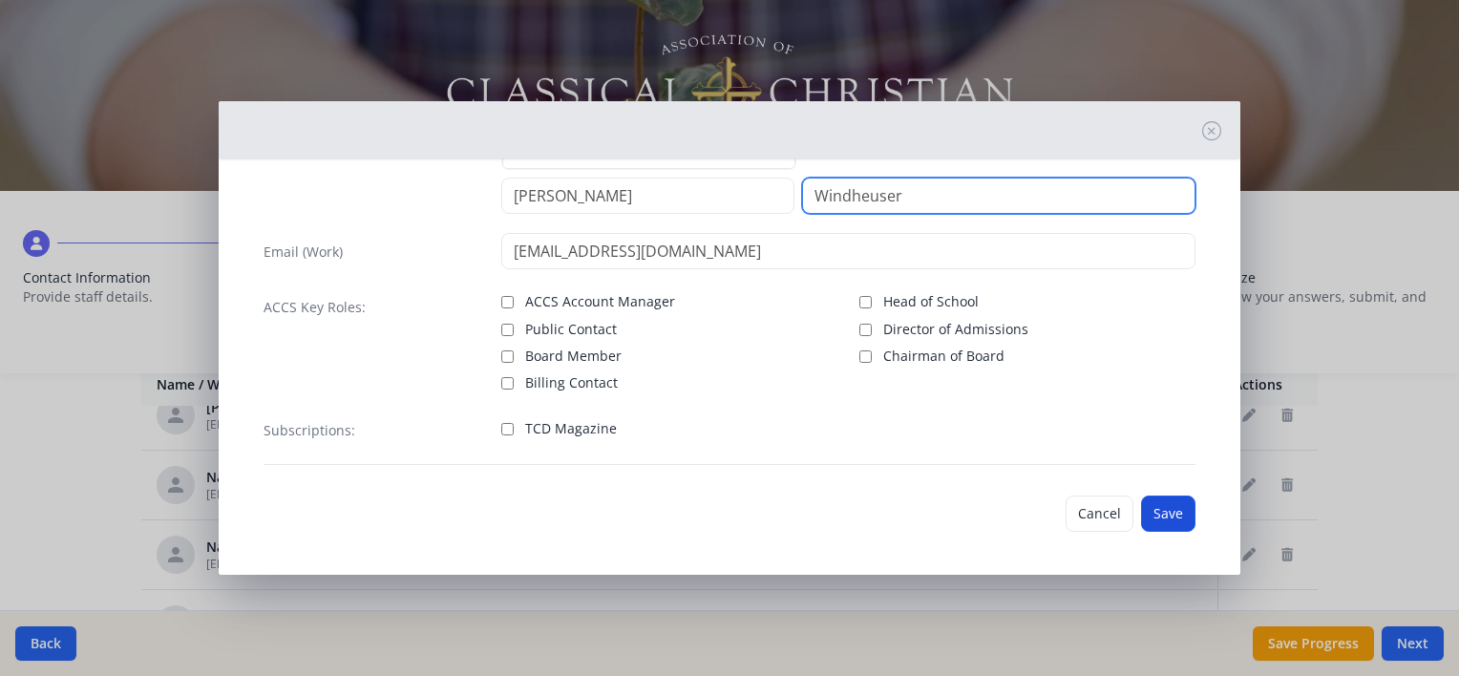
type input "Windheuser"
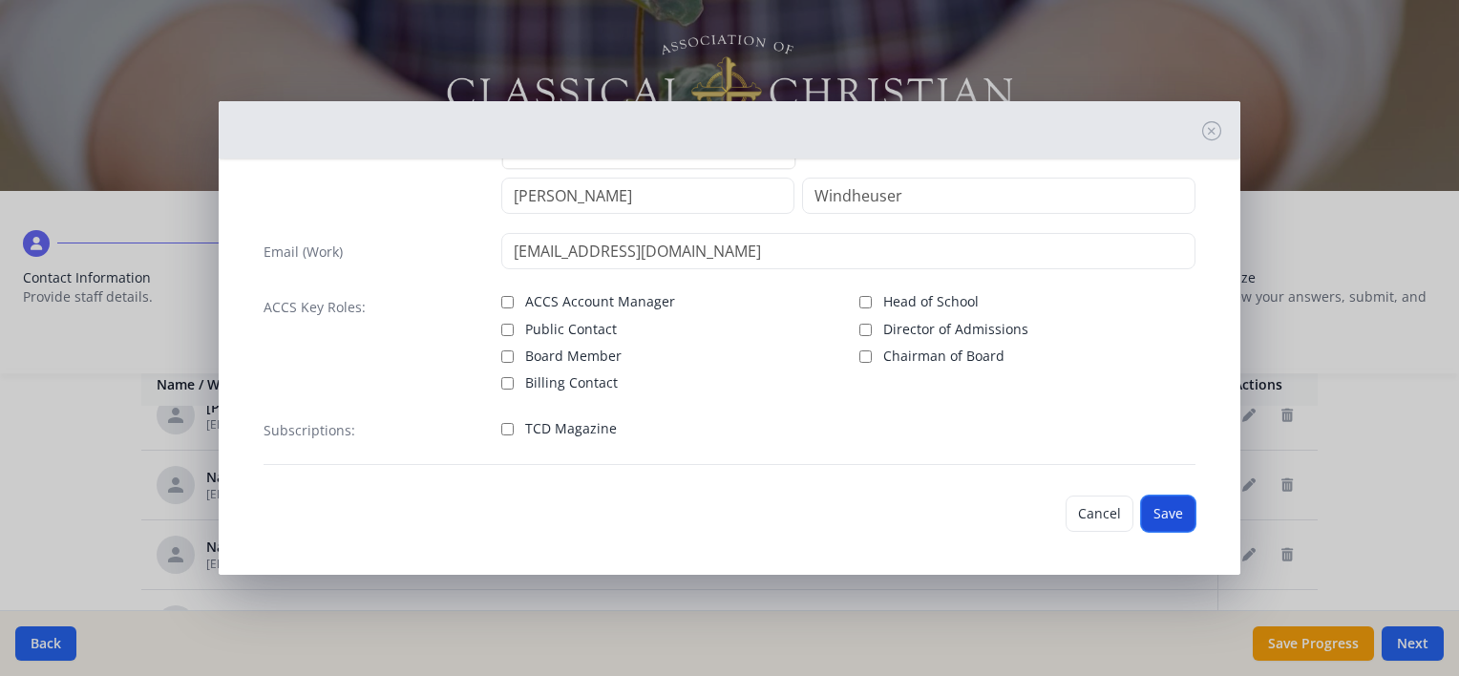
click at [1148, 513] on button "Save" at bounding box center [1168, 513] width 54 height 36
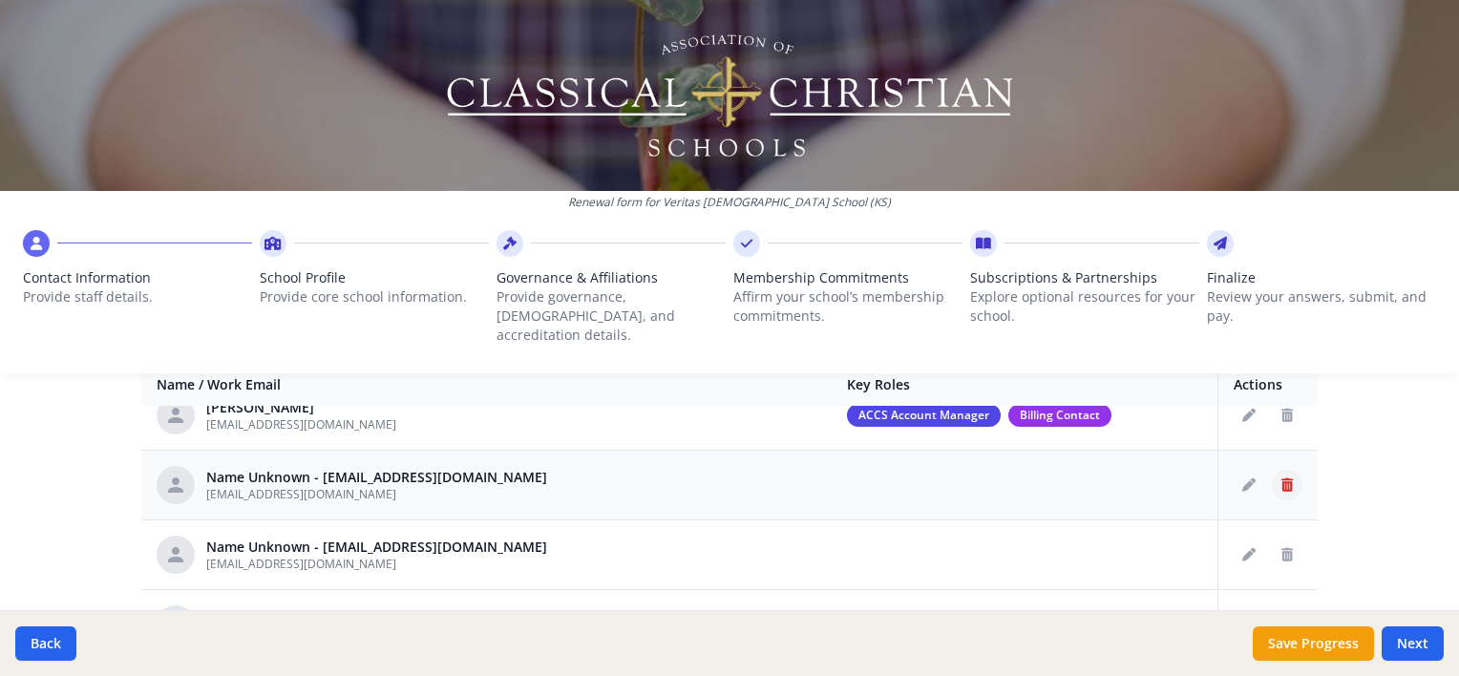
click at [1281, 478] on icon "Delete staff" at bounding box center [1286, 484] width 11 height 13
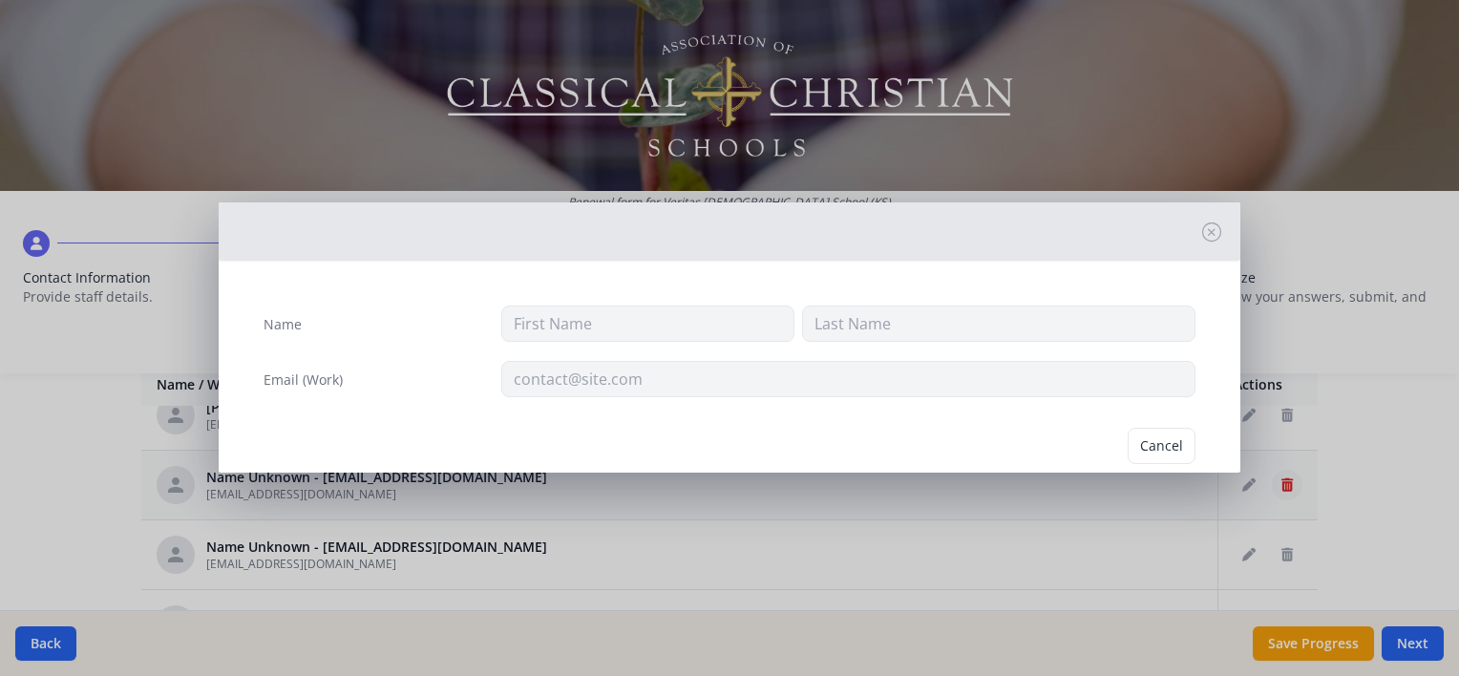
type input "[EMAIL_ADDRESS][DOMAIN_NAME]"
click at [1169, 445] on button "Delete" at bounding box center [1162, 446] width 66 height 36
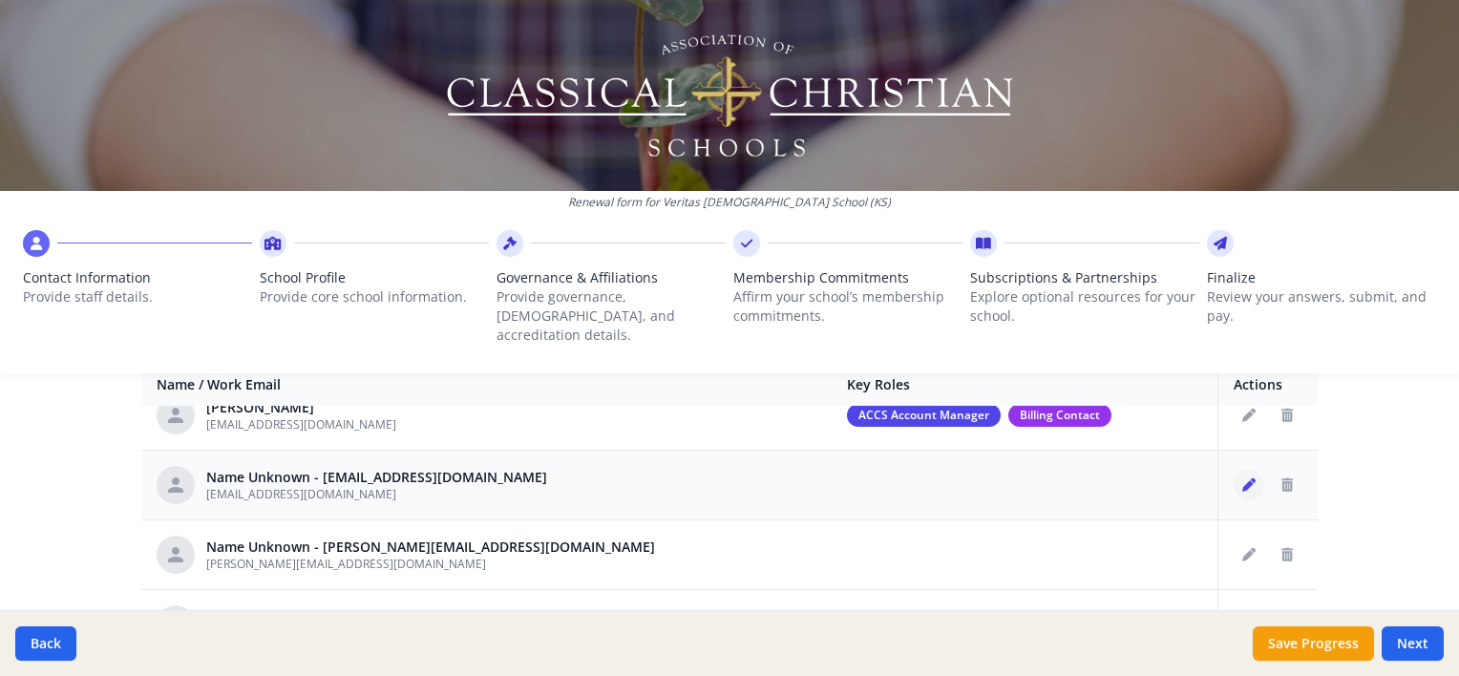
click at [1233, 470] on button "Edit staff" at bounding box center [1248, 485] width 31 height 31
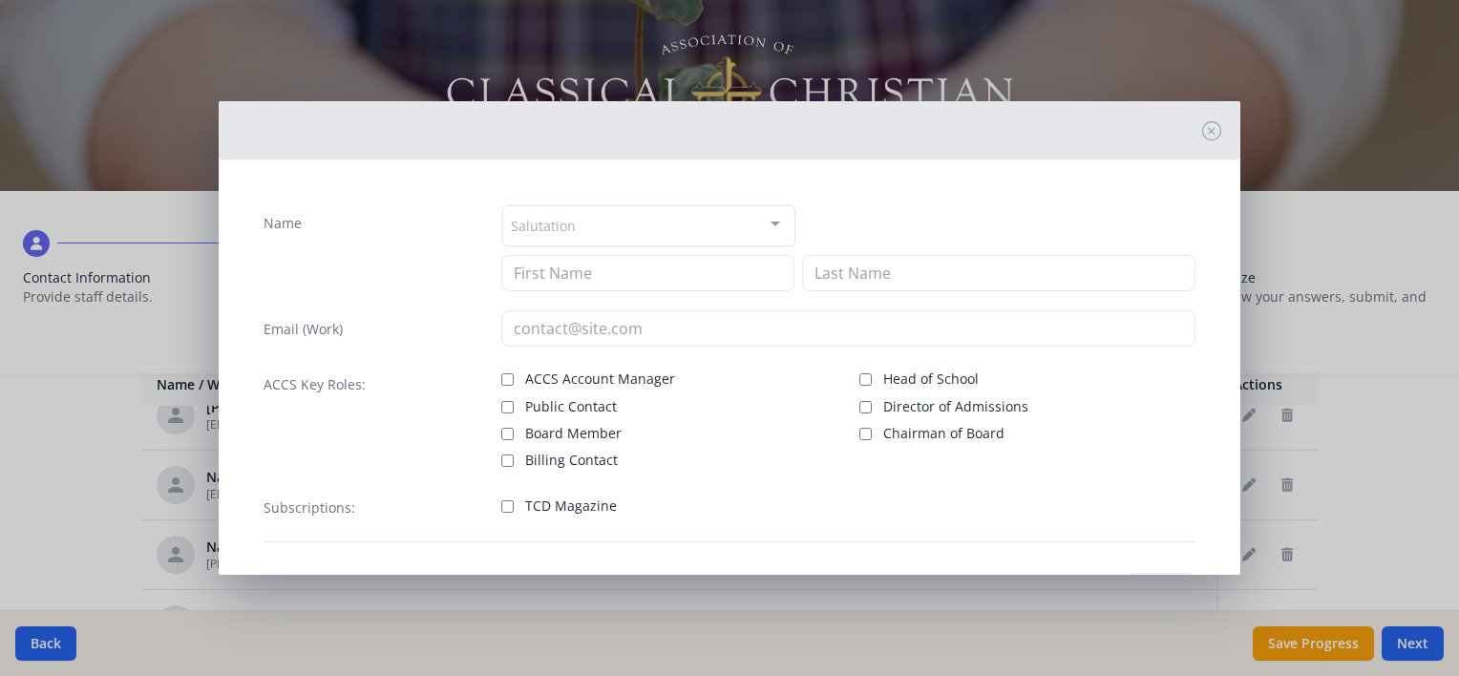
type input "[EMAIL_ADDRESS][DOMAIN_NAME]"
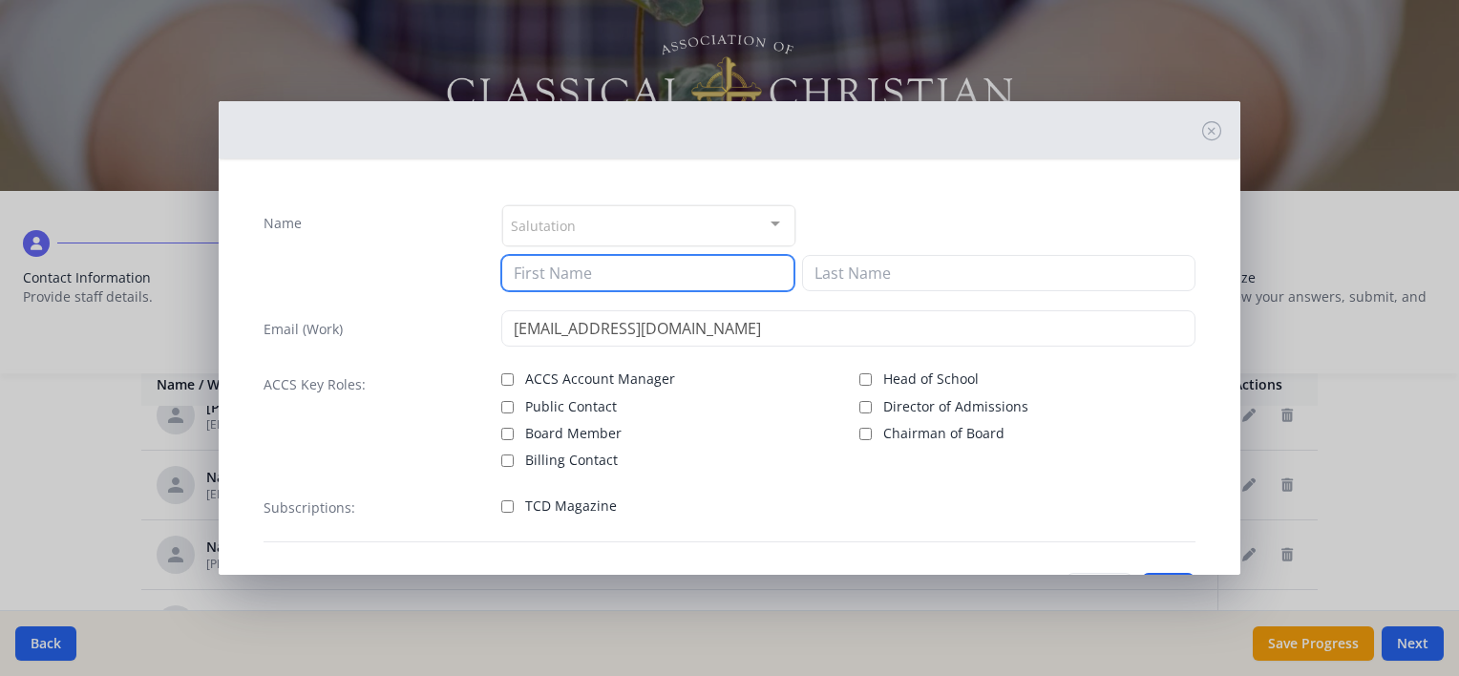
click at [527, 263] on input at bounding box center [647, 273] width 293 height 36
type input "[PERSON_NAME]"
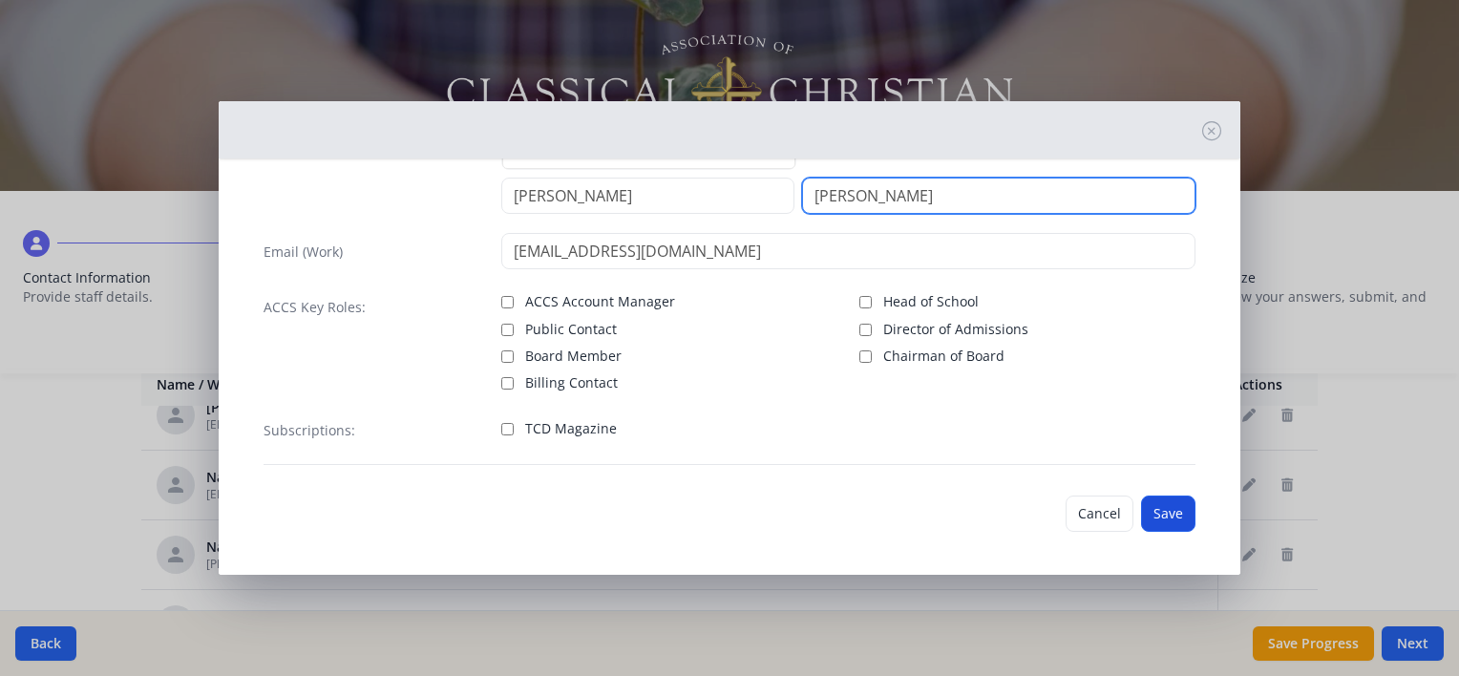
type input "[PERSON_NAME]"
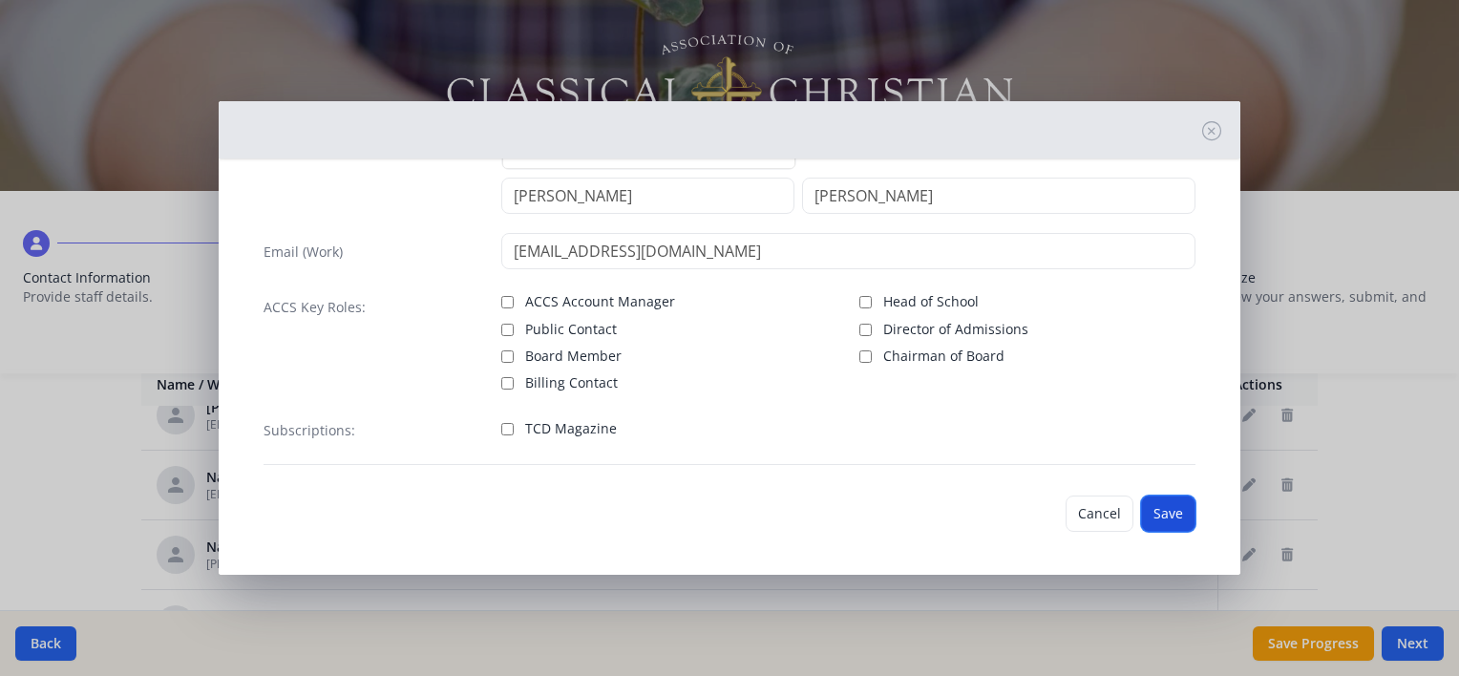
click at [1141, 504] on button "Save" at bounding box center [1168, 513] width 54 height 36
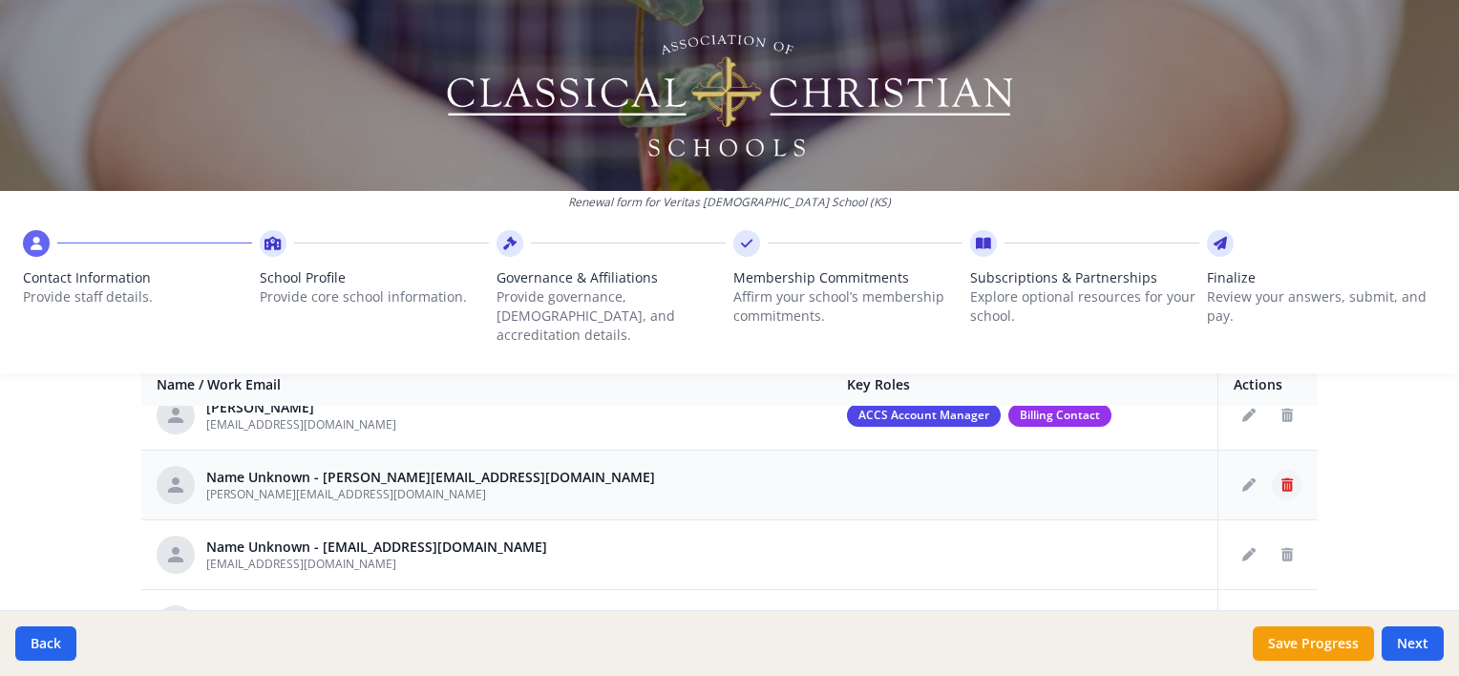
click at [1281, 478] on icon "Delete staff" at bounding box center [1286, 484] width 11 height 13
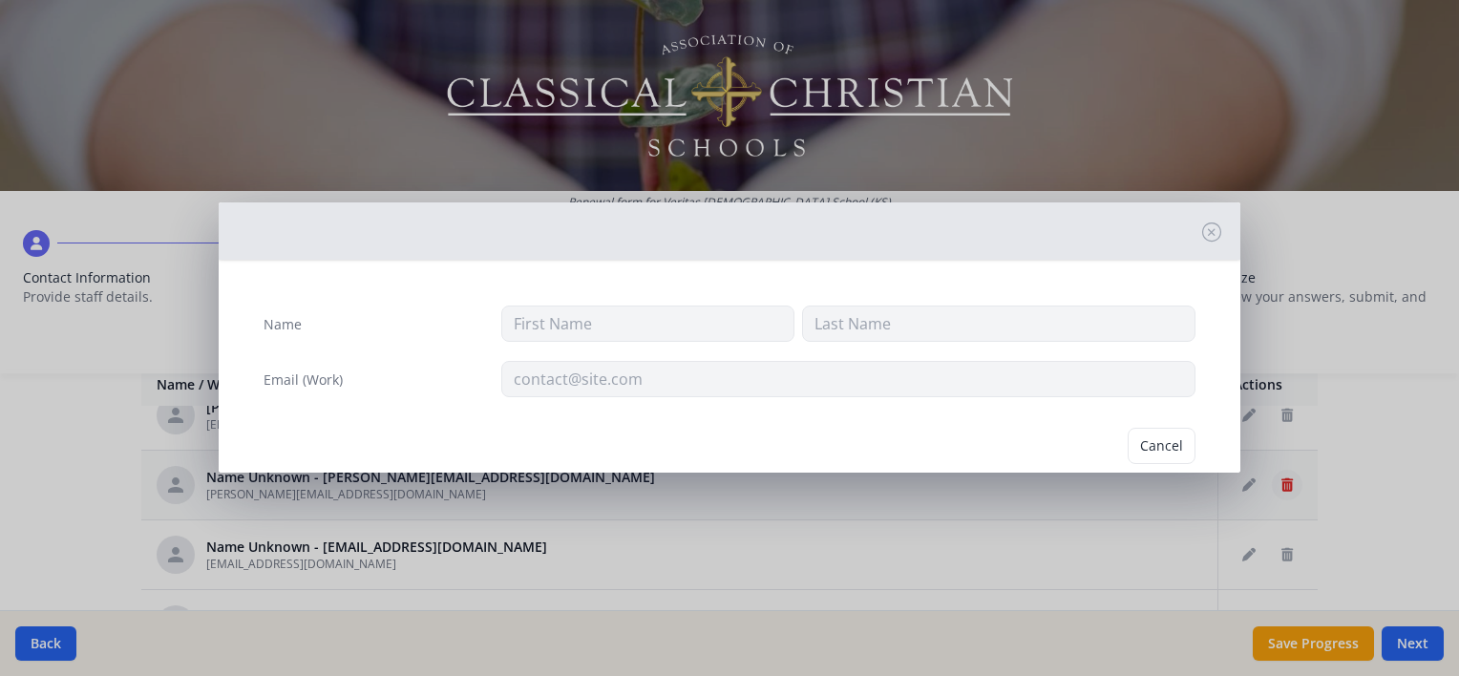
type input "[PERSON_NAME][EMAIL_ADDRESS][DOMAIN_NAME]"
click at [1166, 442] on button "Delete" at bounding box center [1162, 446] width 66 height 36
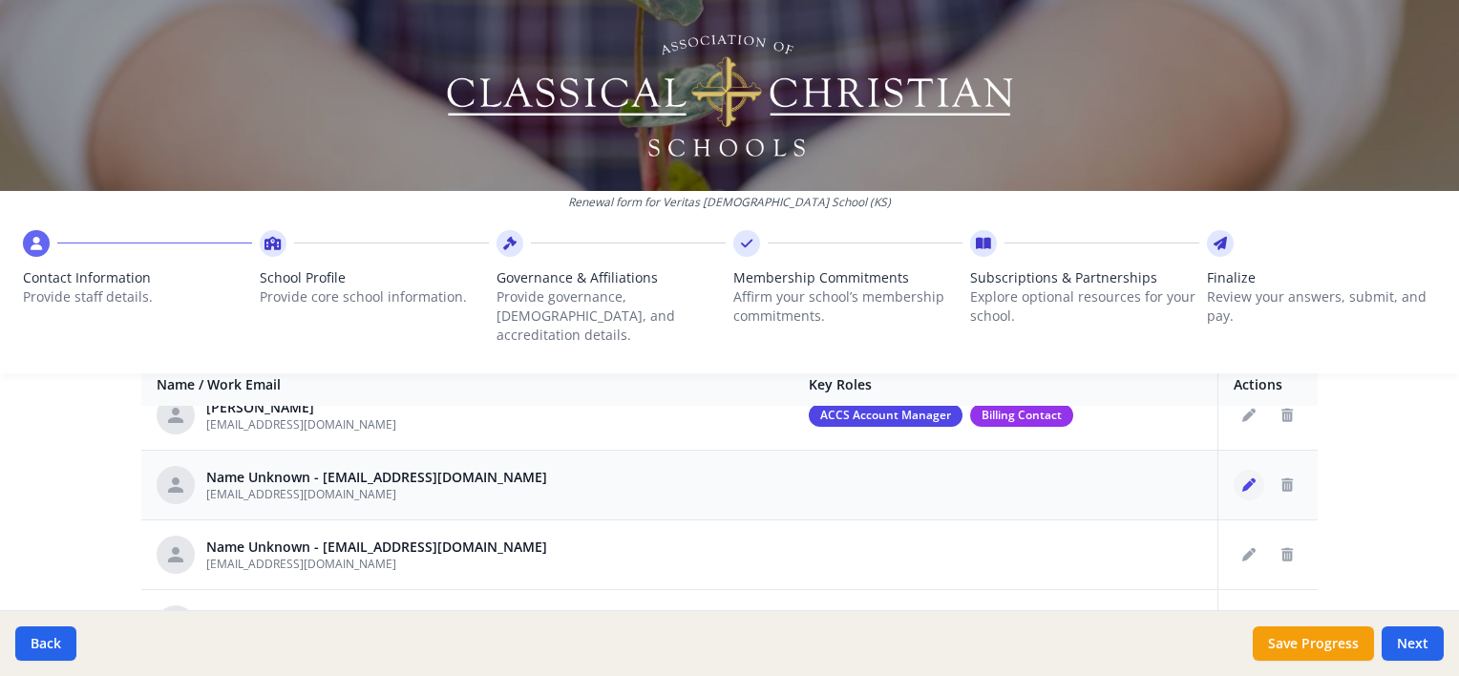
click at [1242, 478] on icon "Edit staff" at bounding box center [1248, 484] width 13 height 13
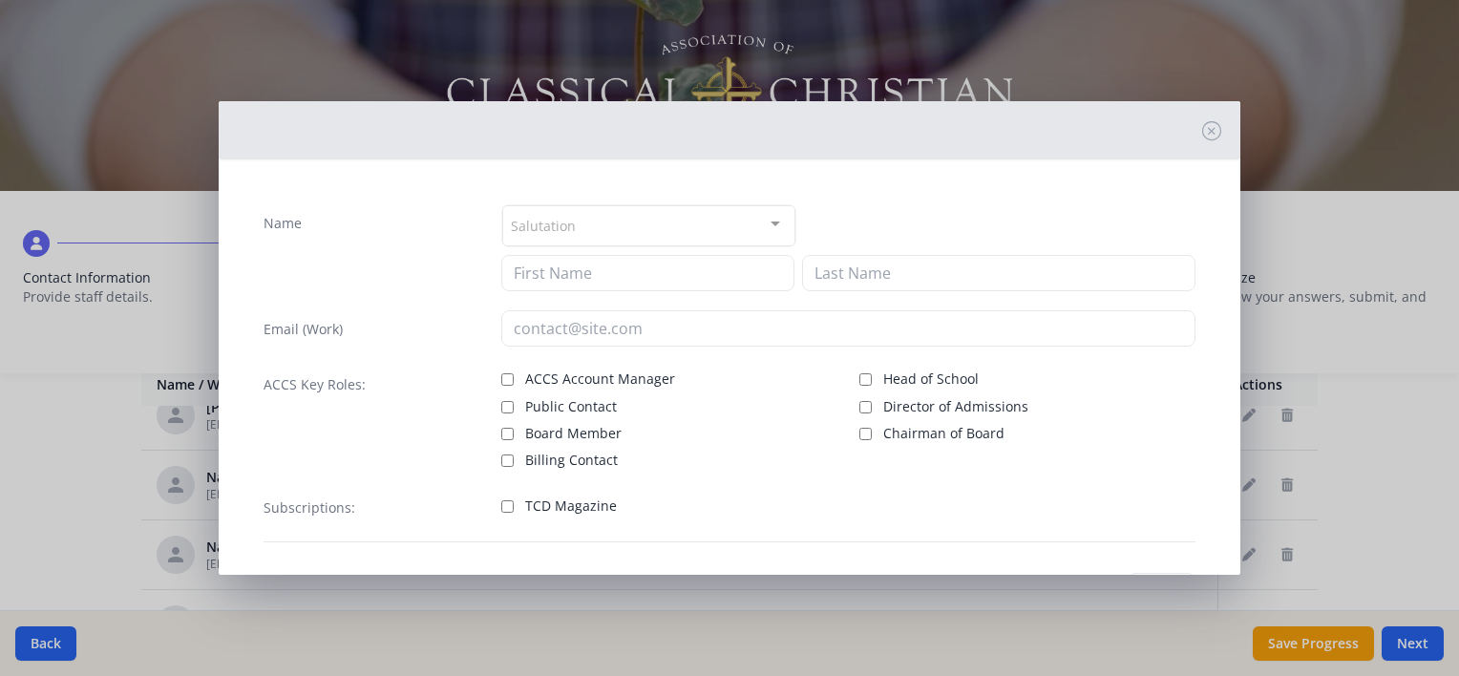
type input "[EMAIL_ADDRESS][DOMAIN_NAME]"
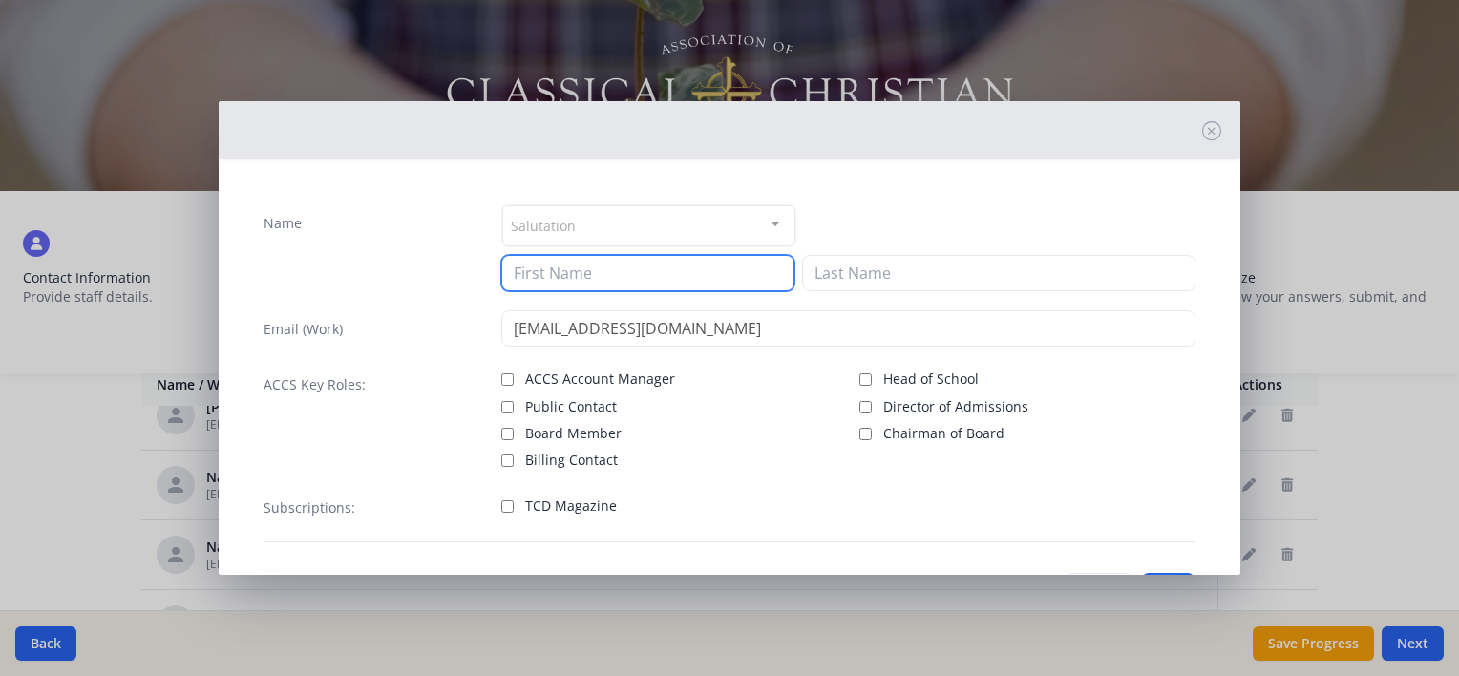
click at [603, 275] on input at bounding box center [647, 273] width 293 height 36
type input "[PERSON_NAME]"
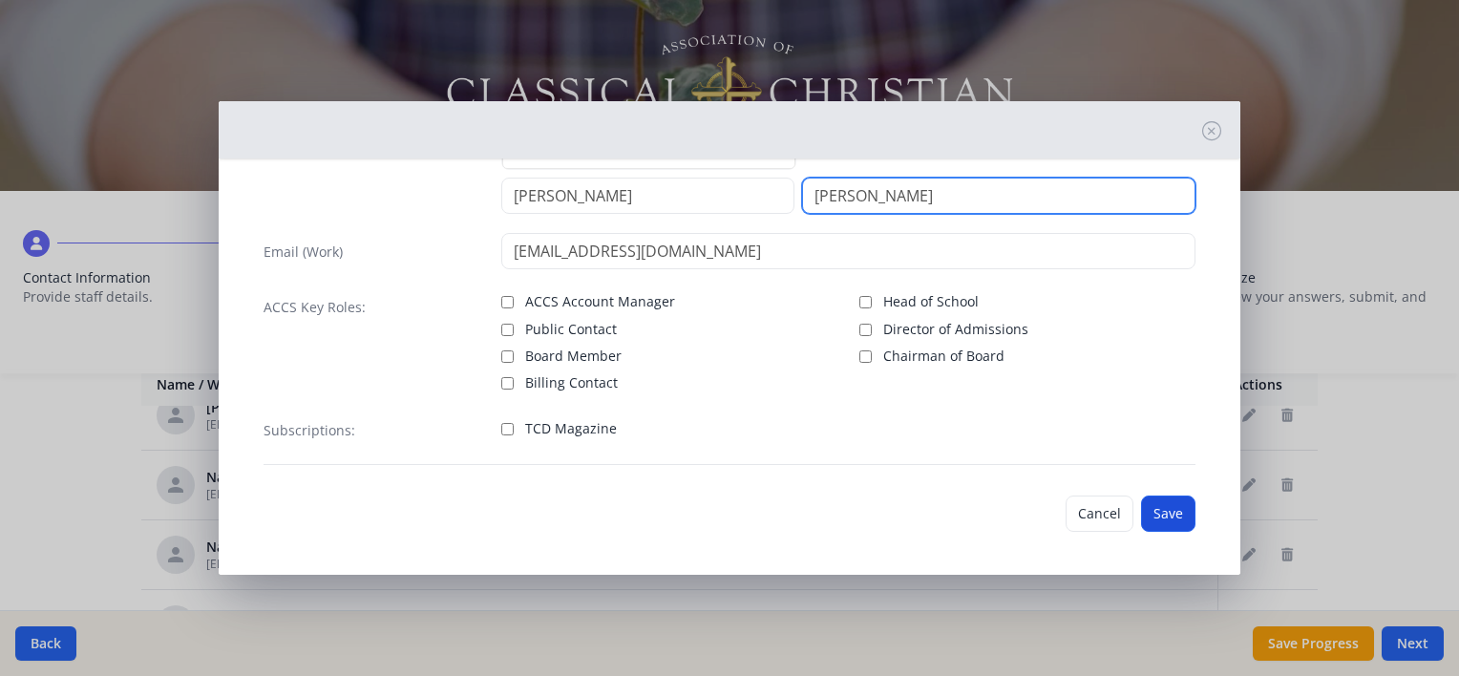
type input "[PERSON_NAME]"
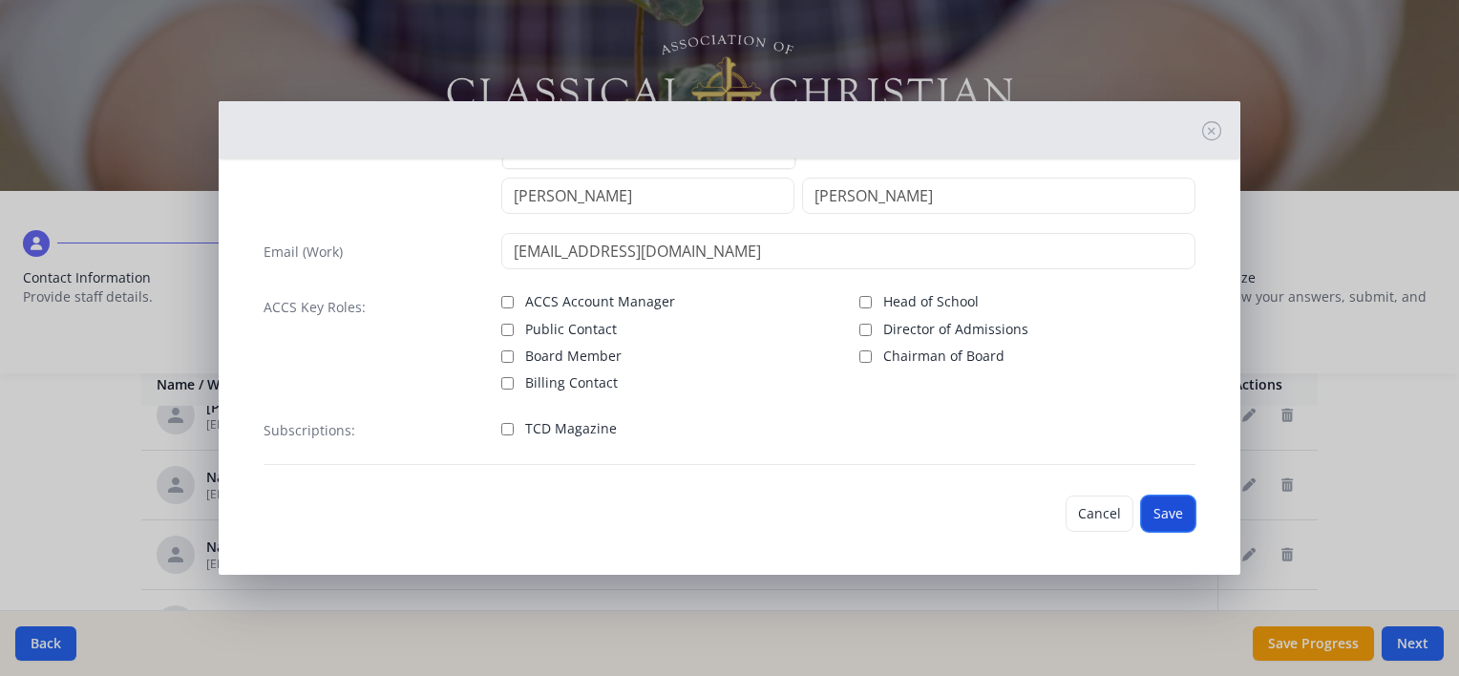
click at [1144, 506] on button "Save" at bounding box center [1168, 513] width 54 height 36
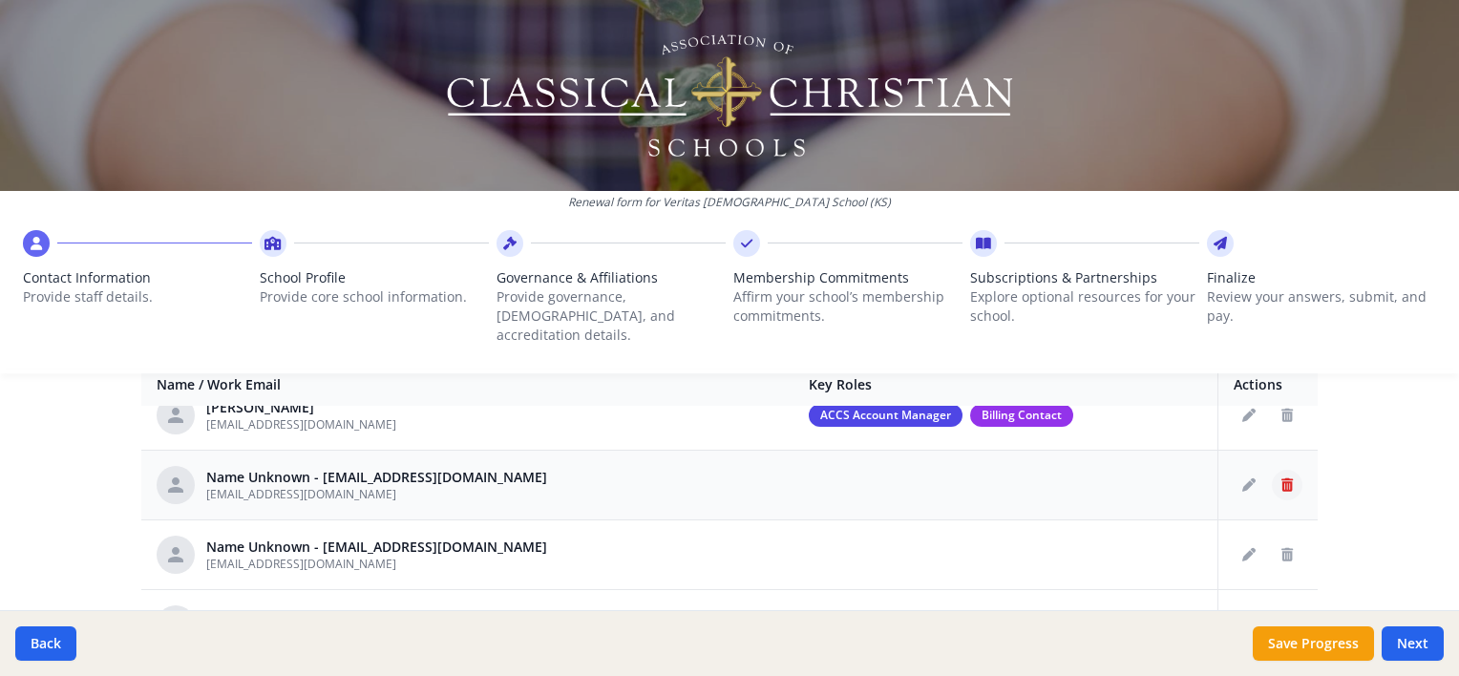
click at [1281, 478] on icon "Delete staff" at bounding box center [1286, 484] width 11 height 13
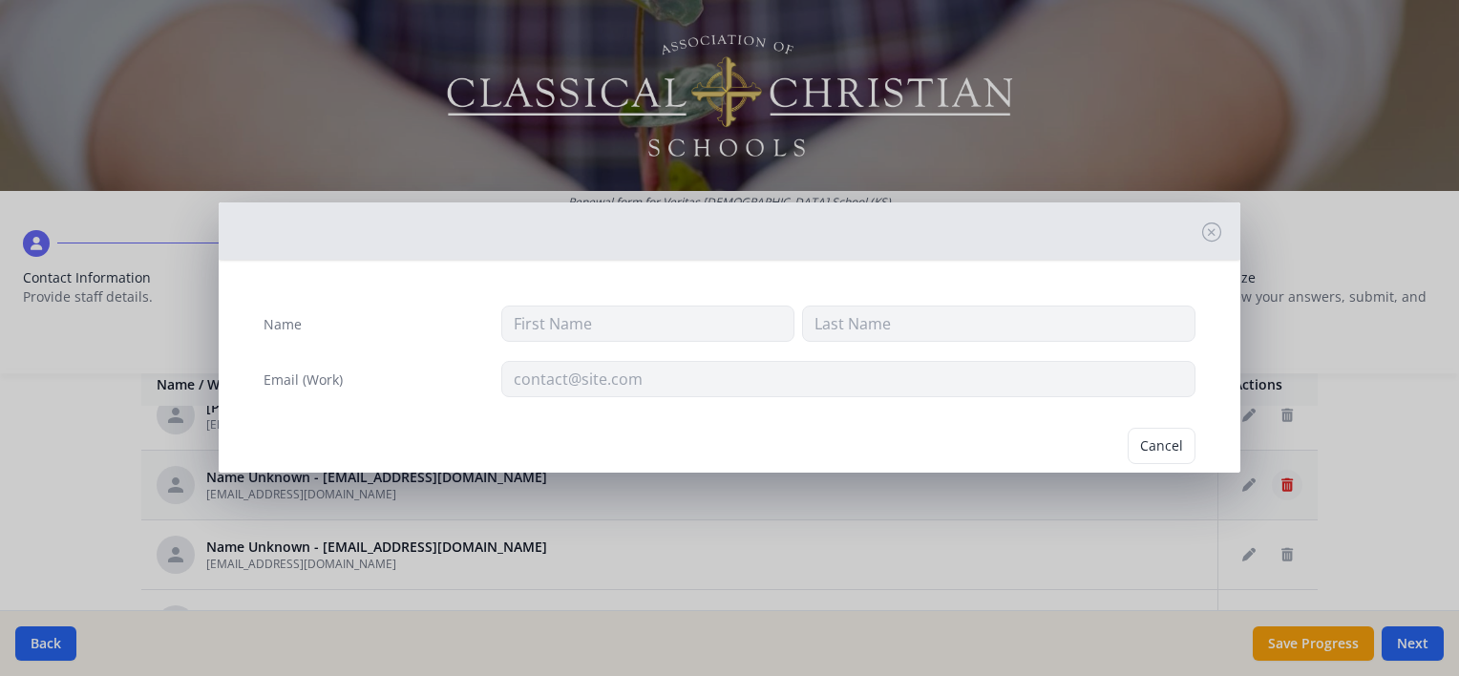
type input "[EMAIL_ADDRESS][DOMAIN_NAME]"
click at [1149, 436] on button "Delete" at bounding box center [1162, 446] width 66 height 36
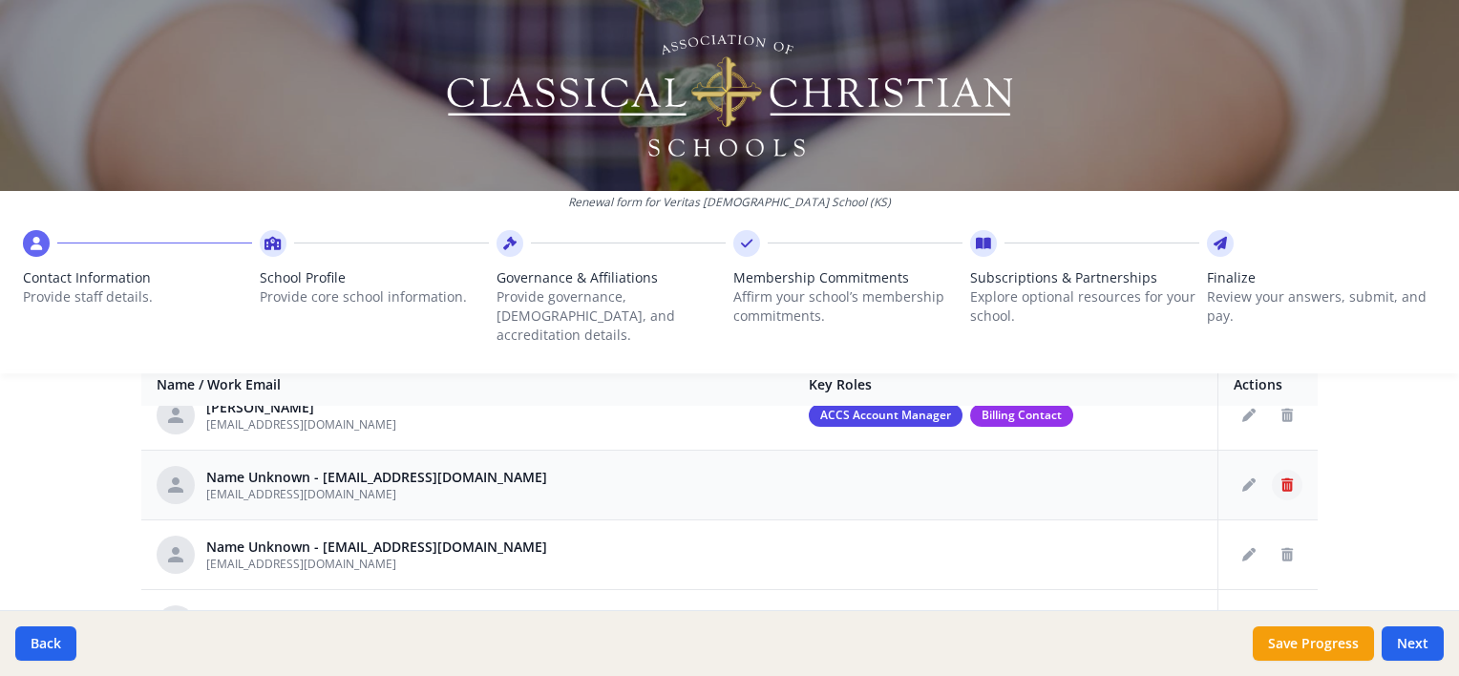
click at [1272, 470] on button "Delete staff" at bounding box center [1287, 485] width 31 height 31
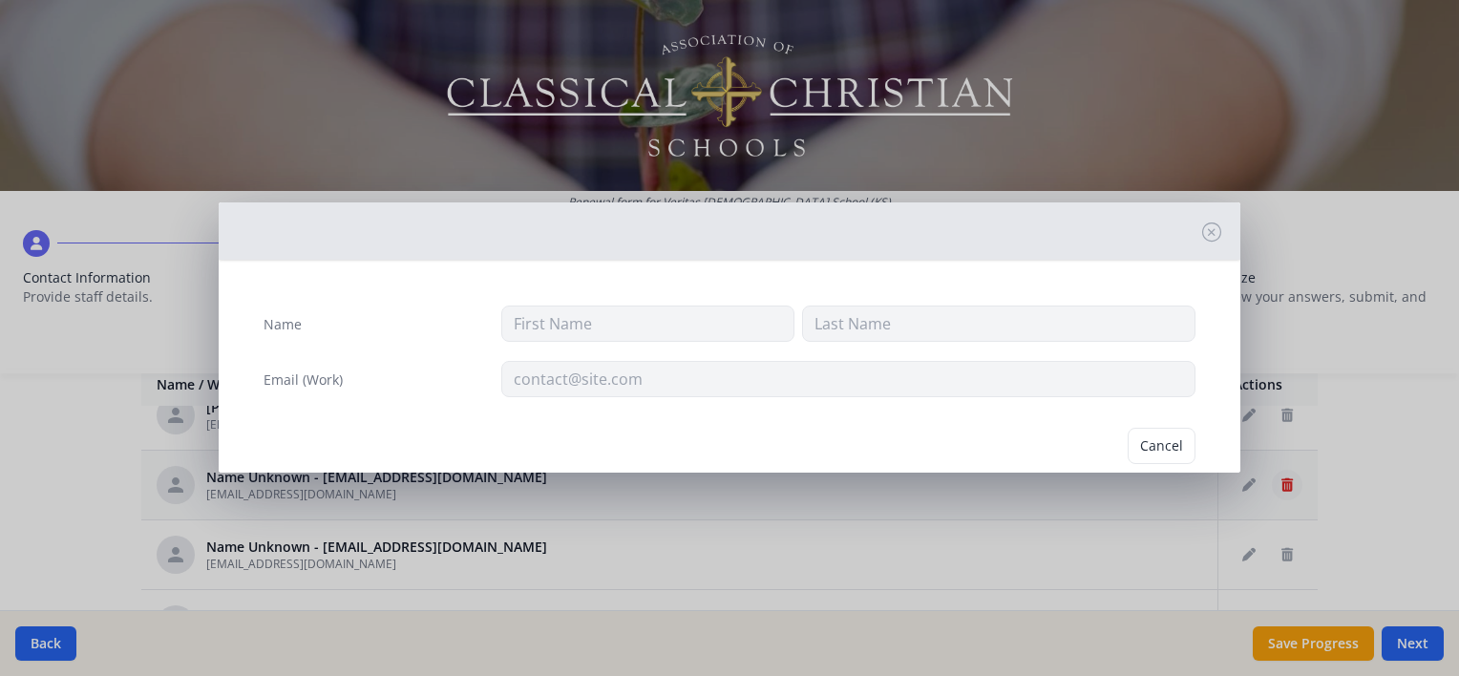
type input "[EMAIL_ADDRESS][DOMAIN_NAME]"
click at [1138, 447] on button "Delete" at bounding box center [1162, 446] width 66 height 36
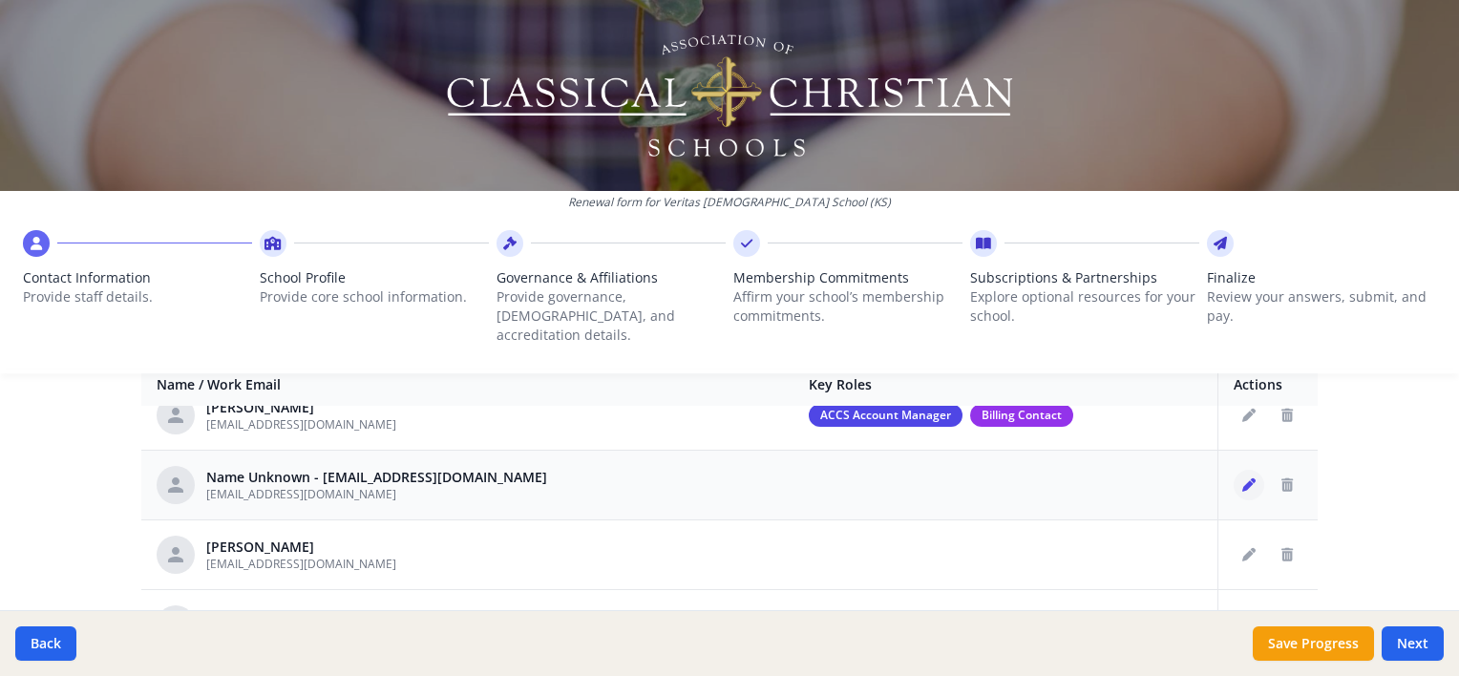
click at [1242, 478] on icon "Edit staff" at bounding box center [1248, 484] width 13 height 13
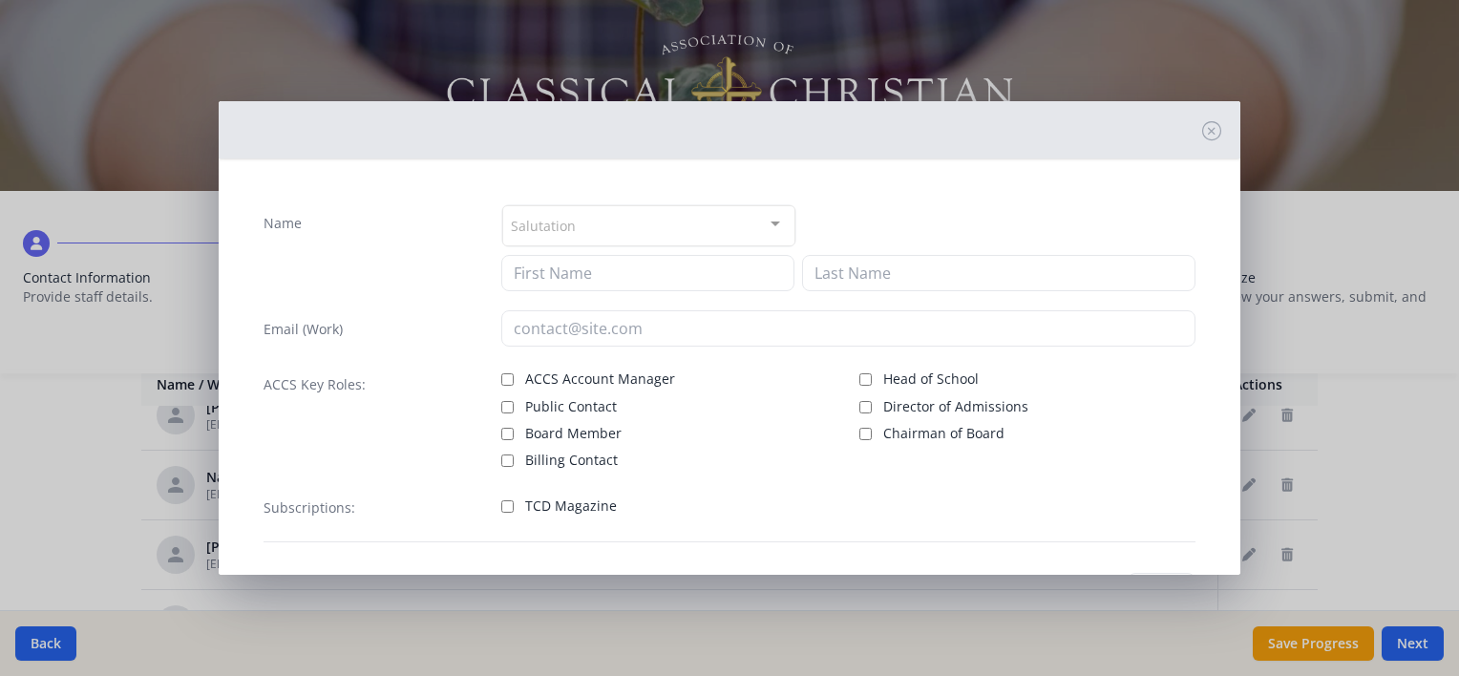
type input "[EMAIL_ADDRESS][DOMAIN_NAME]"
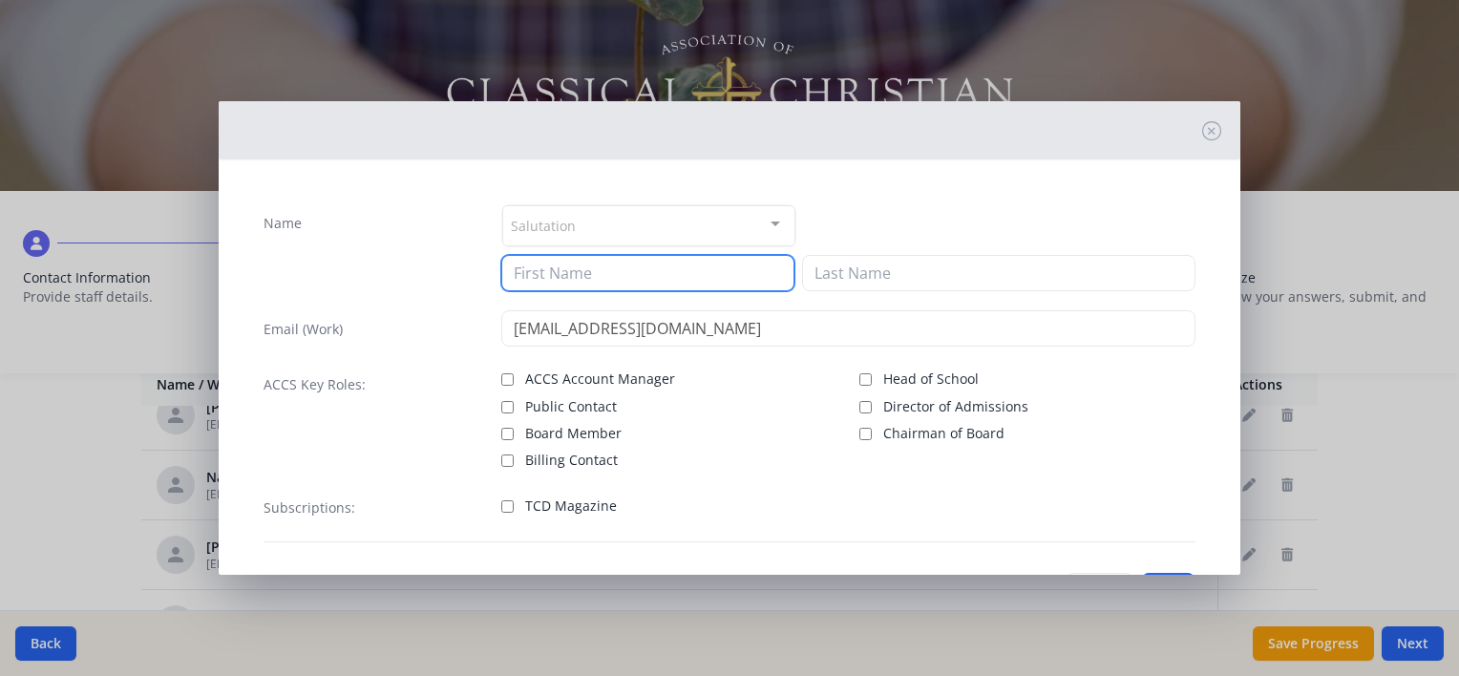
click at [581, 266] on input at bounding box center [647, 273] width 293 height 36
type input "[PERSON_NAME]"
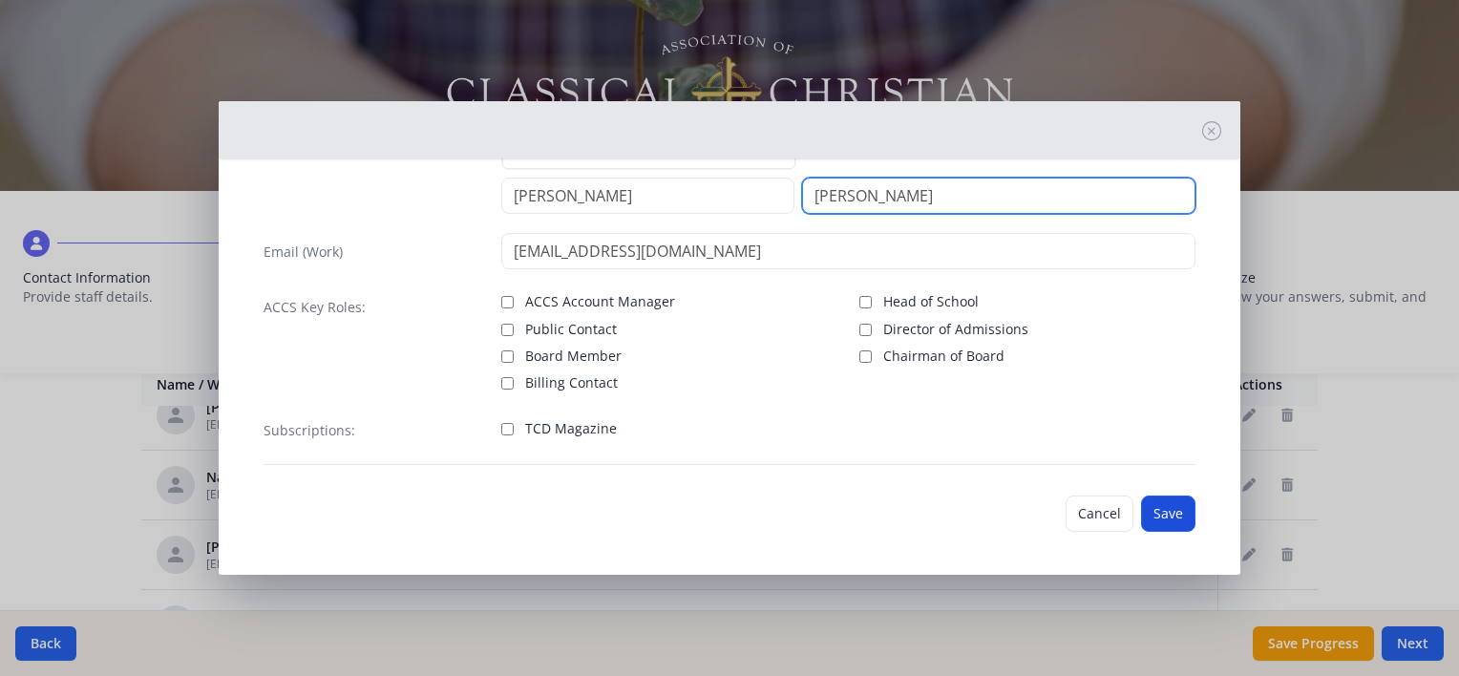
type input "[PERSON_NAME]"
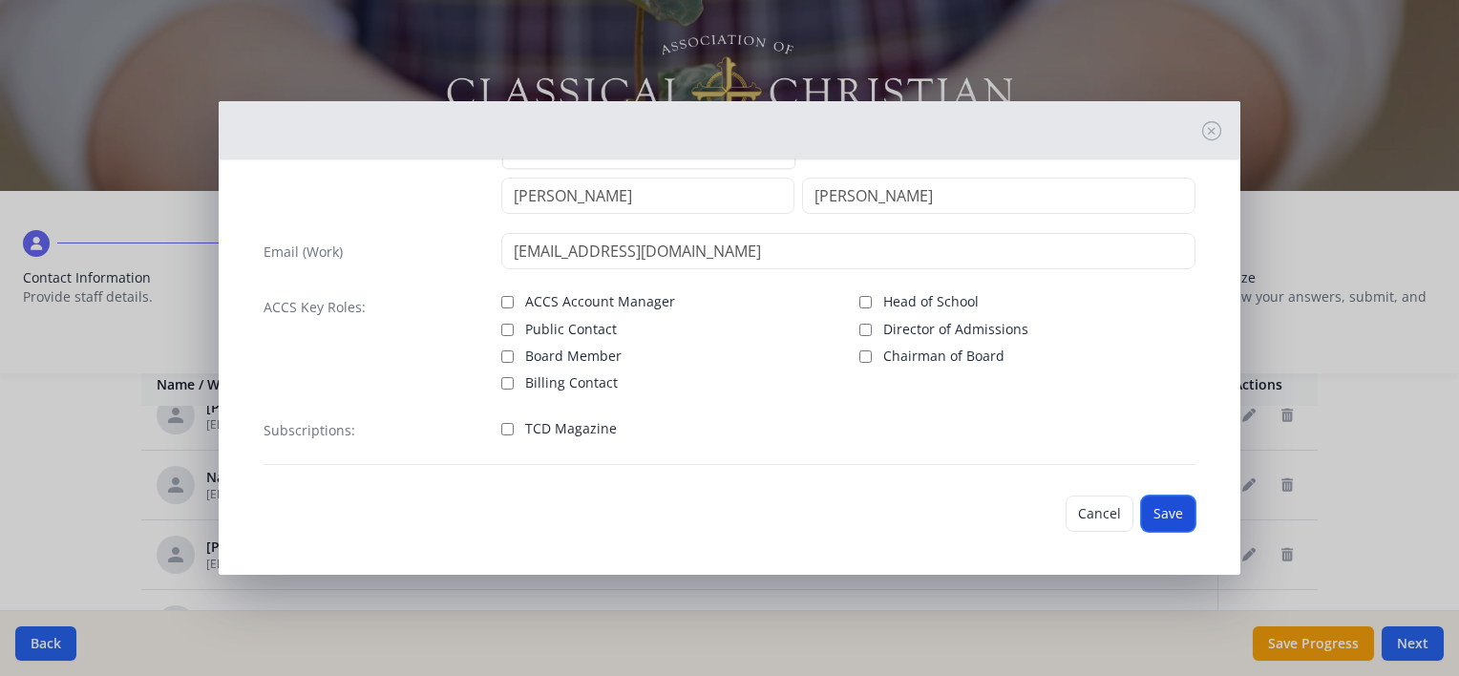
click at [1165, 520] on button "Save" at bounding box center [1168, 513] width 54 height 36
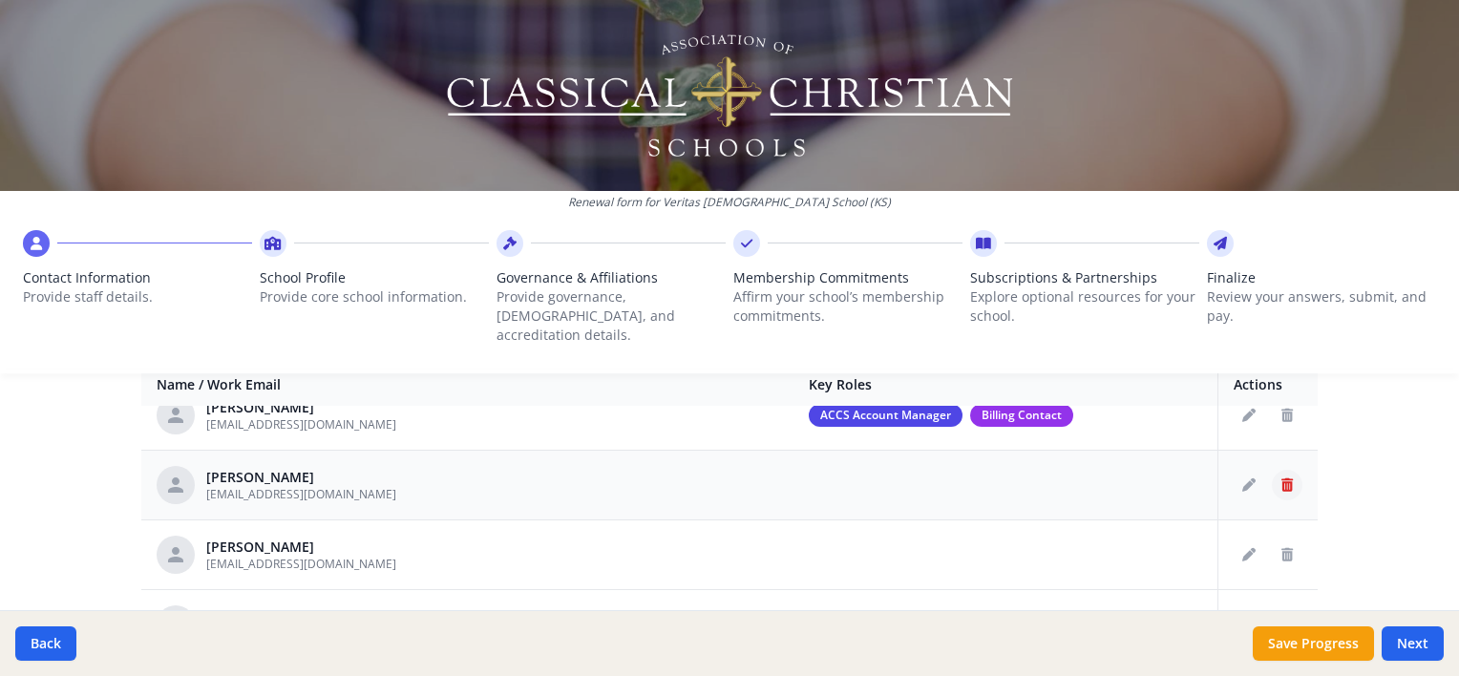
click at [1273, 470] on button "Delete staff" at bounding box center [1287, 485] width 31 height 31
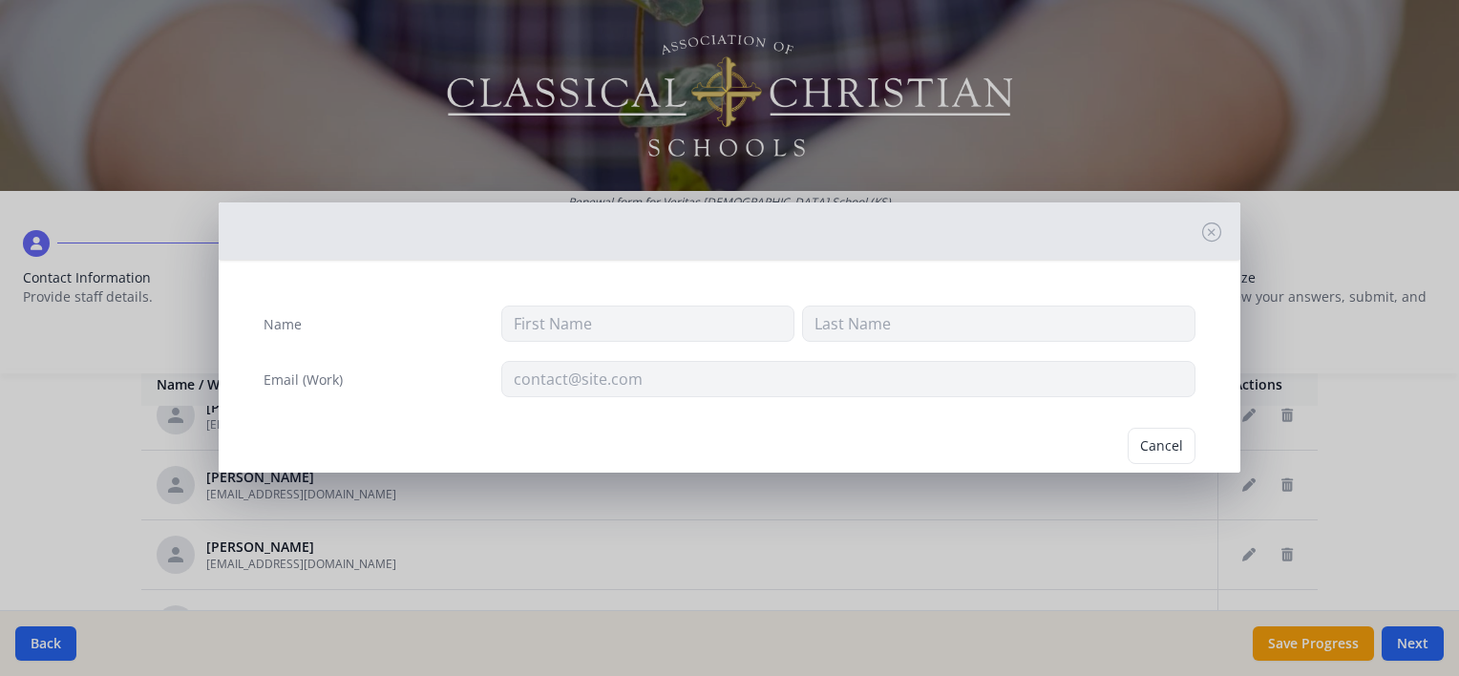
type input "Austin"
type input "[PERSON_NAME]"
type input "[EMAIL_ADDRESS][DOMAIN_NAME]"
click at [1151, 444] on button "Delete" at bounding box center [1162, 446] width 66 height 36
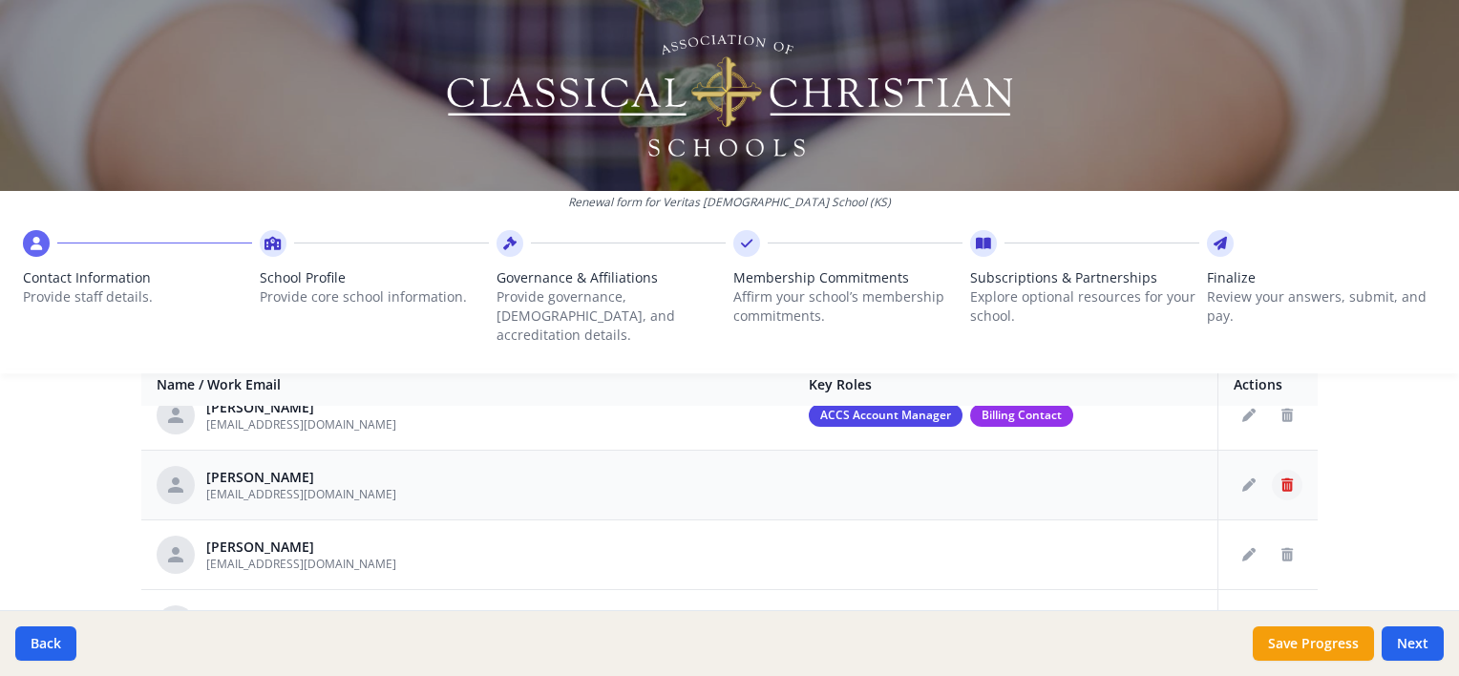
click at [1273, 470] on button "Delete staff" at bounding box center [1287, 485] width 31 height 31
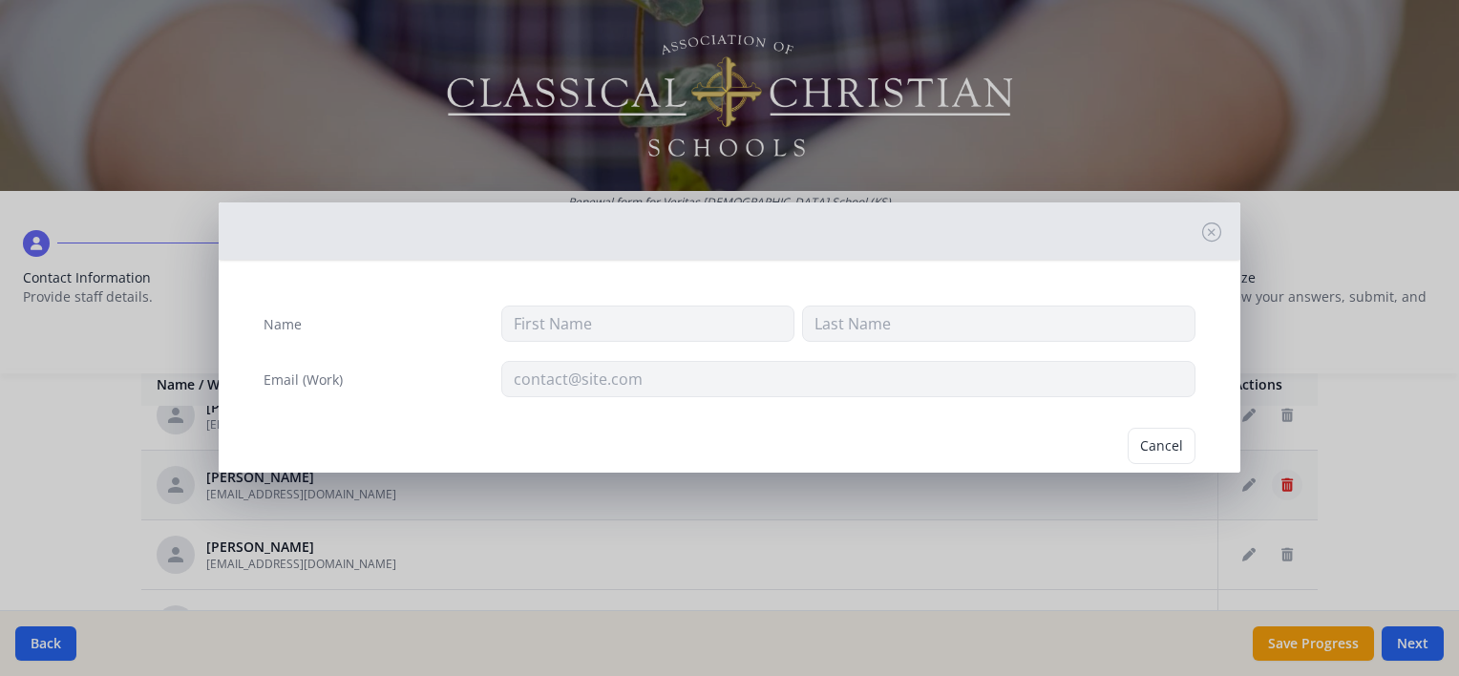
type input "[PERSON_NAME]"
type input "Boeth"
type input "[EMAIL_ADDRESS][DOMAIN_NAME]"
click at [1162, 440] on button "Delete" at bounding box center [1162, 446] width 66 height 36
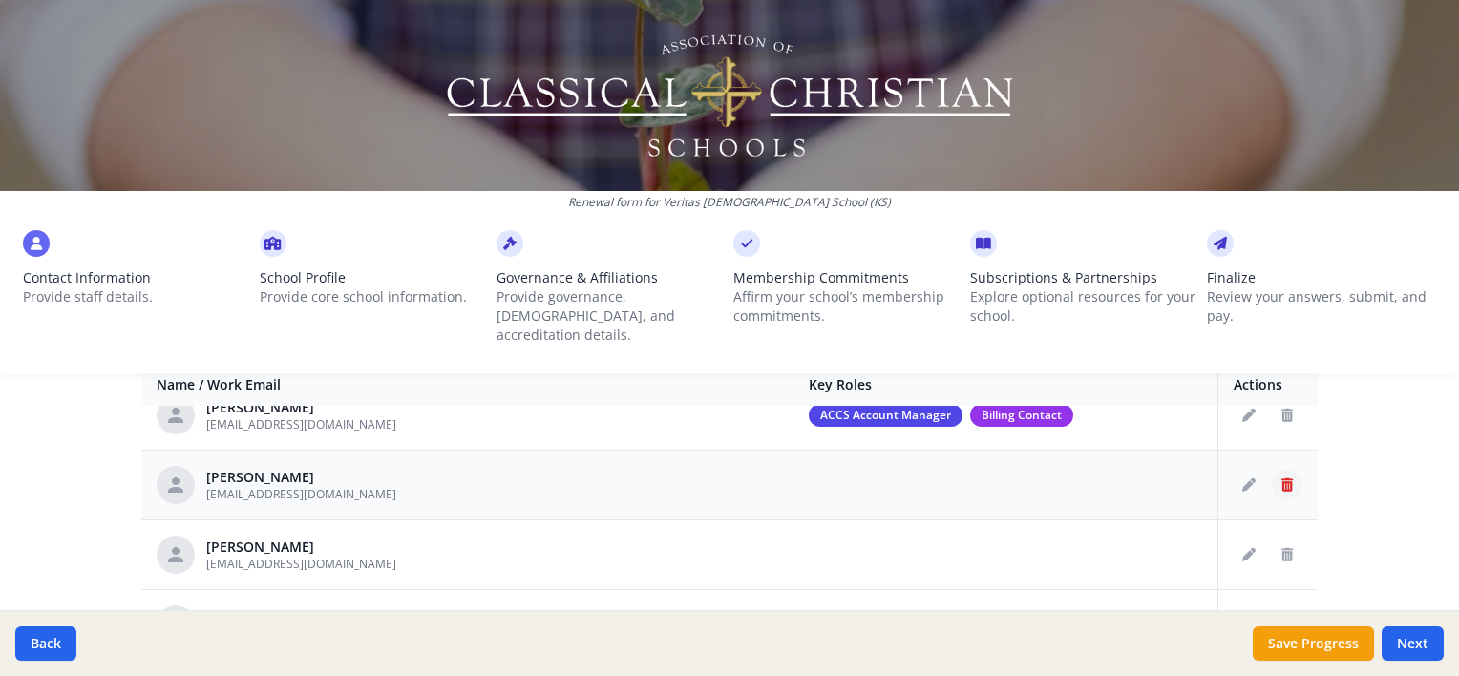
click at [1275, 470] on button "Delete staff" at bounding box center [1287, 485] width 31 height 31
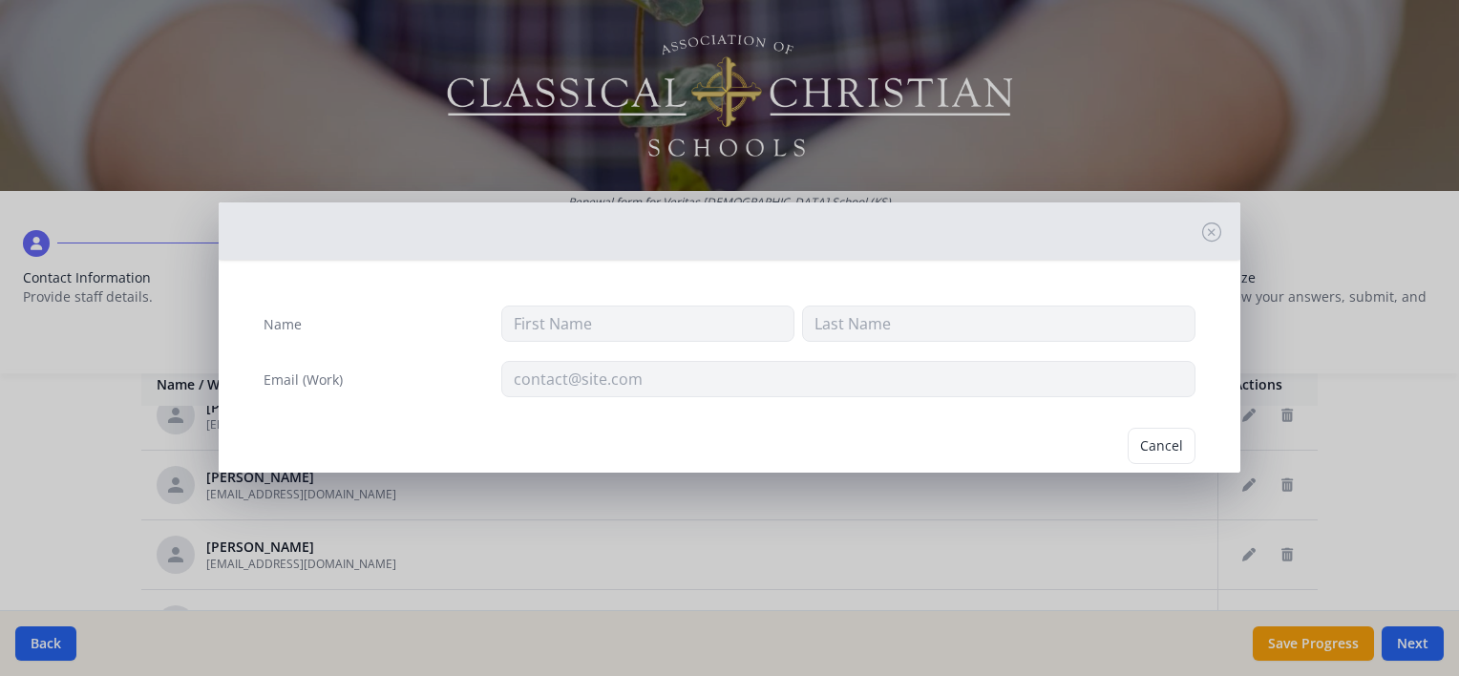
type input "[PERSON_NAME]"
type input "[EMAIL_ADDRESS][DOMAIN_NAME]"
click at [1081, 450] on button "Cancel" at bounding box center [1088, 446] width 68 height 36
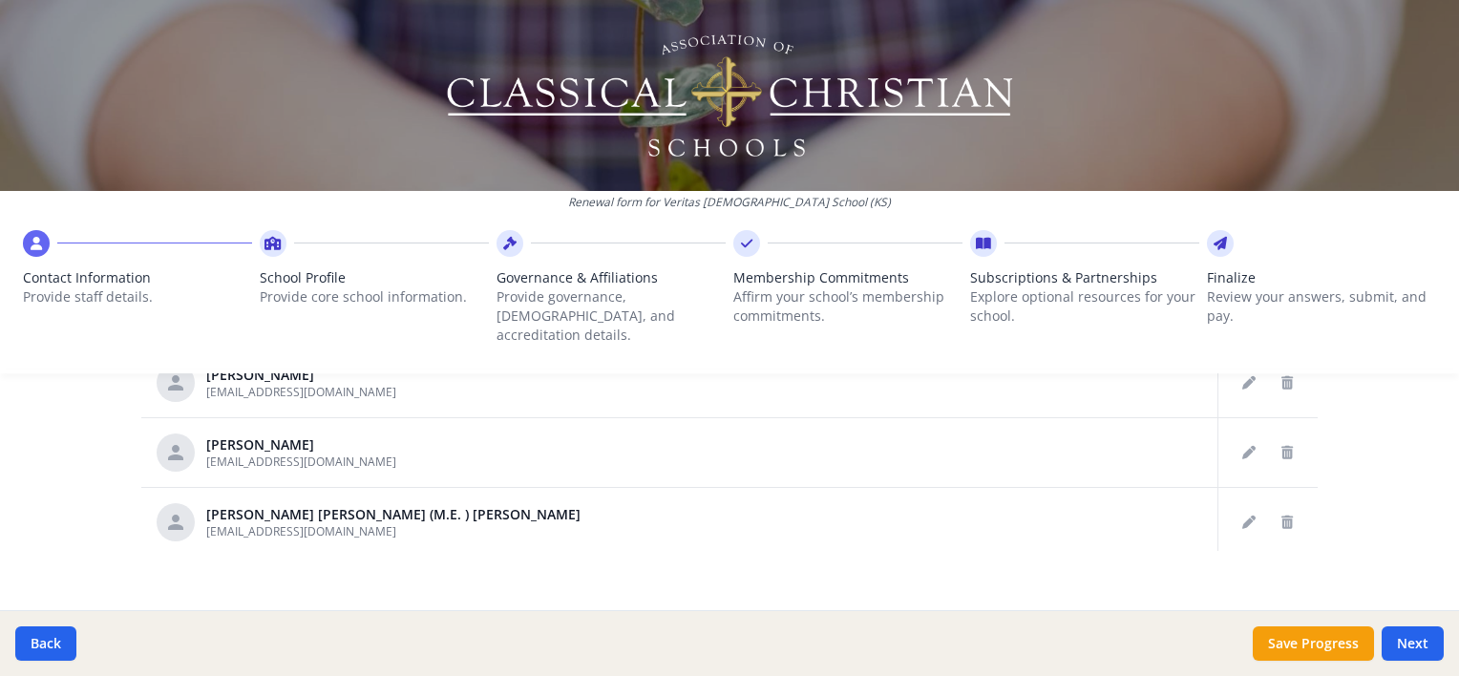
scroll to position [1189, 0]
click at [1272, 506] on button "Delete staff" at bounding box center [1287, 521] width 31 height 31
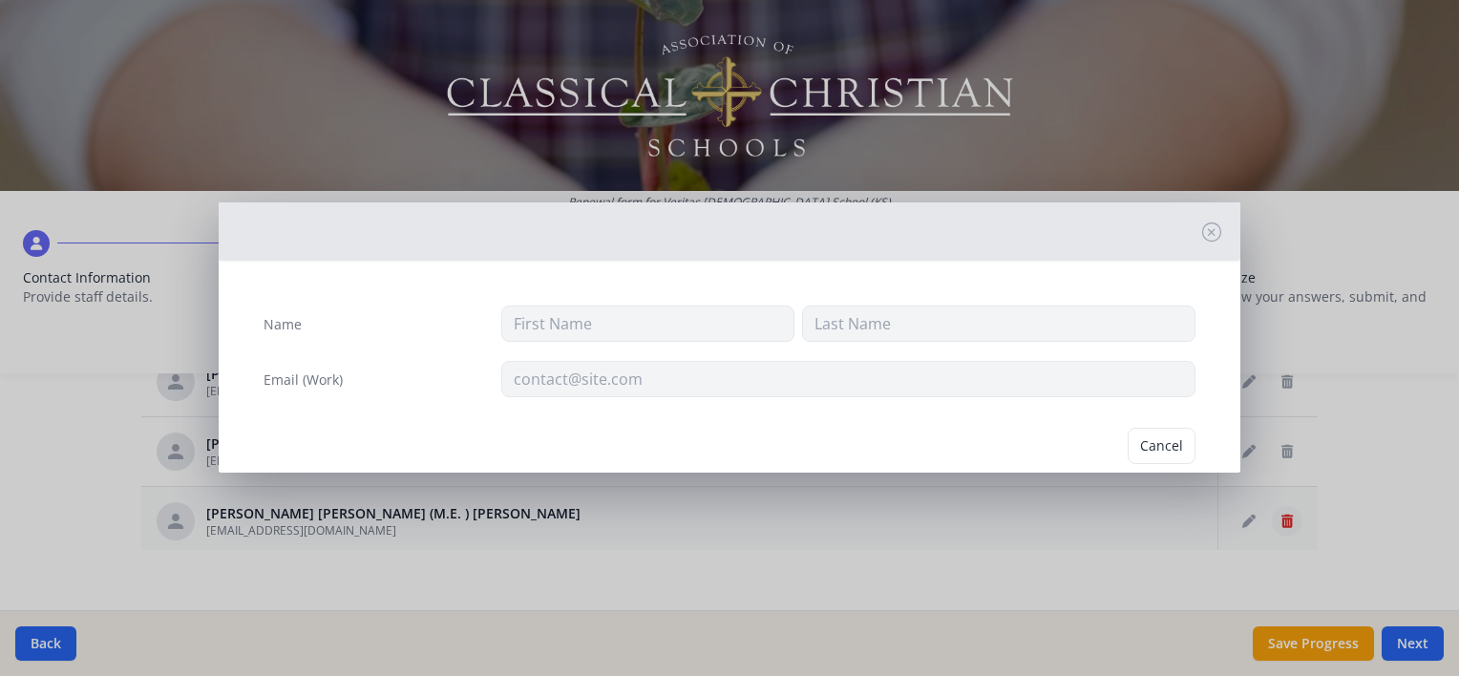
type input "[PERSON_NAME] [PERSON_NAME] (M.E. )"
type input "[PERSON_NAME]"
type input "[EMAIL_ADDRESS][DOMAIN_NAME]"
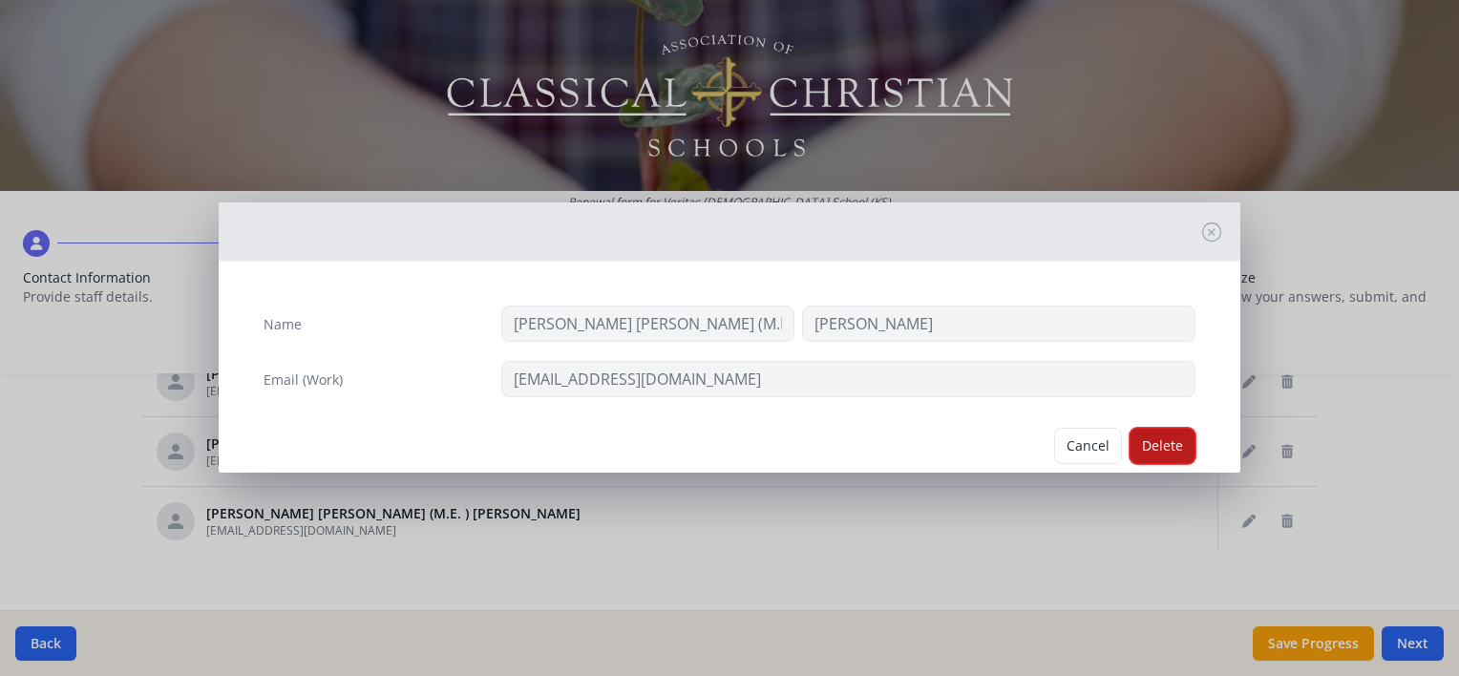
click at [1161, 447] on button "Delete" at bounding box center [1162, 446] width 66 height 36
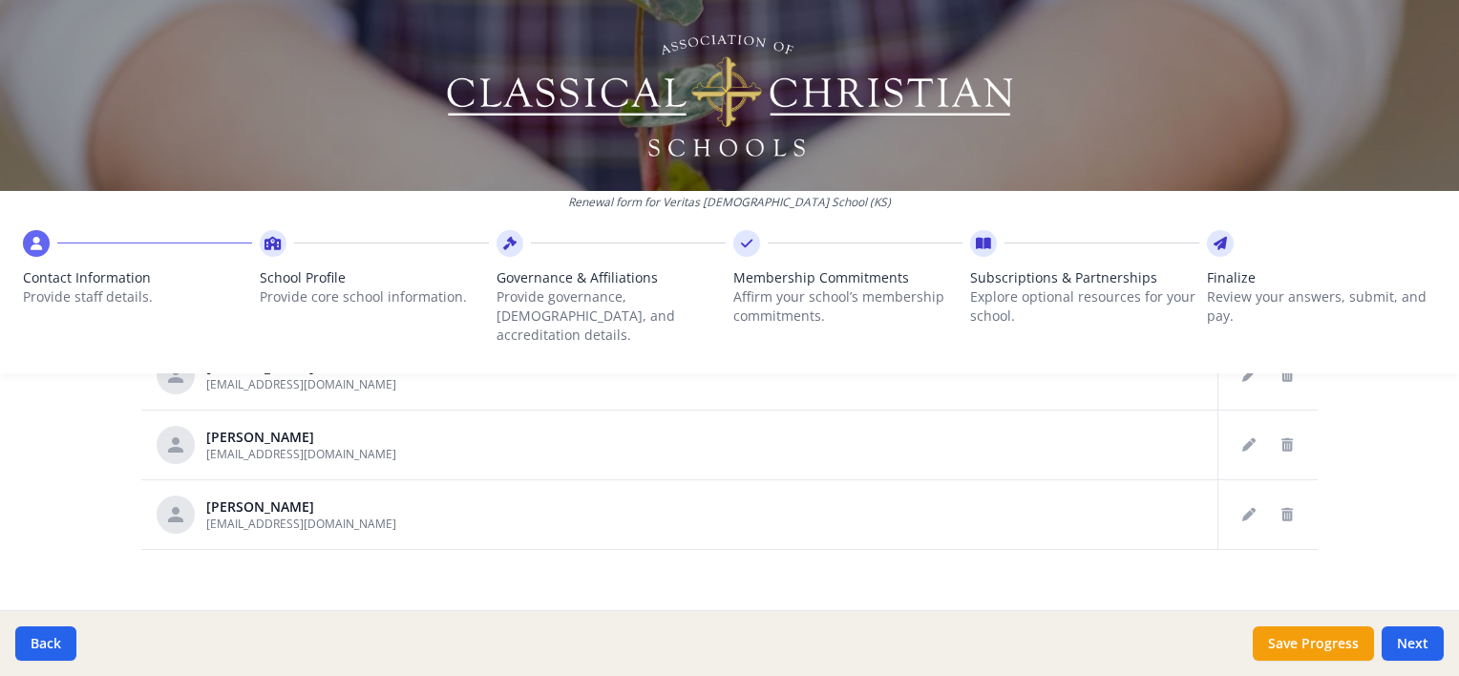
scroll to position [1160, 0]
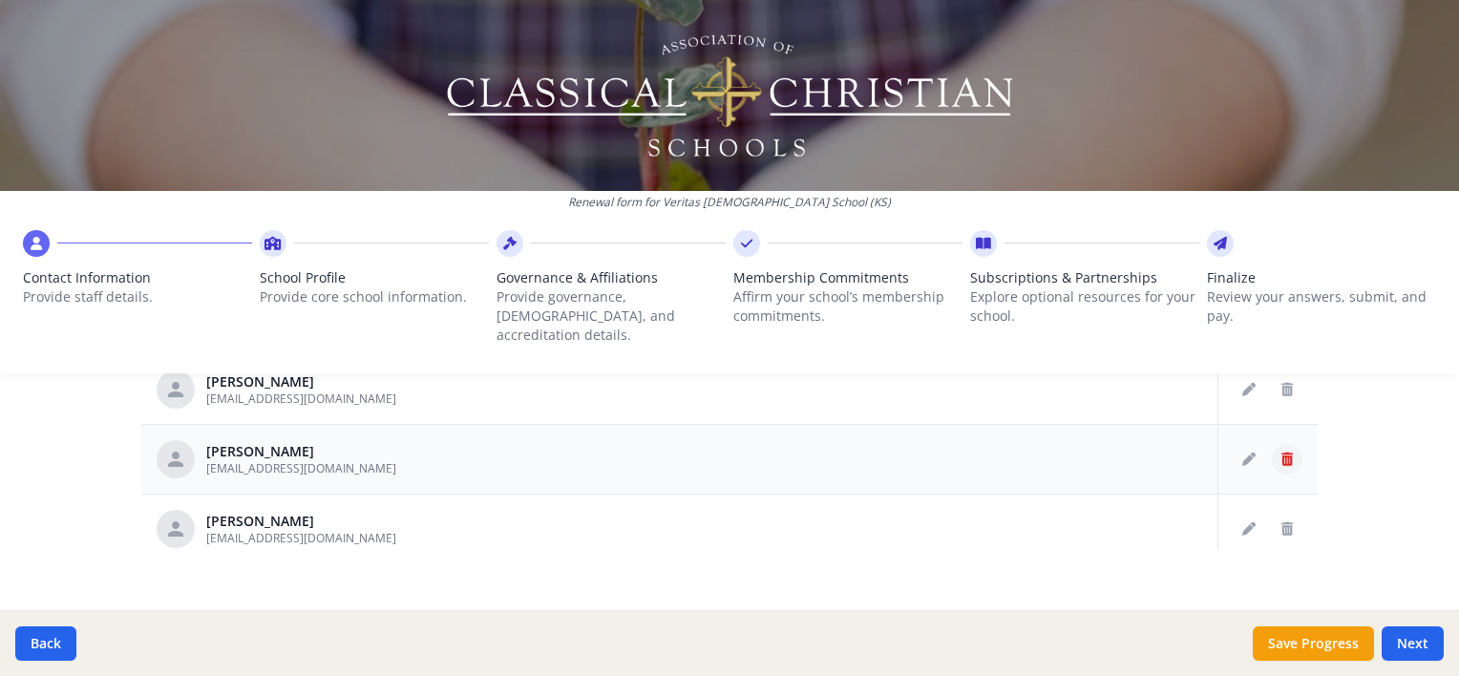
click at [1272, 444] on button "Delete staff" at bounding box center [1287, 459] width 31 height 31
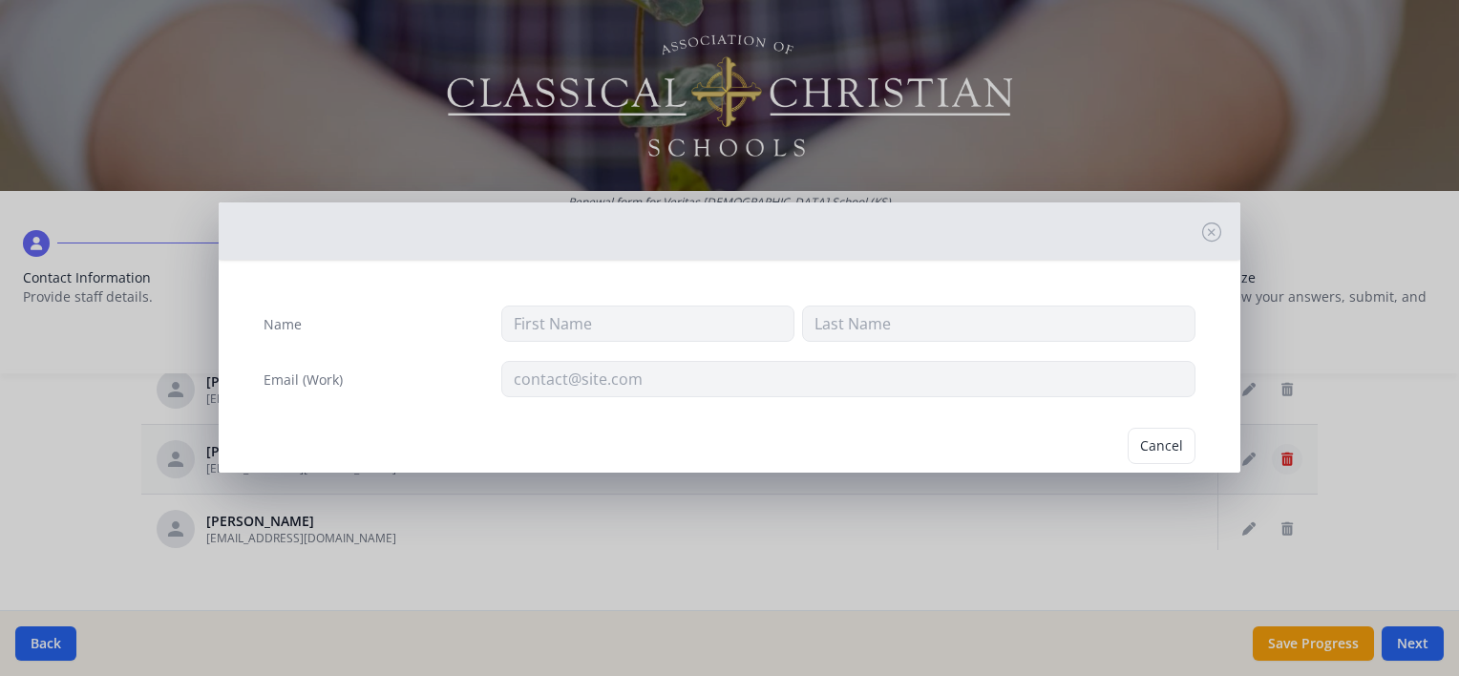
type input "[PERSON_NAME]"
type input "[EMAIL_ADDRESS][DOMAIN_NAME]"
click at [1148, 446] on button "Delete" at bounding box center [1162, 446] width 66 height 36
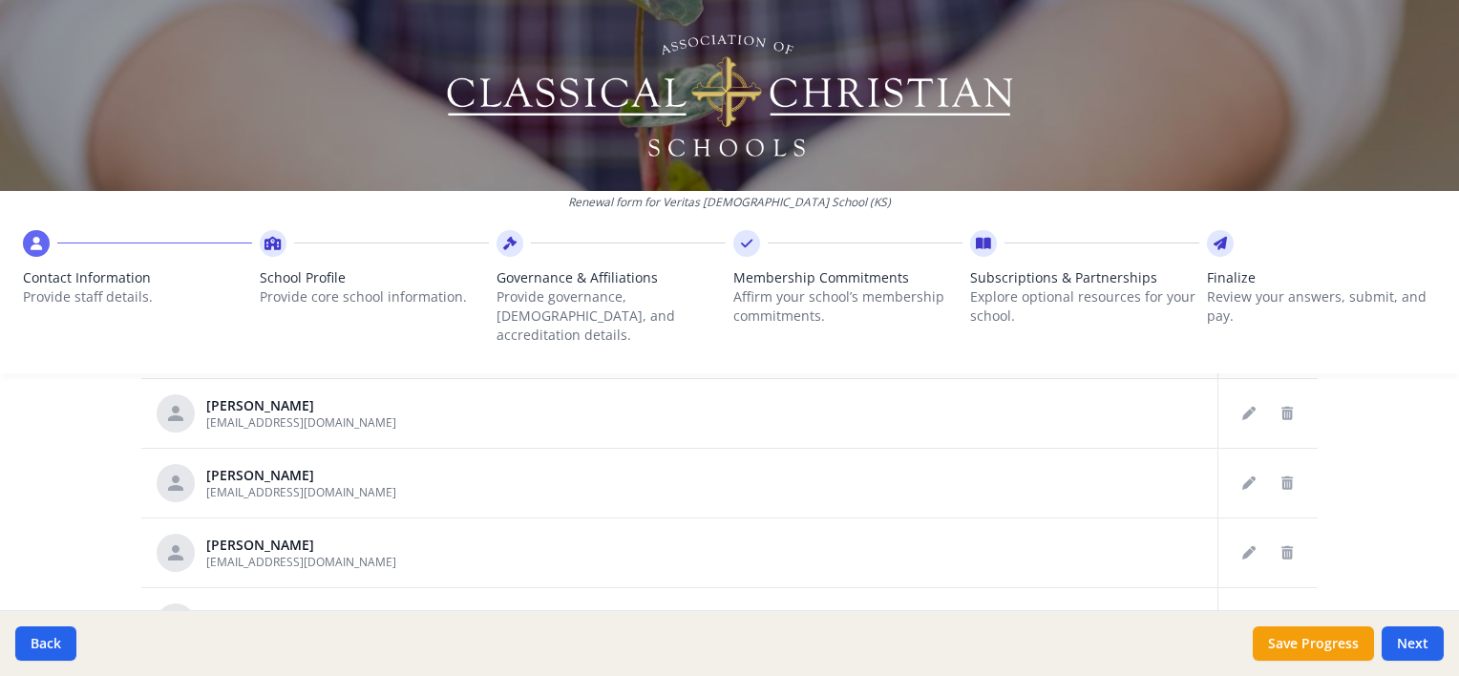
scroll to position [998, 0]
click at [1281, 549] on icon "Delete staff" at bounding box center [1286, 555] width 11 height 13
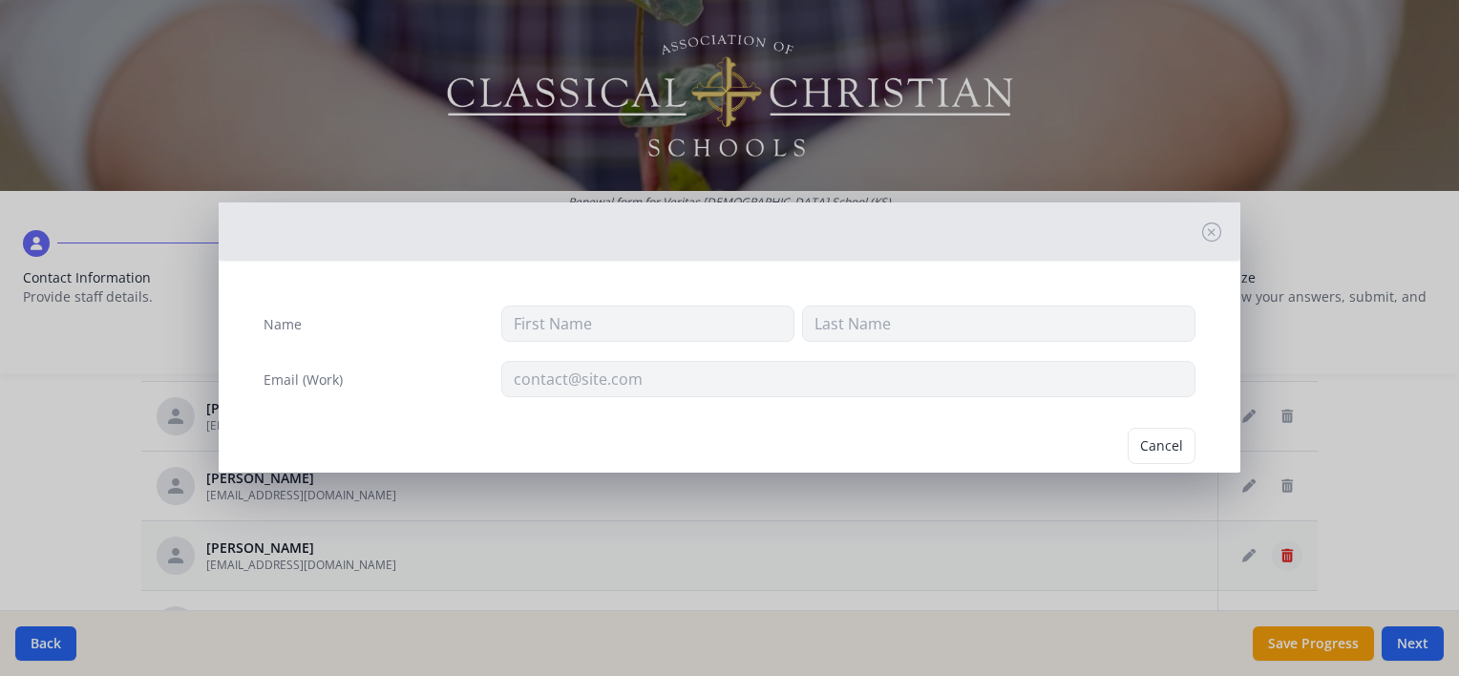
type input "[PERSON_NAME]"
type input "[EMAIL_ADDRESS][DOMAIN_NAME]"
click at [1148, 448] on button "Delete" at bounding box center [1162, 446] width 66 height 36
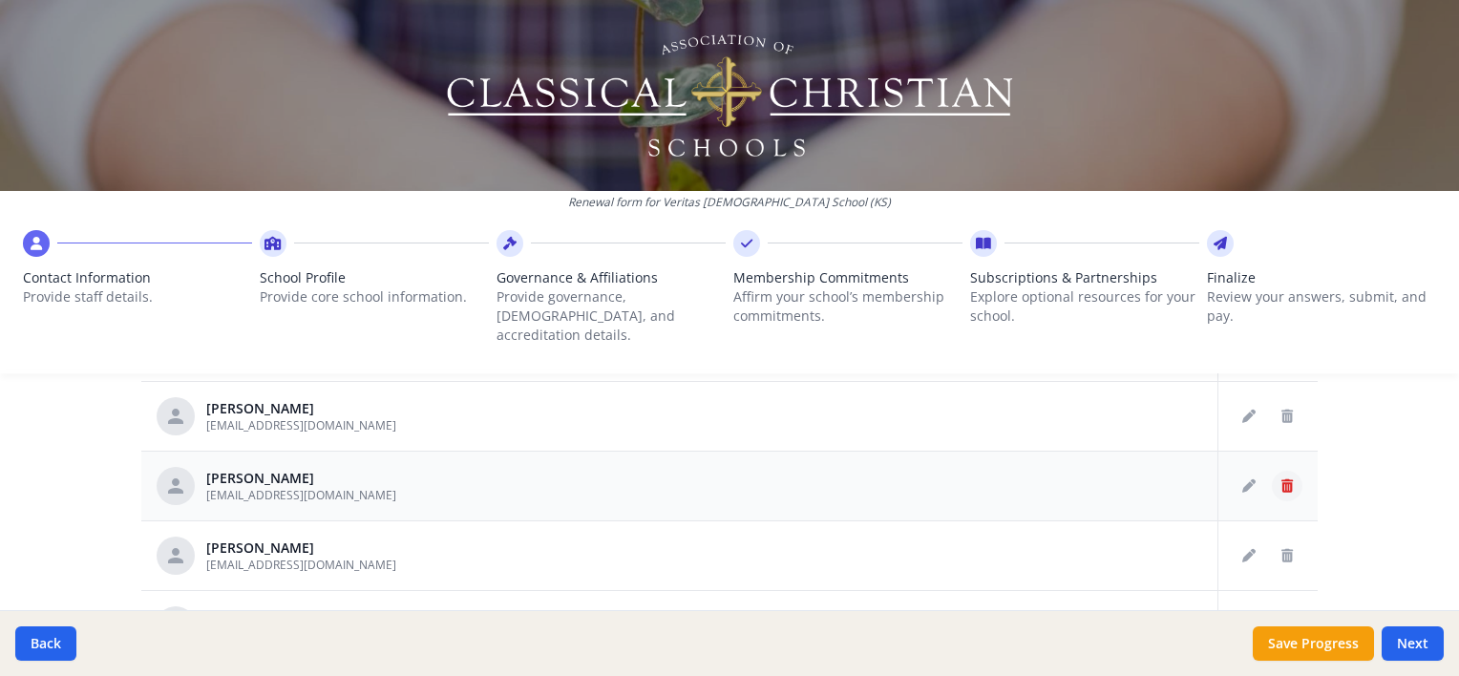
click at [1272, 471] on button "Delete staff" at bounding box center [1287, 486] width 31 height 31
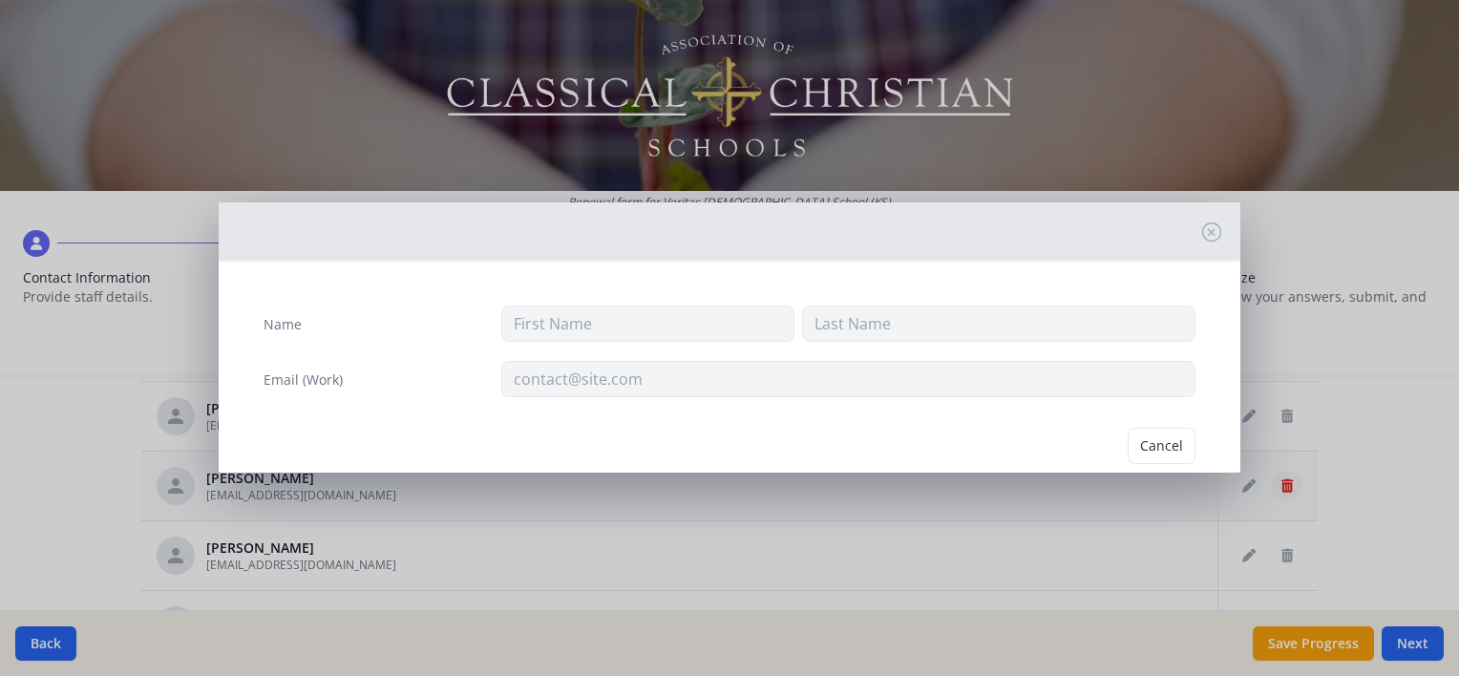
type input "[PERSON_NAME]"
type input "Chivalette"
type input "[EMAIL_ADDRESS][DOMAIN_NAME]"
click at [1171, 444] on button "Delete" at bounding box center [1162, 446] width 66 height 36
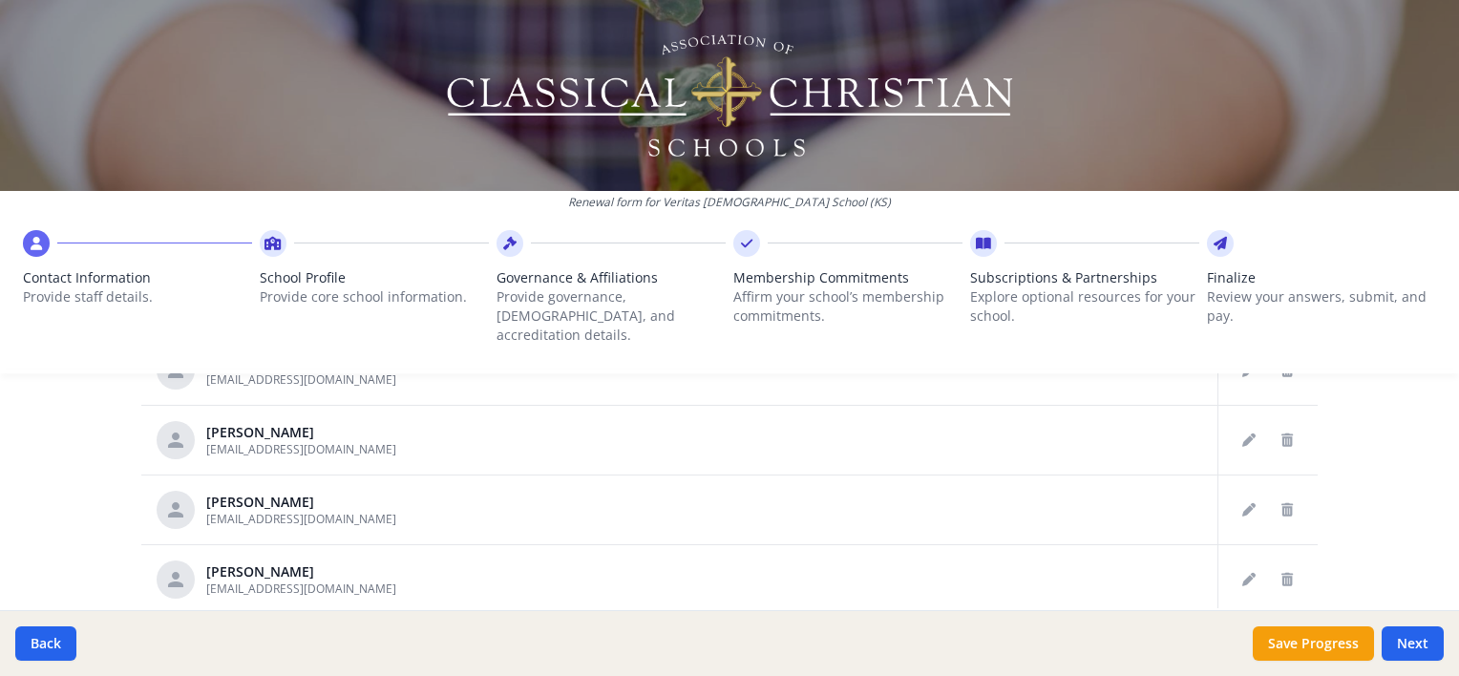
scroll to position [1189, 0]
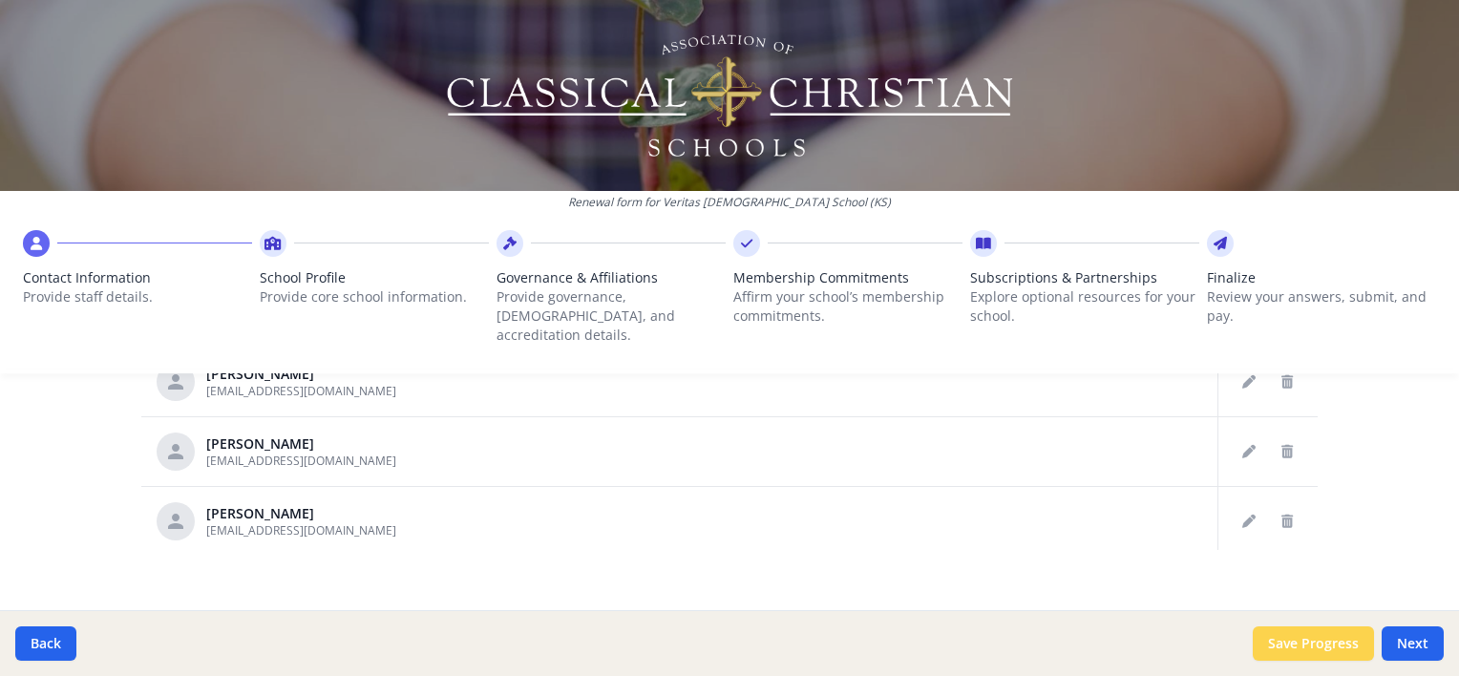
click at [1289, 645] on button "Save Progress" at bounding box center [1313, 643] width 121 height 34
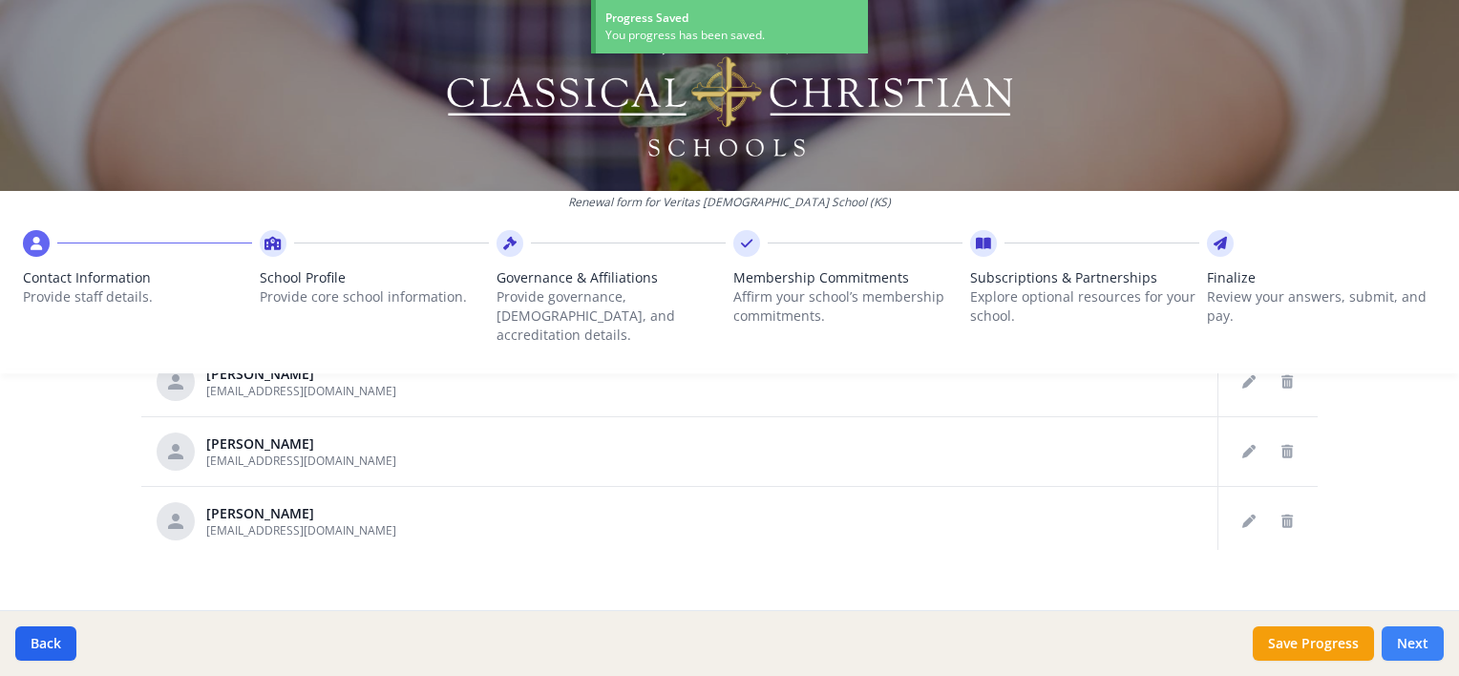
click at [1407, 637] on button "Next" at bounding box center [1412, 643] width 62 height 34
type input "[PHONE_NUMBER]"
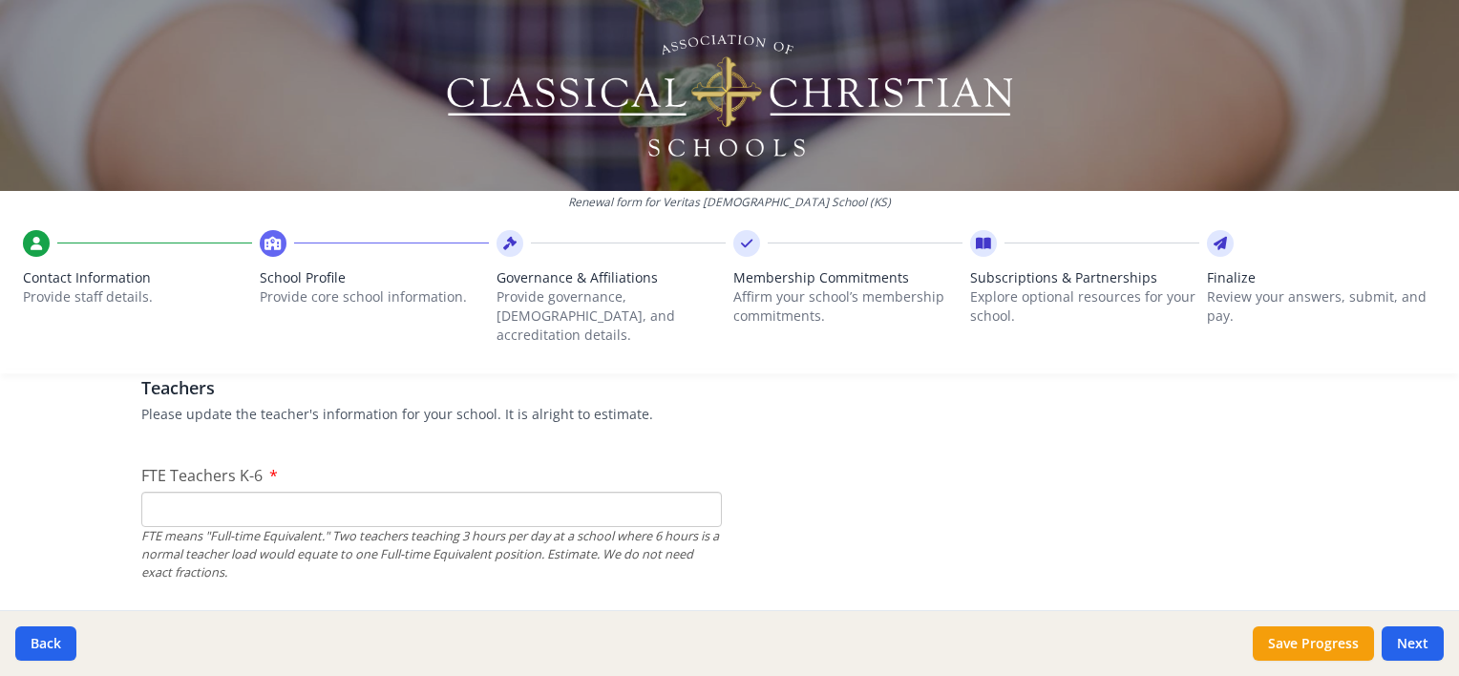
scroll to position [1146, 0]
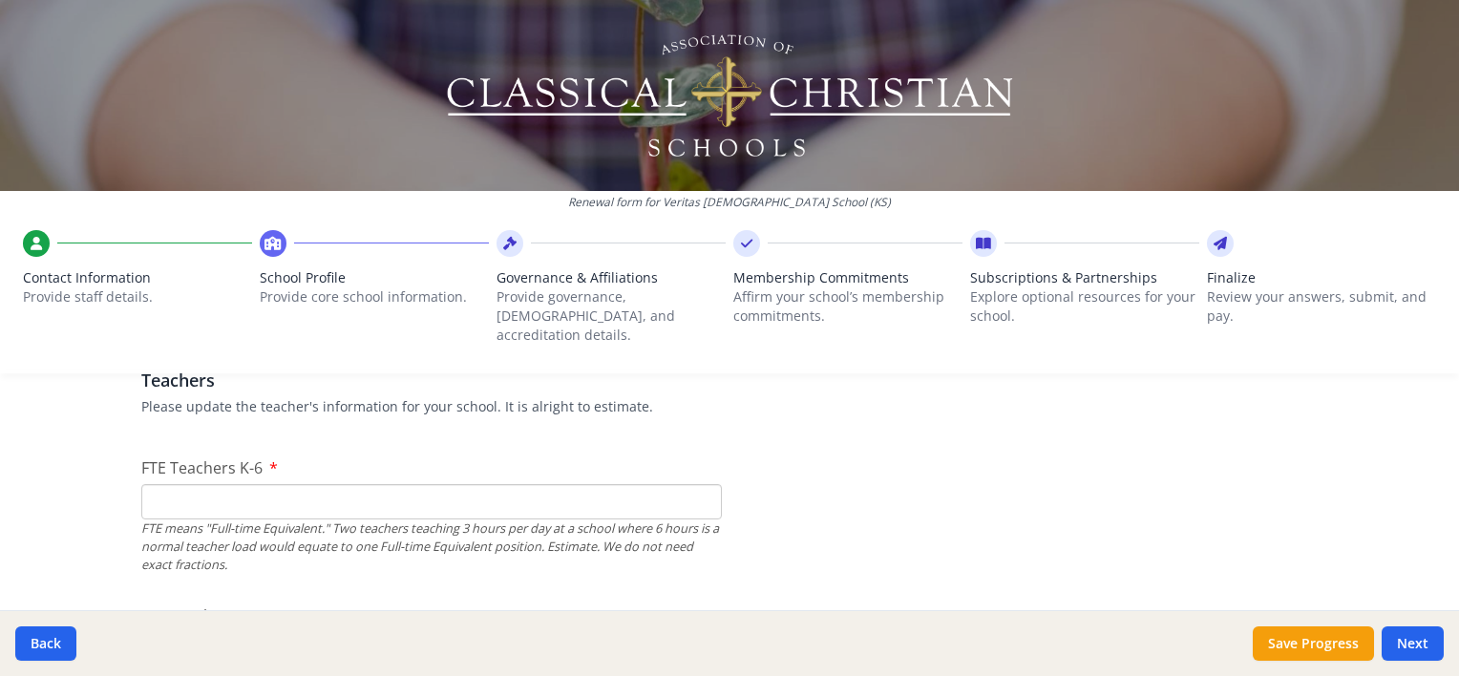
click at [466, 489] on input "FTE Teachers K-6" at bounding box center [431, 501] width 580 height 35
type input "10"
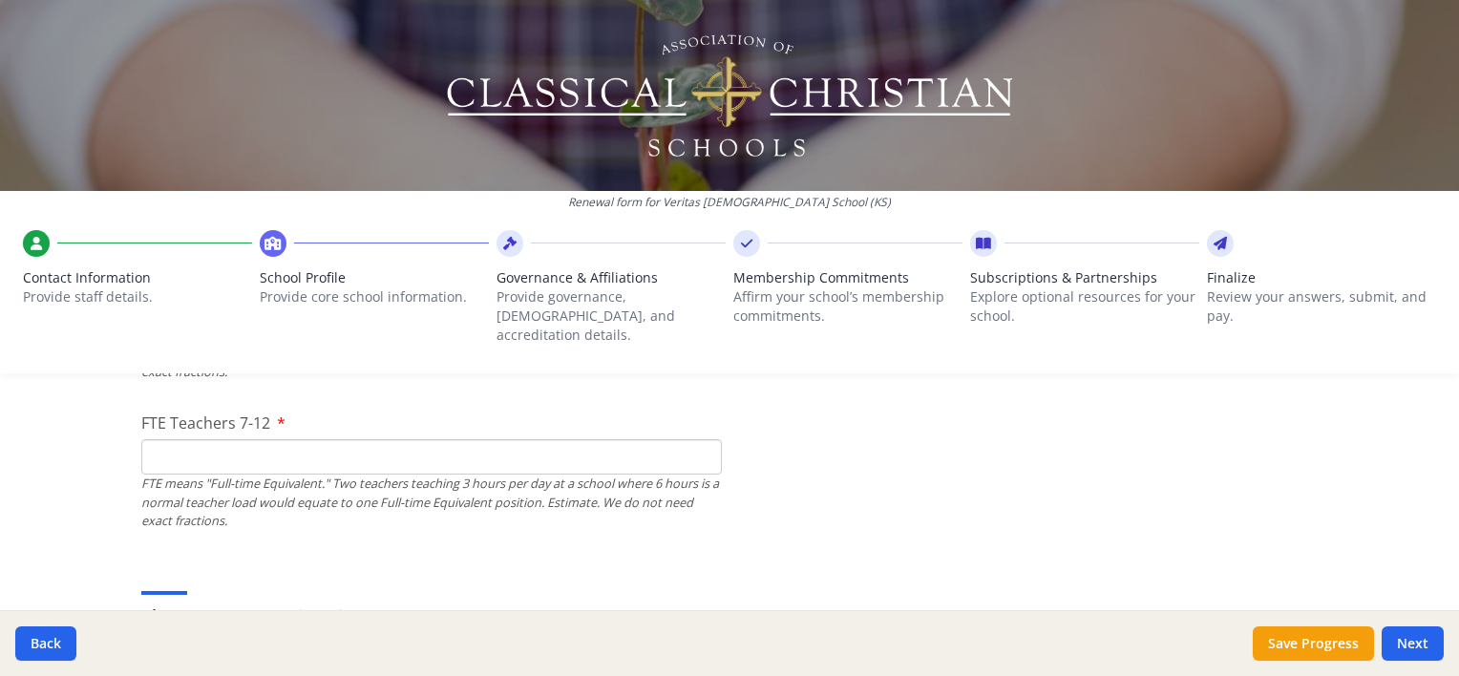
scroll to position [1337, 0]
click at [428, 445] on input "FTE Teachers 7-12" at bounding box center [431, 458] width 580 height 35
type input "11"
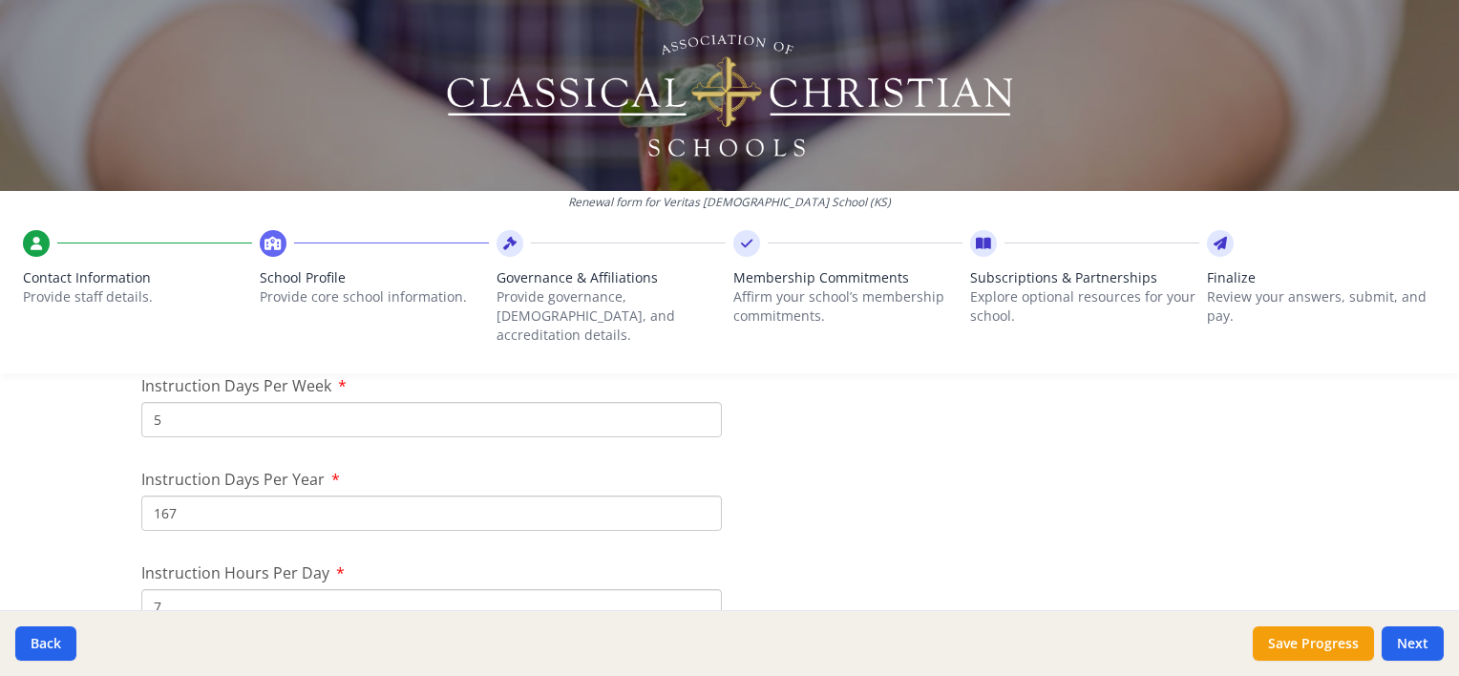
scroll to position [1657, 0]
click at [240, 495] on input "167" at bounding box center [431, 512] width 580 height 35
type input "162"
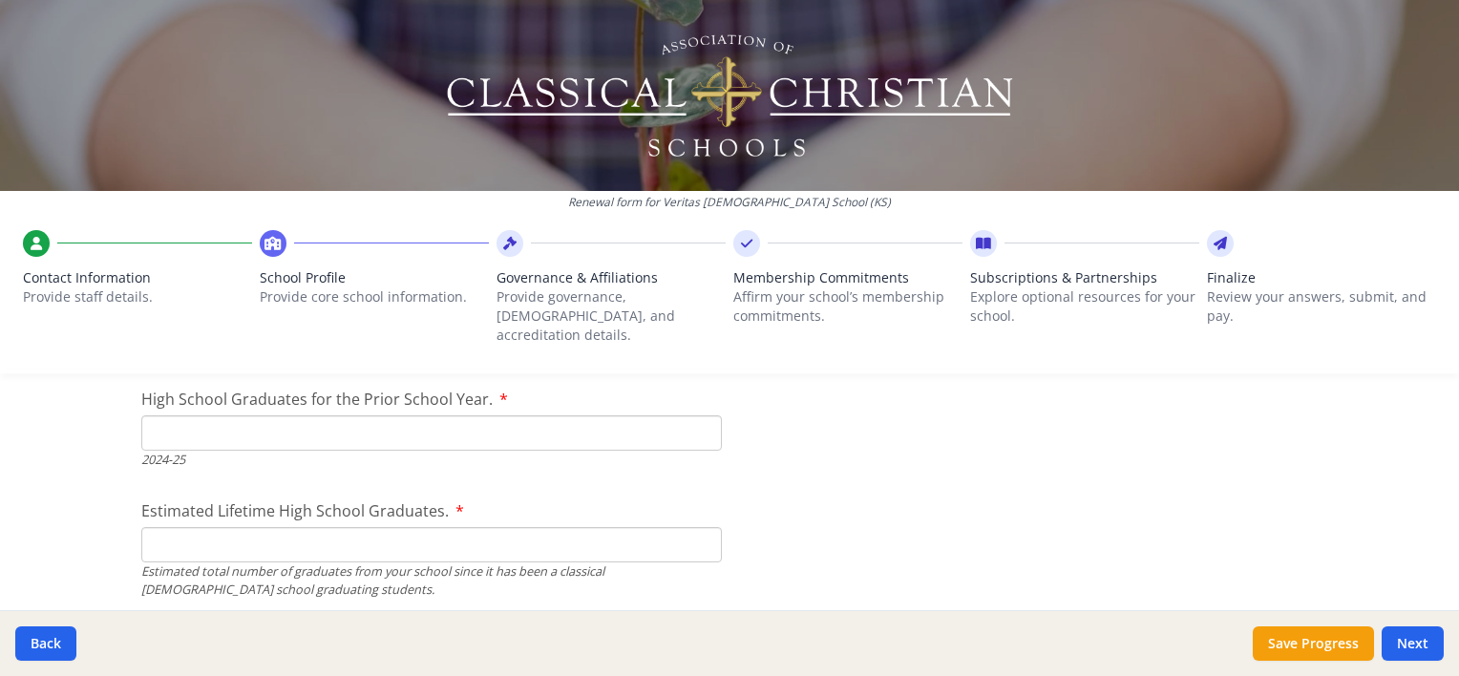
scroll to position [2707, 0]
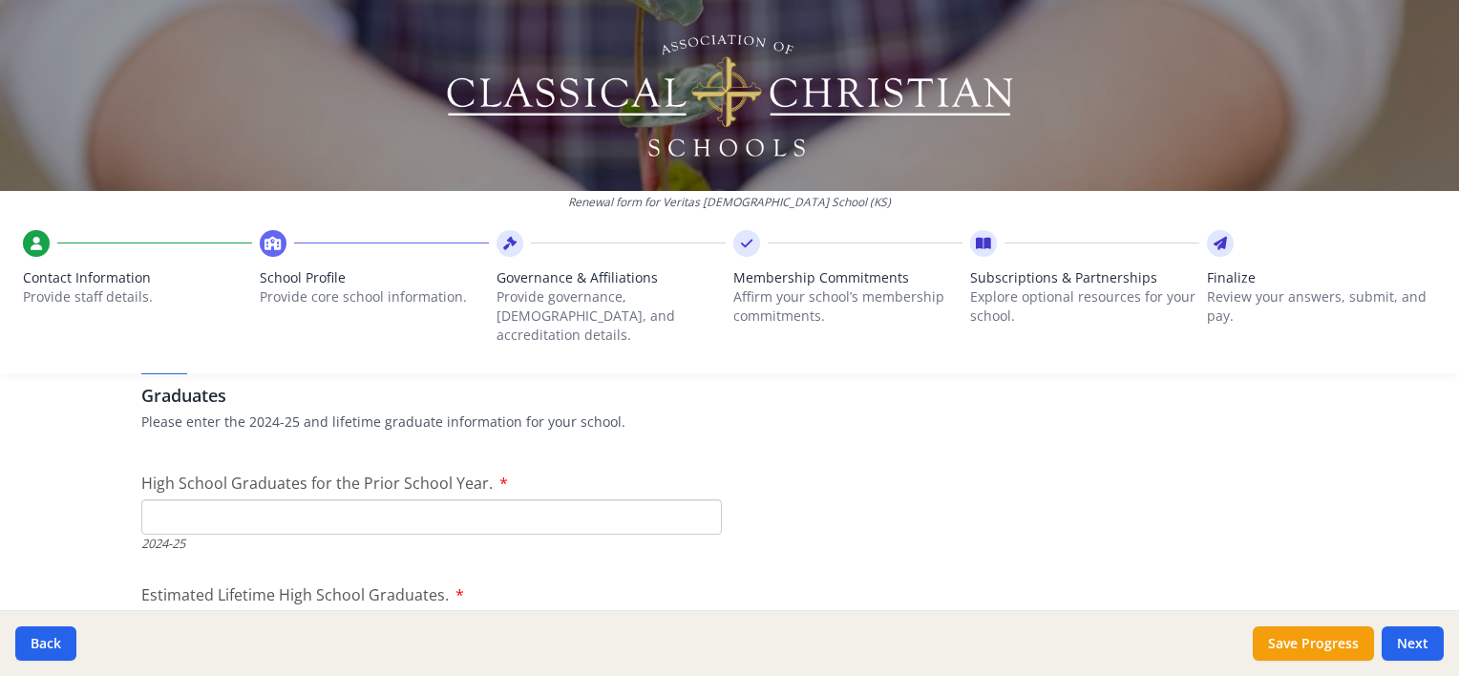
click at [519, 499] on input "High School Graduates for the Prior School Year." at bounding box center [431, 516] width 580 height 35
type input "6"
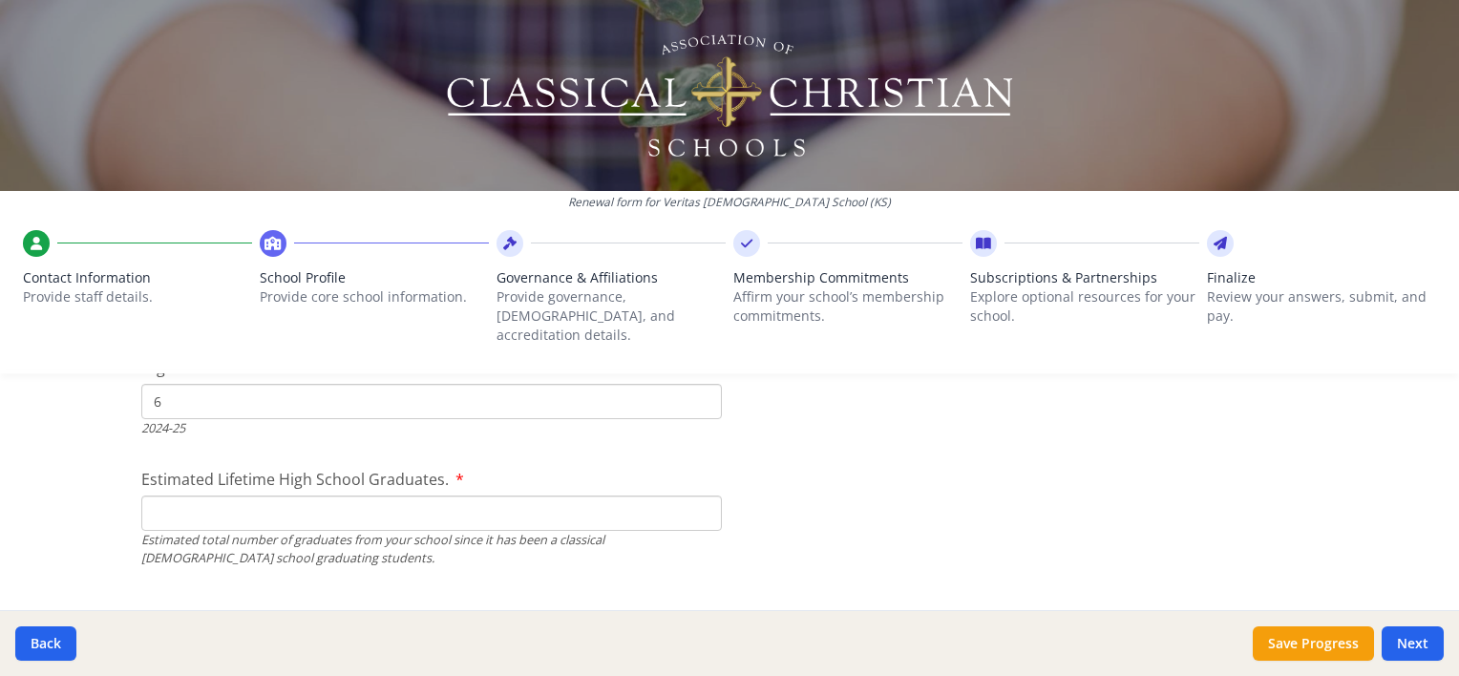
scroll to position [2803, 0]
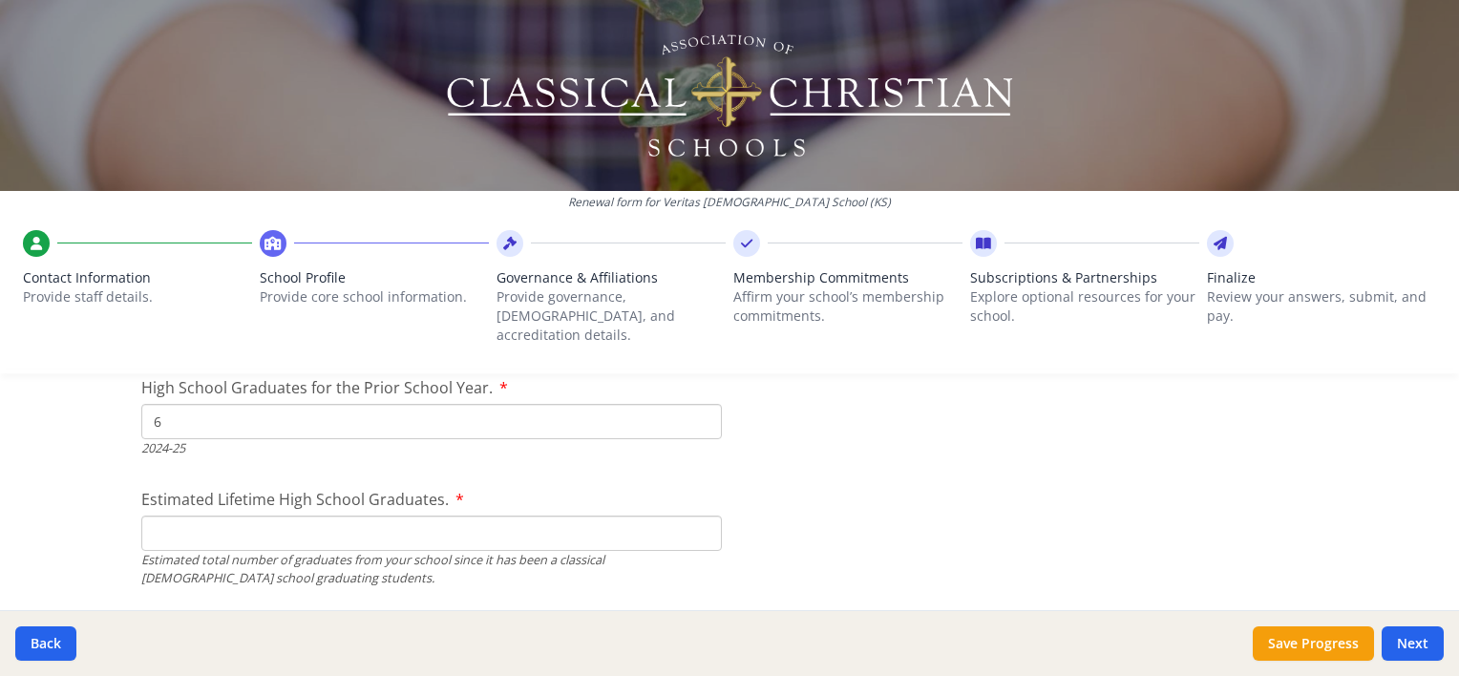
click at [588, 527] on input "Estimated Lifetime High School Graduates." at bounding box center [431, 533] width 580 height 35
type input "0"
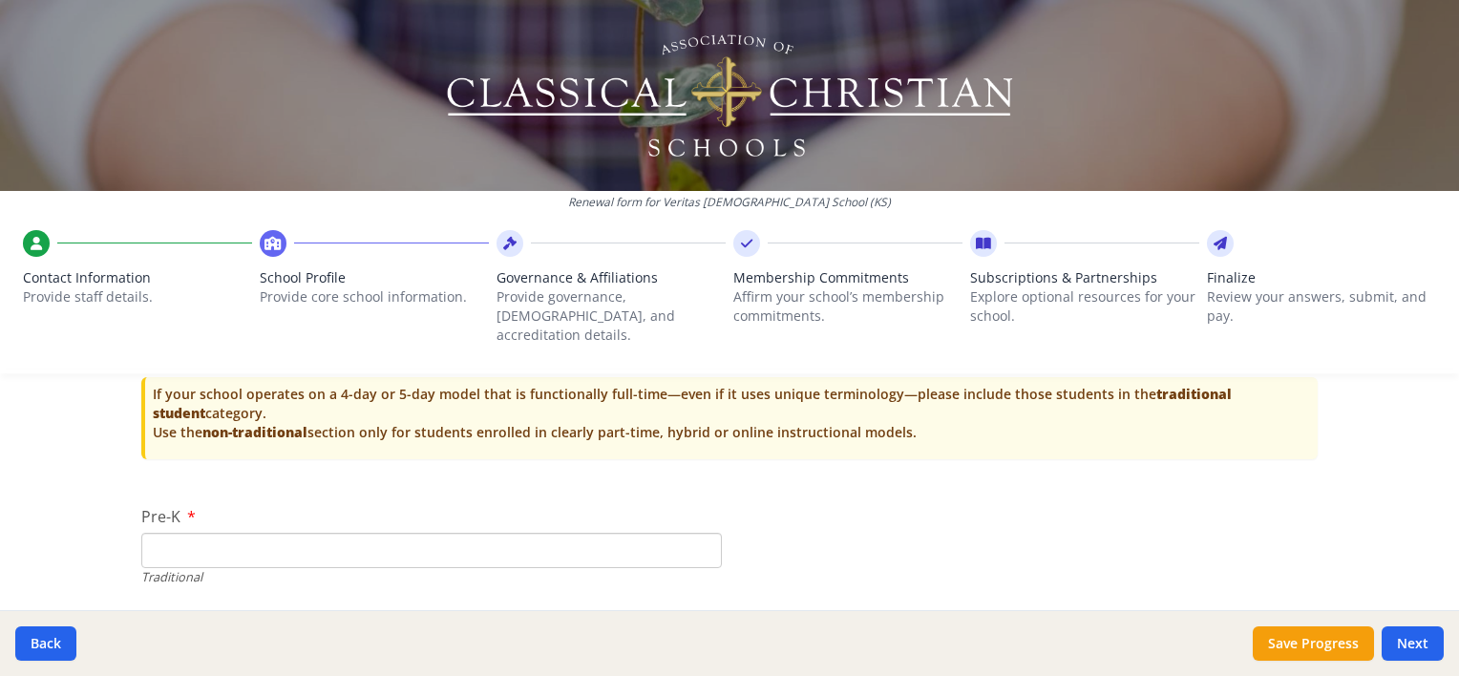
scroll to position [3949, 0]
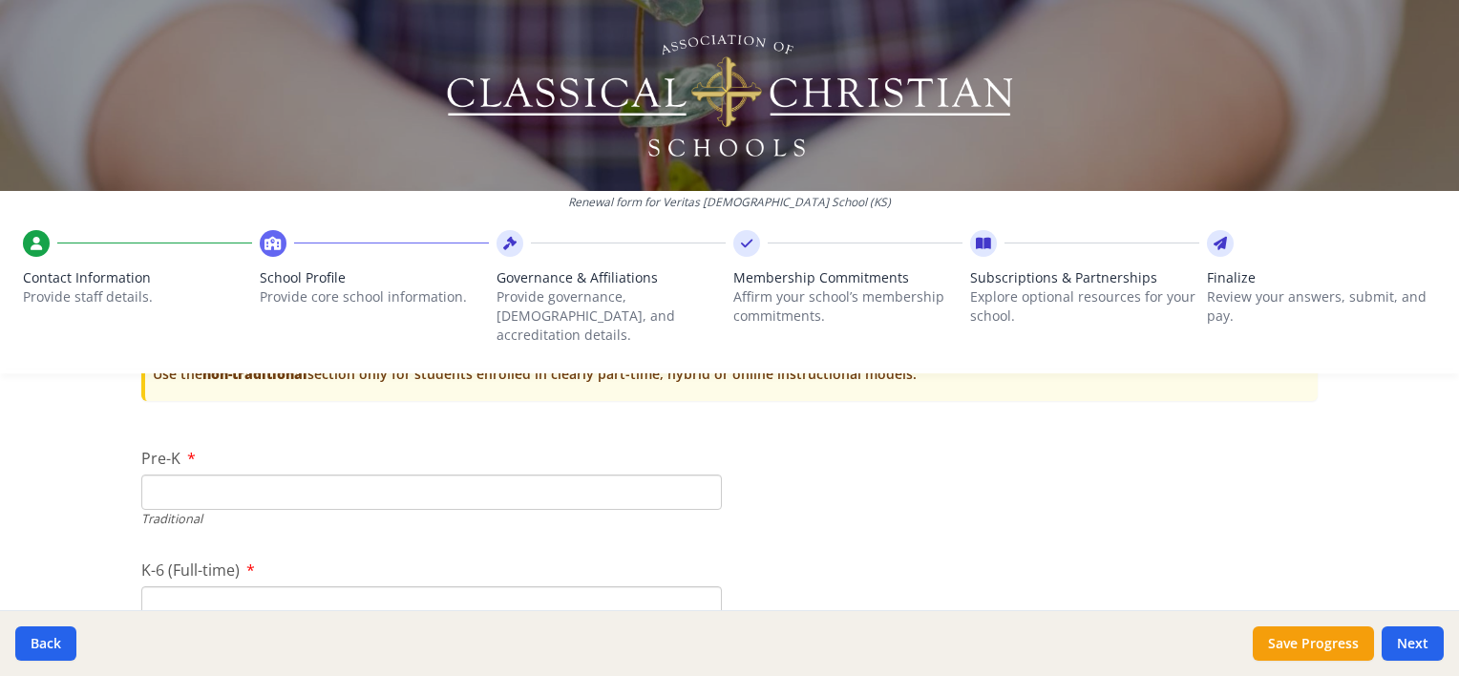
click at [618, 452] on div "Pre-K Traditional" at bounding box center [431, 487] width 580 height 81
click at [621, 474] on input "Pre-K" at bounding box center [431, 491] width 580 height 35
type input "8"
click at [550, 588] on input "K-6 (Full-time)" at bounding box center [431, 603] width 580 height 35
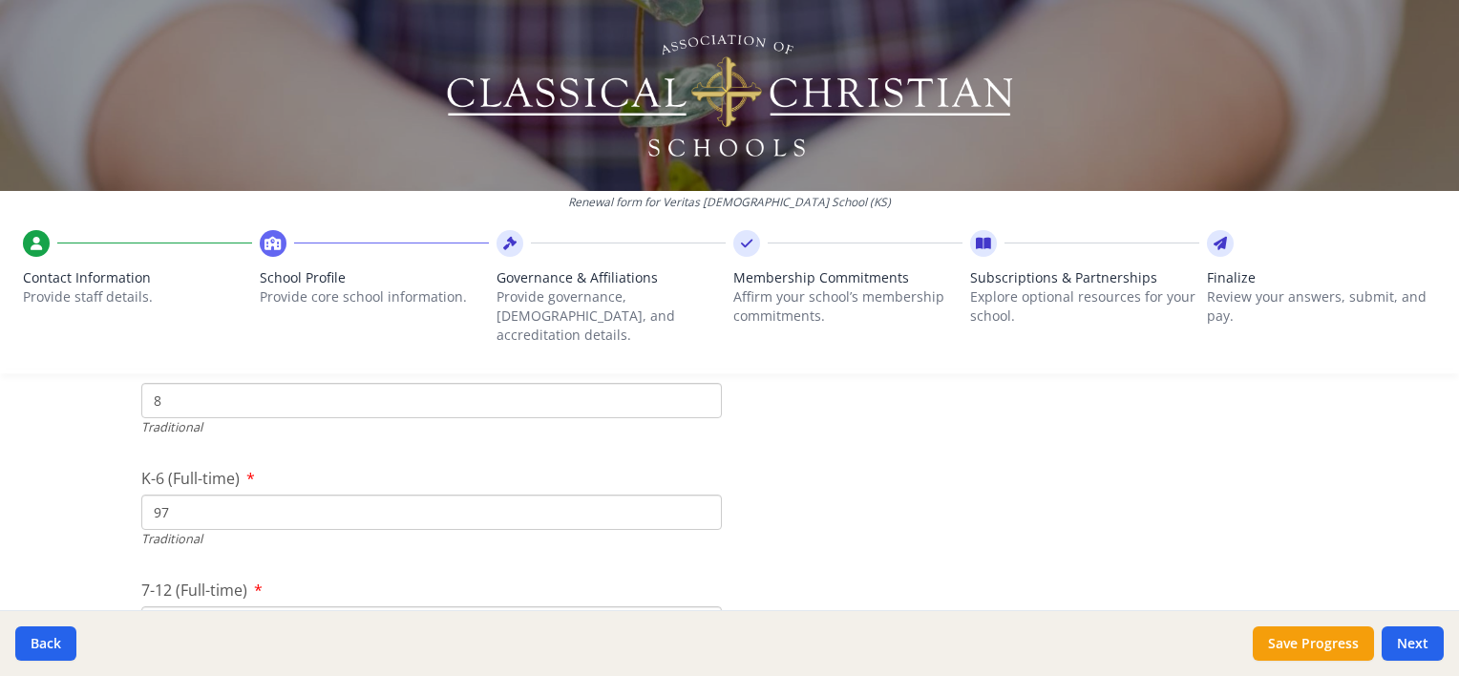
scroll to position [4044, 0]
type input "97"
click at [558, 602] on input "7-12 (Full-time)" at bounding box center [431, 619] width 580 height 35
type input "65"
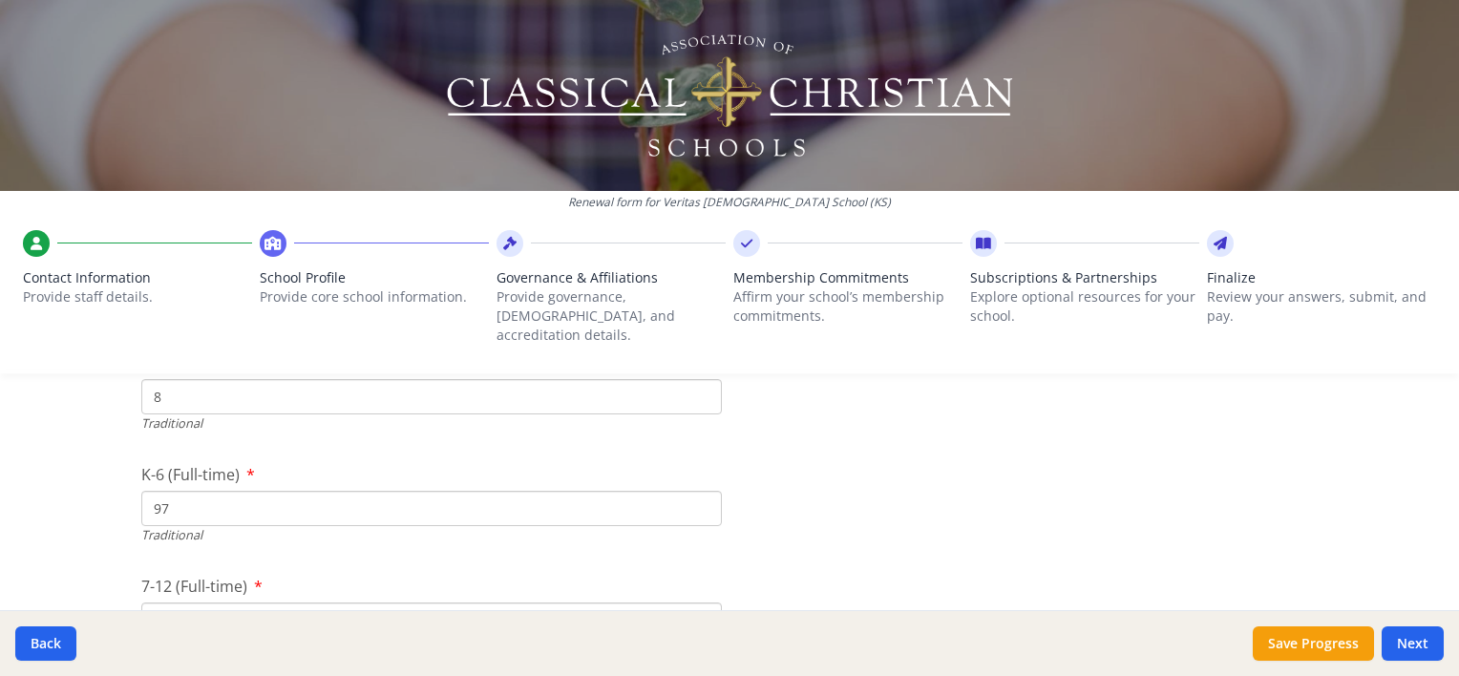
drag, startPoint x: 212, startPoint y: 387, endPoint x: 61, endPoint y: 384, distance: 150.9
click at [68, 384] on div "Renewal form for Veritas [DEMOGRAPHIC_DATA] School ([GEOGRAPHIC_DATA]) Contact …" at bounding box center [729, 338] width 1459 height 676
type input "6"
click at [210, 491] on input "97" at bounding box center [431, 508] width 580 height 35
type input "95"
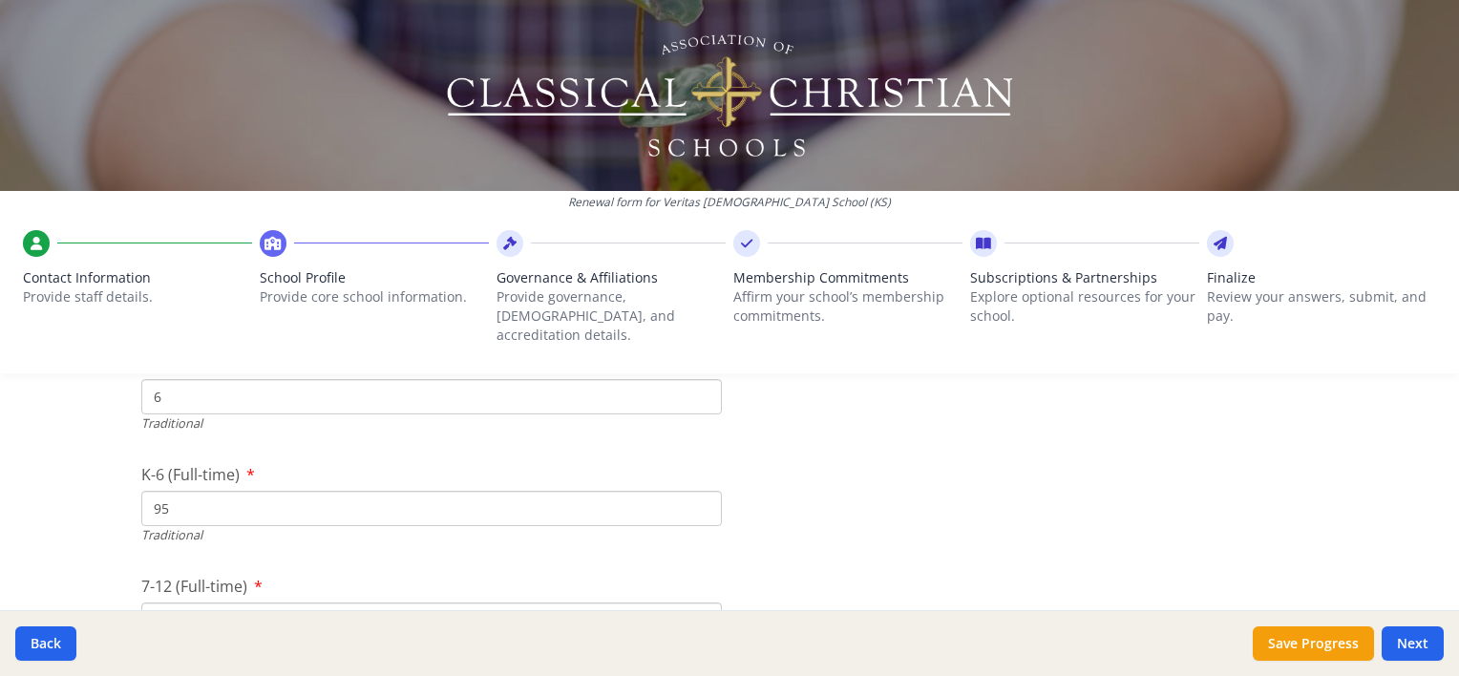
click at [203, 603] on input "65" at bounding box center [431, 619] width 580 height 35
type input "62"
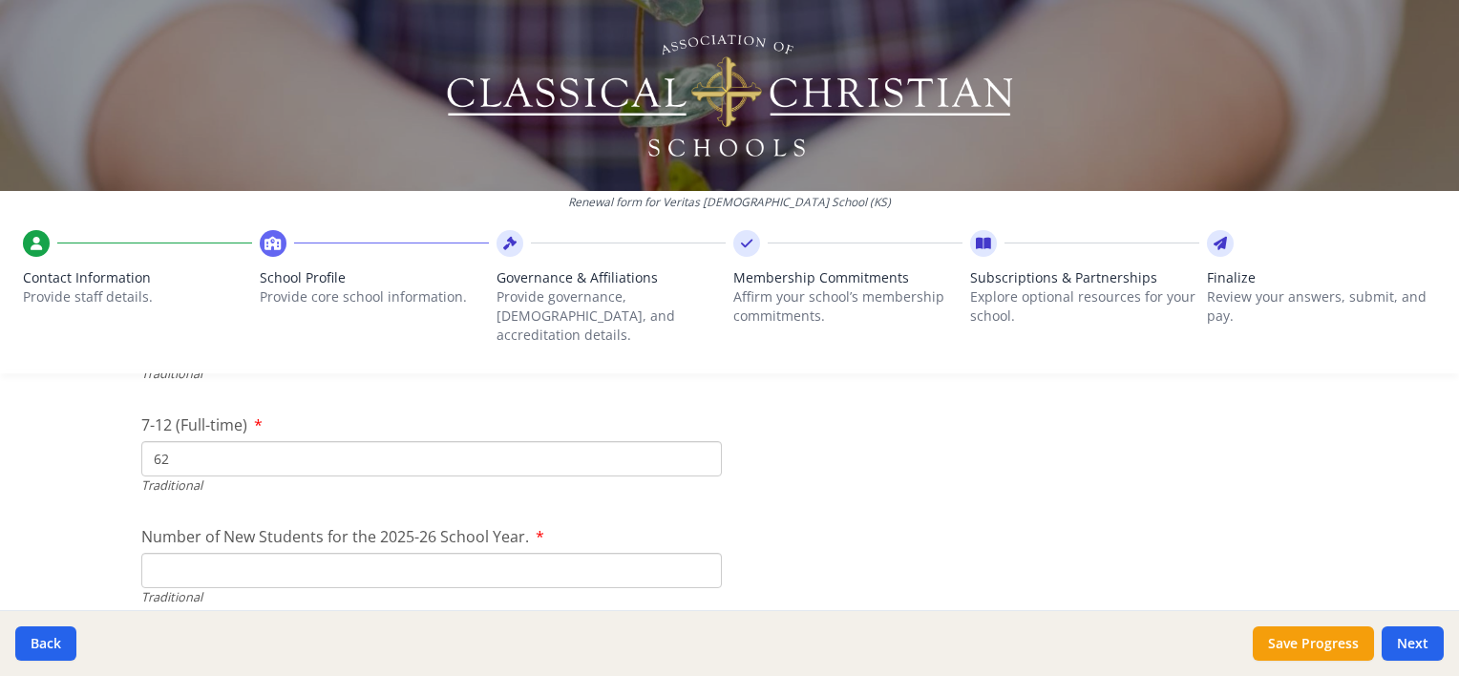
scroll to position [4235, 0]
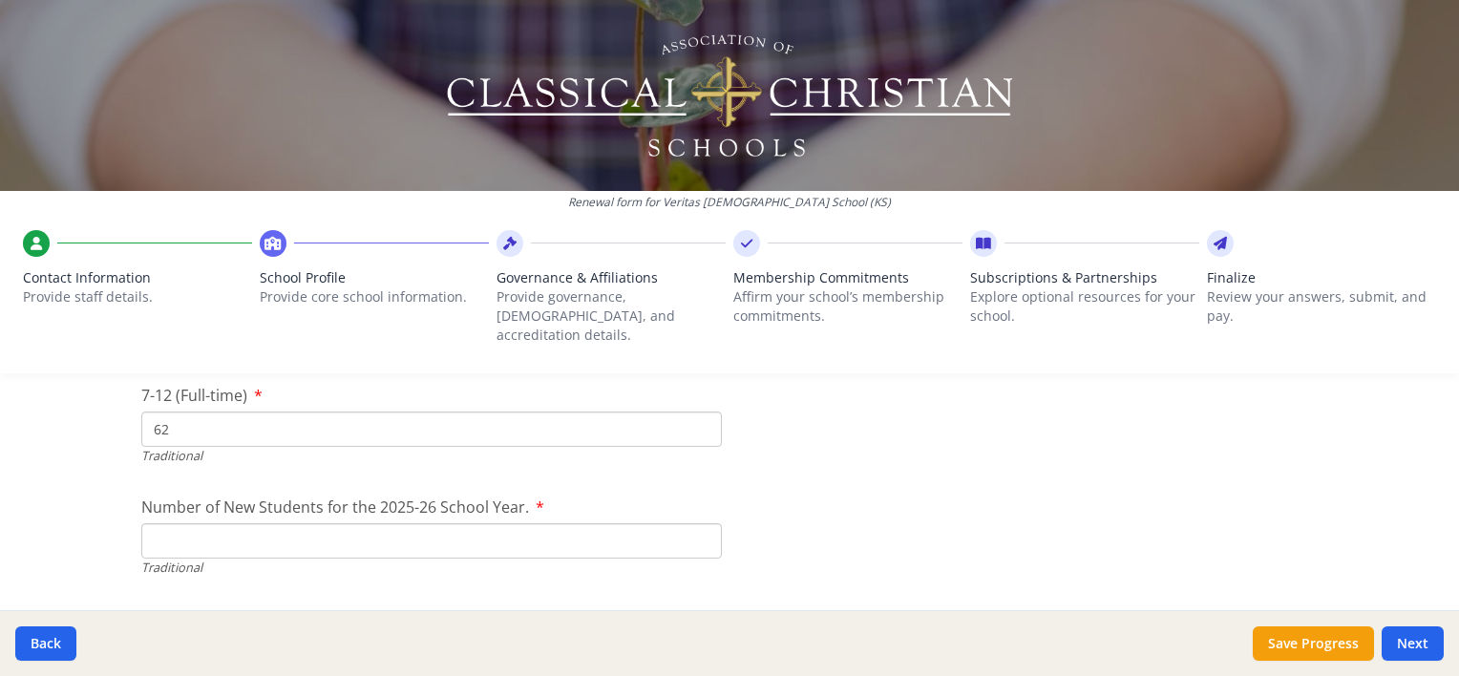
click at [338, 523] on input "Number of New Students for the 2025-26 School Year." at bounding box center [431, 540] width 580 height 35
type input "8"
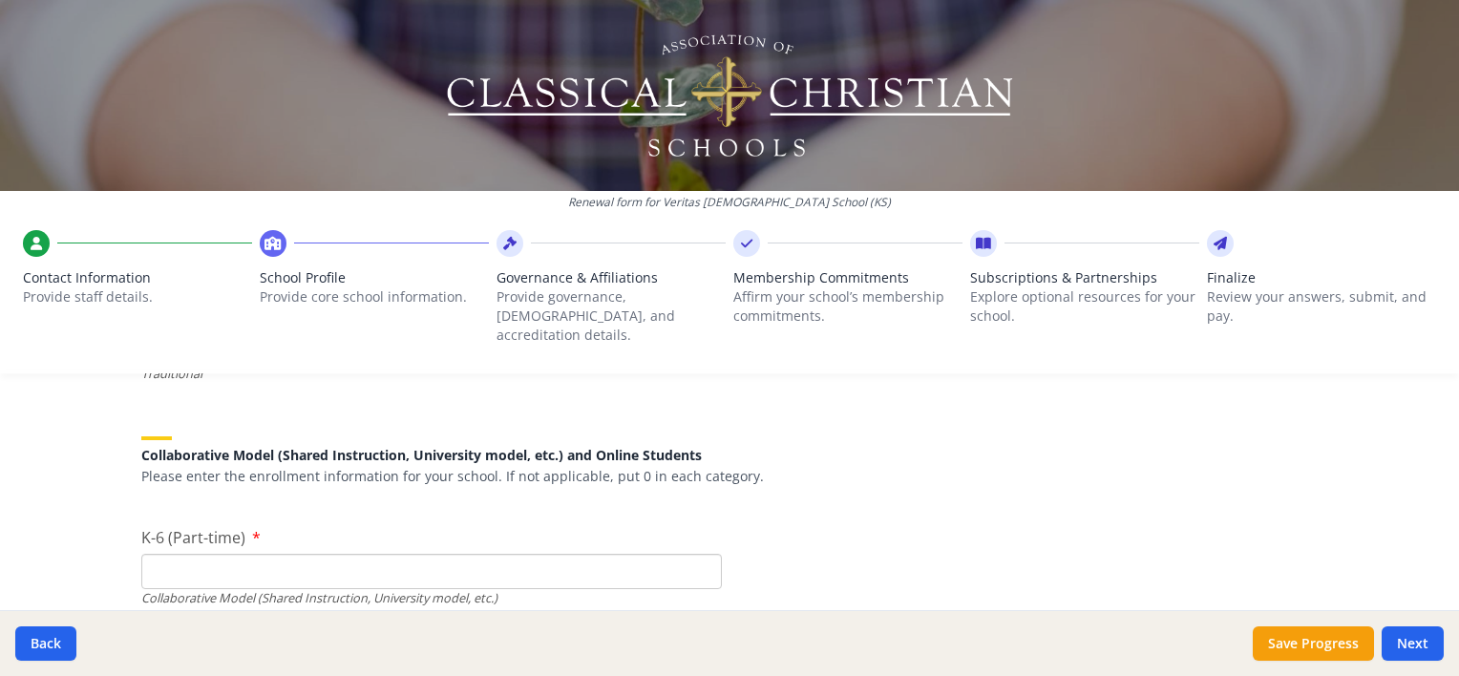
scroll to position [4426, 0]
click at [400, 557] on input "K-6 (Part-time)" at bounding box center [431, 574] width 580 height 35
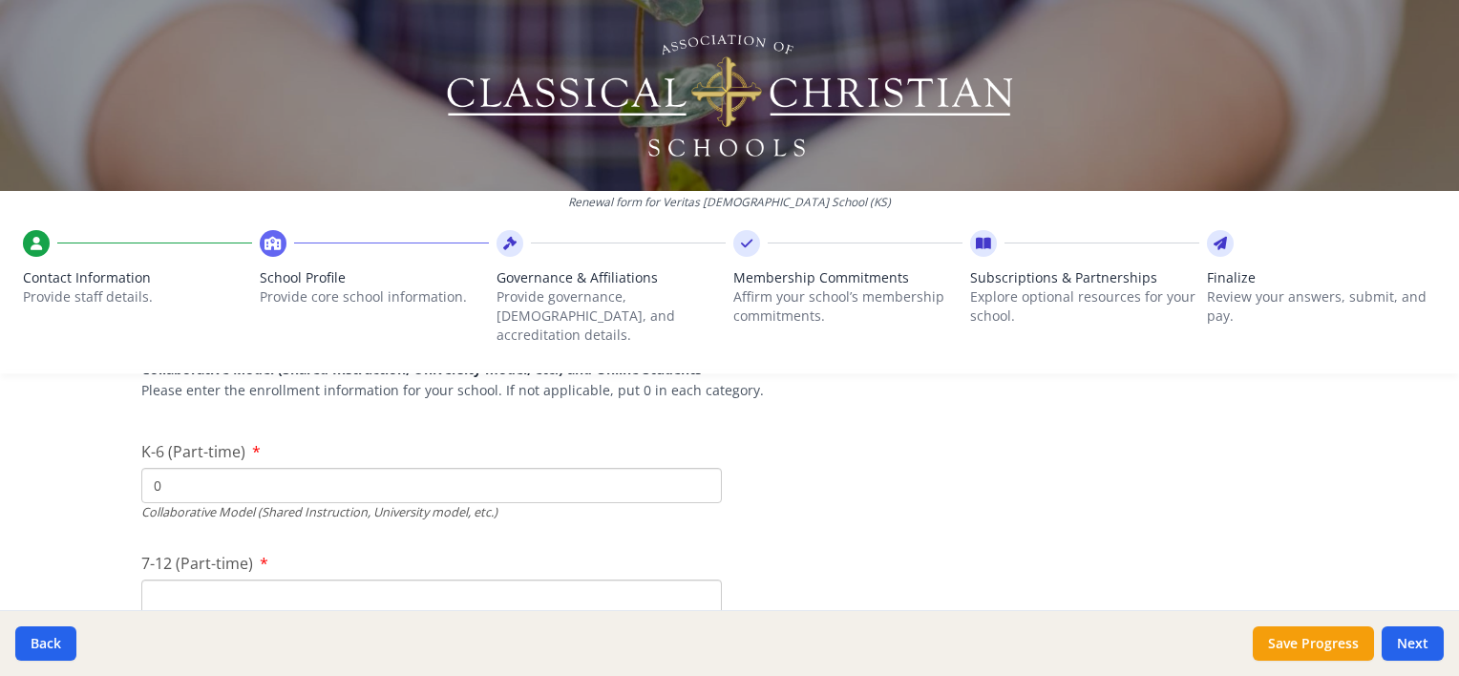
scroll to position [4521, 0]
type input "0"
click at [382, 573] on input "7-12 (Part-time)" at bounding box center [431, 590] width 580 height 35
type input "0"
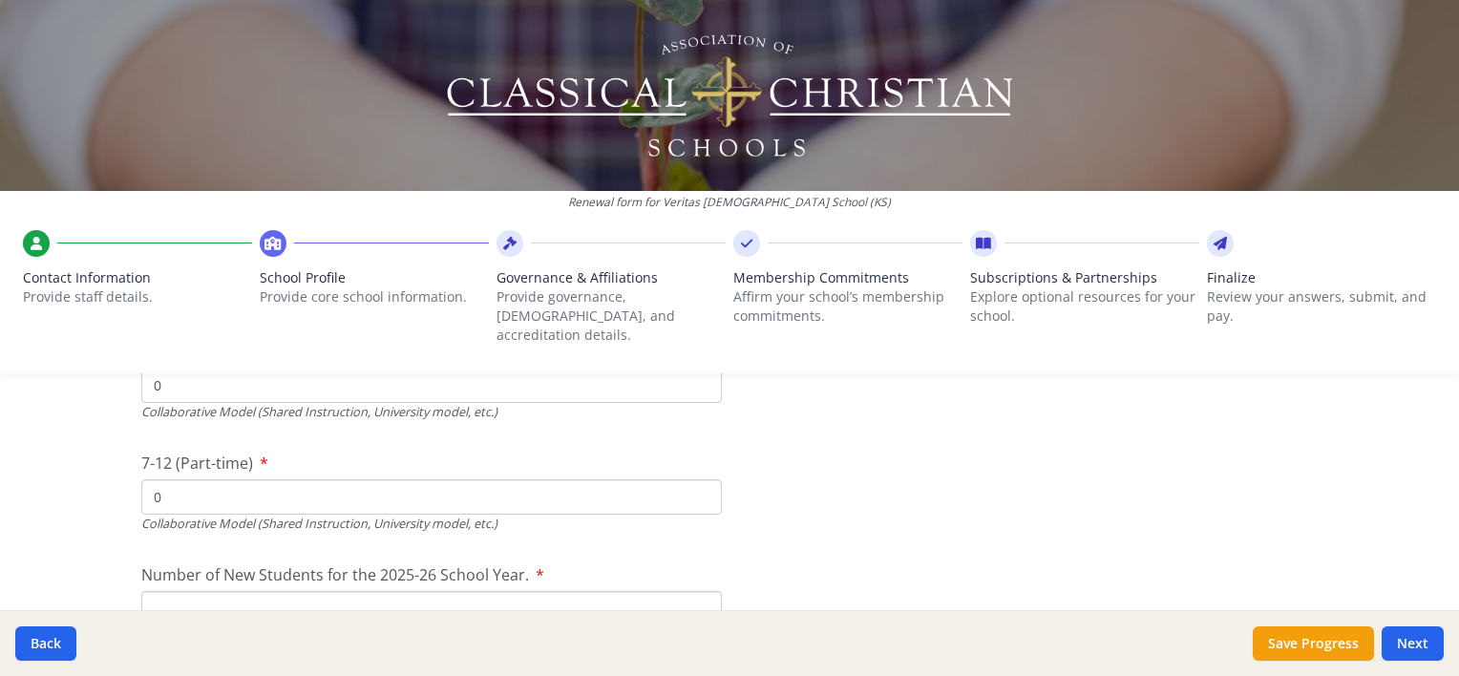
scroll to position [4617, 0]
click at [305, 177] on input "Number of New Students for the 2025-26 School Year." at bounding box center [431, 158] width 580 height 35
type input "0"
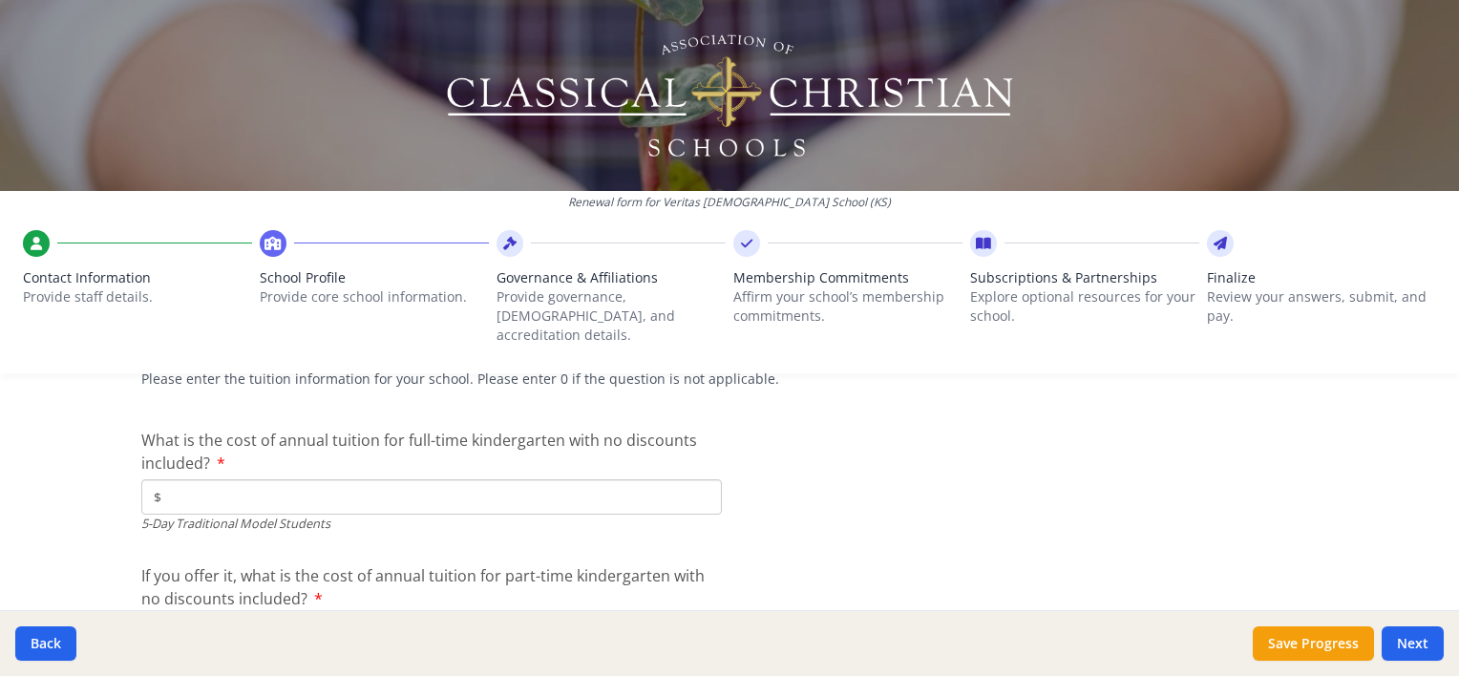
scroll to position [4999, 0]
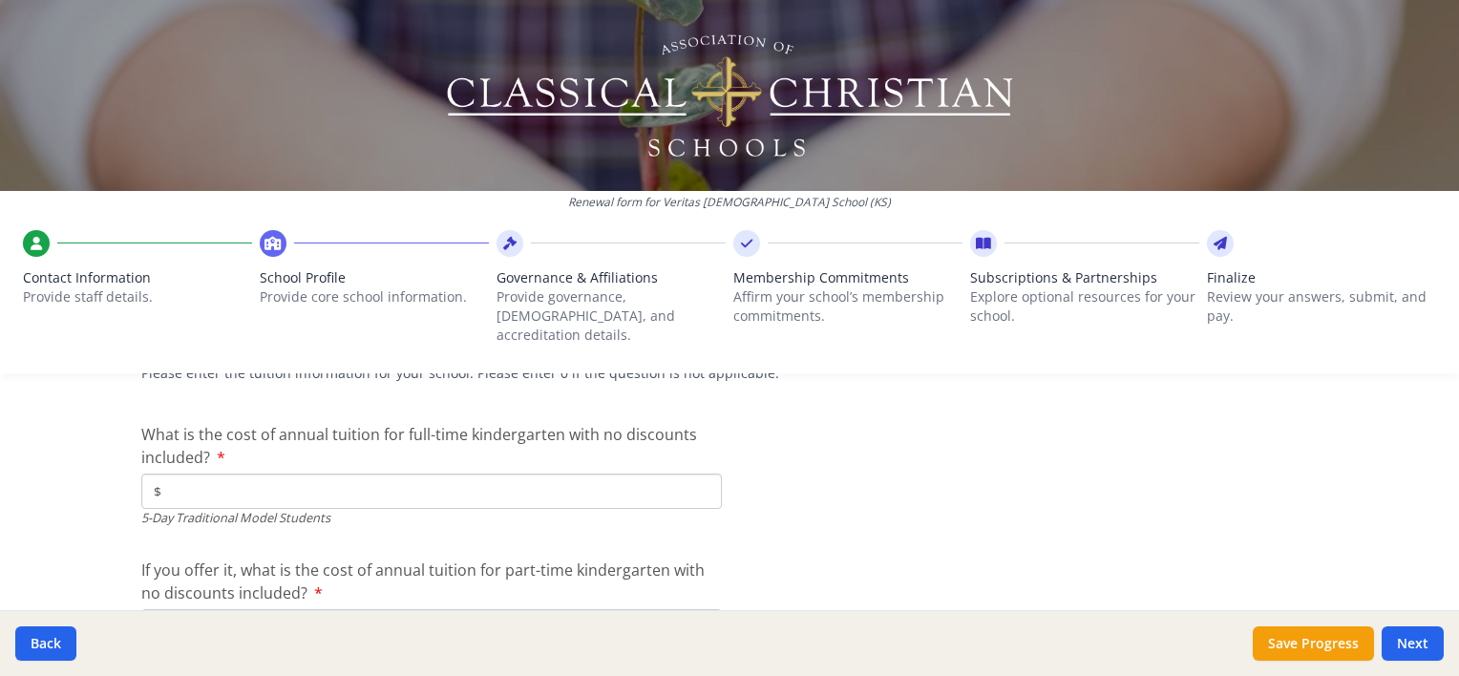
click at [422, 474] on input "$" at bounding box center [431, 491] width 580 height 35
type input "$8 961"
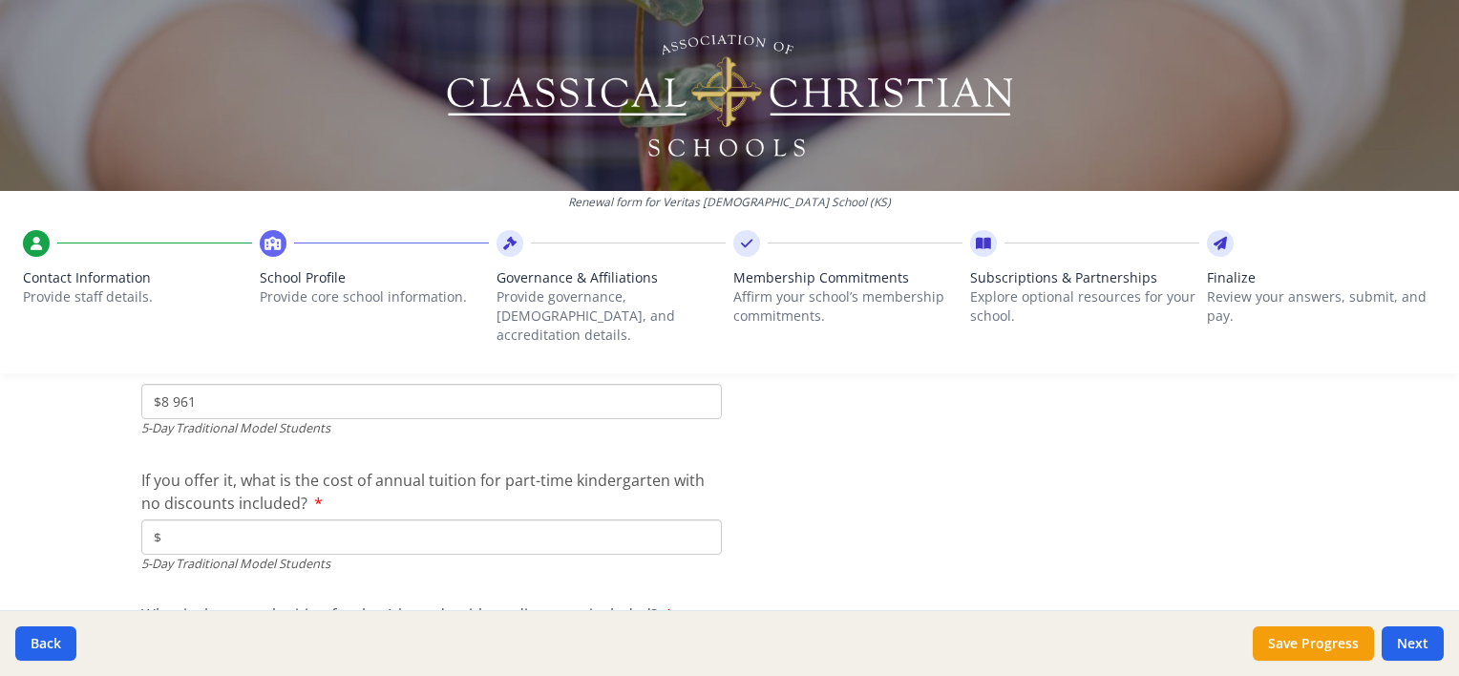
scroll to position [5094, 0]
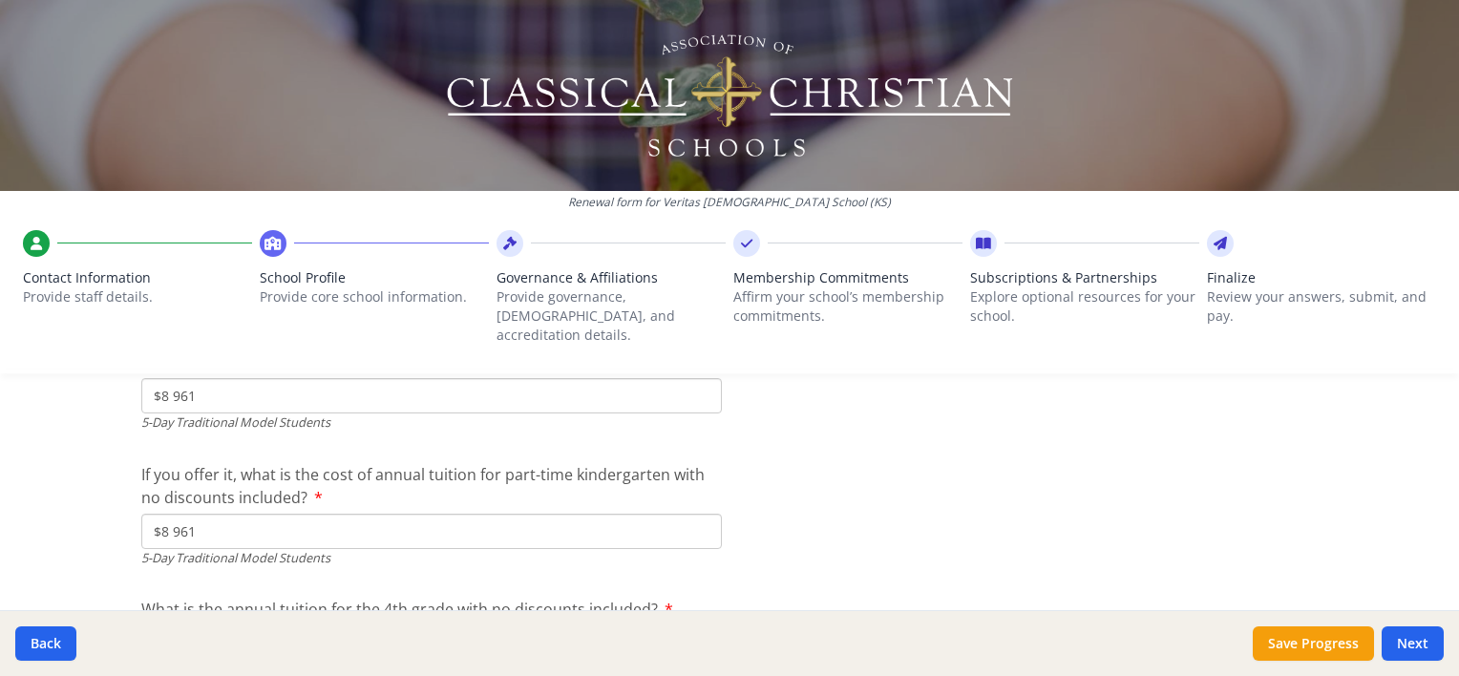
type input "$8 961"
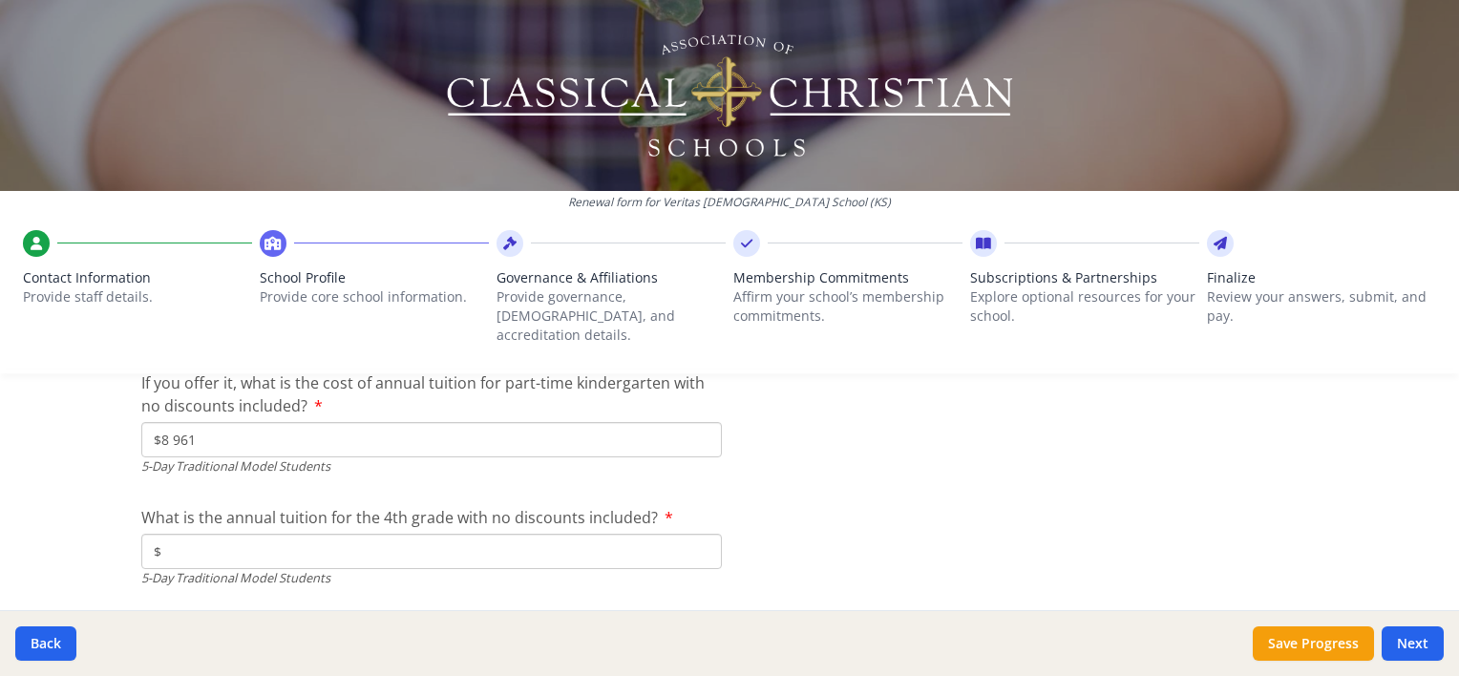
scroll to position [5190, 0]
click at [456, 533] on input "$" at bounding box center [431, 547] width 580 height 35
type input "$8 961"
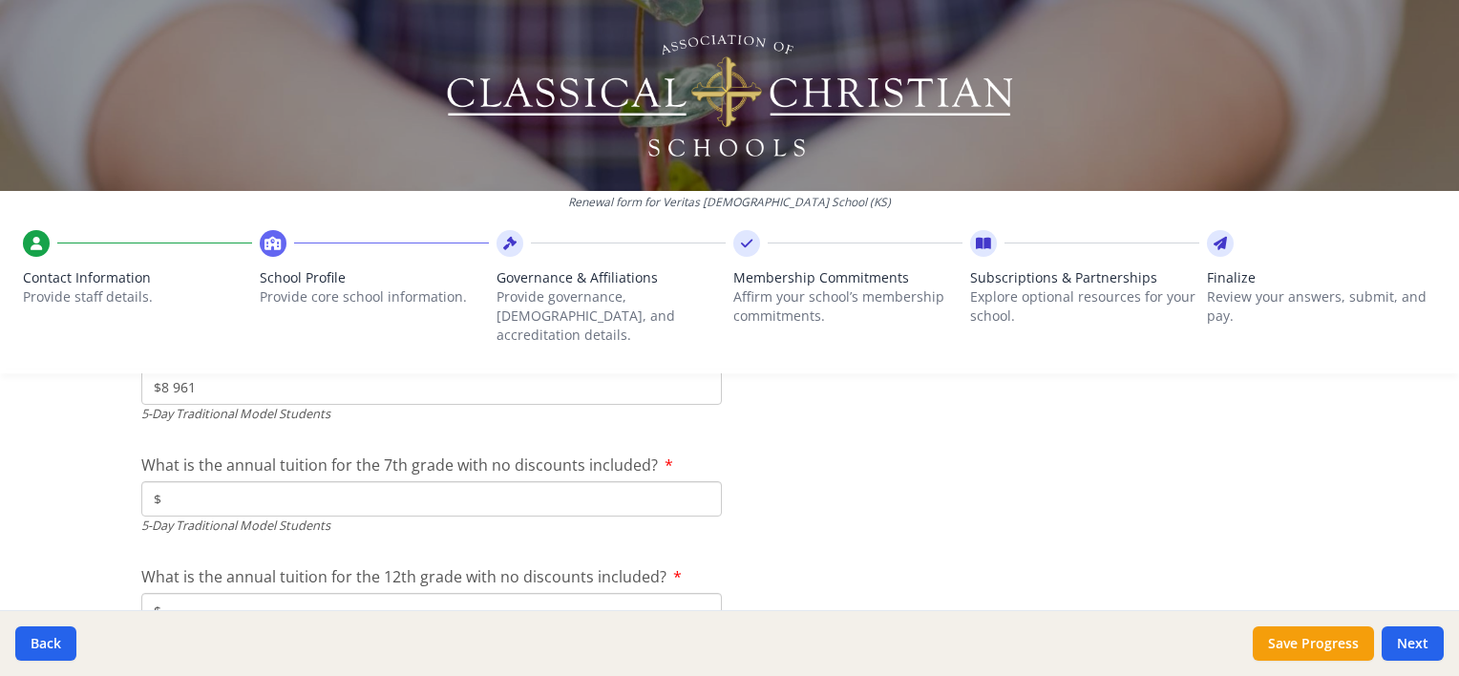
scroll to position [5381, 0]
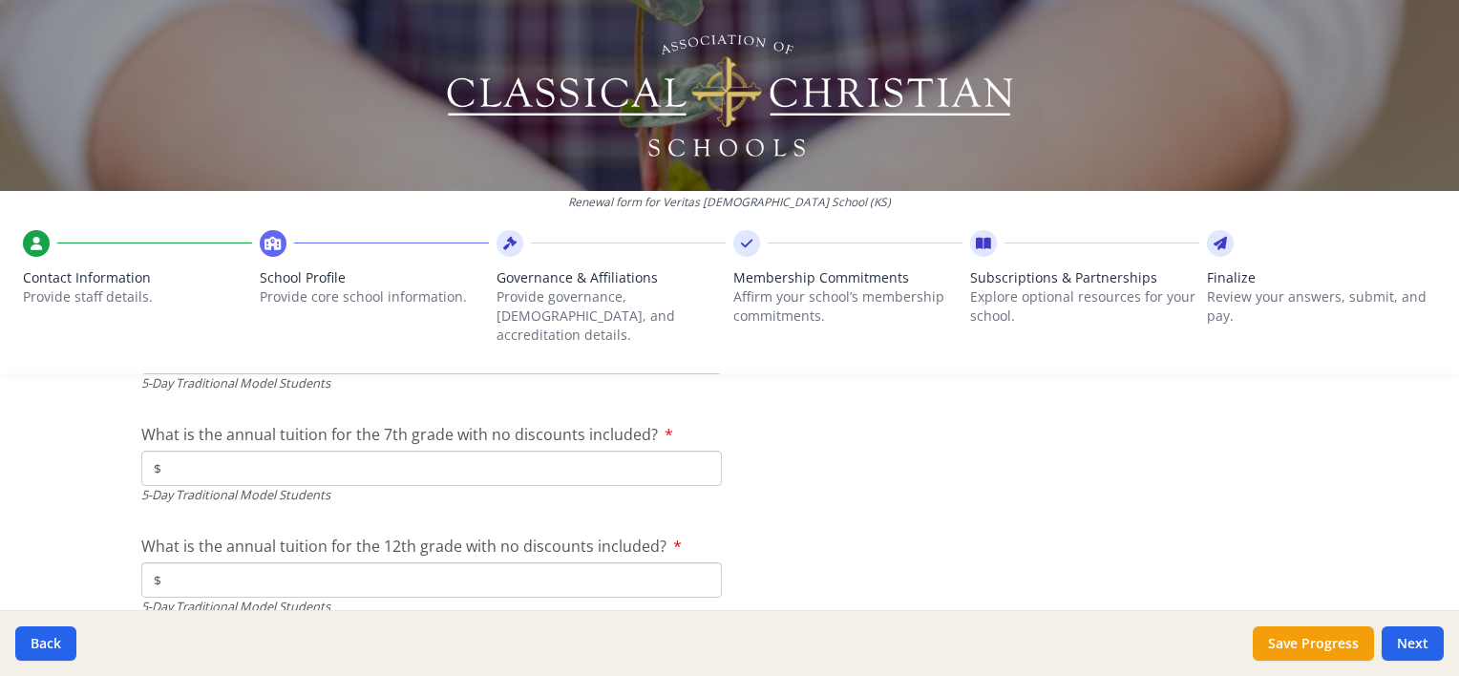
click at [513, 453] on input "$" at bounding box center [431, 468] width 580 height 35
type input "$8 961"
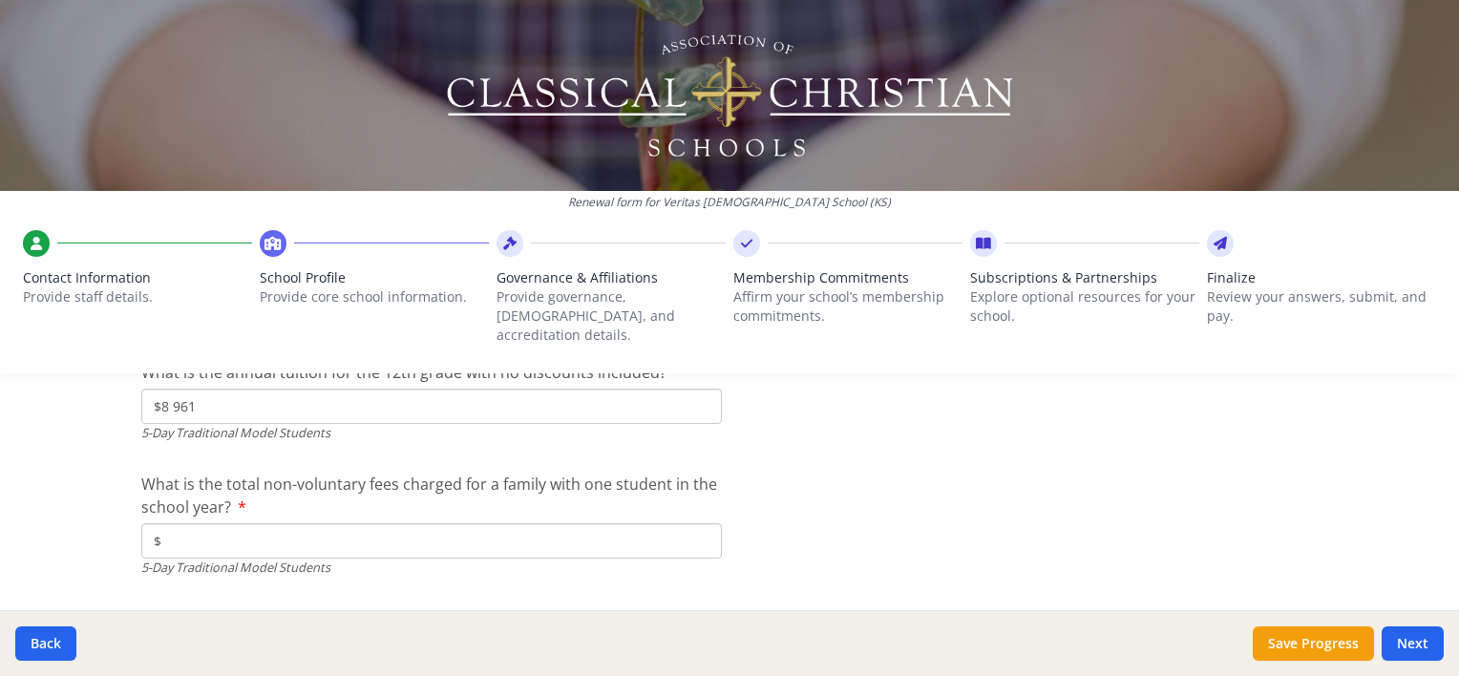
scroll to position [5547, 0]
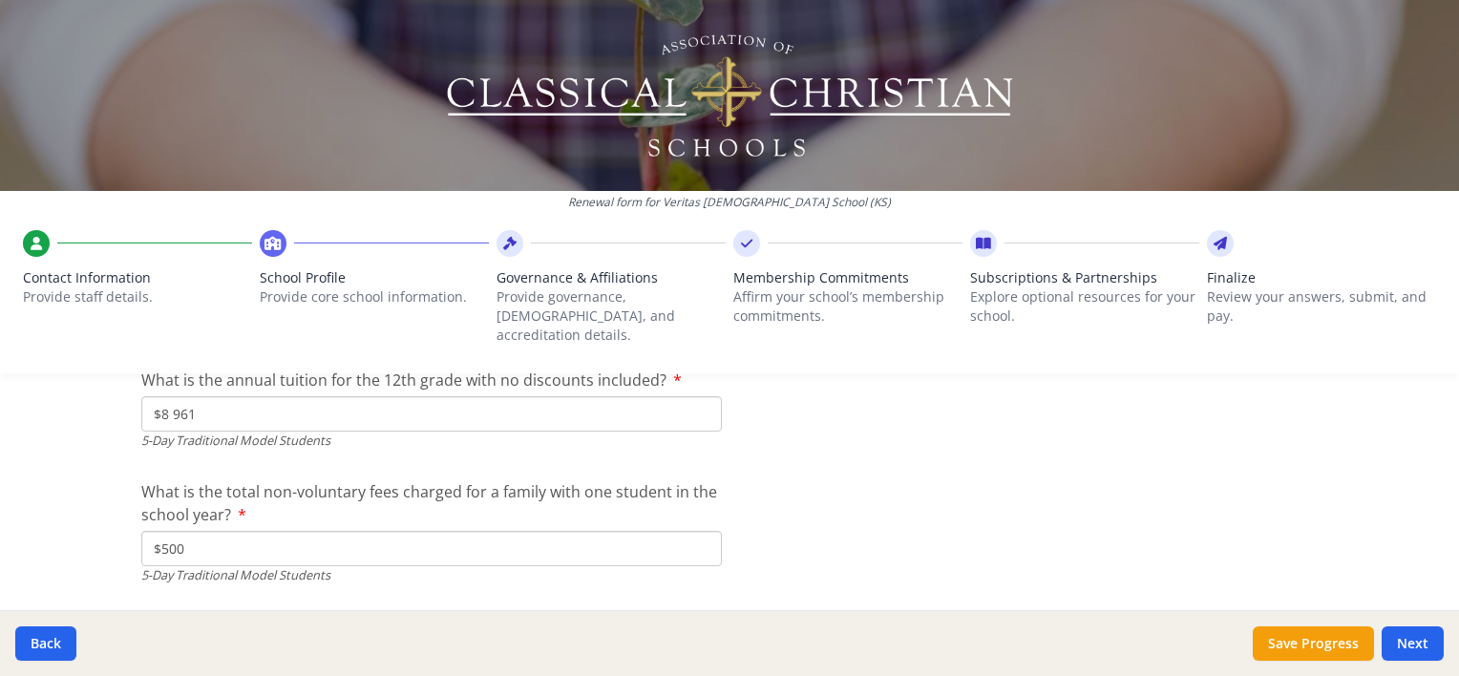
type input "$500"
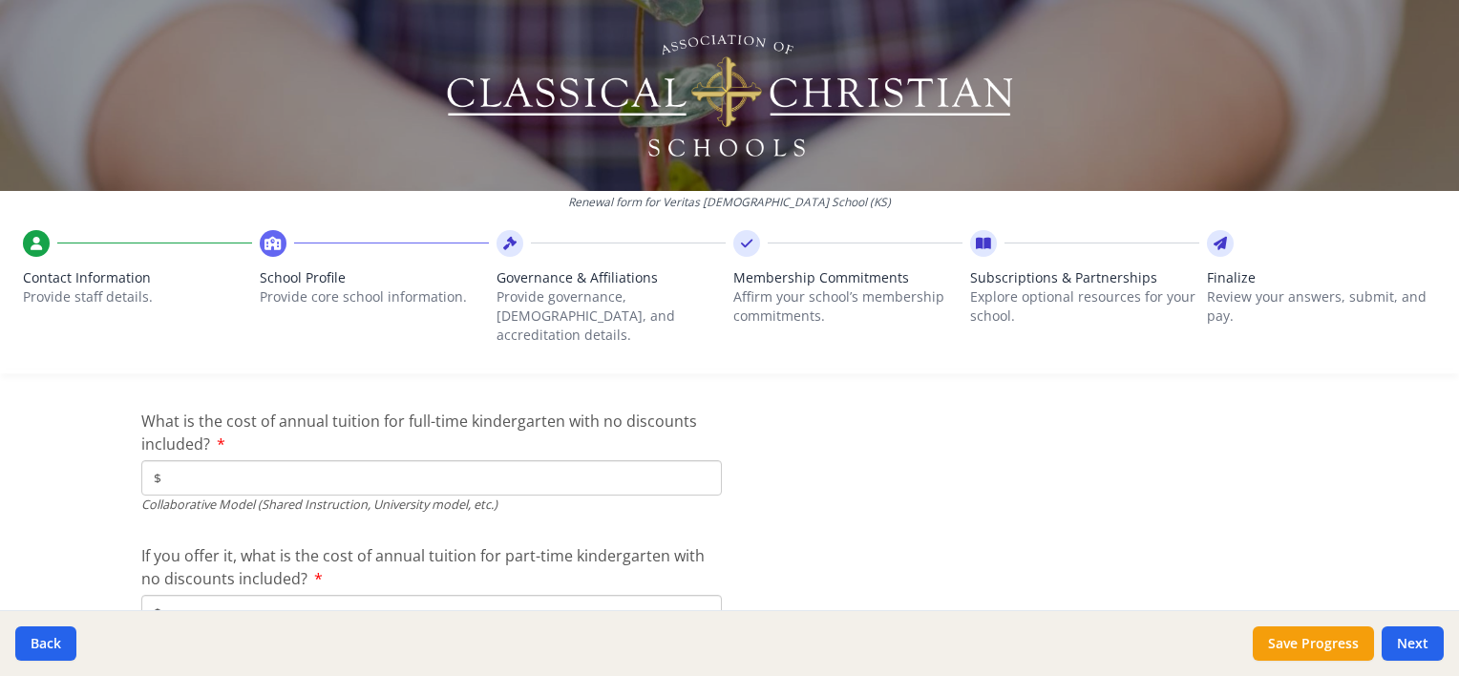
scroll to position [5929, 0]
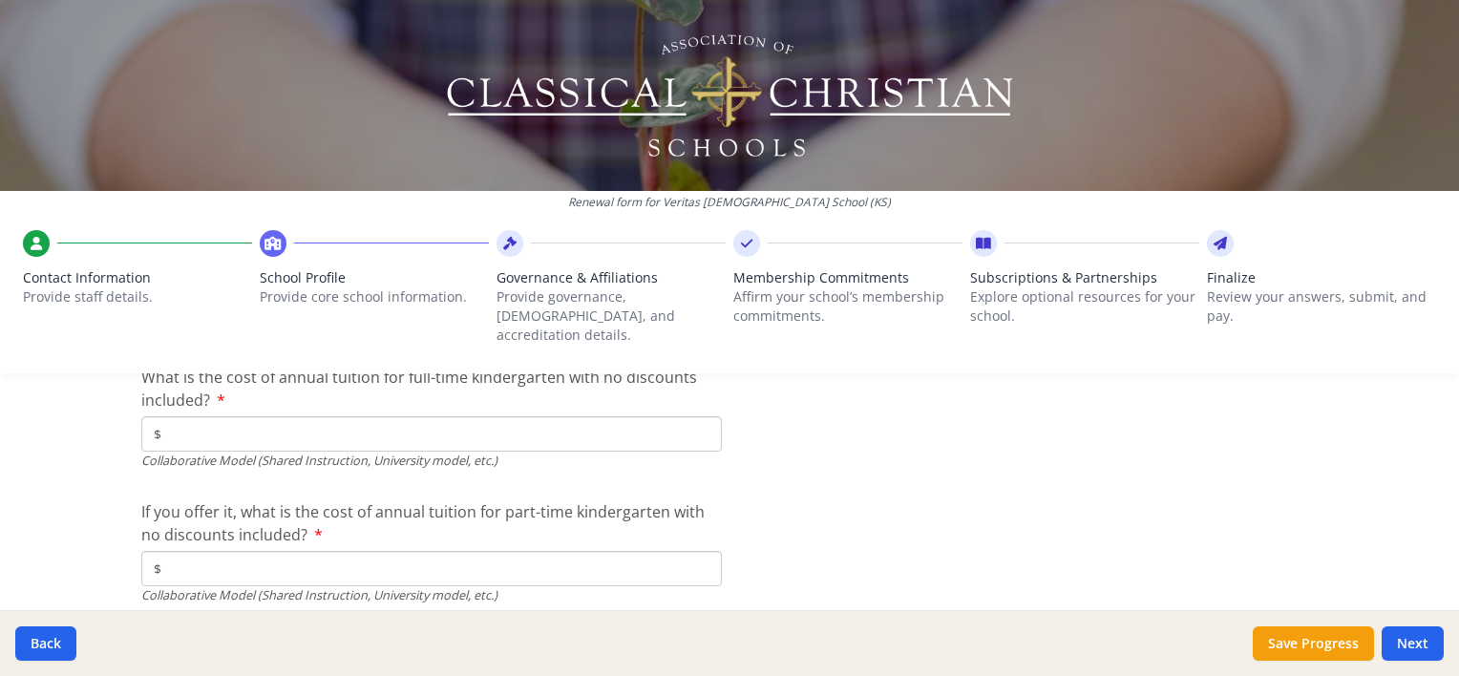
type input "$0"
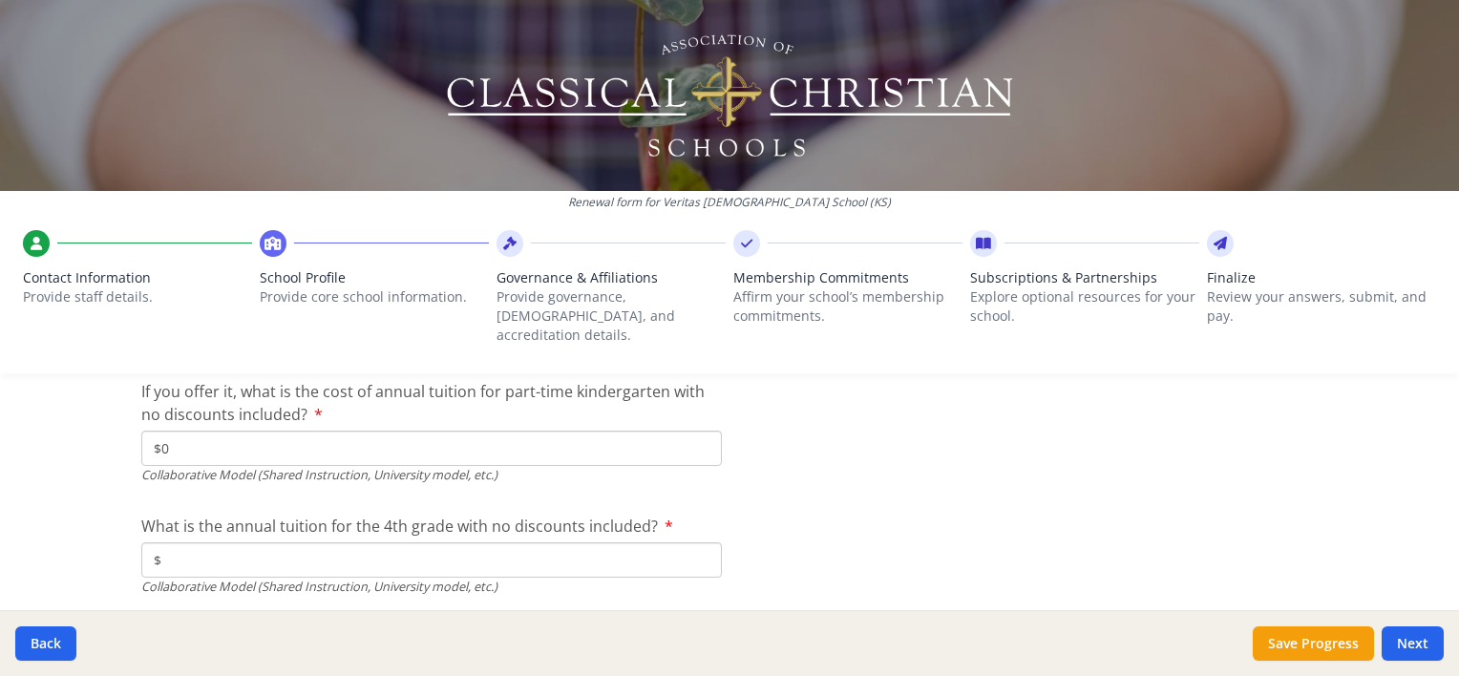
scroll to position [6120, 0]
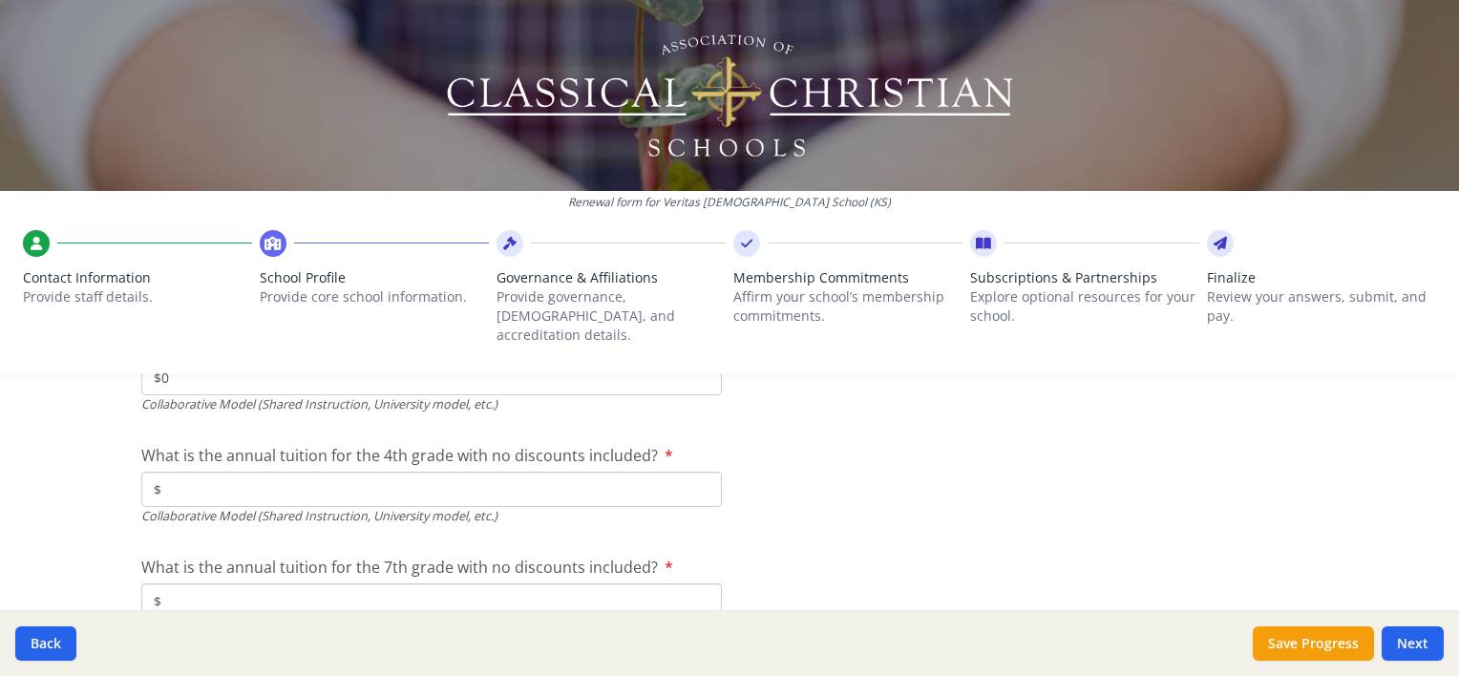
type input "$0"
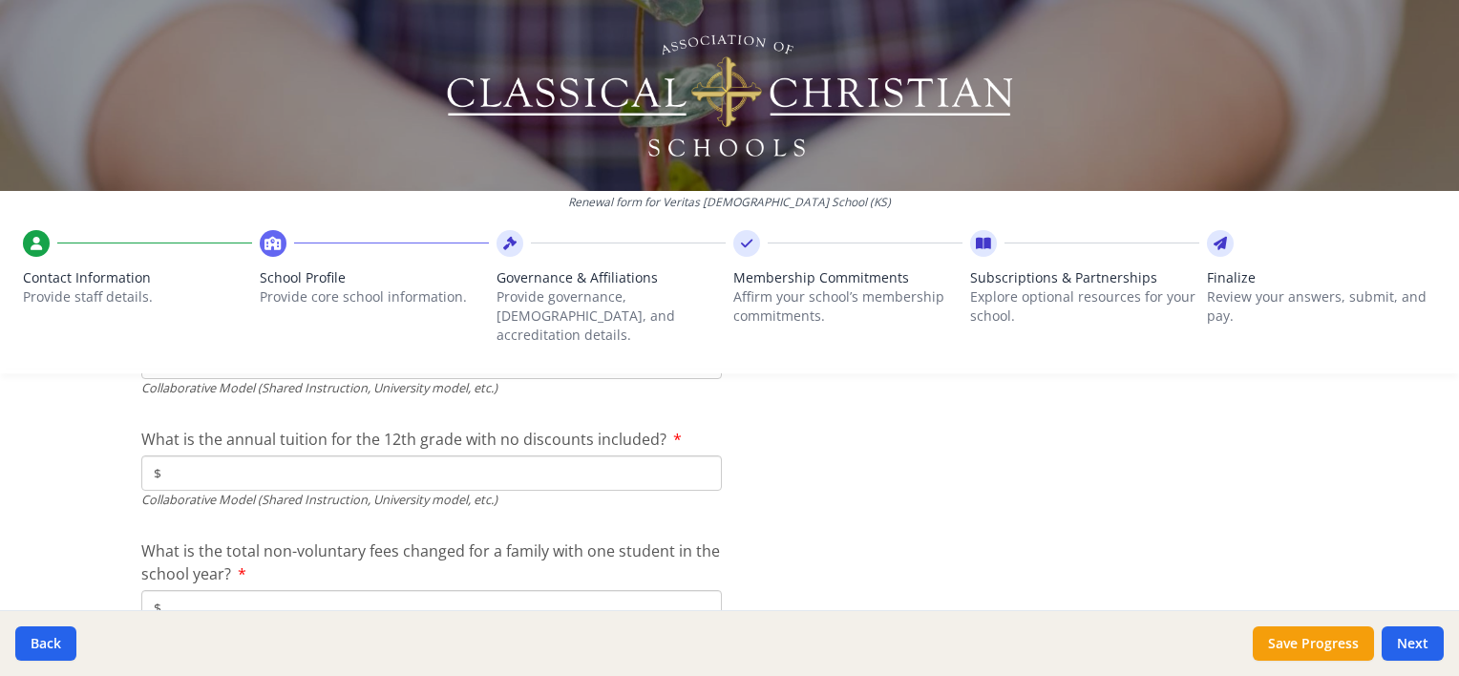
scroll to position [6406, 0]
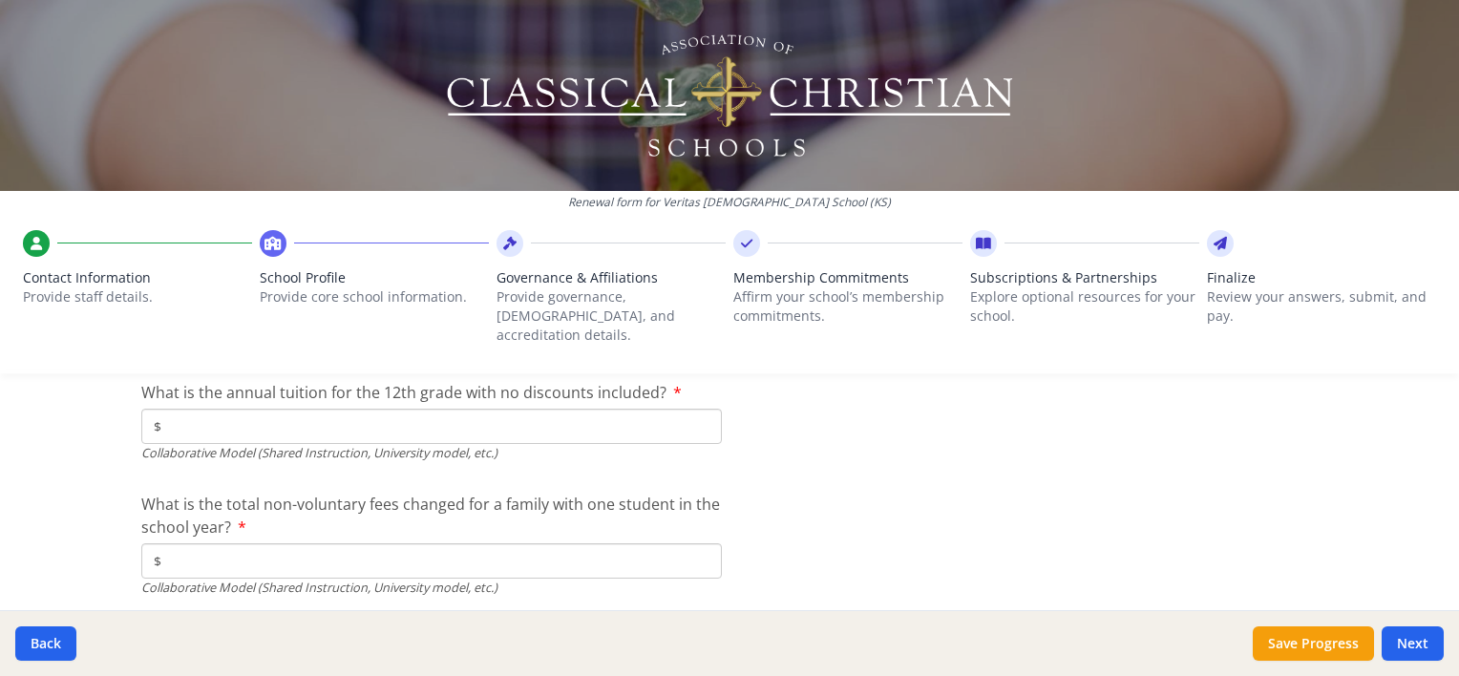
type input "$0"
click at [318, 555] on input "$" at bounding box center [431, 560] width 580 height 35
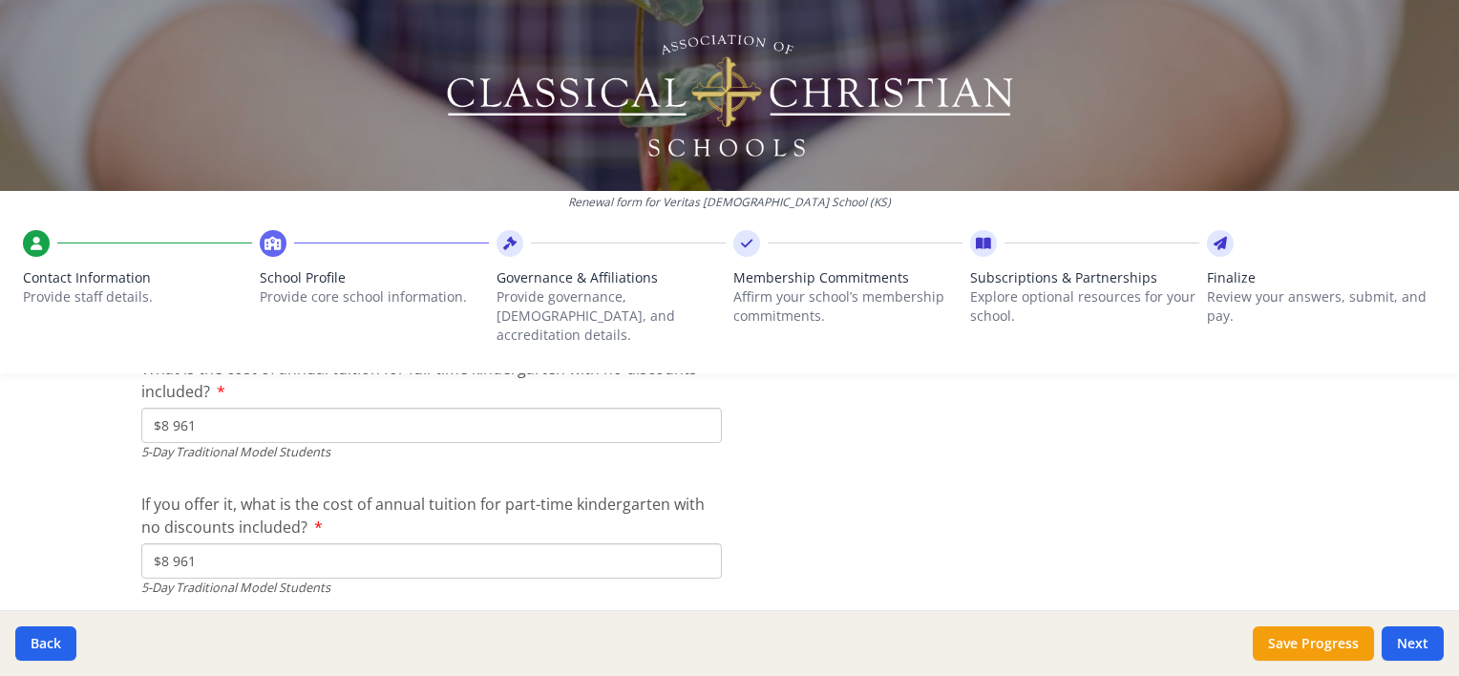
scroll to position [5069, 0]
type input "$0"
click at [325, 545] on input "$8 961" at bounding box center [431, 555] width 580 height 35
drag, startPoint x: 305, startPoint y: 543, endPoint x: 36, endPoint y: 542, distance: 269.2
click at [36, 542] on div "Renewal form for Veritas [DEMOGRAPHIC_DATA] School ([GEOGRAPHIC_DATA]) Contact …" at bounding box center [729, 338] width 1459 height 676
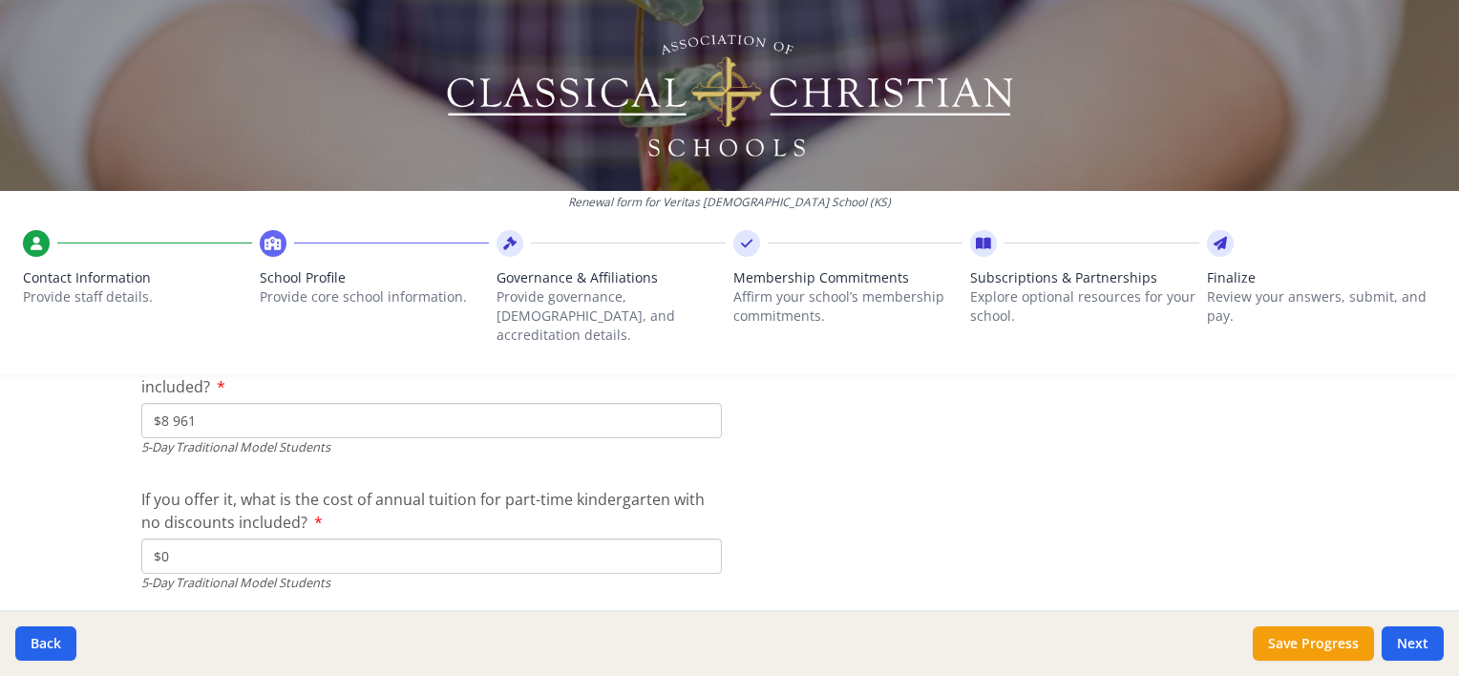
type input "$0"
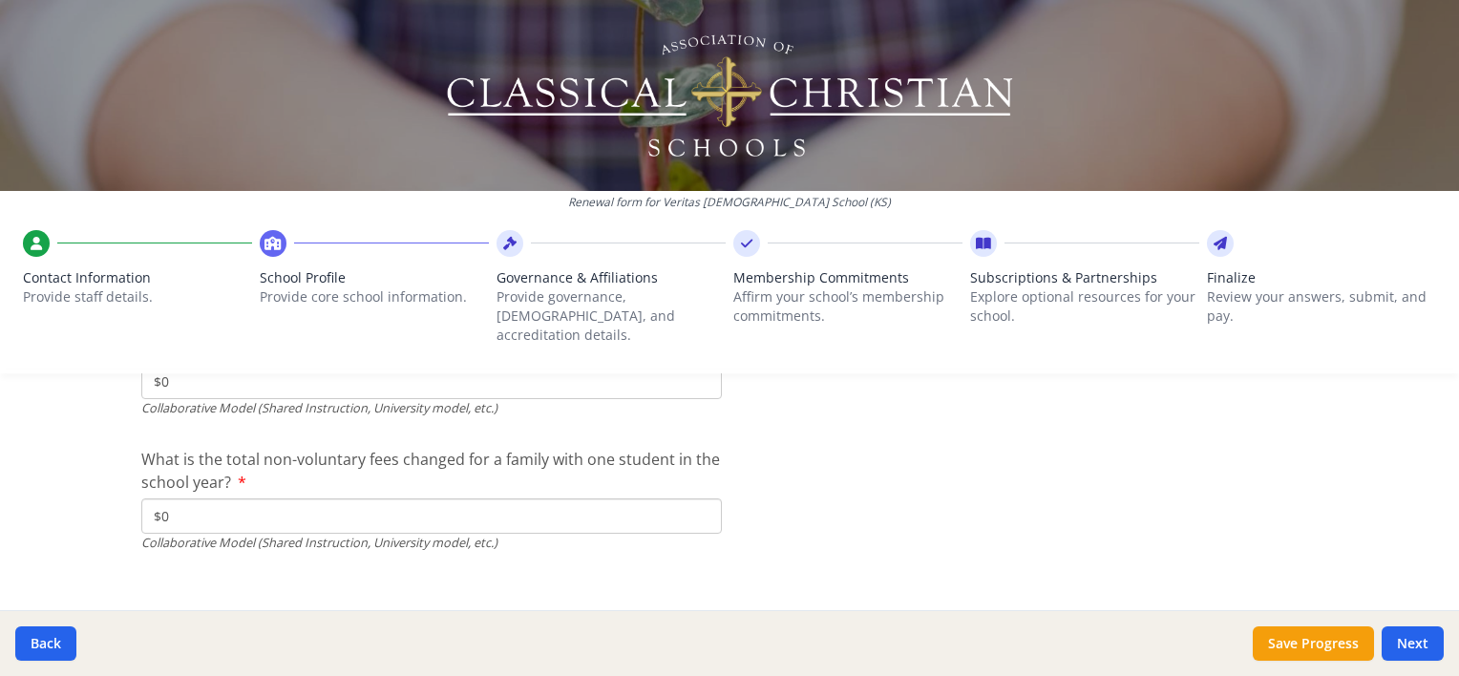
scroll to position [6454, 0]
click at [1340, 649] on button "Save Progress" at bounding box center [1313, 643] width 121 height 34
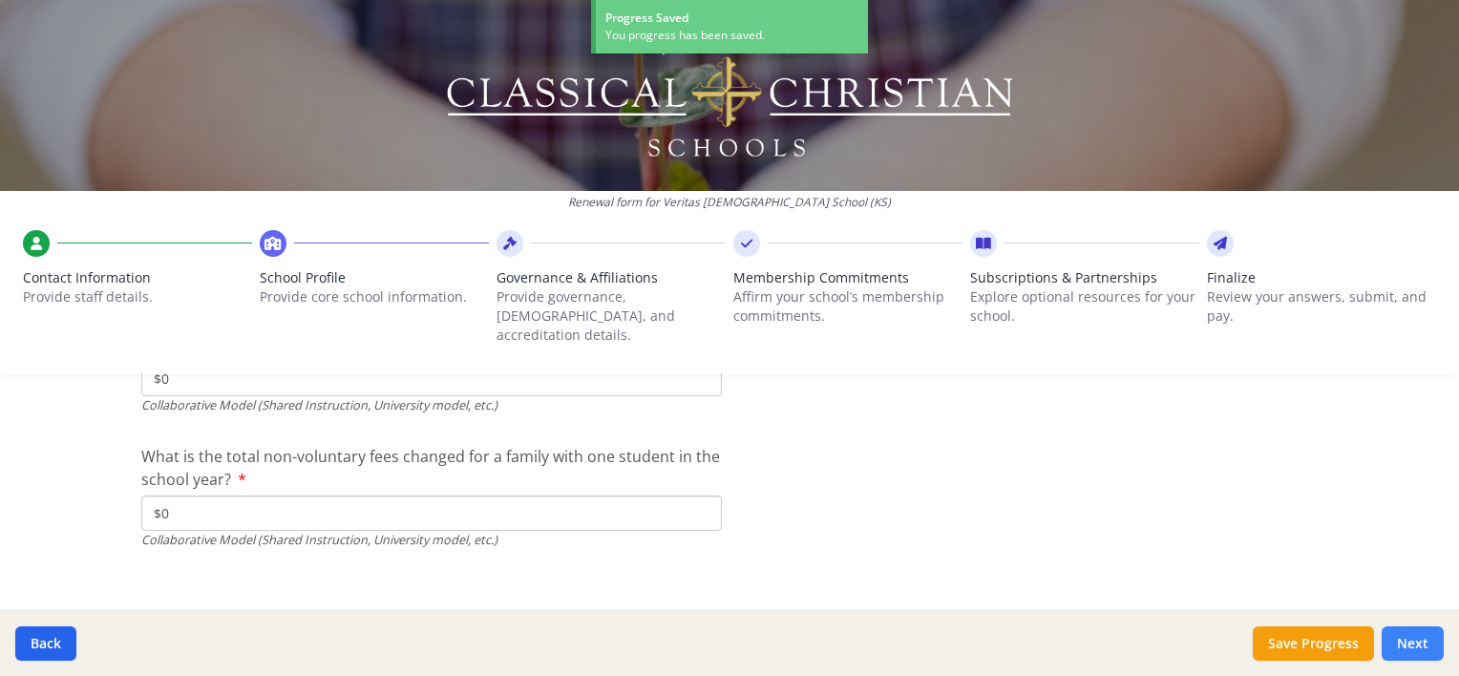
click at [1412, 648] on button "Next" at bounding box center [1412, 643] width 62 height 34
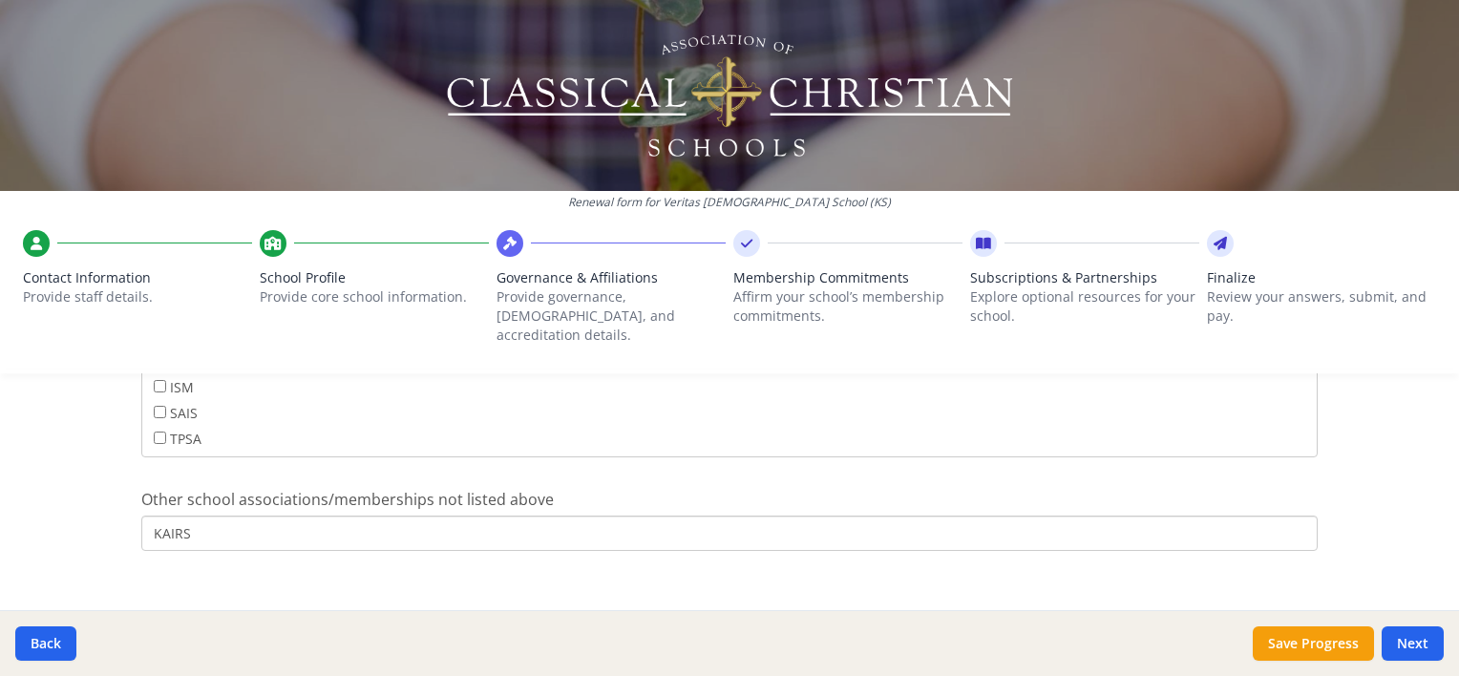
scroll to position [1327, 0]
click at [1426, 645] on button "Next" at bounding box center [1412, 643] width 62 height 34
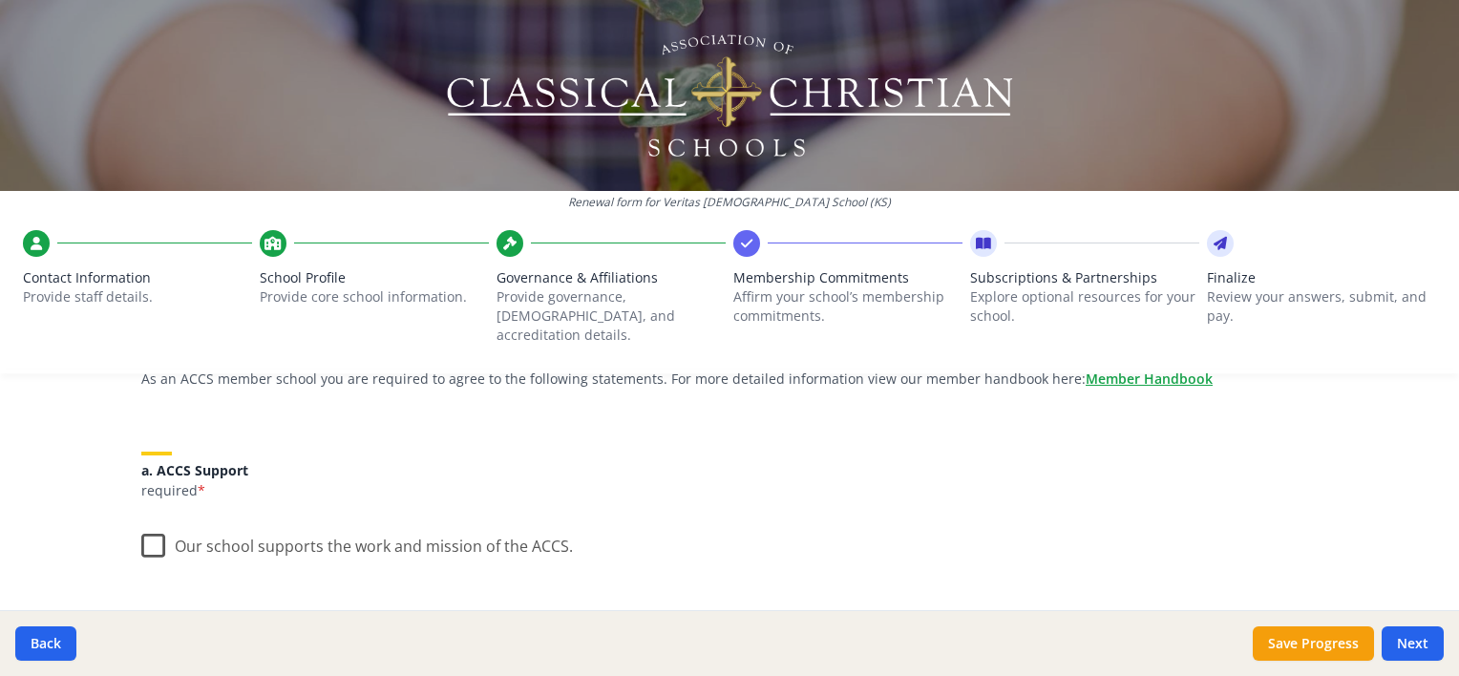
scroll to position [191, 0]
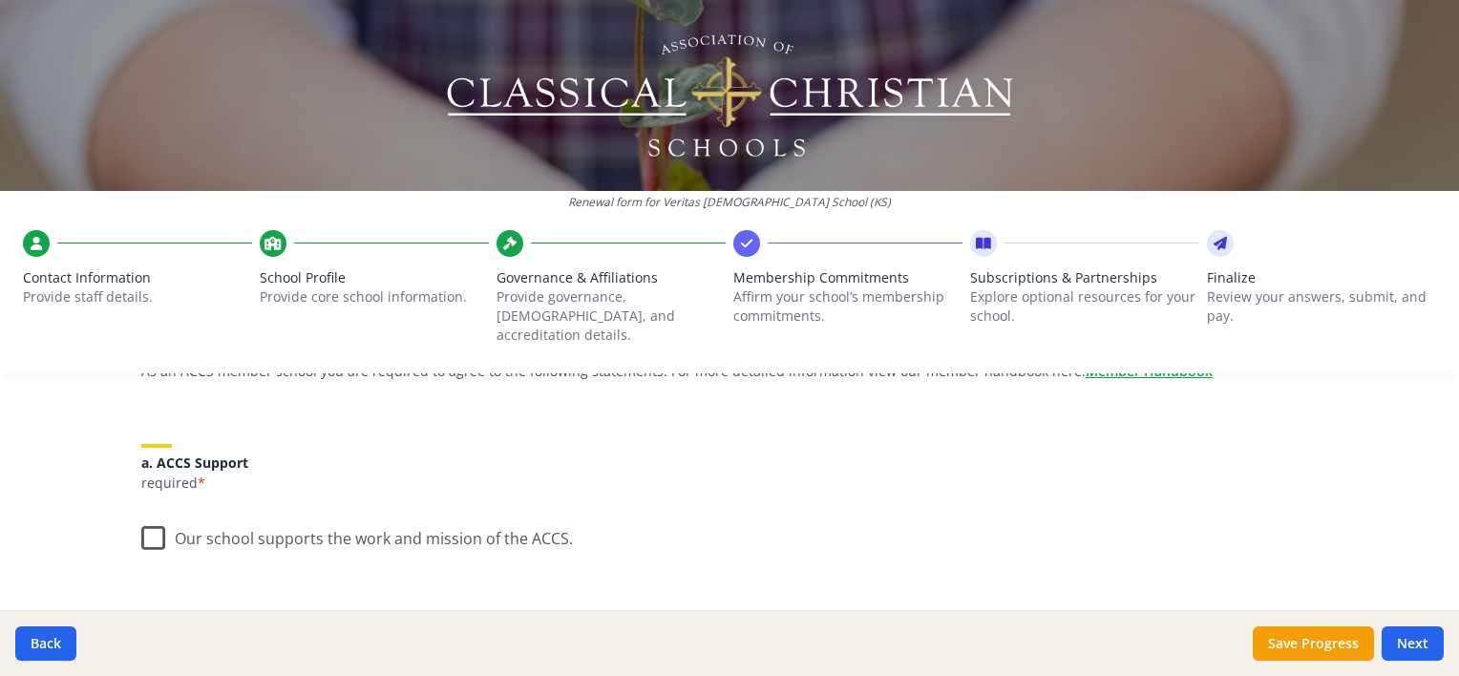
click at [145, 515] on label "Our school supports the work and mission of the ACCS." at bounding box center [357, 534] width 432 height 41
click at [0, 0] on input "Our school supports the work and mission of the ACCS." at bounding box center [0, 0] width 0 height 0
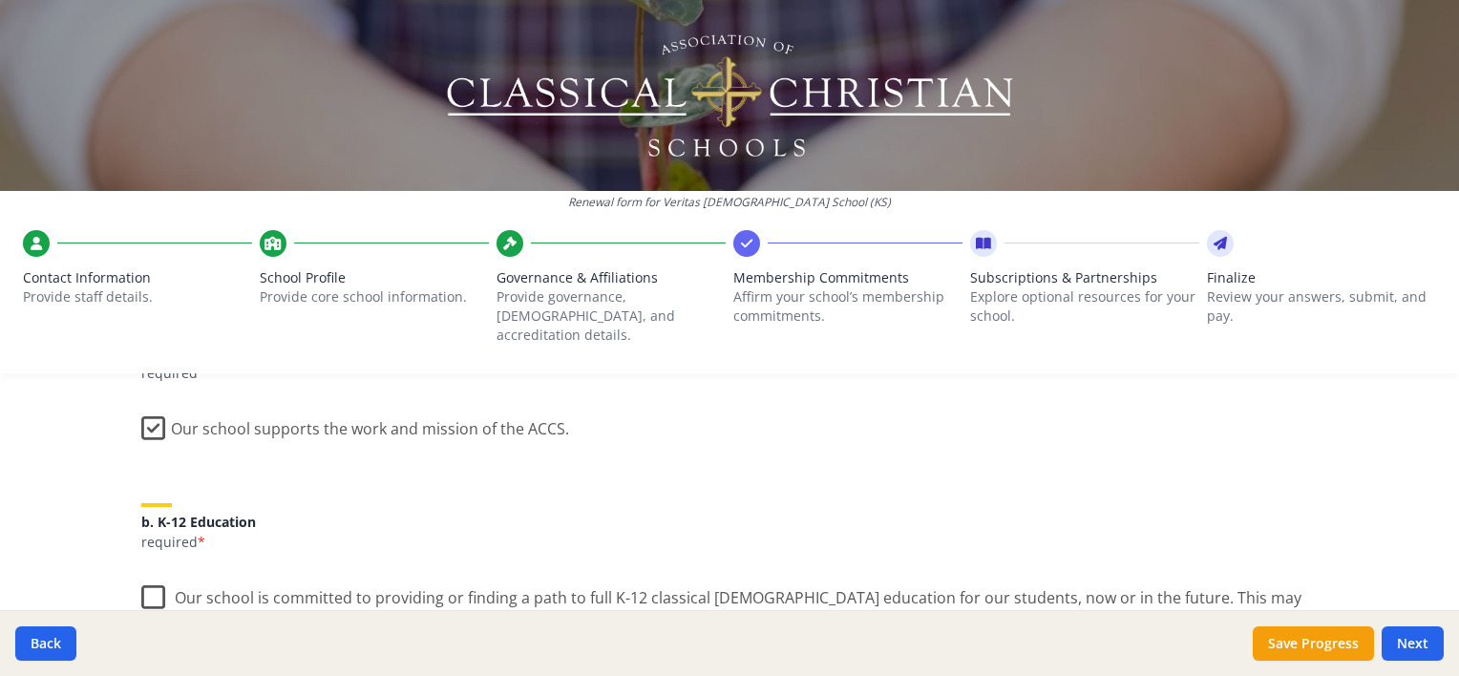
scroll to position [382, 0]
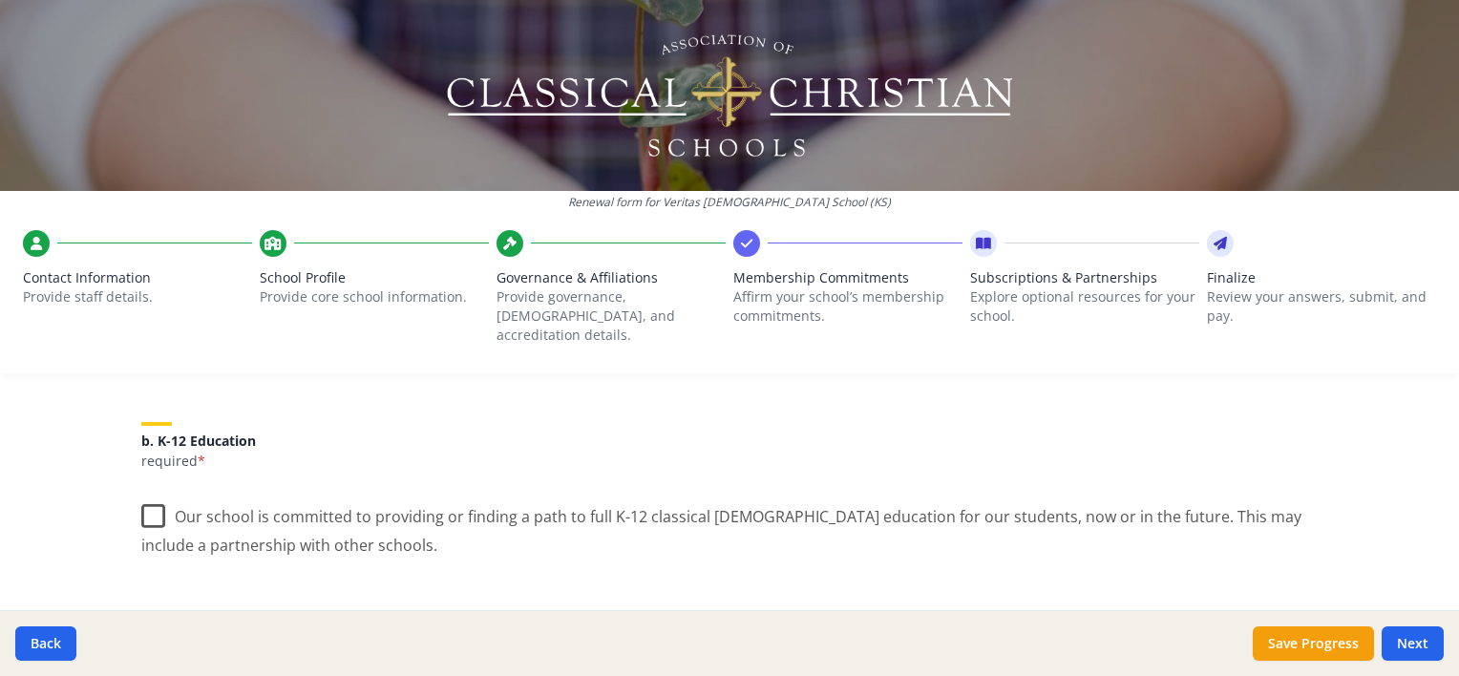
click at [151, 498] on label "Our school is committed to providing or finding a path to full K-12 classical […" at bounding box center [729, 524] width 1176 height 64
click at [0, 0] on input "Our school is committed to providing or finding a path to full K-12 classical […" at bounding box center [0, 0] width 0 height 0
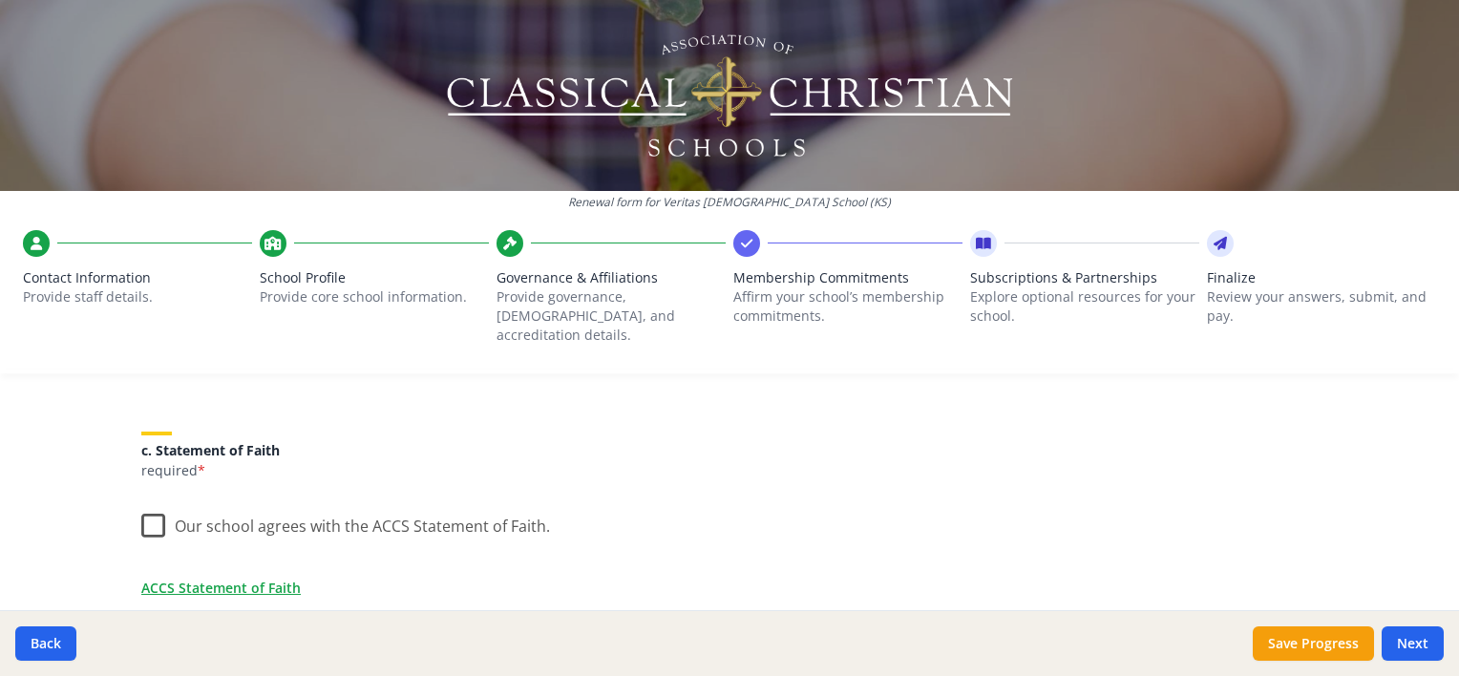
scroll to position [573, 0]
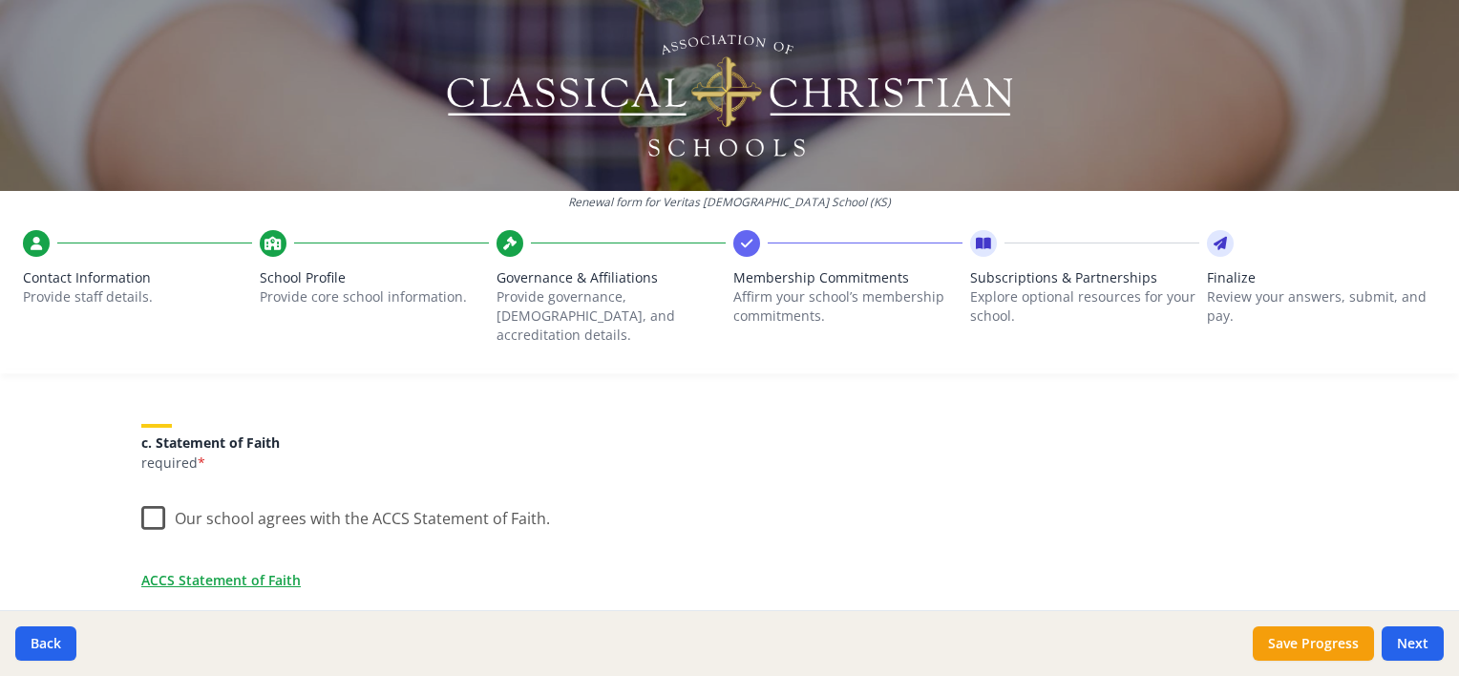
click at [153, 496] on label "Our school agrees with the ACCS Statement of Faith." at bounding box center [345, 514] width 409 height 41
click at [0, 0] on input "Our school agrees with the ACCS Statement of Faith." at bounding box center [0, 0] width 0 height 0
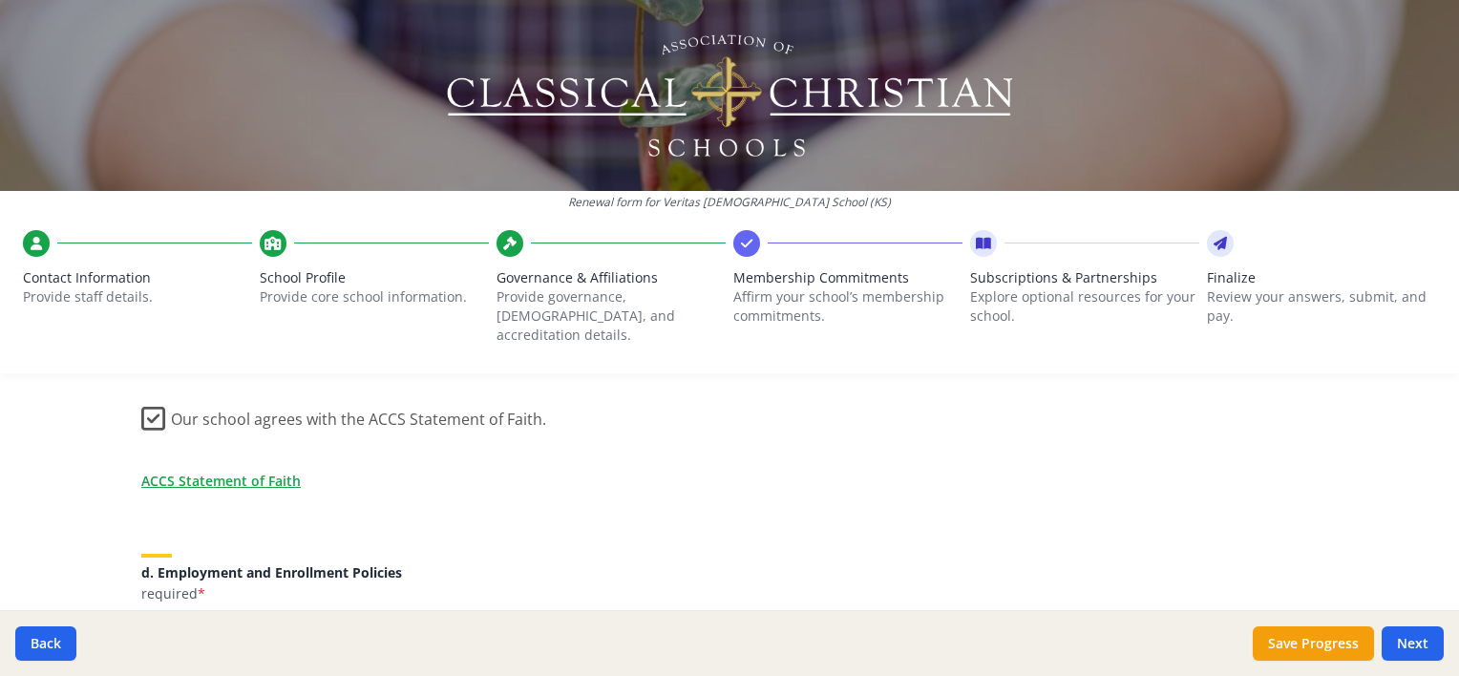
scroll to position [764, 0]
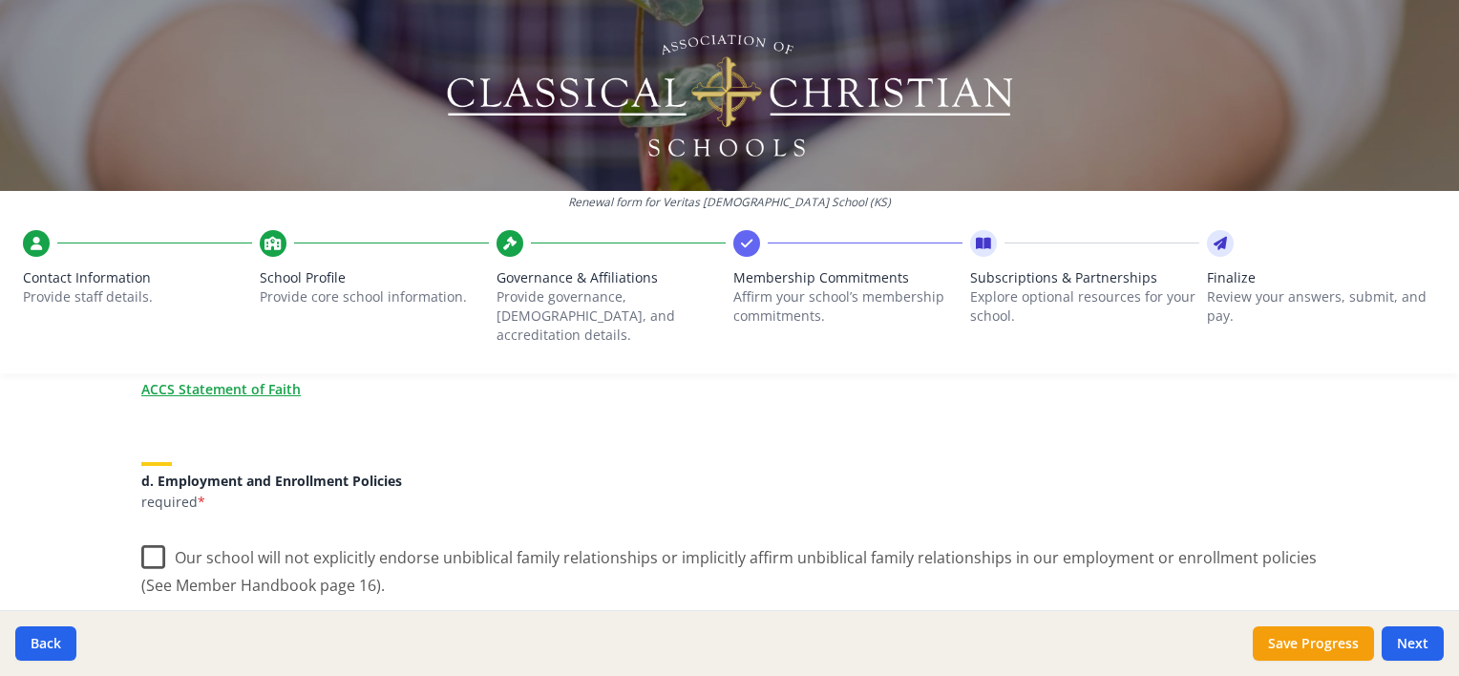
click at [153, 537] on label "Our school will not explicitly endorse unbiblical family relationships or impli…" at bounding box center [729, 565] width 1176 height 64
click at [0, 0] on input "Our school will not explicitly endorse unbiblical family relationships or impli…" at bounding box center [0, 0] width 0 height 0
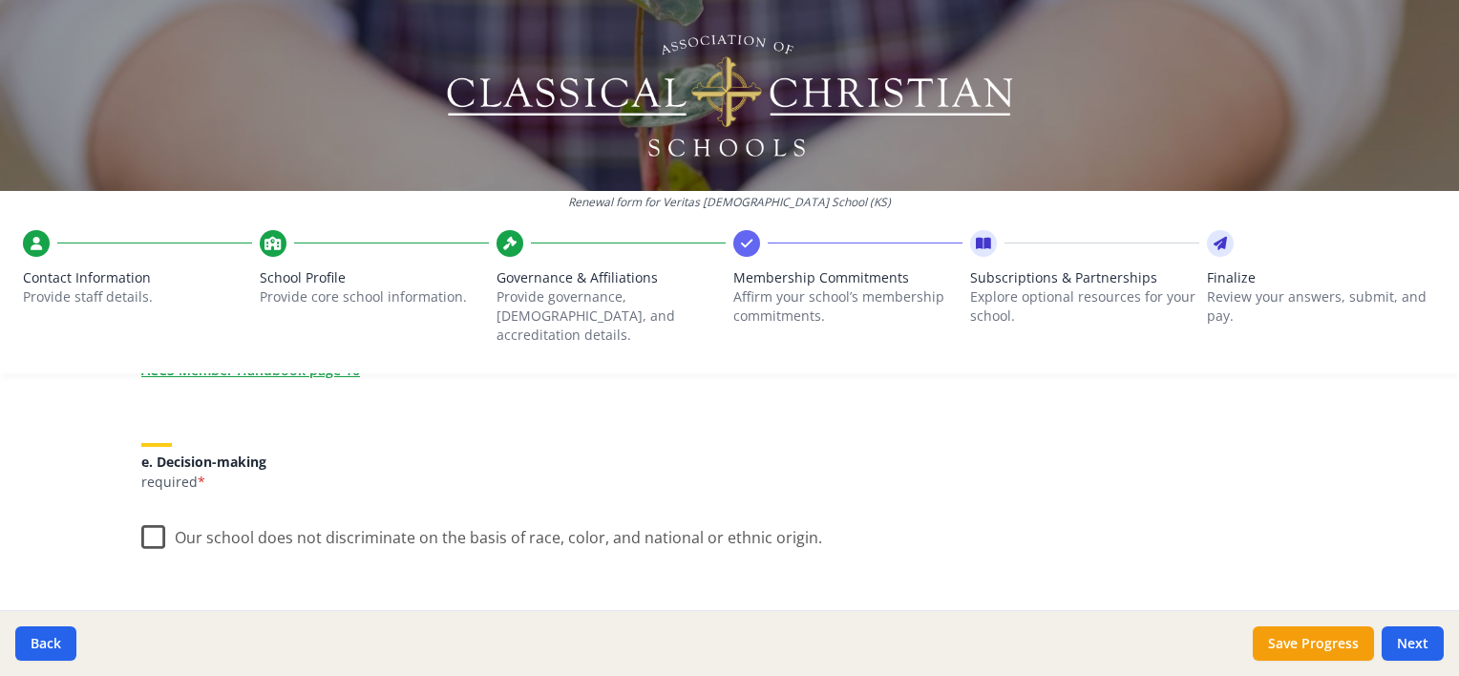
scroll to position [1050, 0]
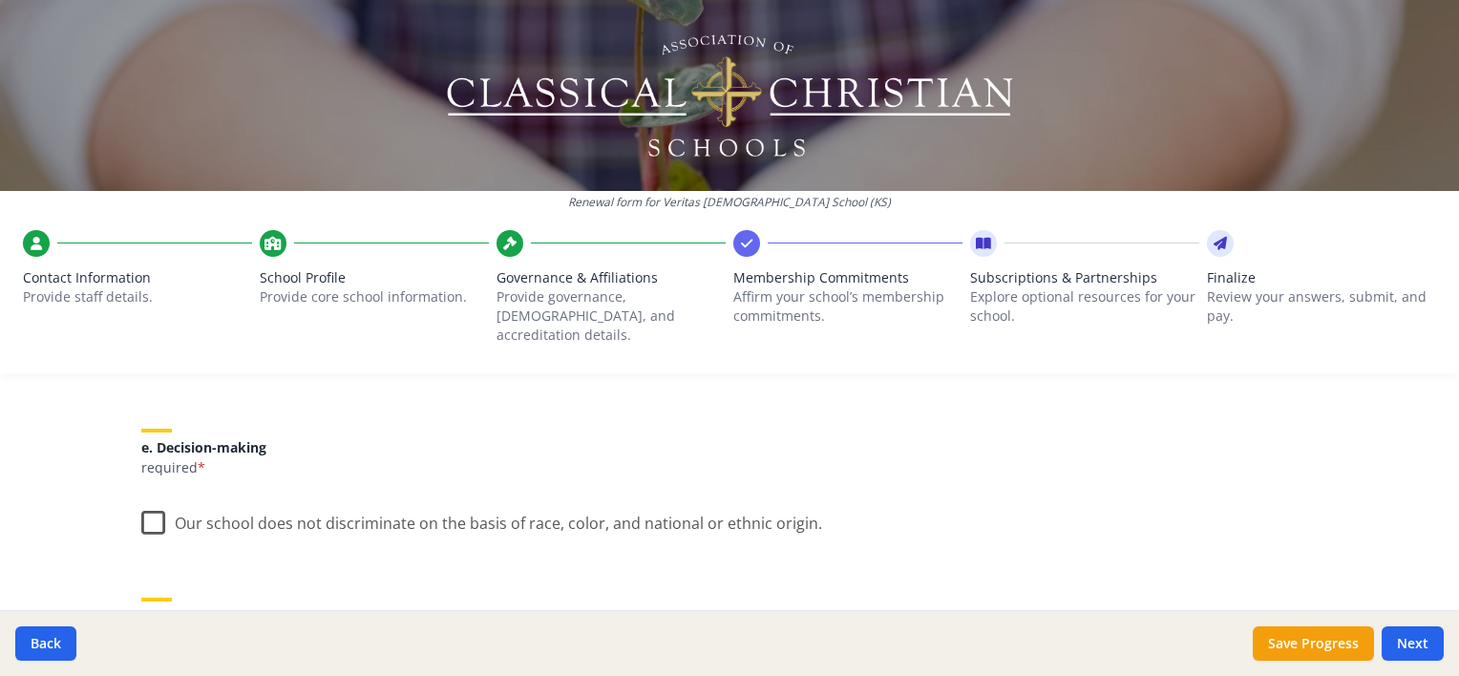
click at [148, 504] on label "Our school does not discriminate on the basis of race, color, and national or e…" at bounding box center [481, 518] width 681 height 41
click at [0, 0] on input "Our school does not discriminate on the basis of race, color, and national or e…" at bounding box center [0, 0] width 0 height 0
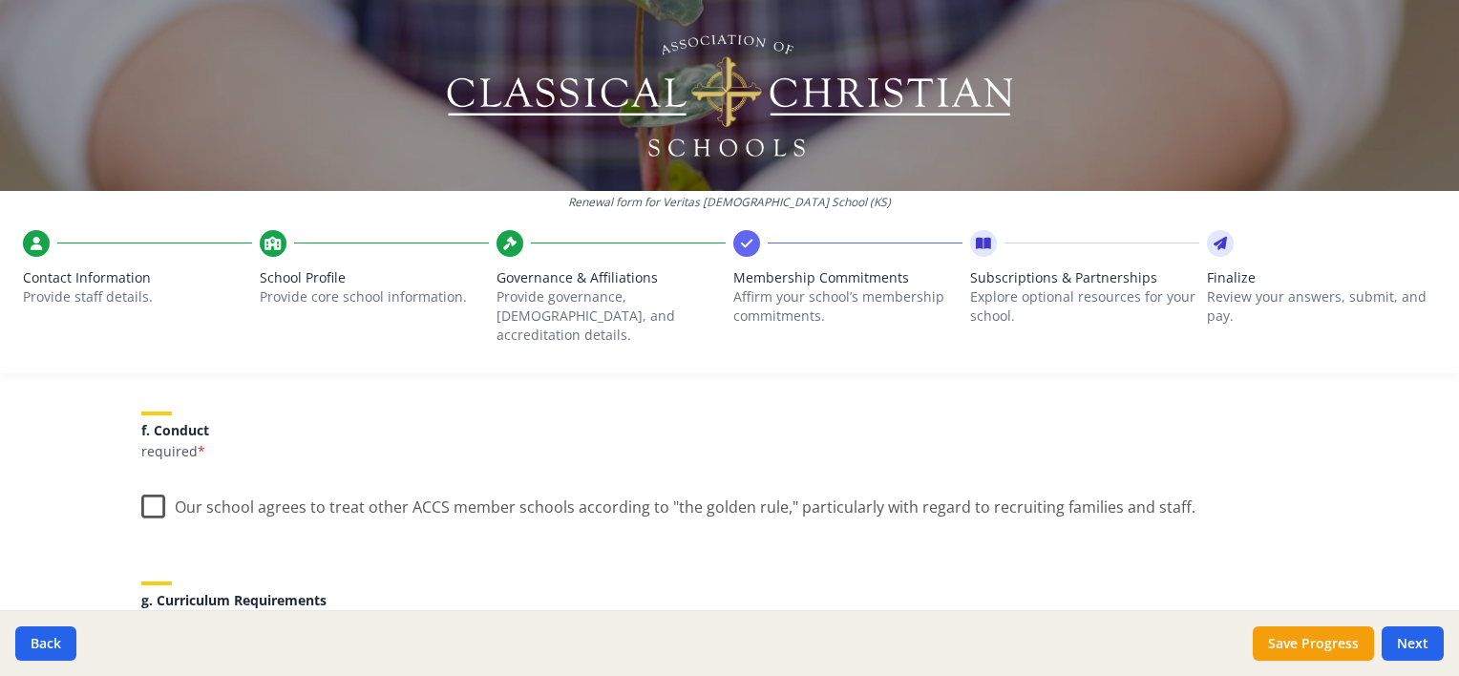
scroll to position [1241, 0]
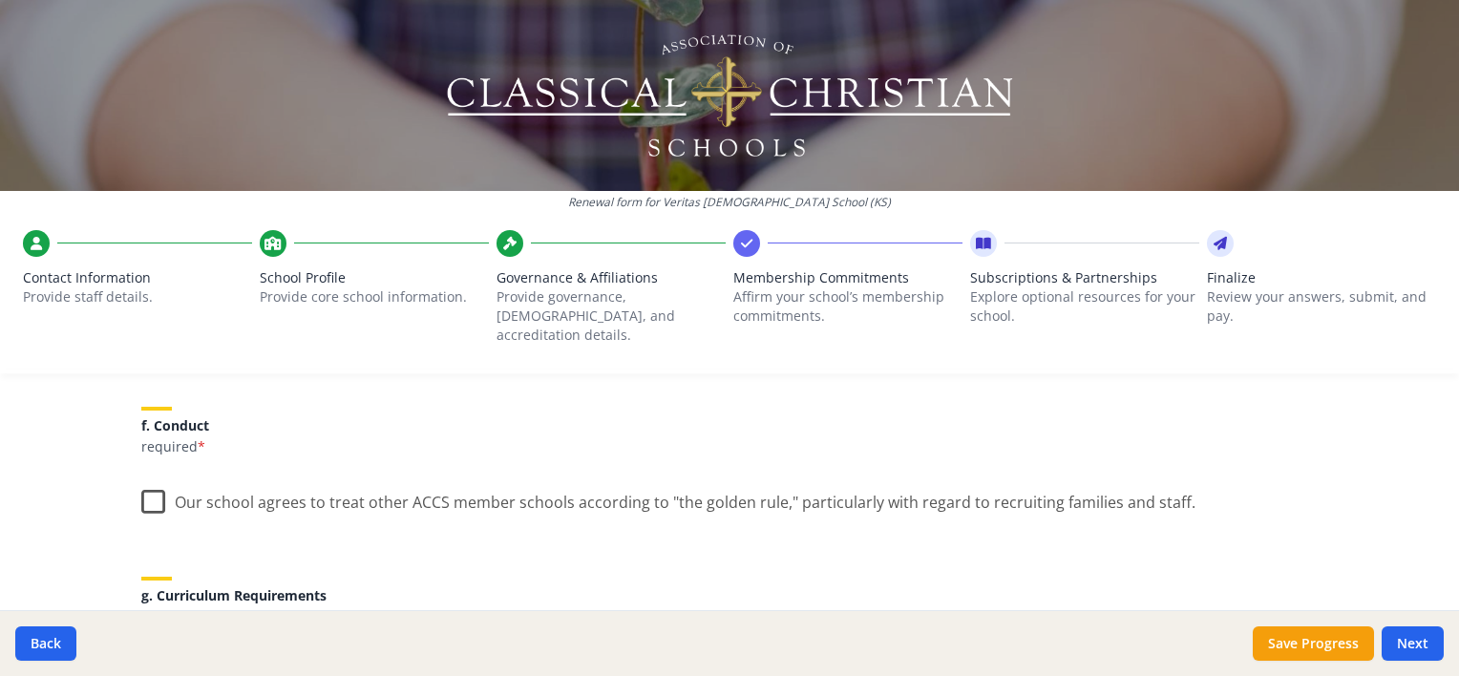
click at [145, 491] on label "Our school agrees to treat other ACCS member schools according to "the golden r…" at bounding box center [668, 497] width 1054 height 41
click at [0, 0] on input "Our school agrees to treat other ACCS member schools according to "the golden r…" at bounding box center [0, 0] width 0 height 0
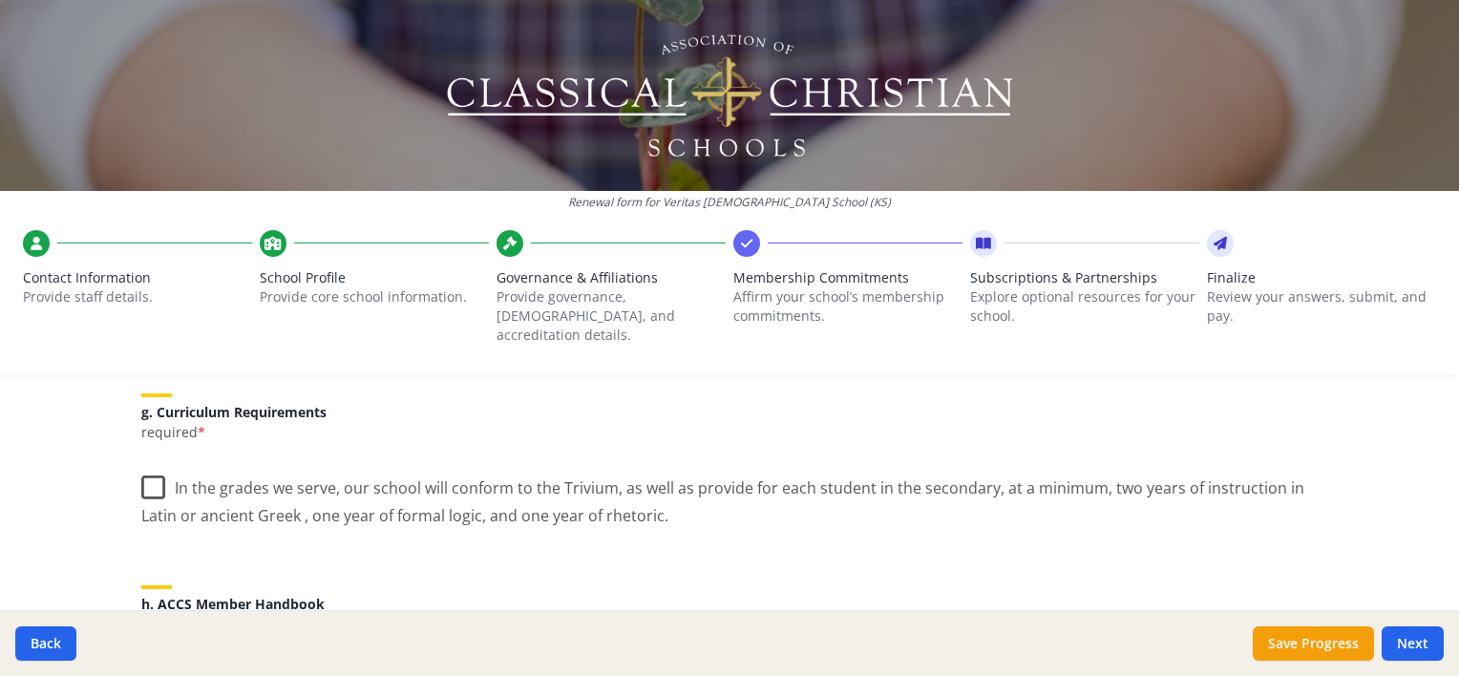
scroll to position [1432, 0]
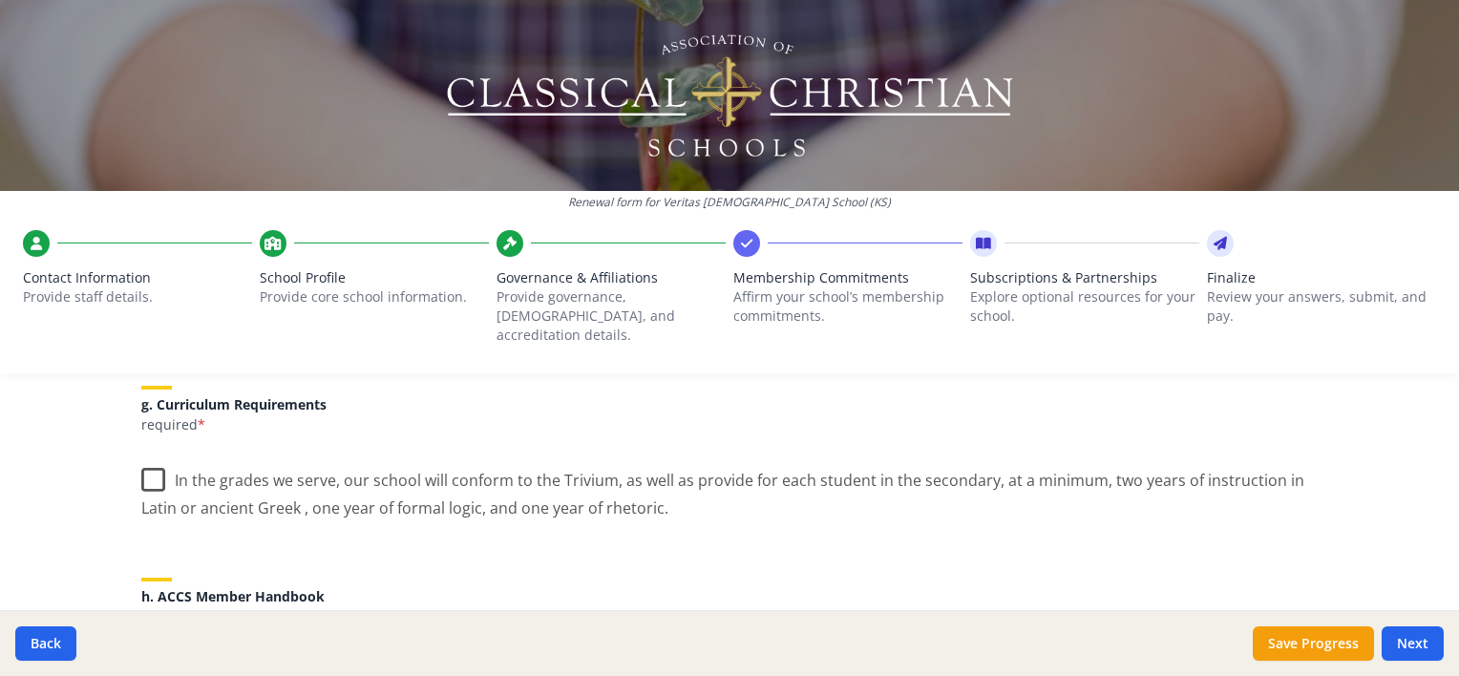
click at [141, 466] on label "In the grades we serve, our school will conform to the Trivium, as well as prov…" at bounding box center [729, 487] width 1176 height 64
click at [0, 0] on input "In the grades we serve, our school will conform to the Trivium, as well as prov…" at bounding box center [0, 0] width 0 height 0
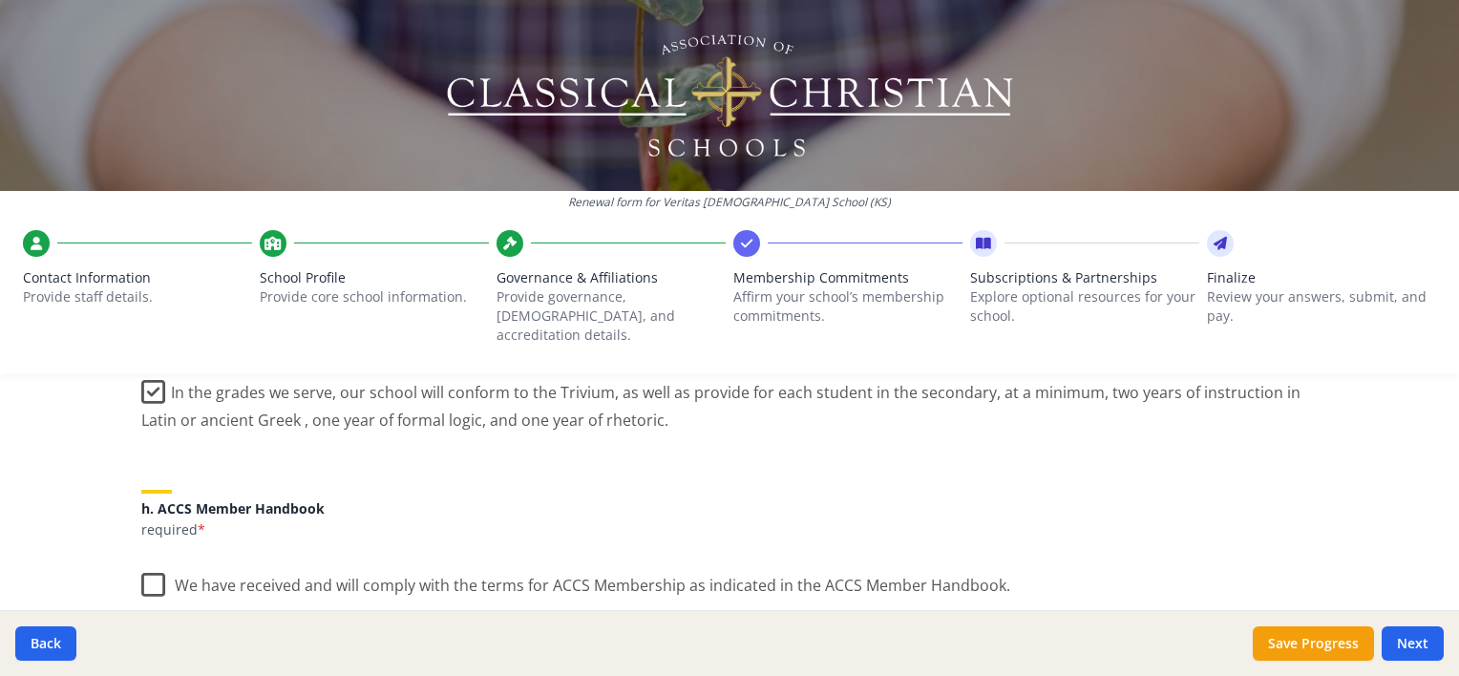
scroll to position [1527, 0]
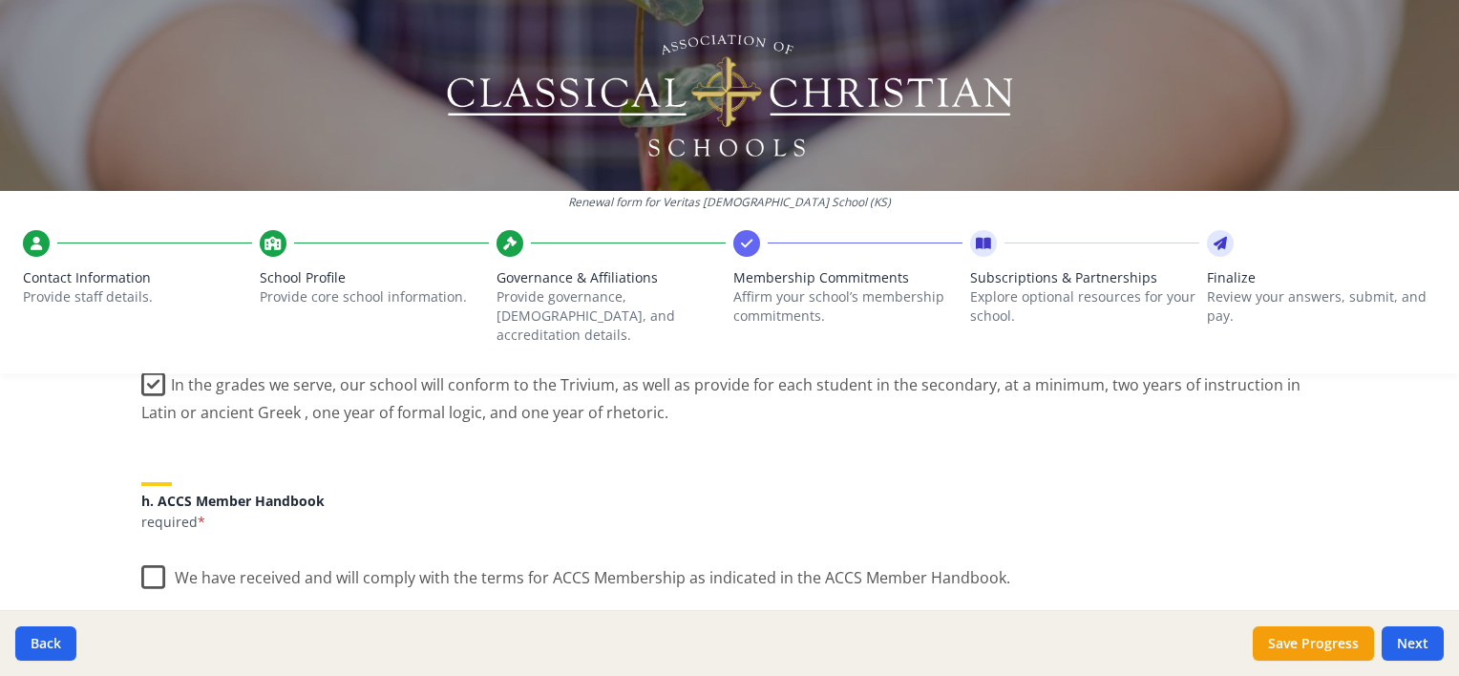
click at [157, 553] on label "We have received and will comply with the terms for ACCS Membership as indicate…" at bounding box center [575, 573] width 869 height 41
click at [0, 0] on input "We have received and will comply with the terms for ACCS Membership as indicate…" at bounding box center [0, 0] width 0 height 0
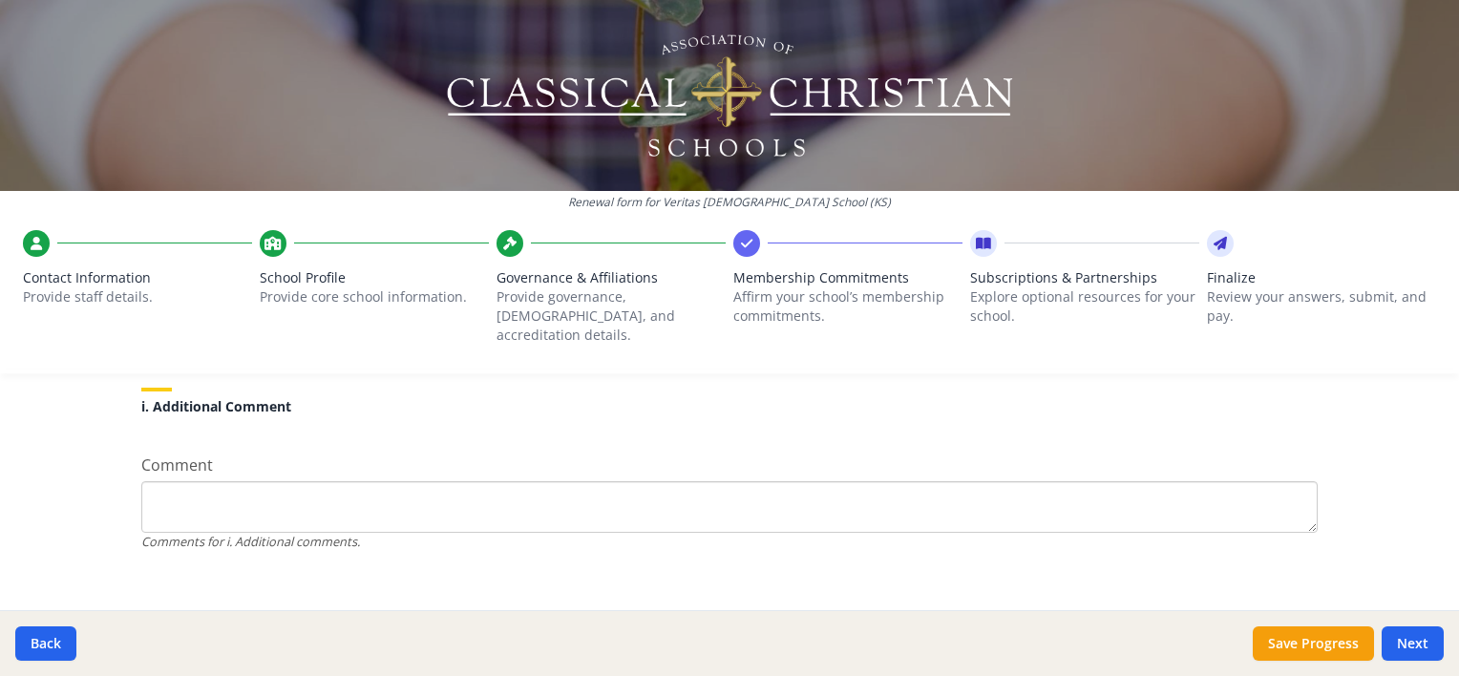
scroll to position [1854, 0]
click at [1352, 644] on button "Save Progress" at bounding box center [1313, 643] width 121 height 34
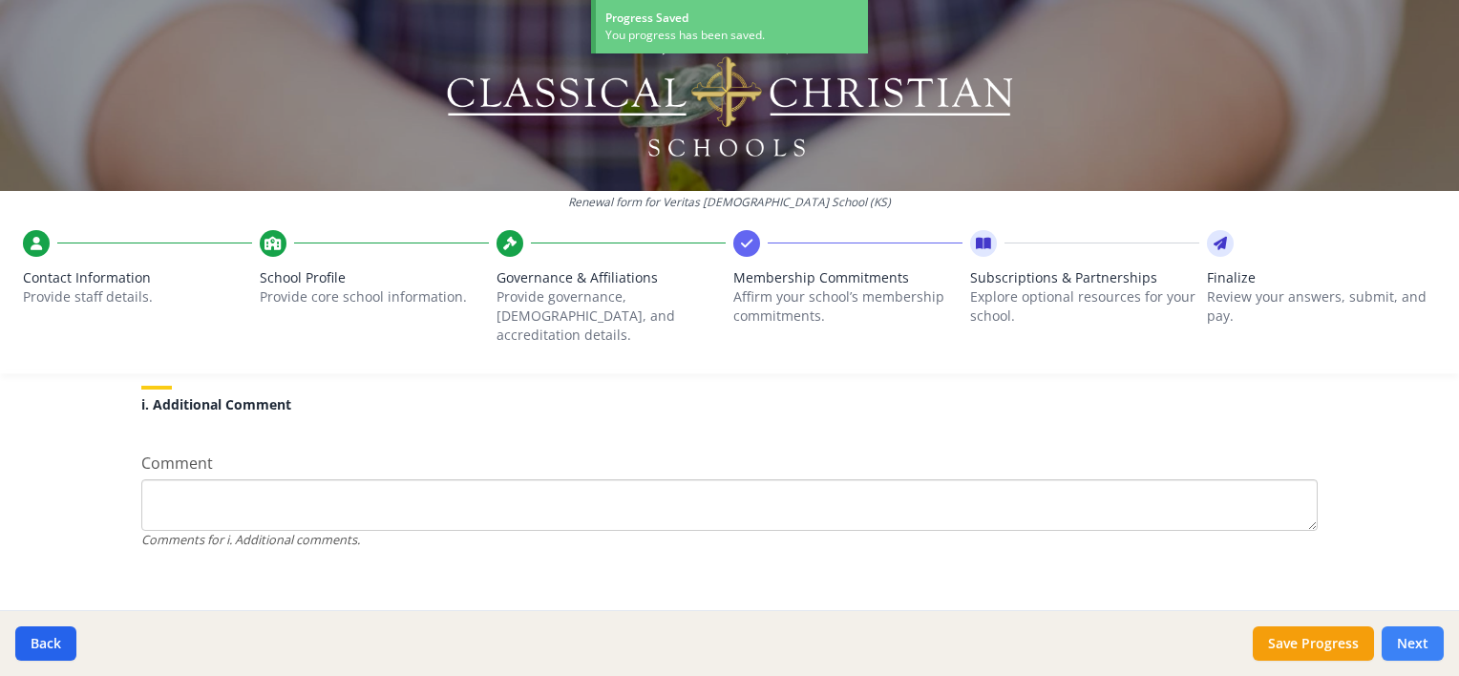
click at [1401, 643] on button "Next" at bounding box center [1412, 643] width 62 height 34
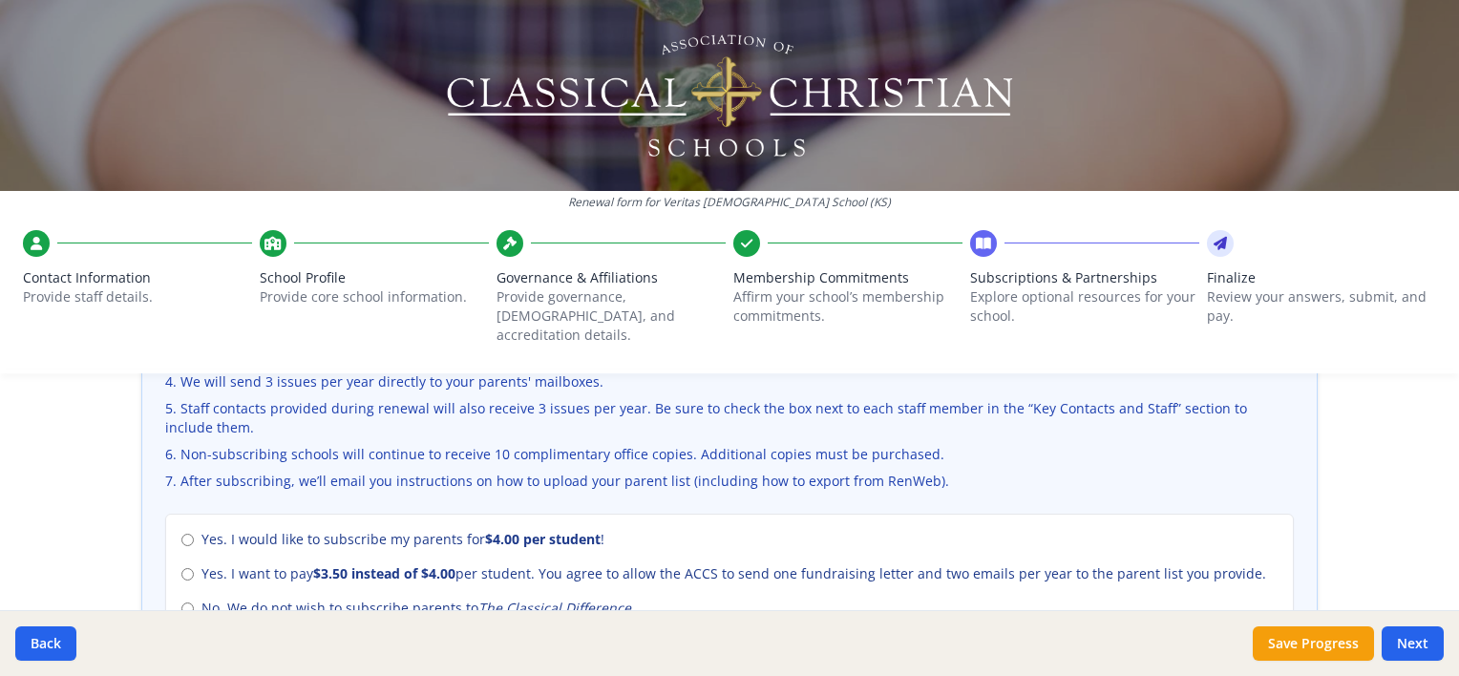
scroll to position [764, 0]
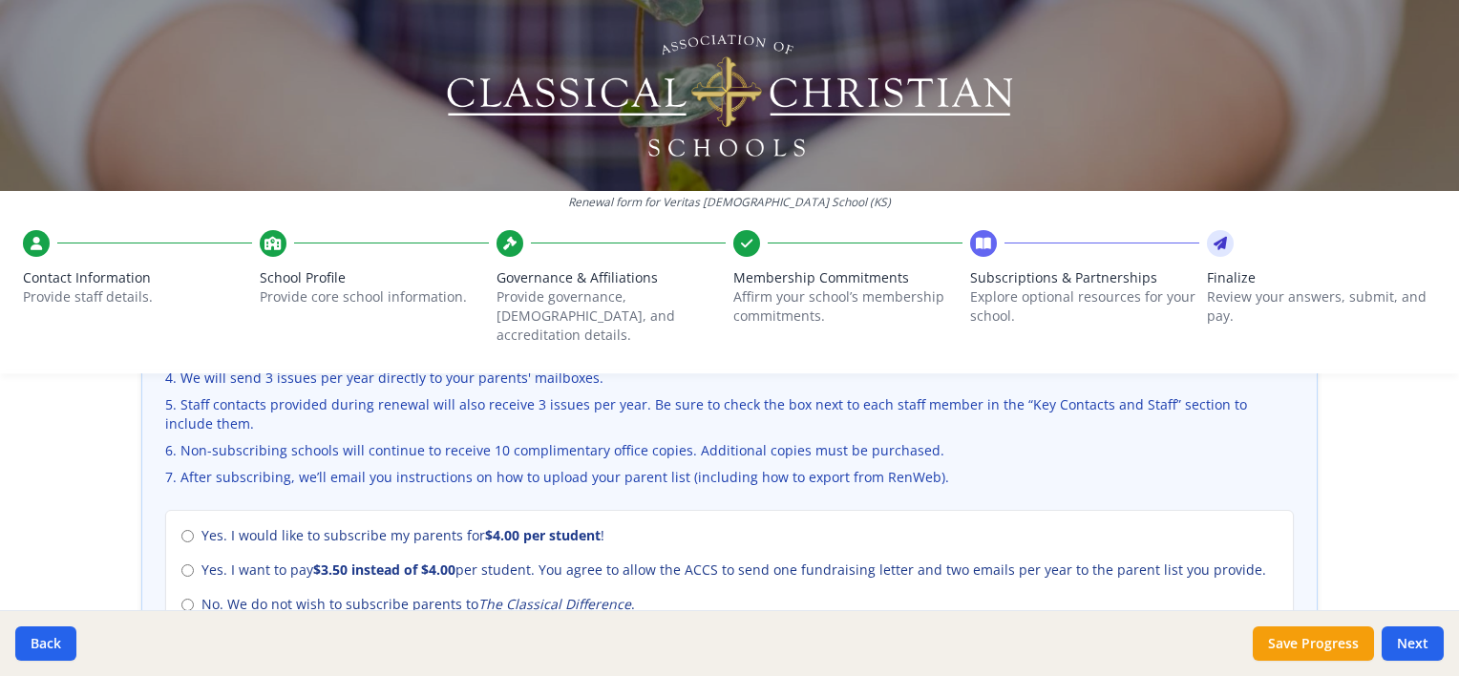
click at [463, 595] on span "No. We do not wish to subscribe parents to The Classical Difference ." at bounding box center [417, 604] width 433 height 19
click at [194, 599] on input "No. We do not wish to subscribe parents to The Classical Difference ." at bounding box center [187, 605] width 12 height 12
radio input "true"
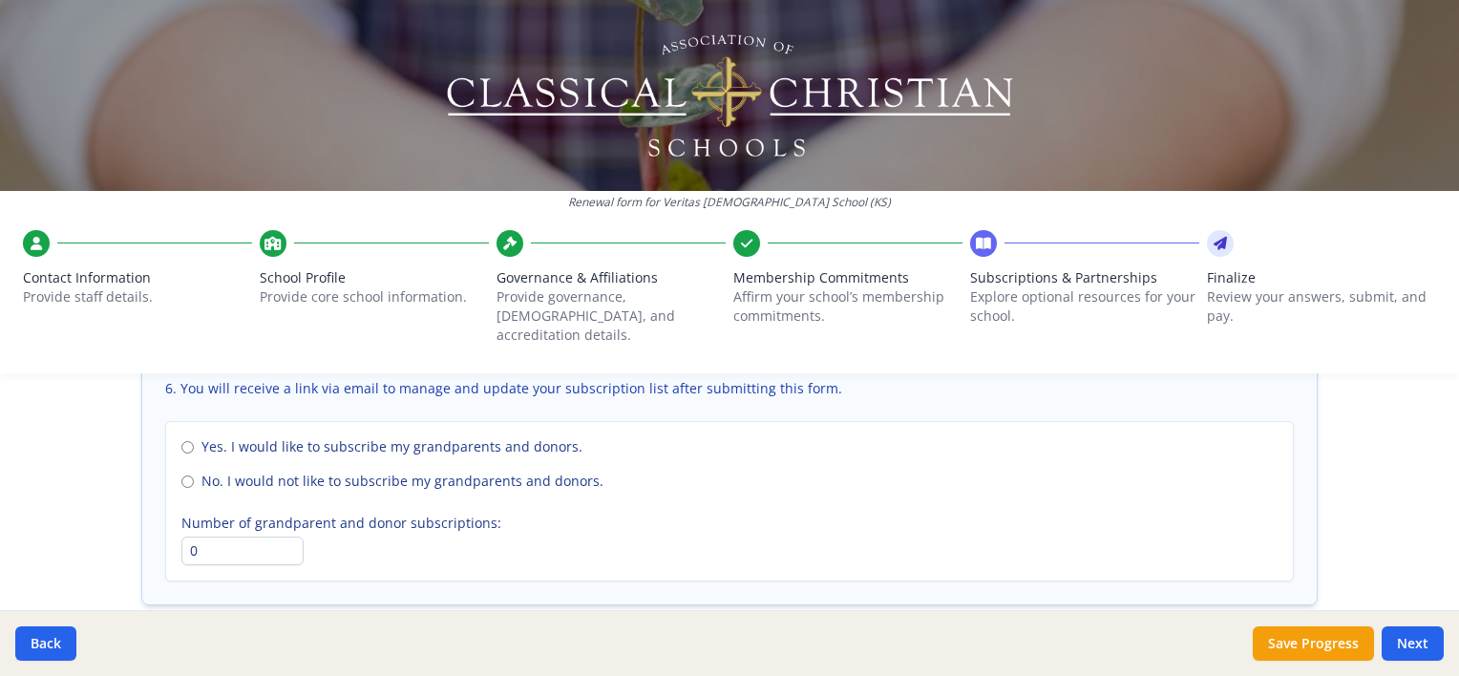
scroll to position [1432, 0]
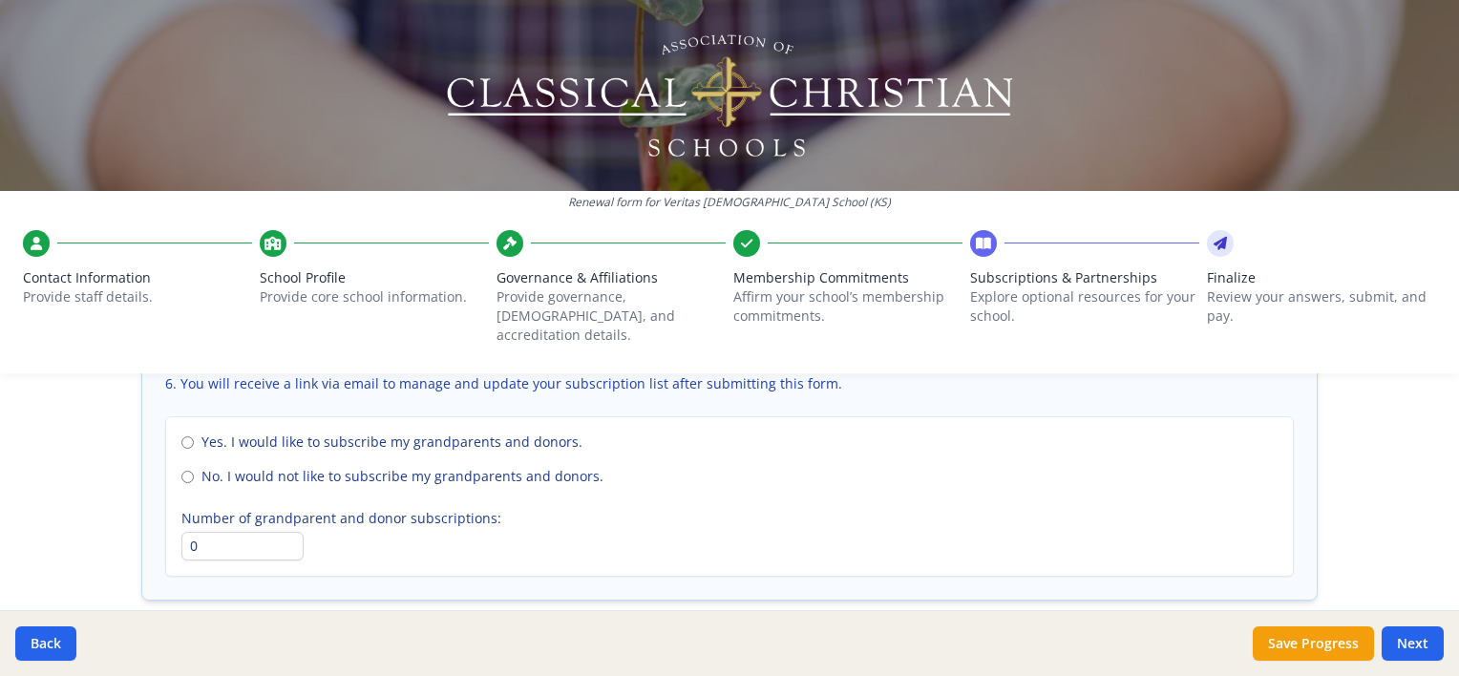
click at [203, 467] on span "No. I would not like to subscribe my grandparents and donors." at bounding box center [402, 476] width 402 height 19
click at [194, 471] on input "No. I would not like to subscribe my grandparents and donors." at bounding box center [187, 477] width 12 height 12
radio input "true"
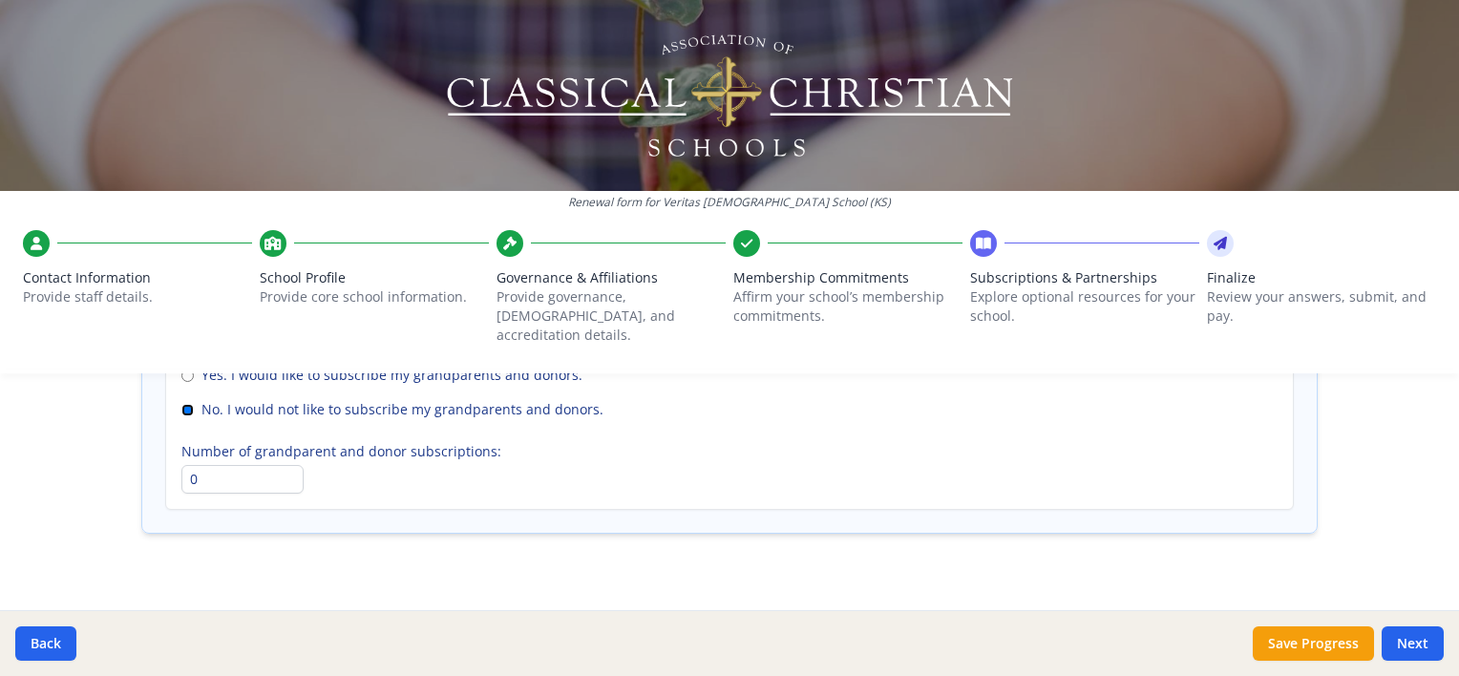
scroll to position [1503, 0]
click at [1288, 647] on button "Save Progress" at bounding box center [1313, 643] width 121 height 34
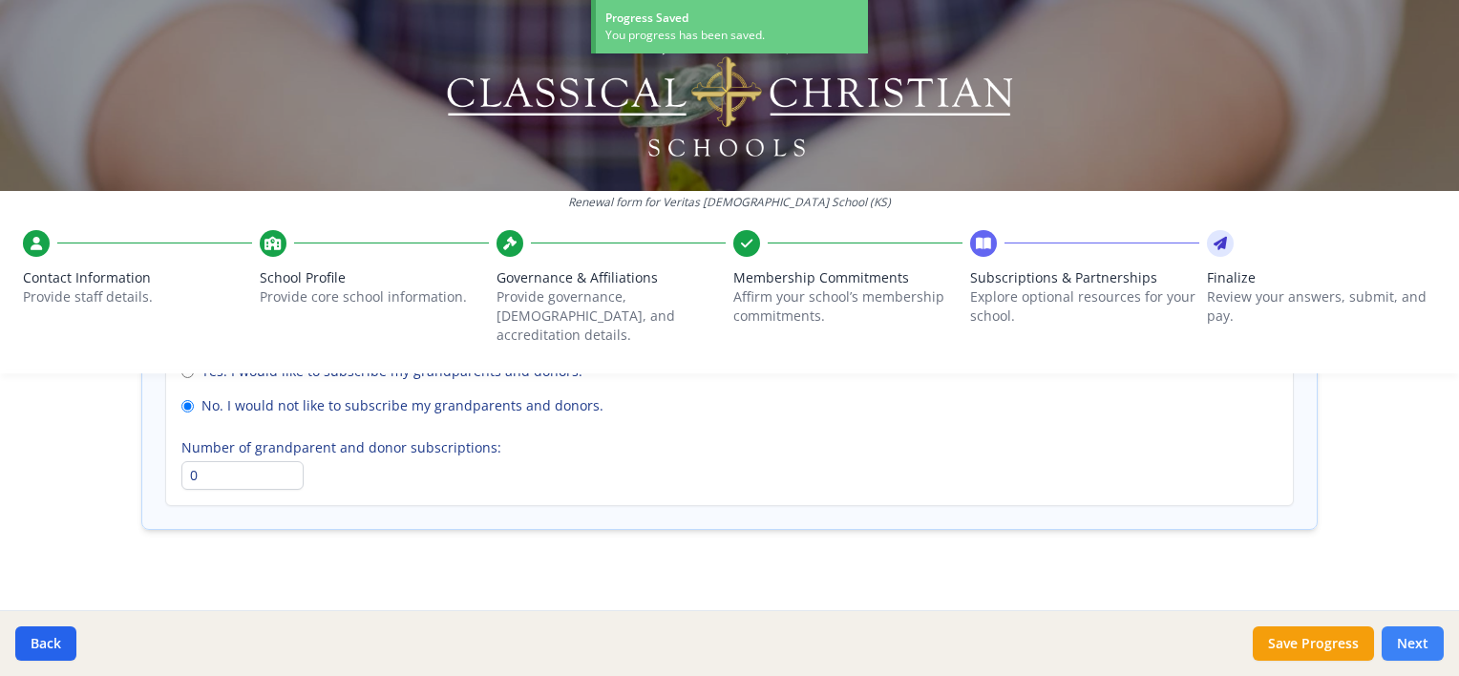
click at [1398, 642] on button "Next" at bounding box center [1412, 643] width 62 height 34
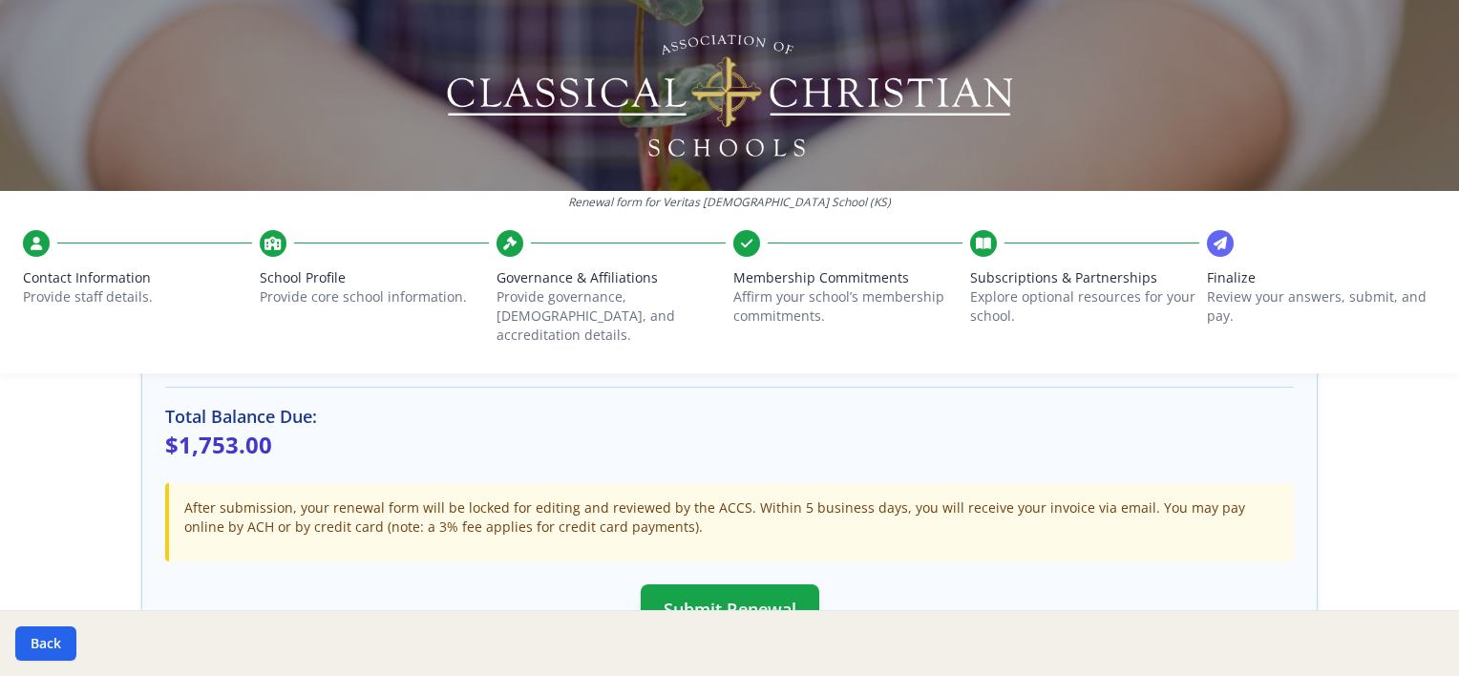
scroll to position [573, 0]
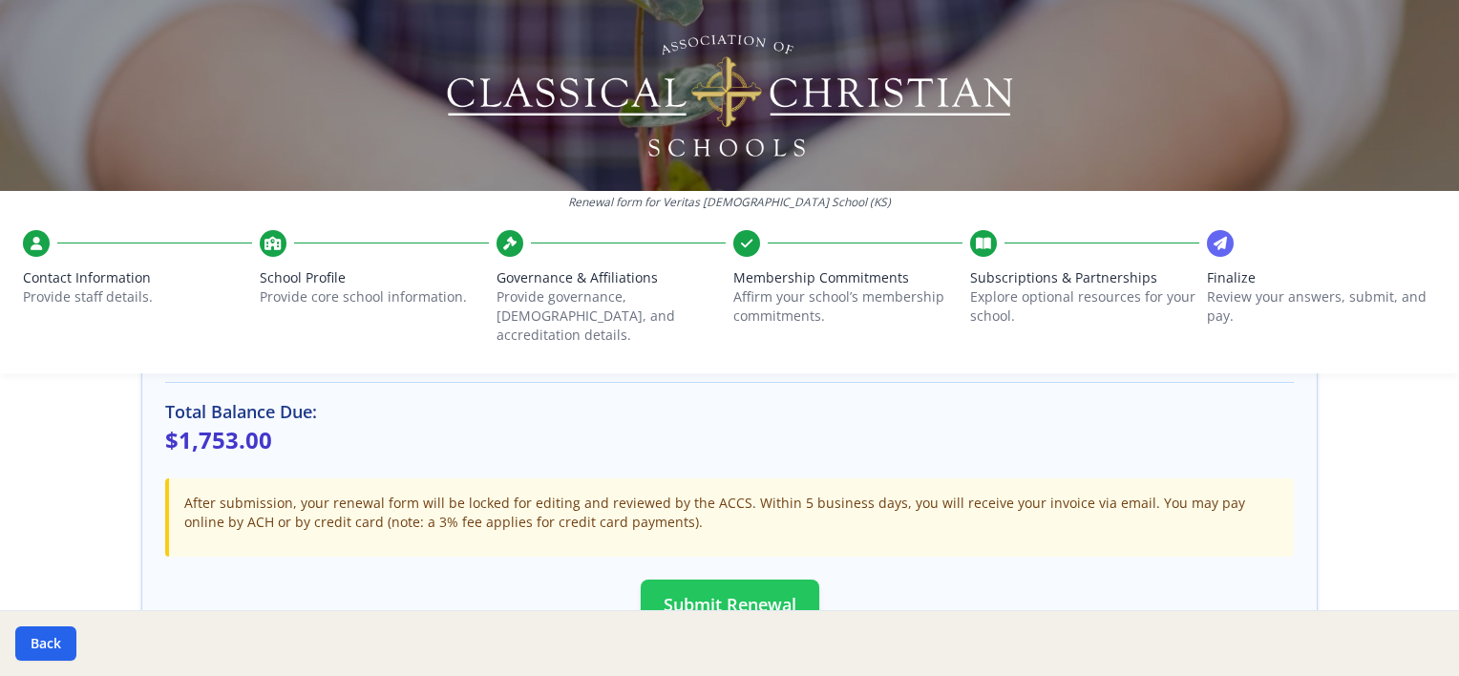
click at [714, 585] on button "Submit Renewal" at bounding box center [730, 604] width 179 height 50
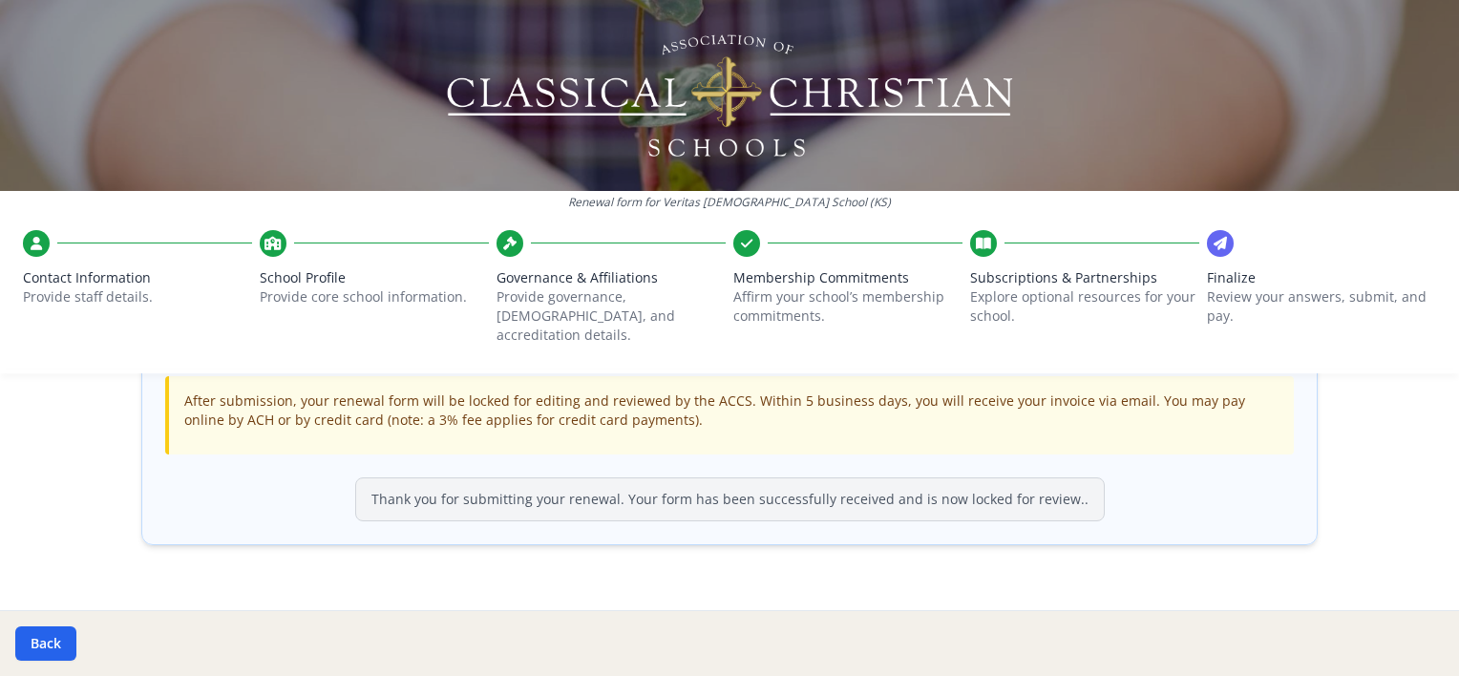
scroll to position [692, 0]
